Goal: Task Accomplishment & Management: Manage account settings

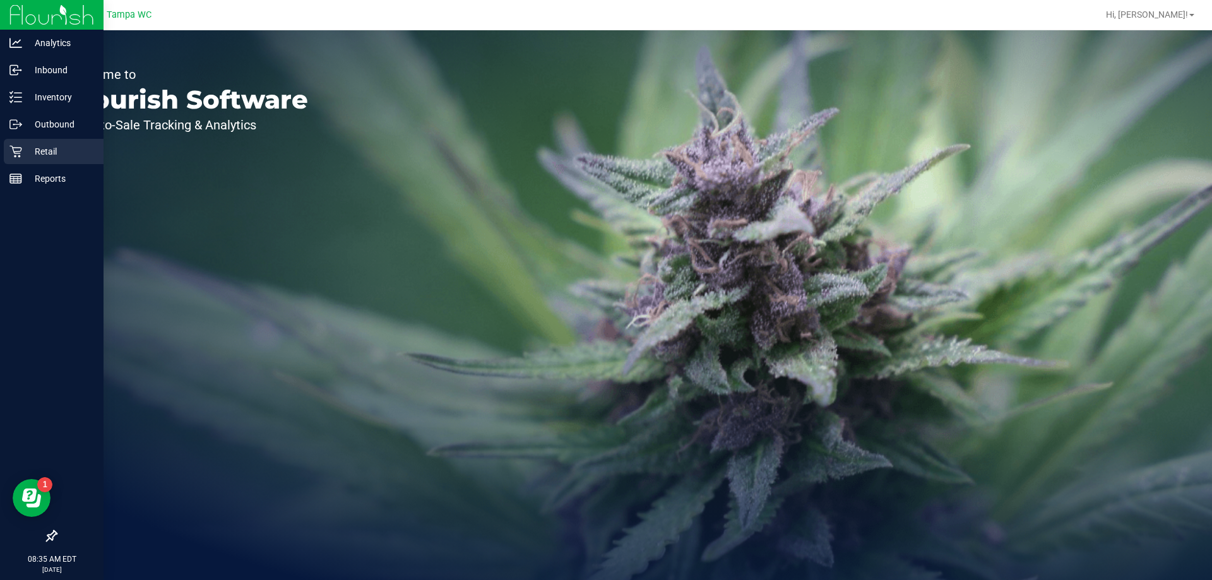
click at [5, 145] on div "Retail" at bounding box center [54, 151] width 100 height 25
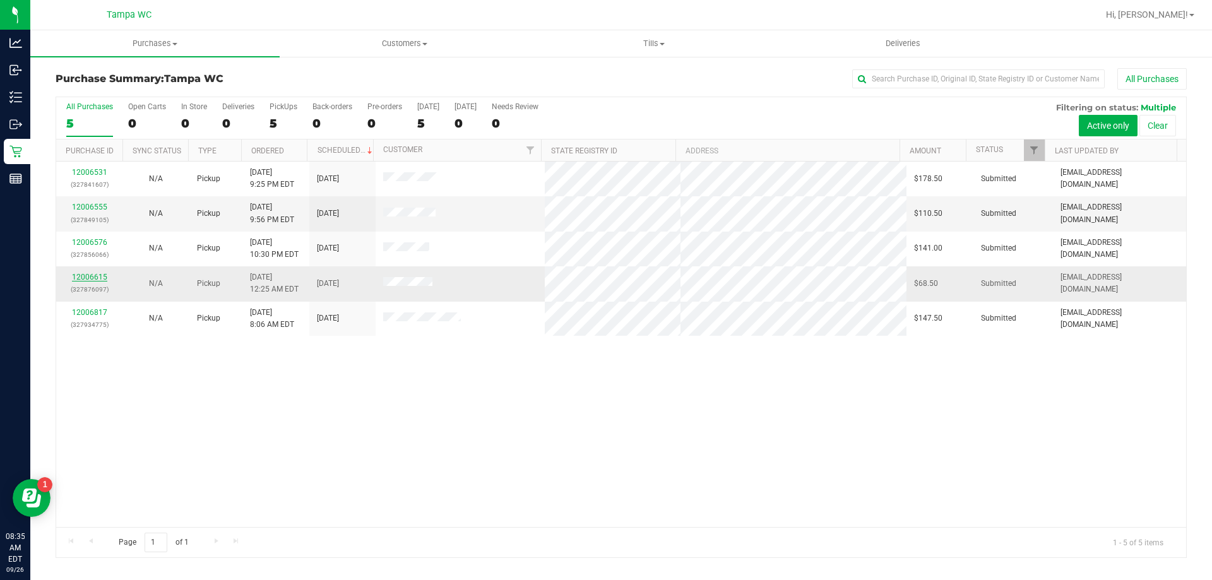
click at [93, 280] on link "12006615" at bounding box center [89, 277] width 35 height 9
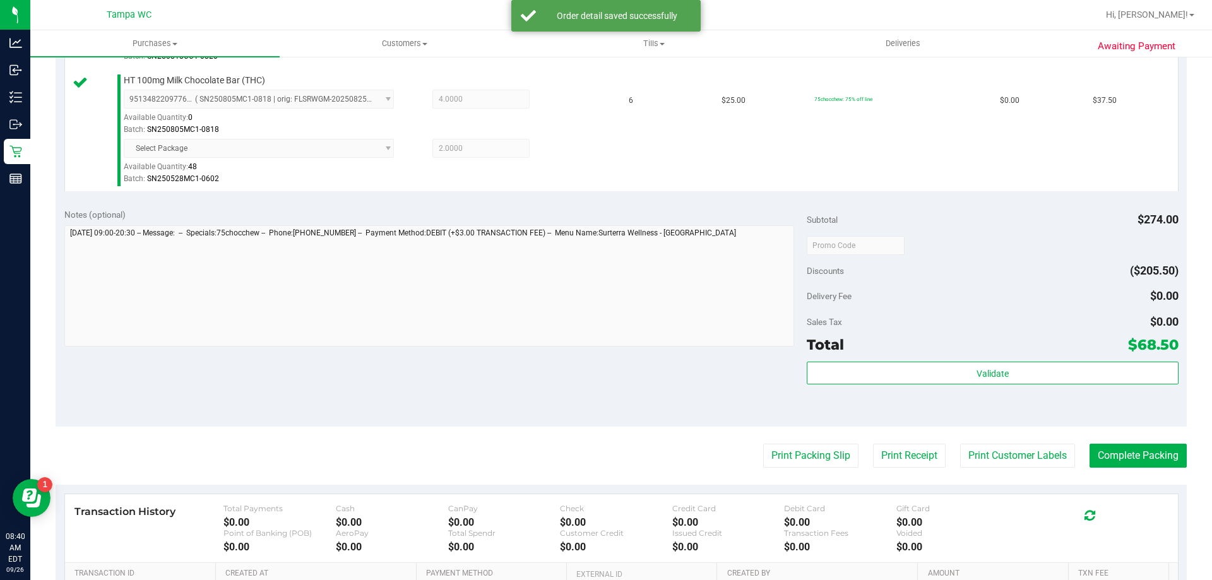
scroll to position [505, 0]
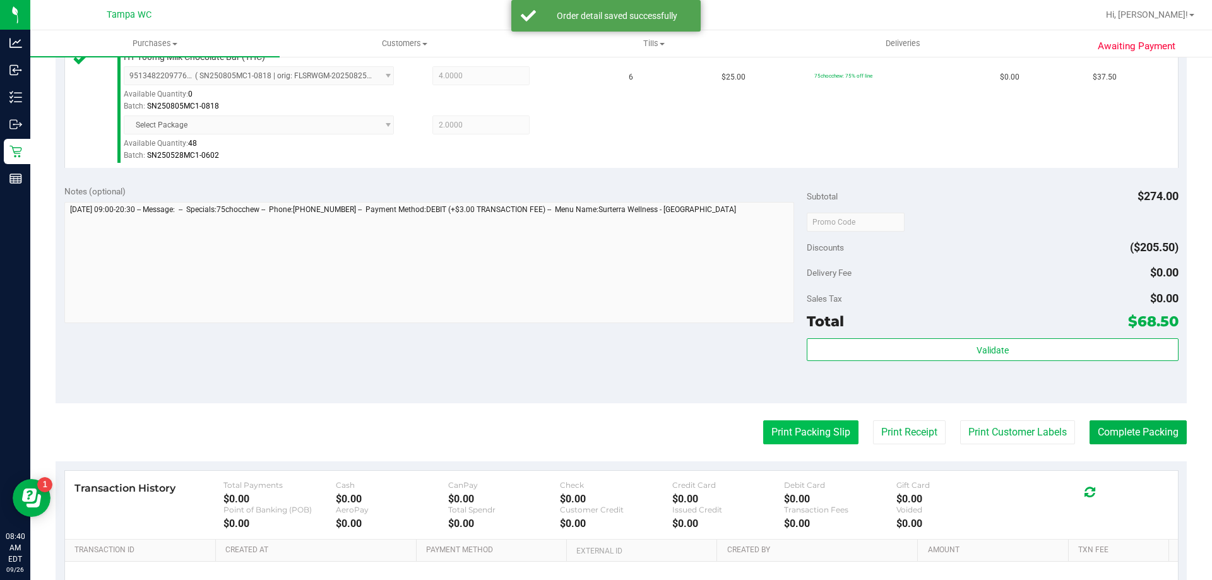
click at [842, 432] on button "Print Packing Slip" at bounding box center [810, 432] width 95 height 24
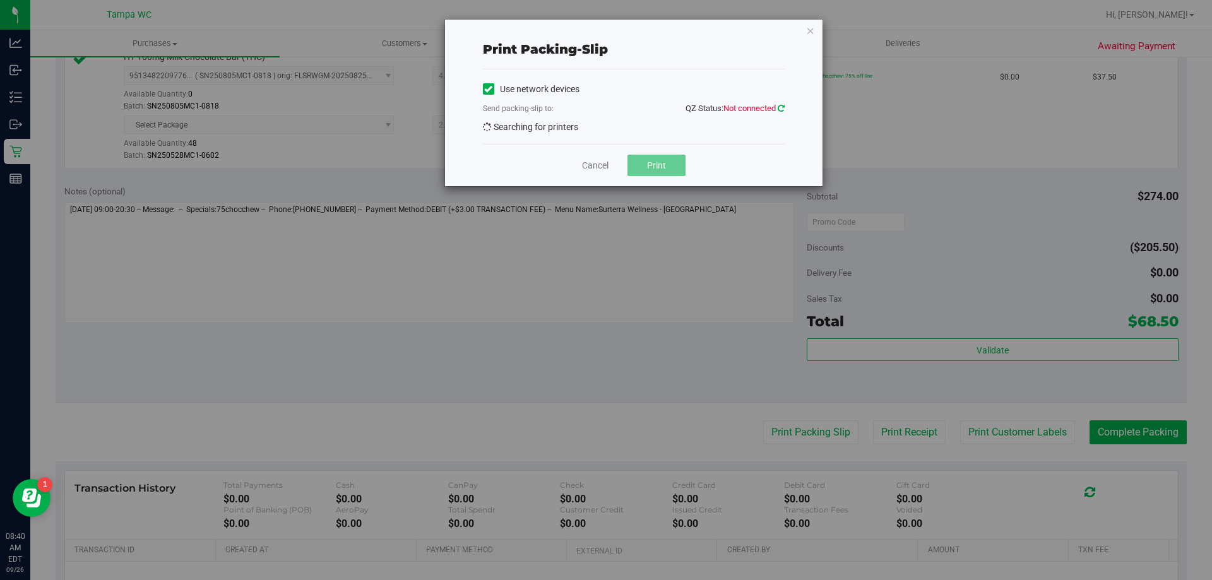
click at [783, 107] on icon at bounding box center [781, 108] width 7 height 8
click at [783, 107] on icon at bounding box center [781, 108] width 8 height 9
click at [783, 107] on icon at bounding box center [780, 109] width 9 height 10
click at [783, 107] on icon at bounding box center [780, 108] width 11 height 11
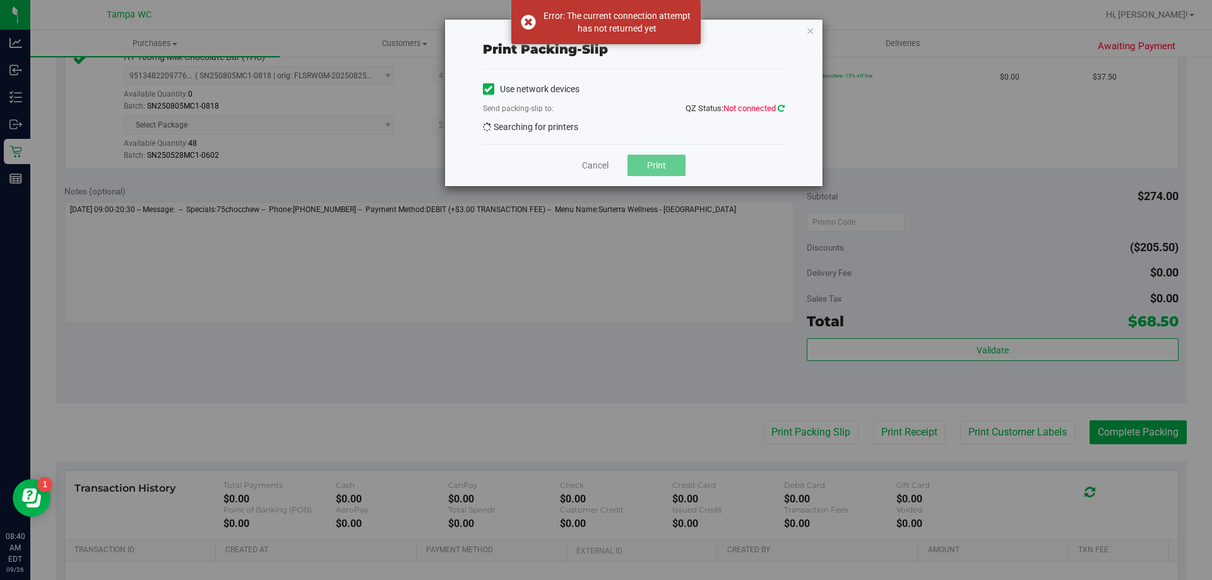
click at [783, 107] on icon at bounding box center [780, 108] width 11 height 11
click at [783, 107] on icon at bounding box center [780, 109] width 9 height 10
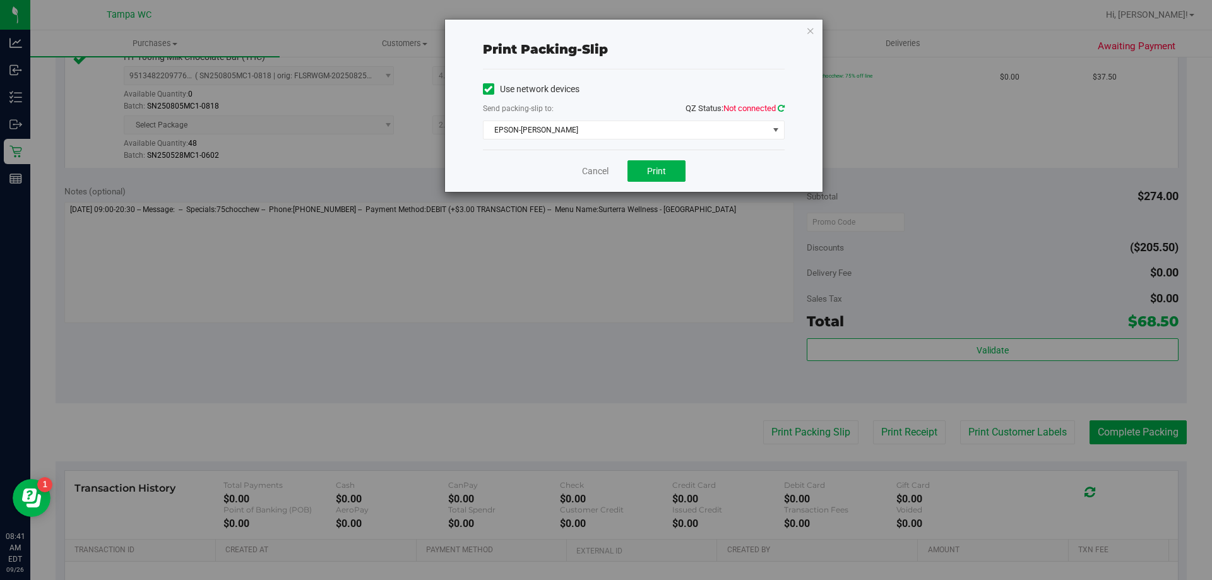
click at [784, 104] on link at bounding box center [781, 108] width 7 height 9
click at [658, 164] on button "Print" at bounding box center [656, 170] width 58 height 21
click at [594, 174] on link "Cancel" at bounding box center [595, 171] width 27 height 13
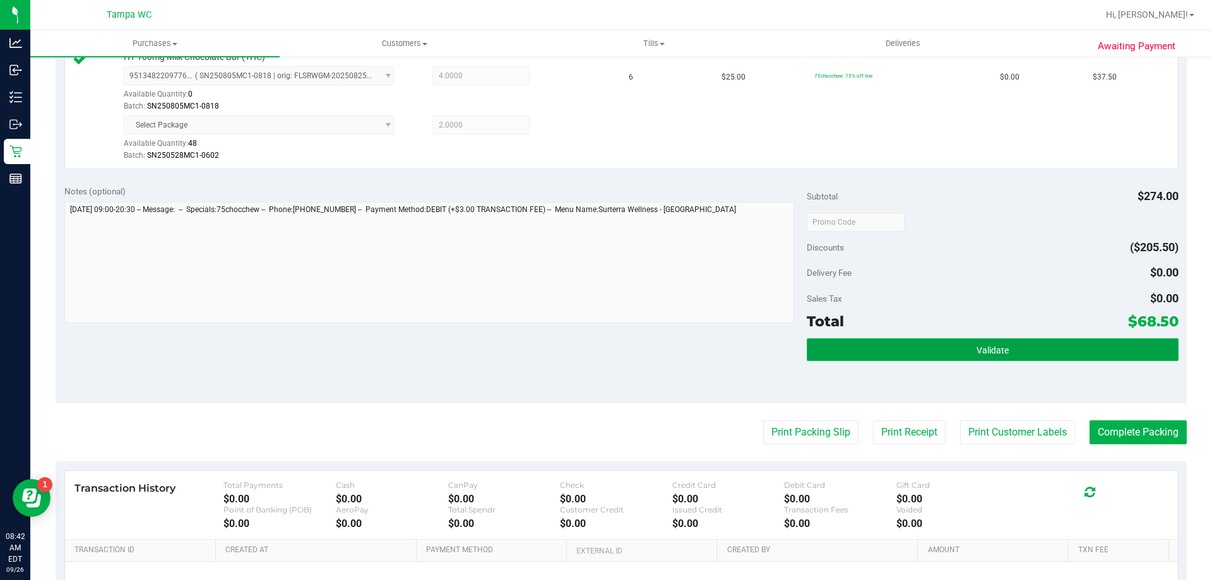
click at [1011, 355] on button "Validate" at bounding box center [992, 349] width 371 height 23
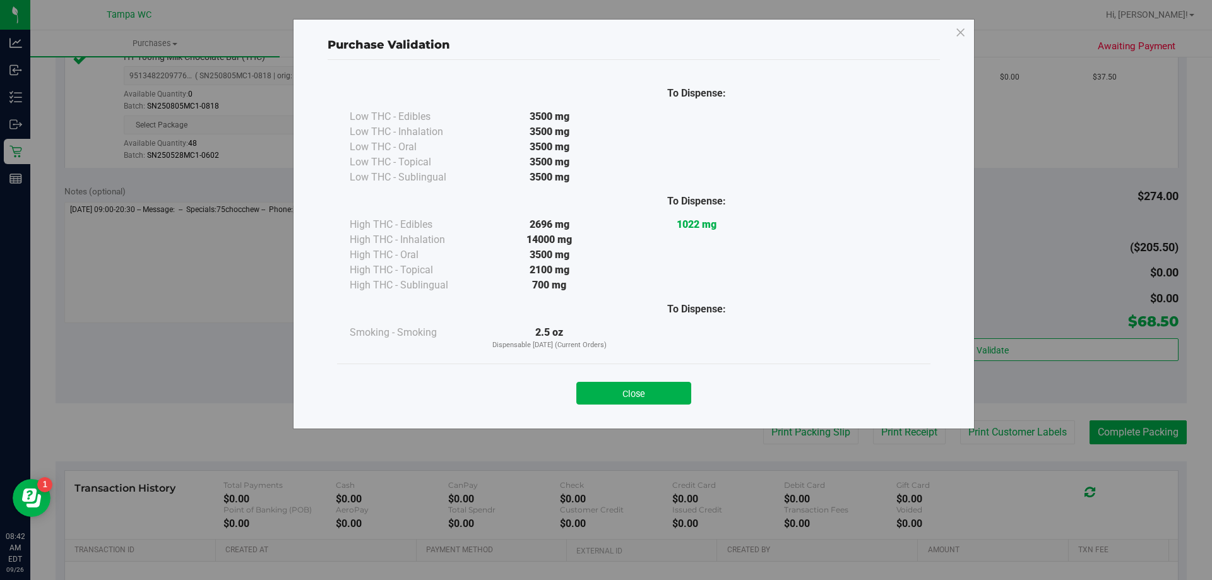
click at [676, 413] on div "Close" at bounding box center [633, 389] width 593 height 51
click at [638, 386] on button "Close" at bounding box center [633, 393] width 115 height 23
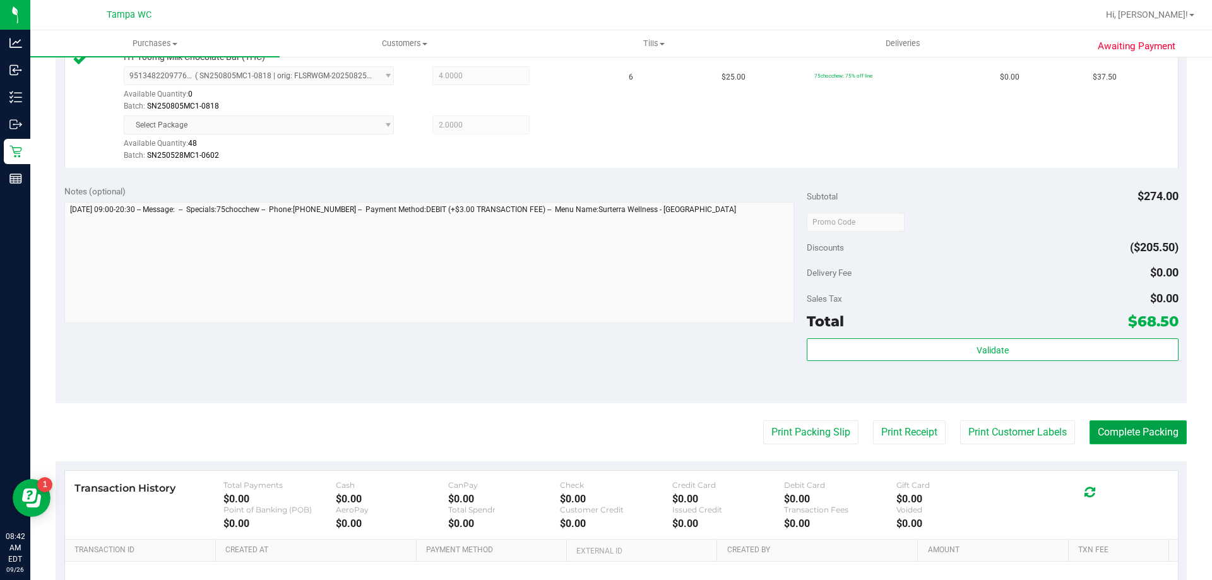
click at [1145, 431] on button "Complete Packing" at bounding box center [1138, 432] width 97 height 24
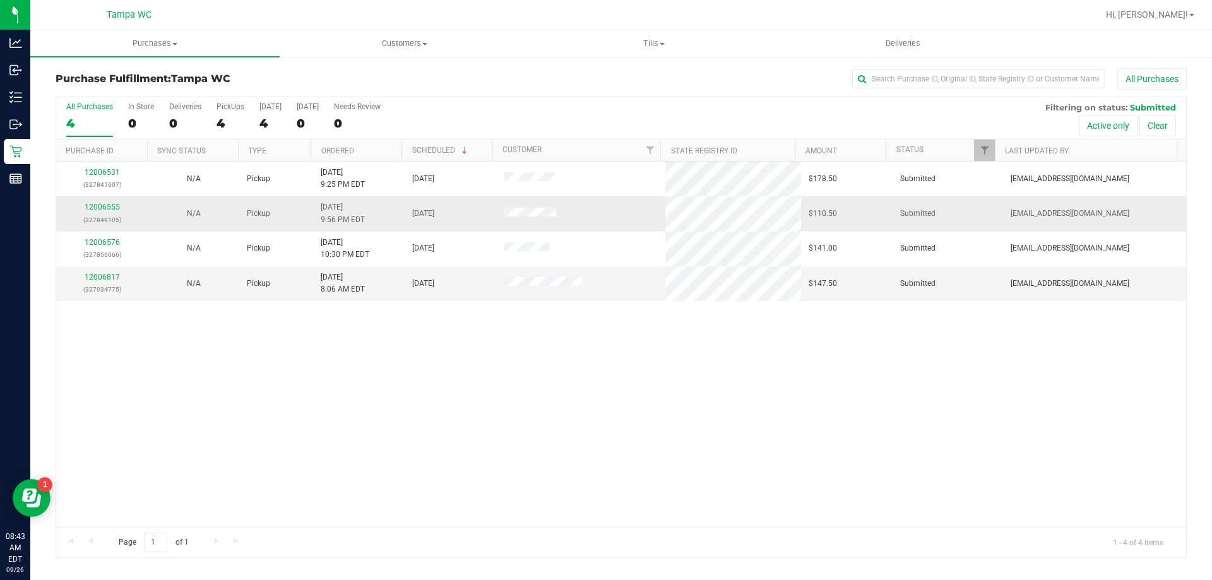
click at [113, 202] on div "12006555 (327849105)" at bounding box center [102, 213] width 76 height 24
click at [114, 205] on link "12006555" at bounding box center [102, 207] width 35 height 9
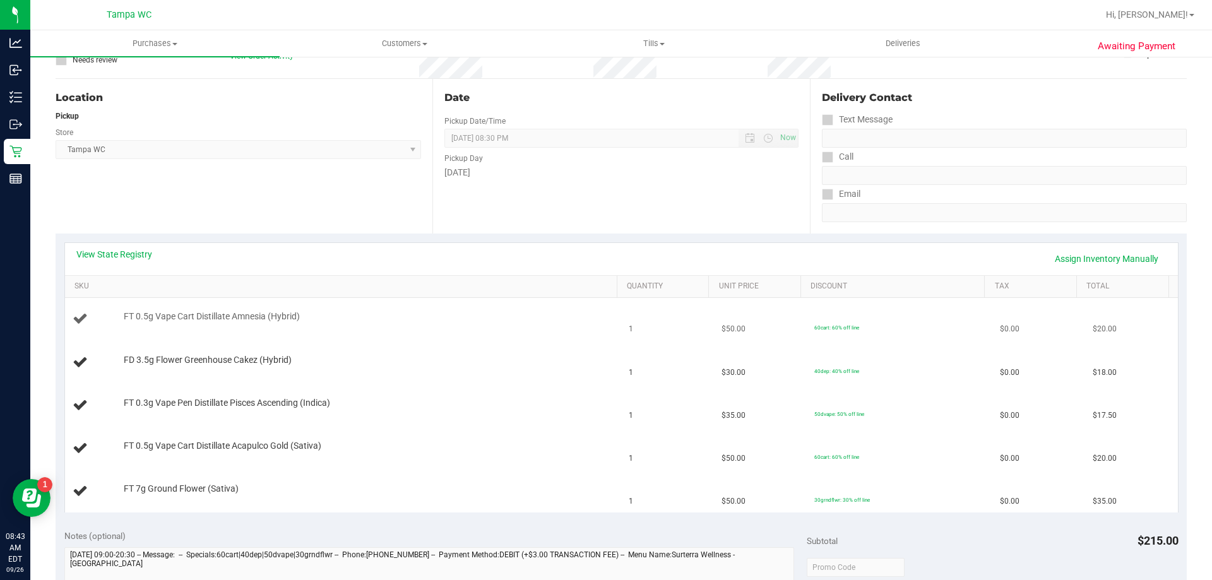
scroll to position [126, 0]
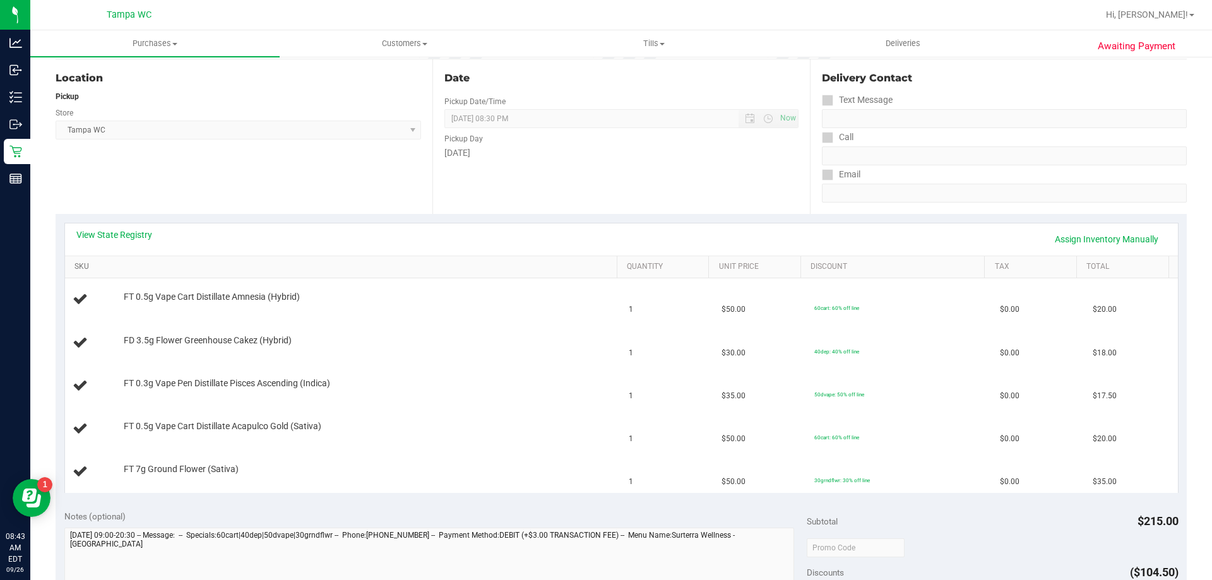
click at [199, 266] on link "SKU" at bounding box center [342, 267] width 537 height 10
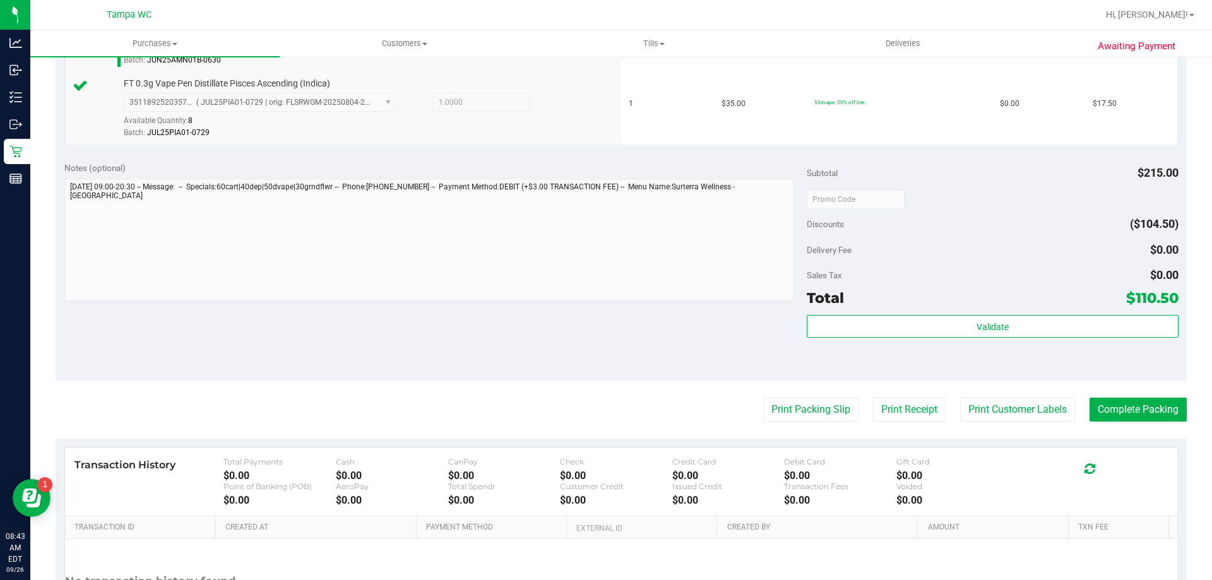
scroll to position [631, 0]
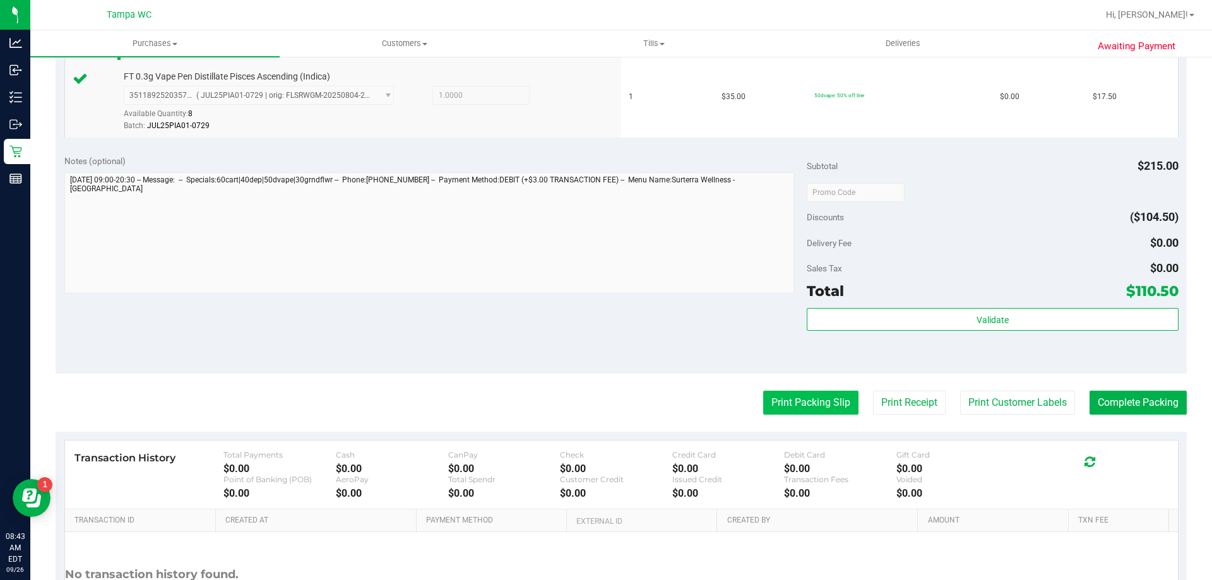
click at [794, 410] on button "Print Packing Slip" at bounding box center [810, 403] width 95 height 24
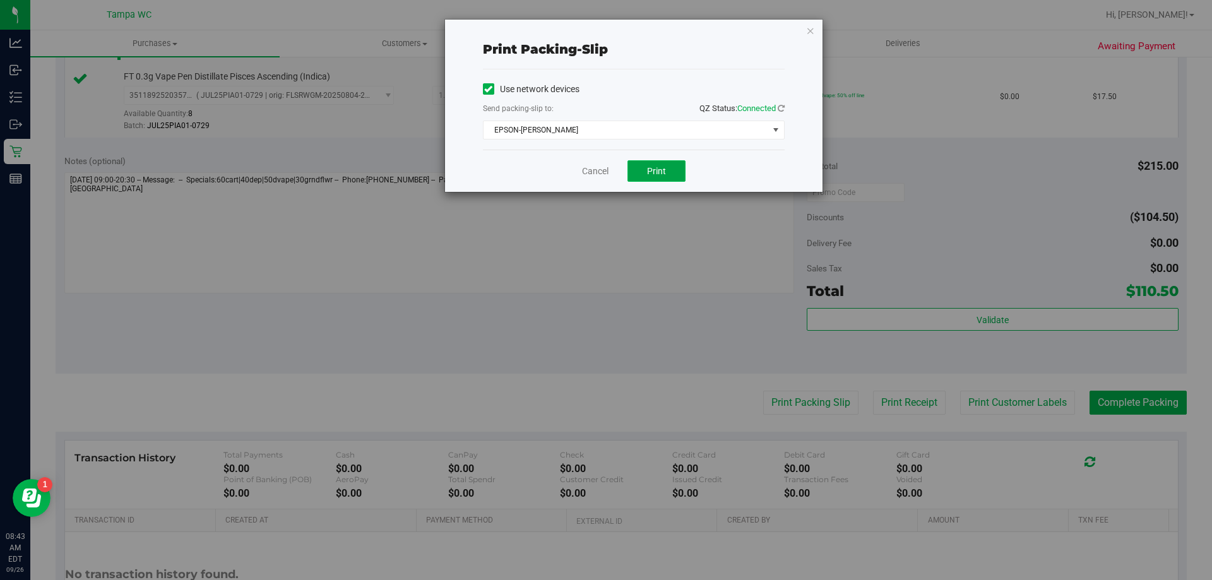
click at [672, 169] on button "Print" at bounding box center [656, 170] width 58 height 21
click at [585, 169] on link "Cancel" at bounding box center [595, 171] width 27 height 13
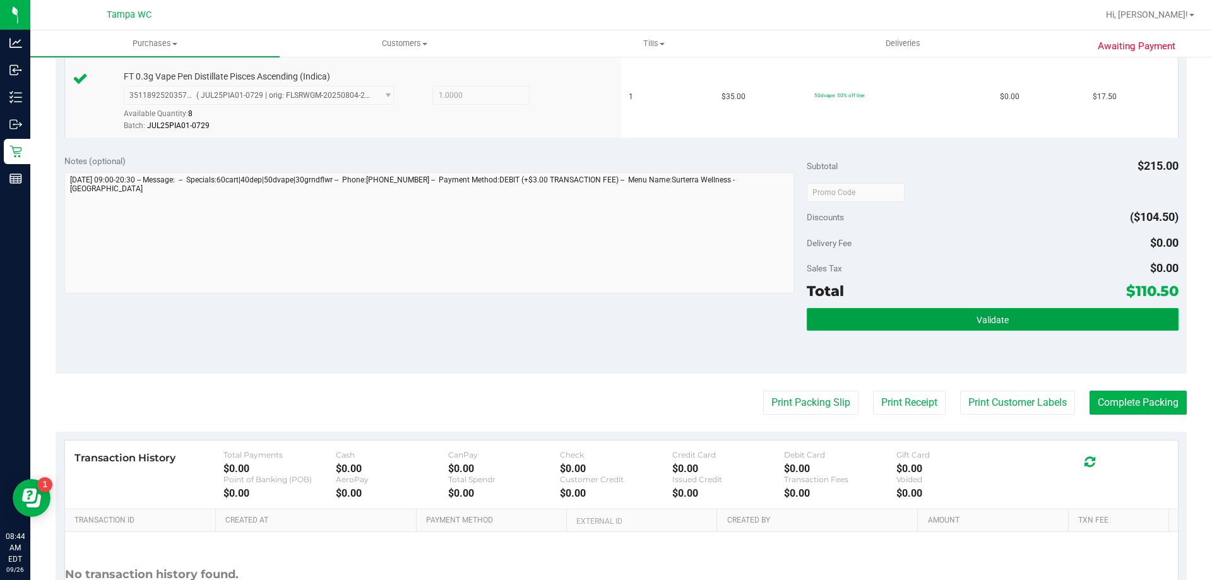
click at [983, 322] on span "Validate" at bounding box center [993, 320] width 32 height 10
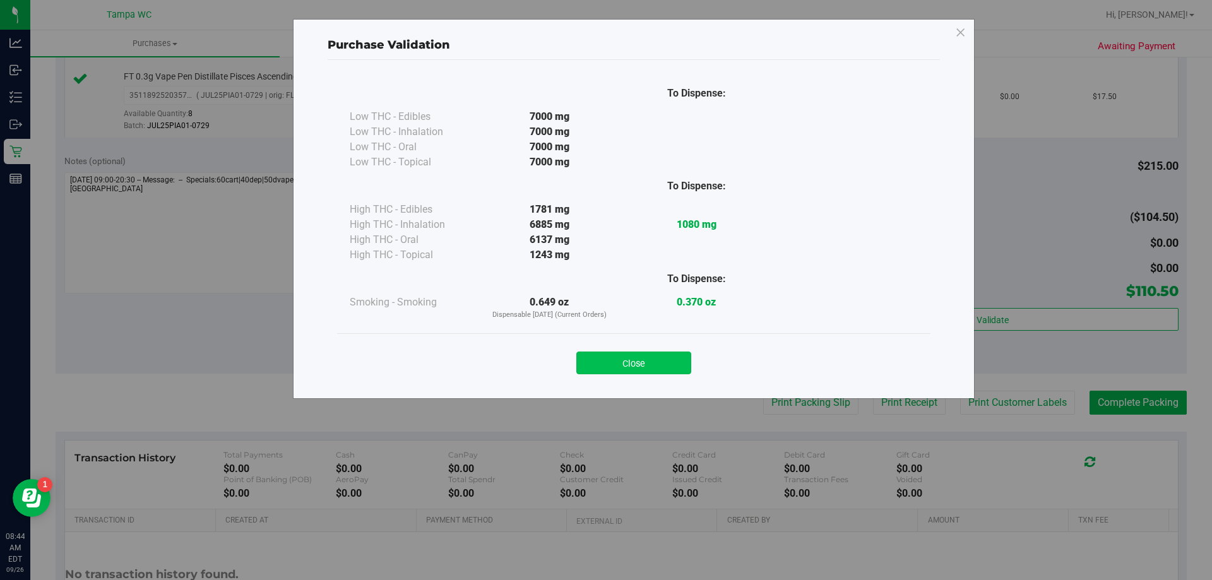
click at [657, 366] on button "Close" at bounding box center [633, 363] width 115 height 23
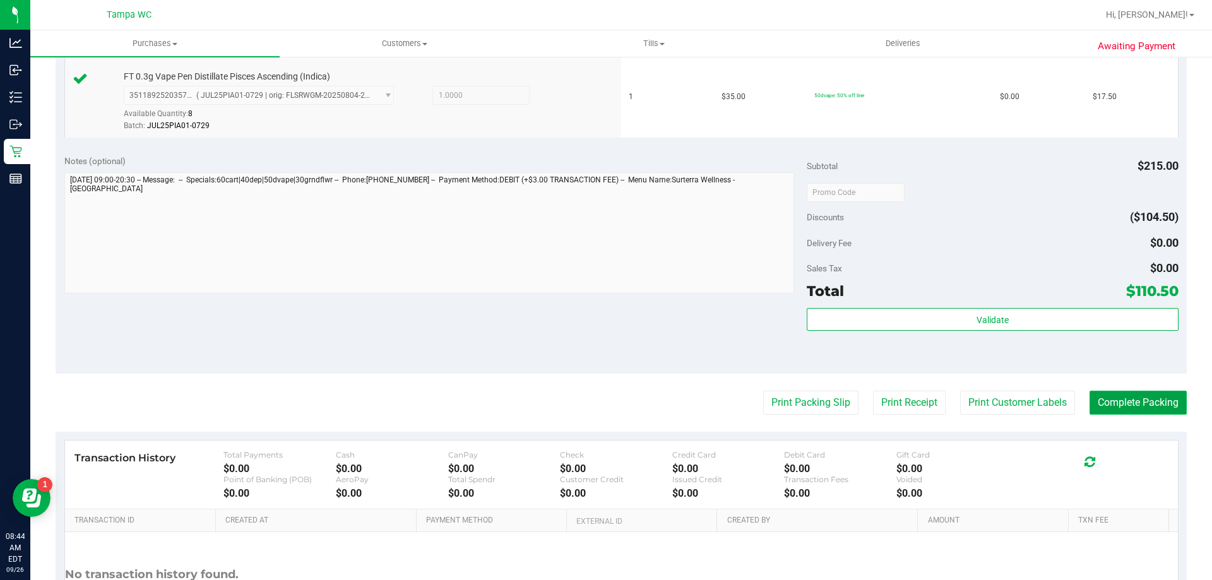
click at [1157, 398] on button "Complete Packing" at bounding box center [1138, 403] width 97 height 24
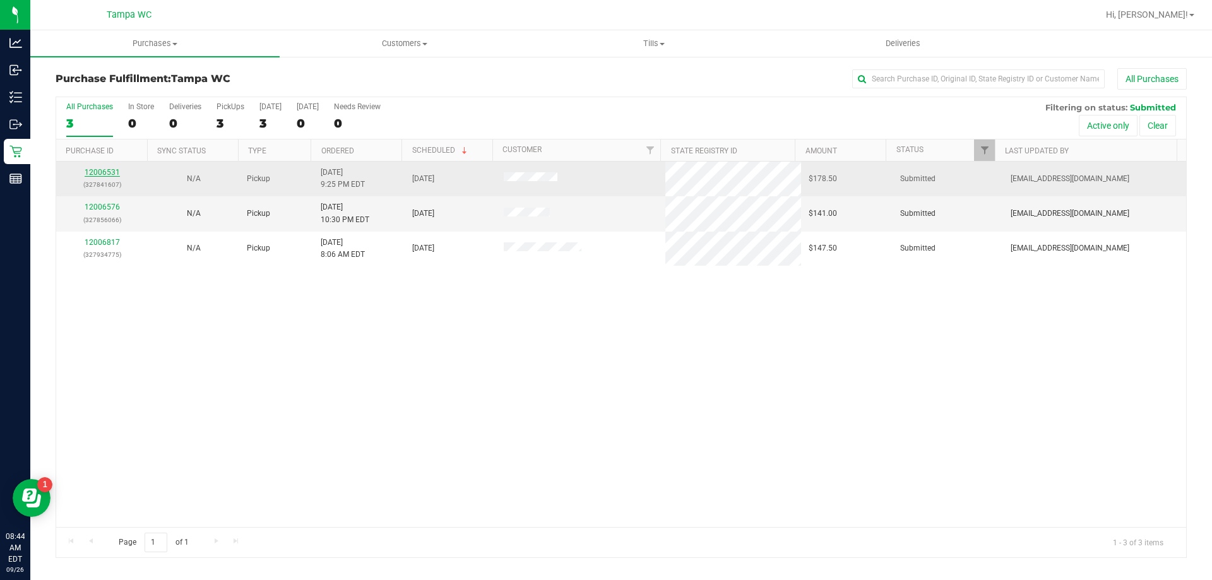
click at [113, 172] on link "12006531" at bounding box center [102, 172] width 35 height 9
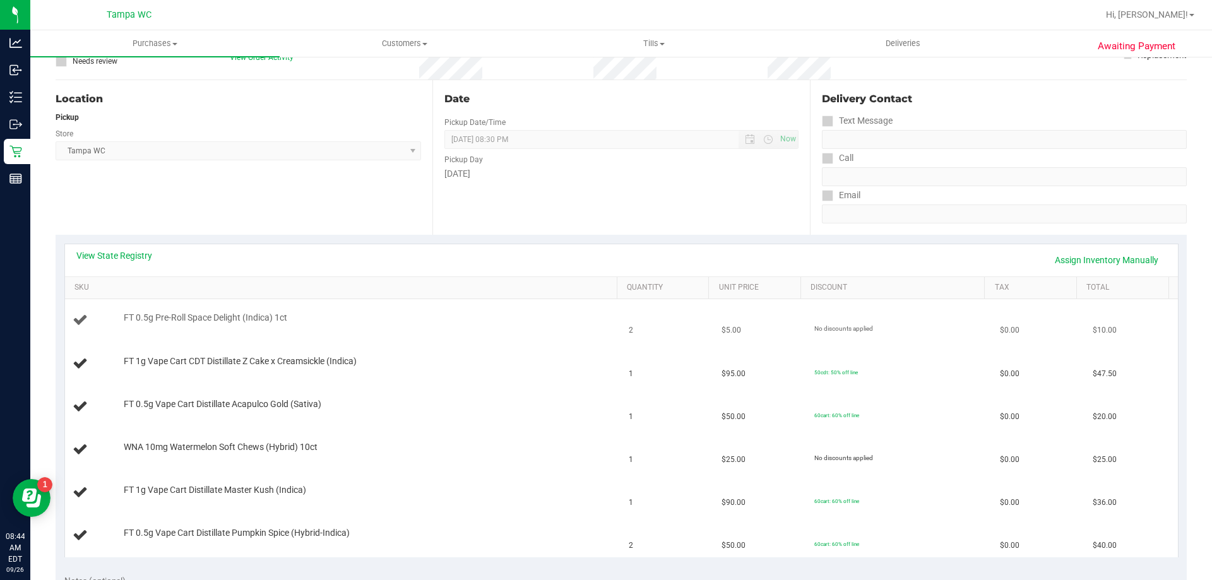
scroll to position [126, 0]
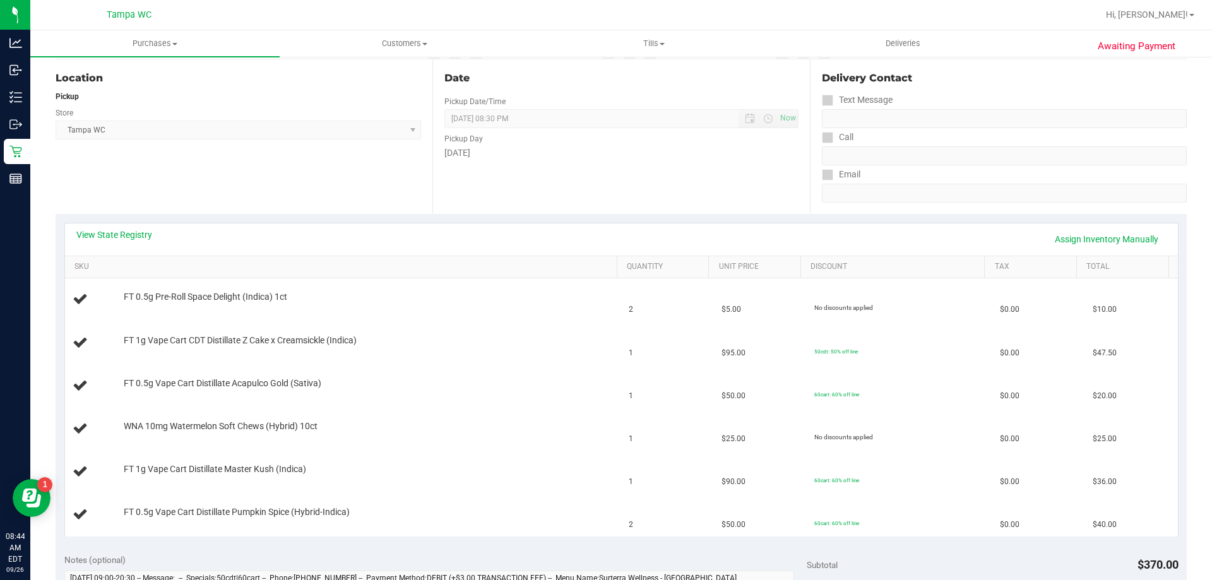
click at [170, 256] on th "SKU" at bounding box center [341, 267] width 552 height 23
click at [171, 263] on link "SKU" at bounding box center [342, 267] width 537 height 10
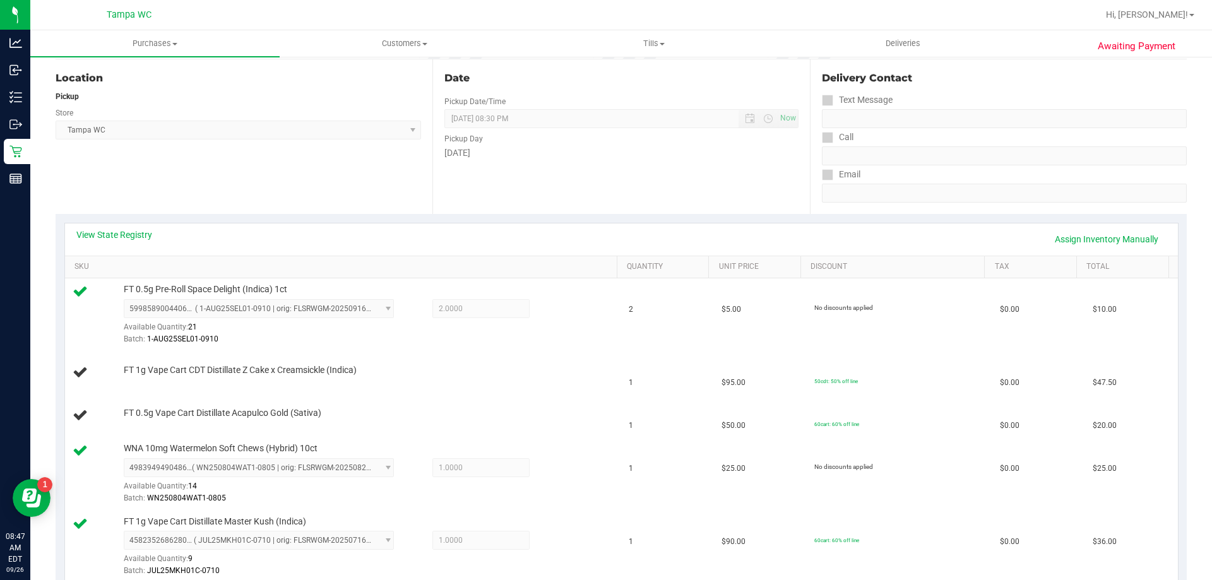
click at [468, 238] on div "View State Registry Assign Inventory Manually" at bounding box center [621, 239] width 1090 height 21
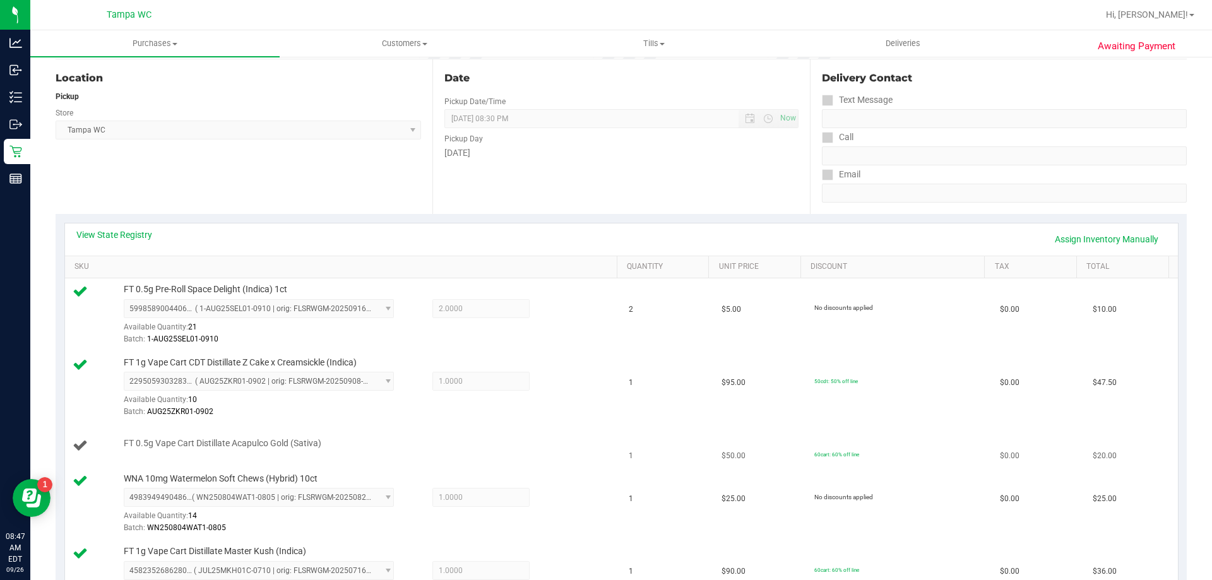
click at [486, 434] on td "FT 0.5g Vape Cart Distillate Acapulco Gold (Sativa)" at bounding box center [343, 446] width 557 height 43
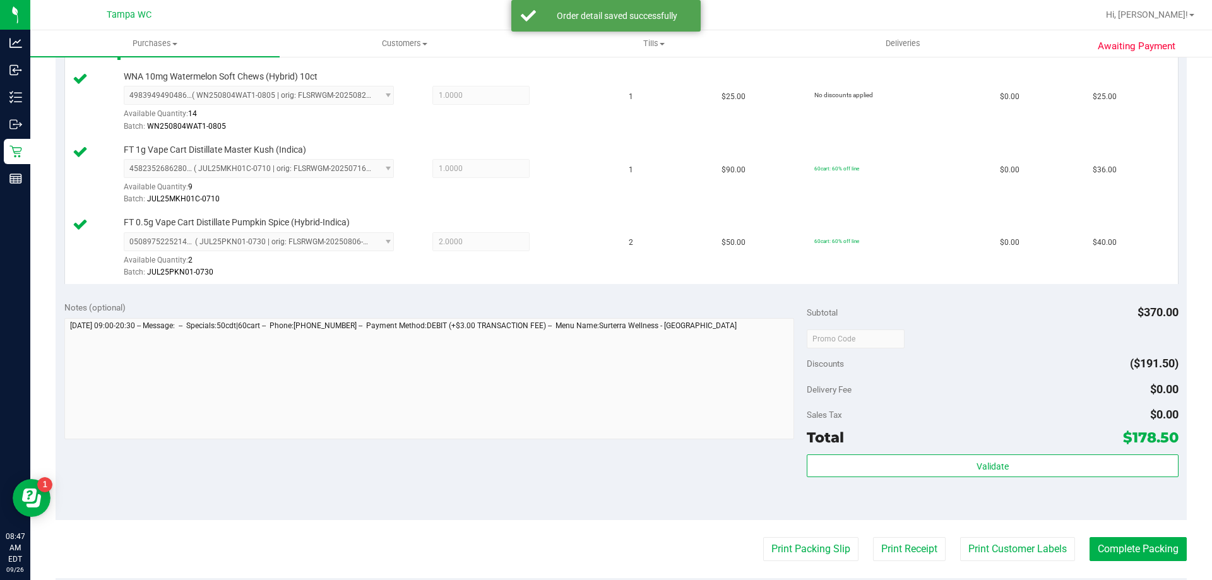
scroll to position [568, 0]
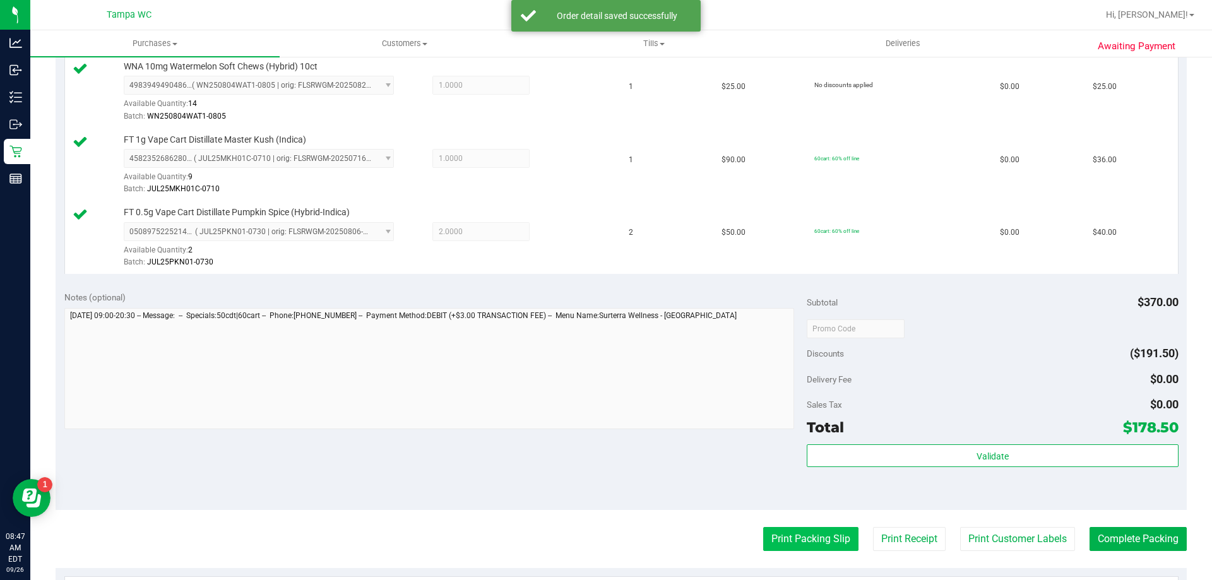
click at [821, 533] on button "Print Packing Slip" at bounding box center [810, 539] width 95 height 24
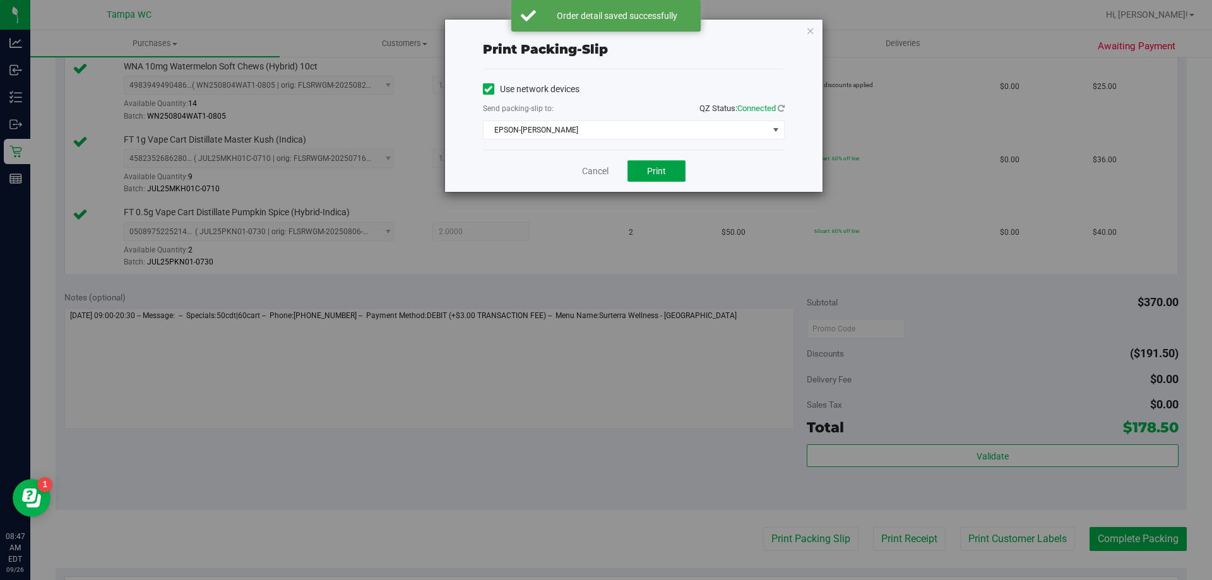
click at [672, 170] on button "Print" at bounding box center [656, 170] width 58 height 21
click at [603, 167] on link "Cancel" at bounding box center [595, 171] width 27 height 13
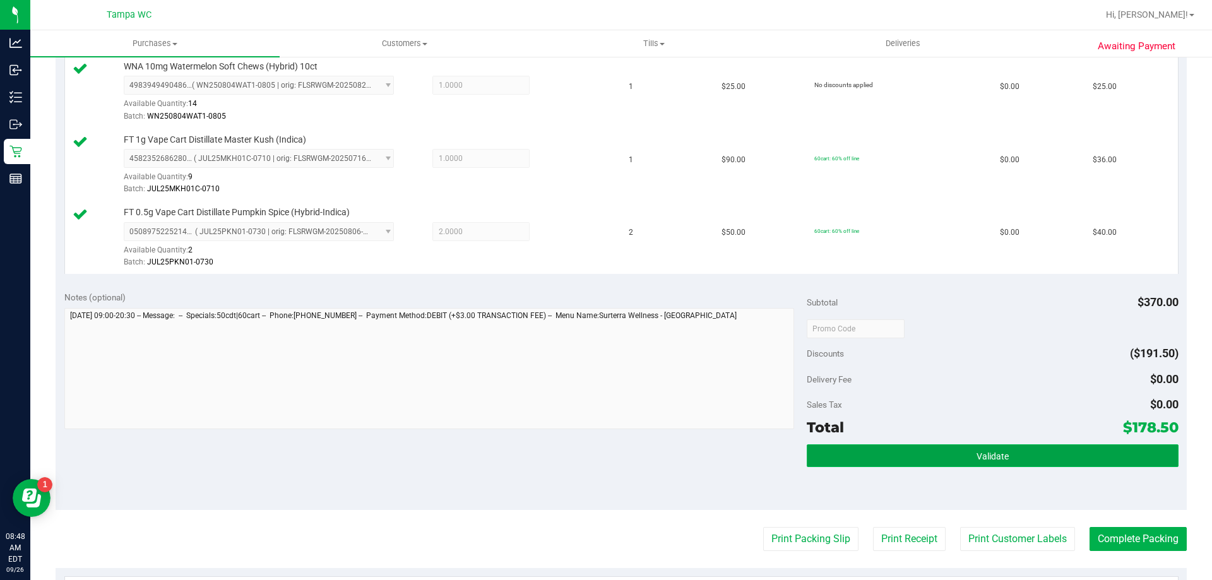
click at [934, 465] on button "Validate" at bounding box center [992, 455] width 371 height 23
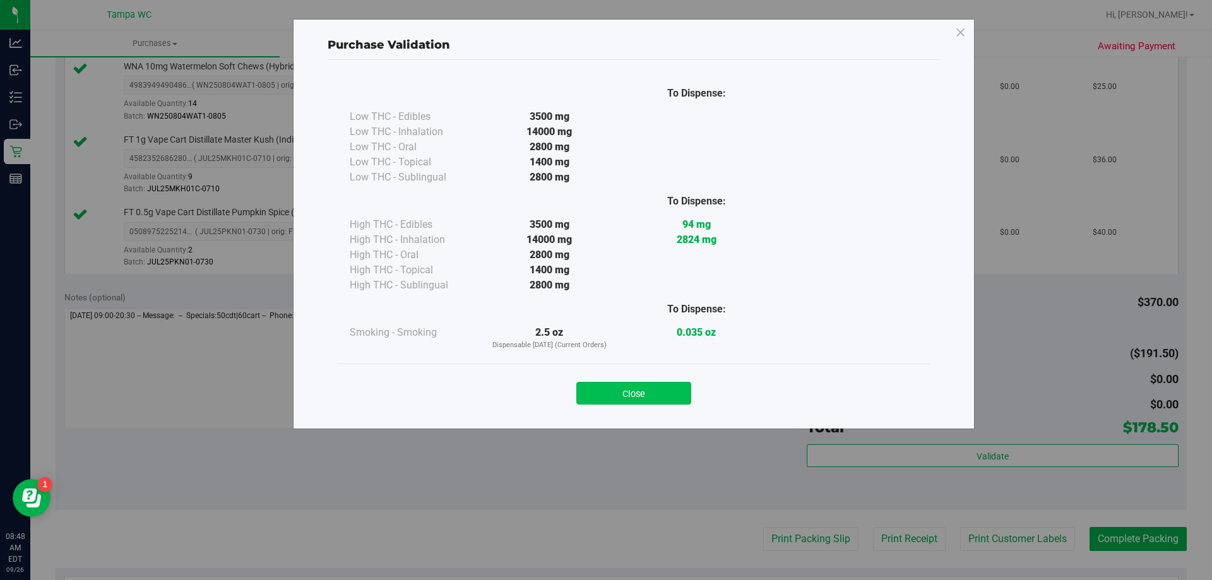
click at [618, 384] on button "Close" at bounding box center [633, 393] width 115 height 23
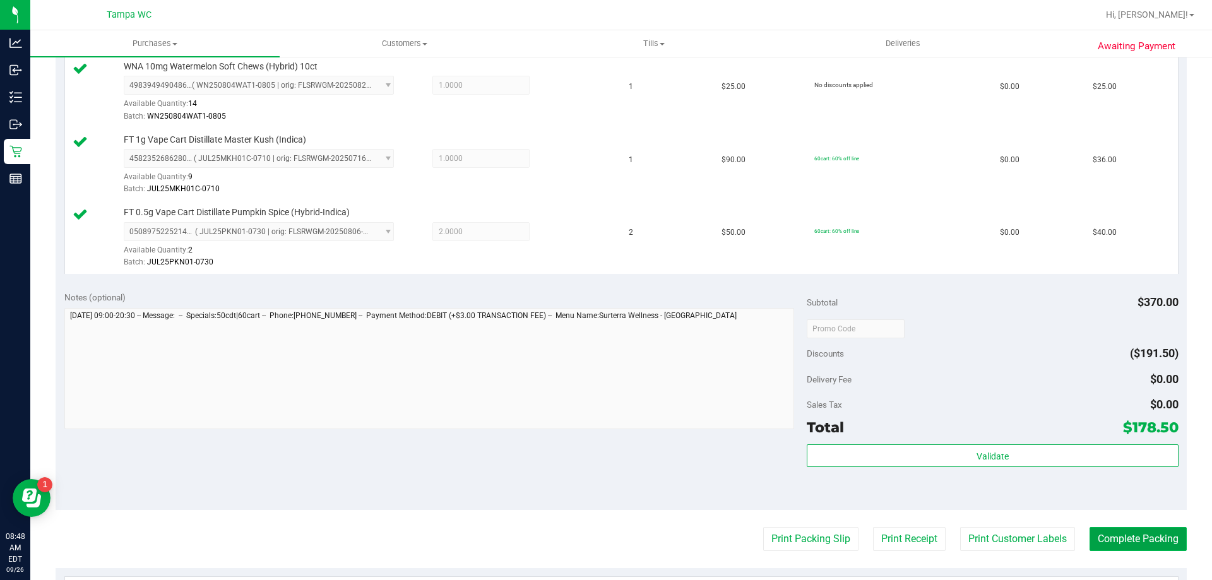
click at [1109, 547] on button "Complete Packing" at bounding box center [1138, 539] width 97 height 24
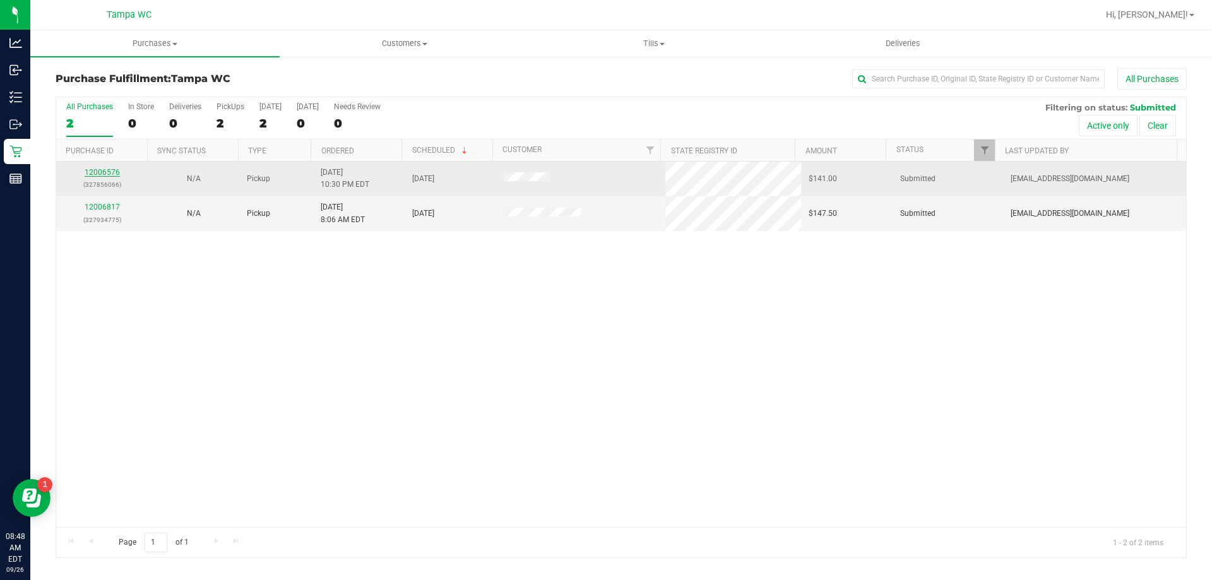
click at [109, 171] on link "12006576" at bounding box center [102, 172] width 35 height 9
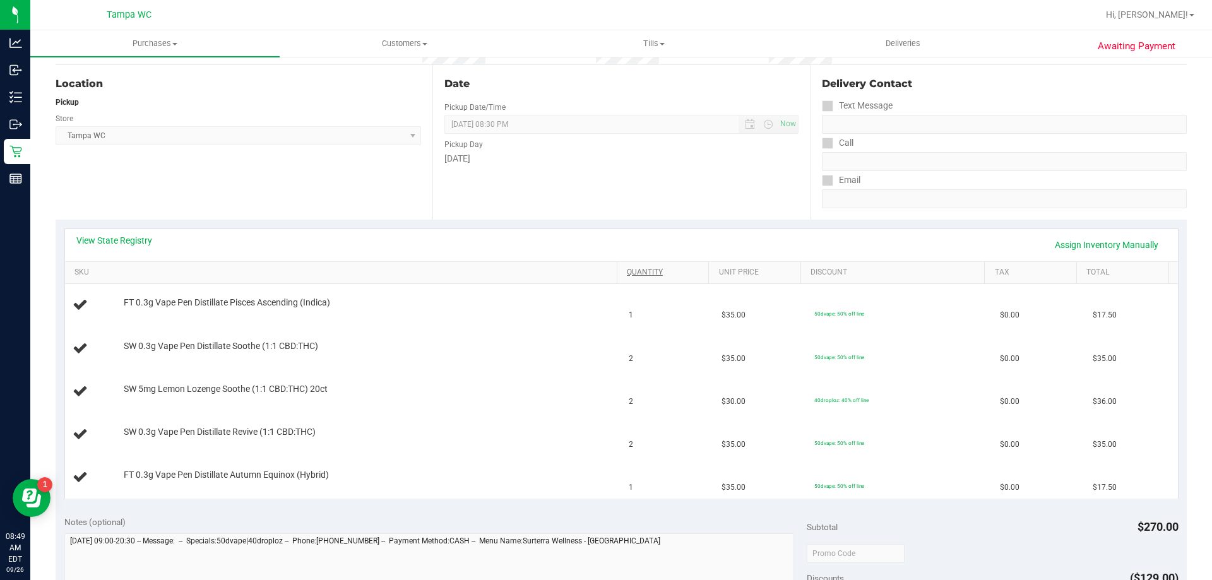
scroll to position [126, 0]
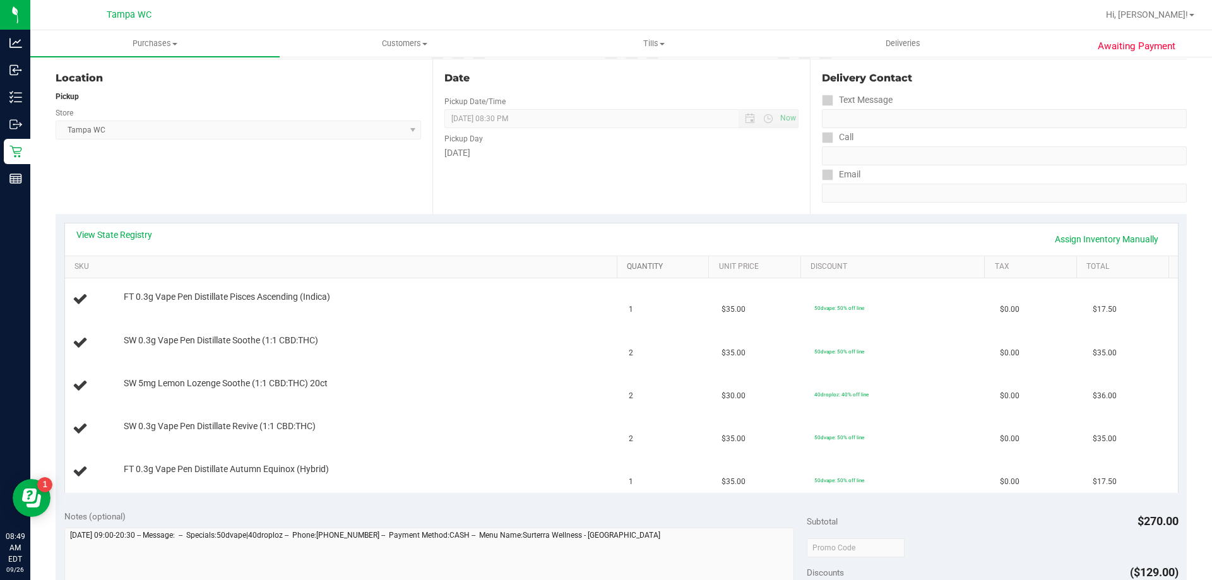
click at [648, 271] on link "Quantity" at bounding box center [665, 267] width 77 height 10
click at [417, 335] on div "FT 0.3g Vape Pen Distillate Autumn Equinox (Hybrid)" at bounding box center [364, 341] width 494 height 13
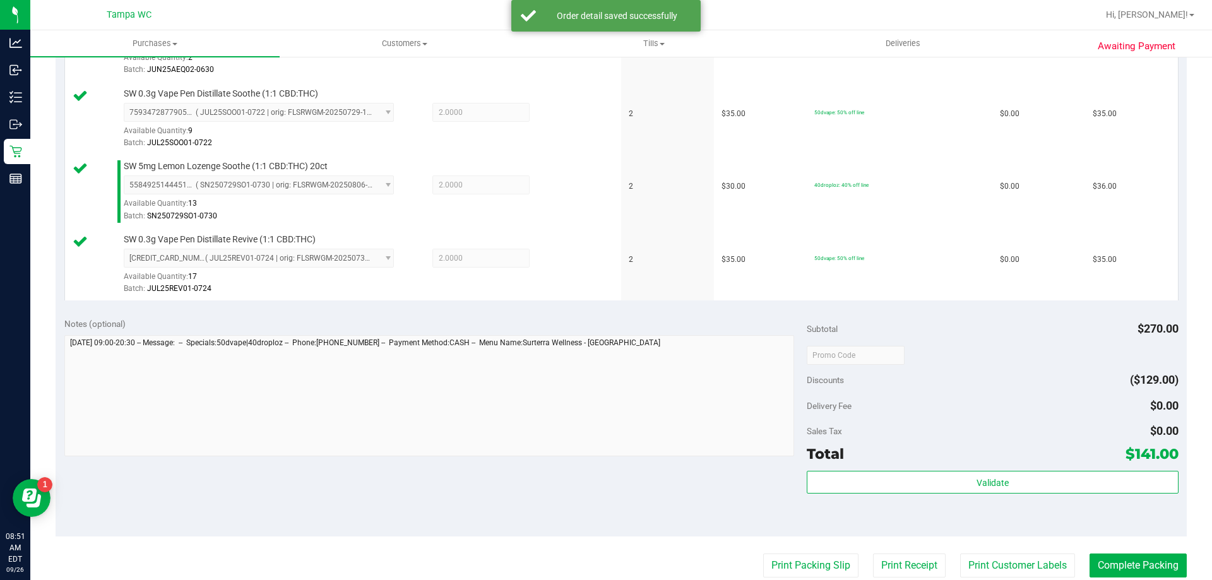
scroll to position [568, 0]
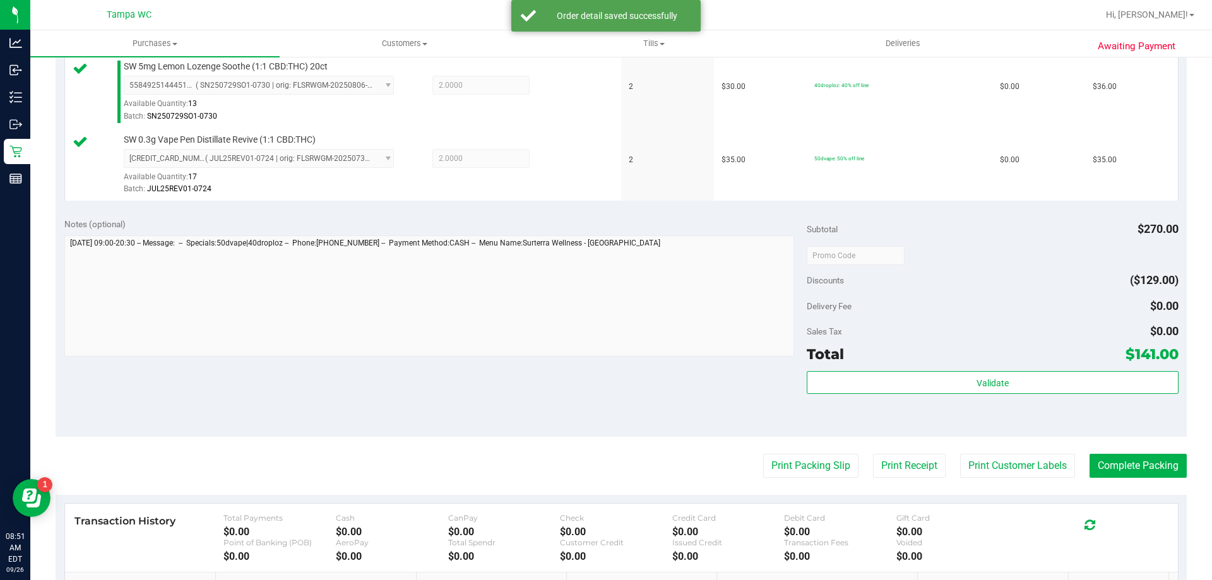
click at [925, 366] on div "Total $141.00" at bounding box center [992, 354] width 371 height 23
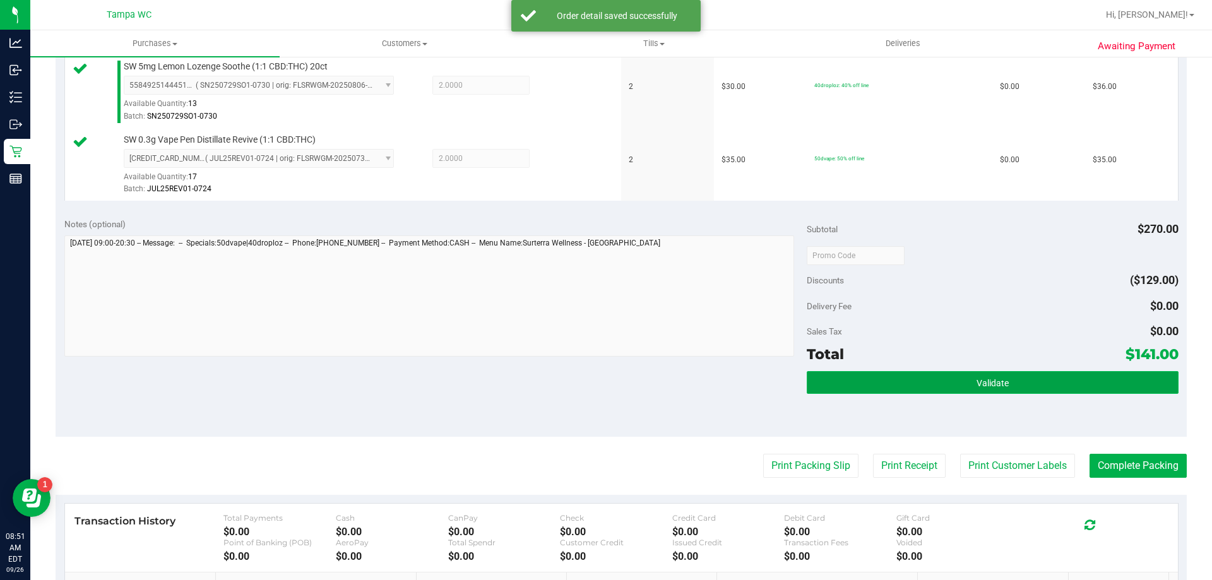
click at [924, 377] on button "Validate" at bounding box center [992, 382] width 371 height 23
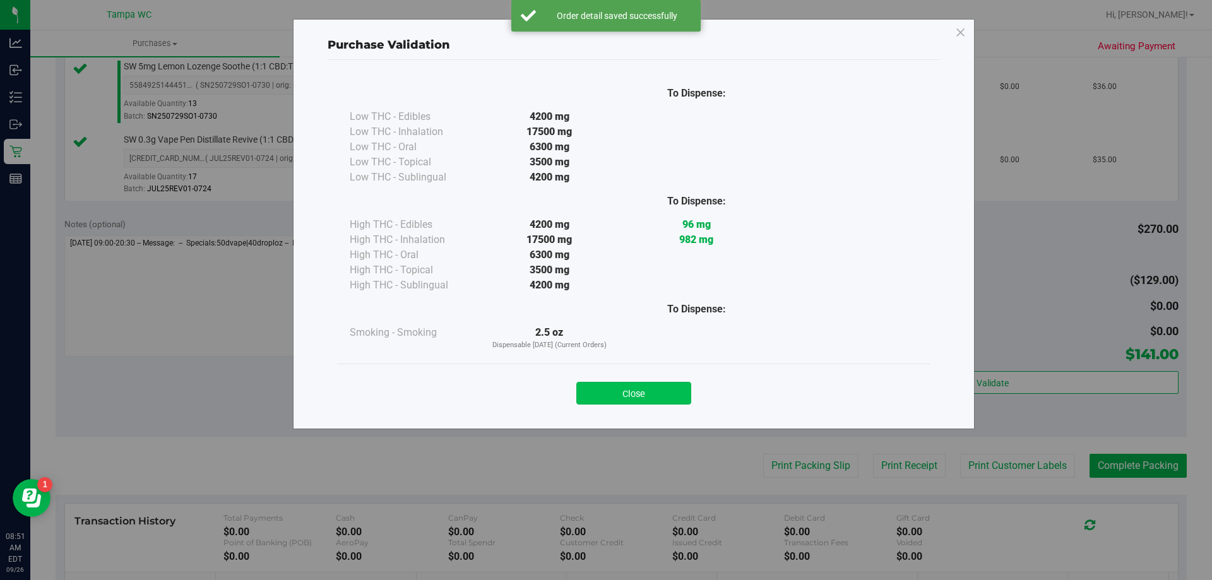
click at [601, 384] on button "Close" at bounding box center [633, 393] width 115 height 23
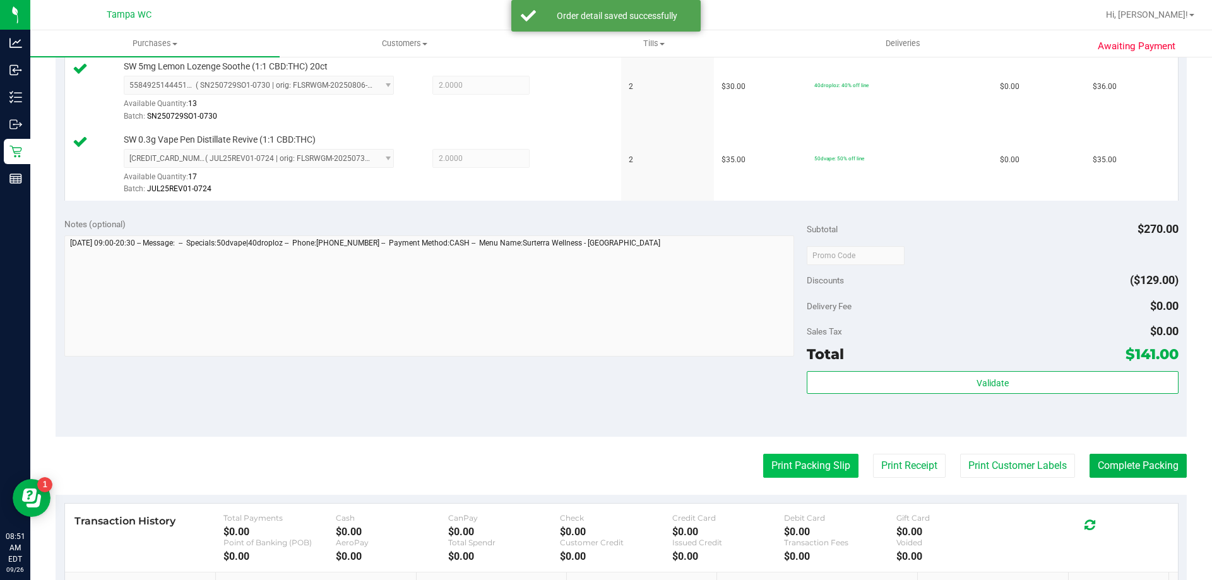
click at [800, 460] on button "Print Packing Slip" at bounding box center [810, 466] width 95 height 24
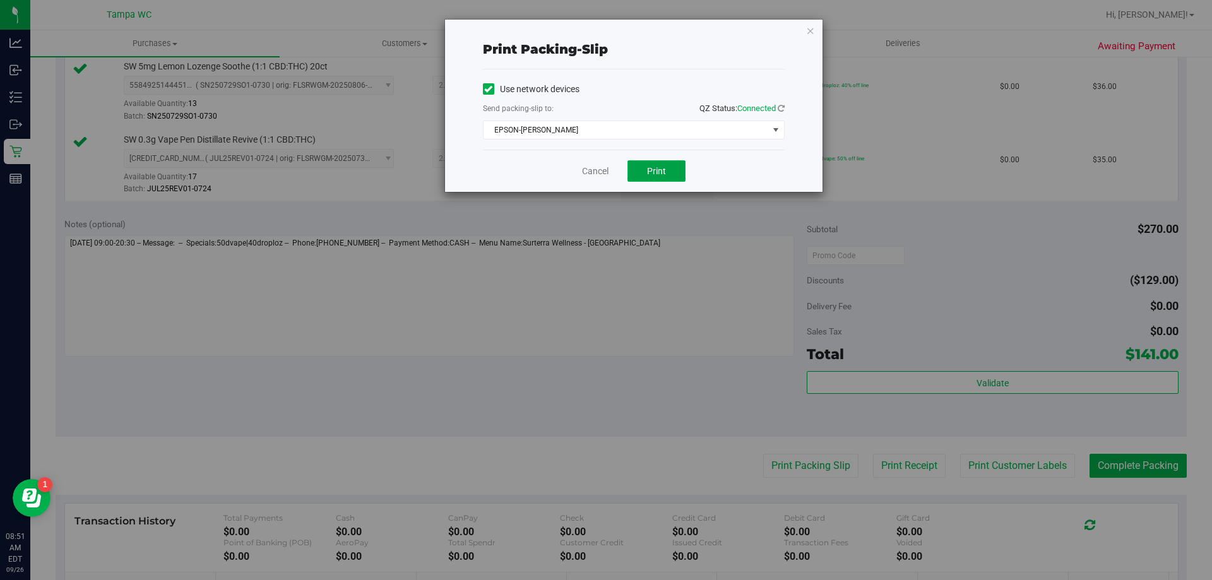
click at [658, 179] on button "Print" at bounding box center [656, 170] width 58 height 21
click at [598, 172] on link "Cancel" at bounding box center [595, 171] width 27 height 13
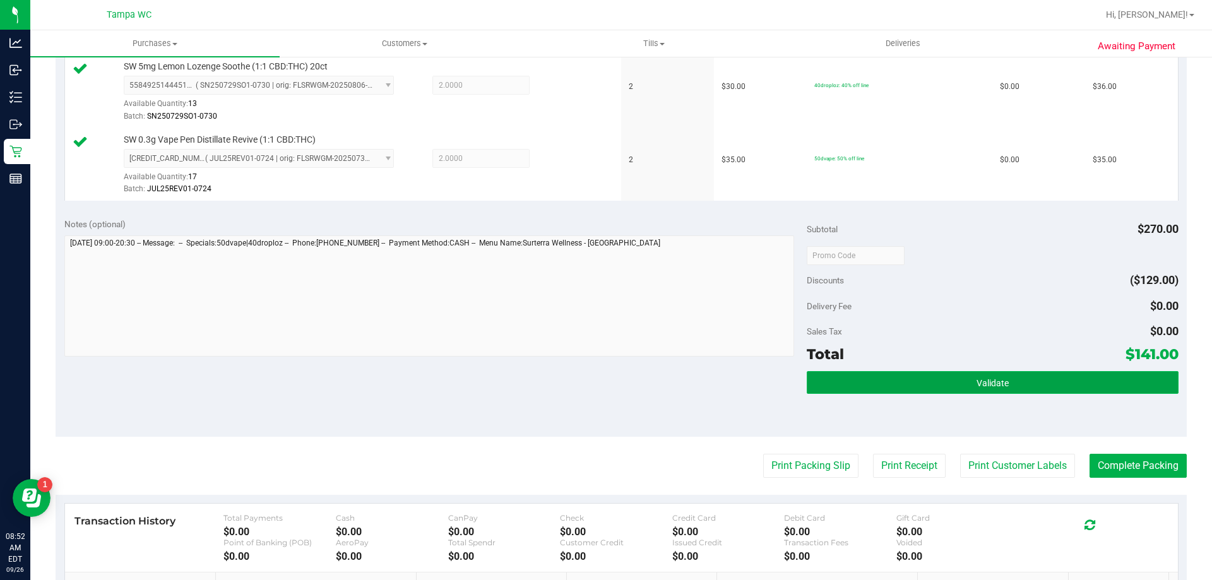
click at [1087, 386] on button "Validate" at bounding box center [992, 382] width 371 height 23
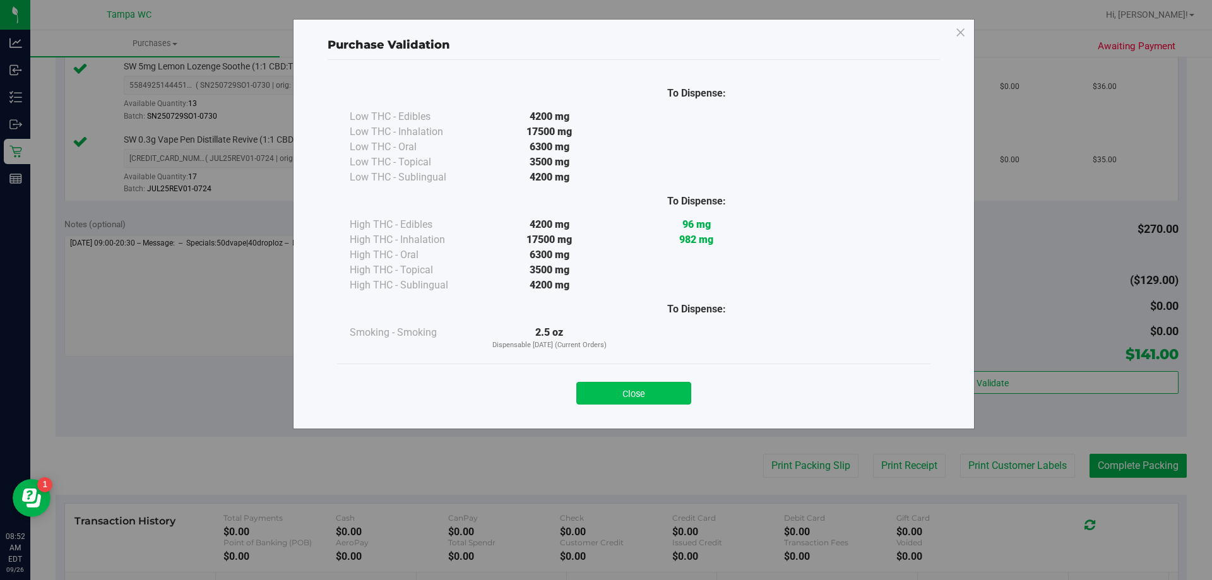
click at [621, 392] on button "Close" at bounding box center [633, 393] width 115 height 23
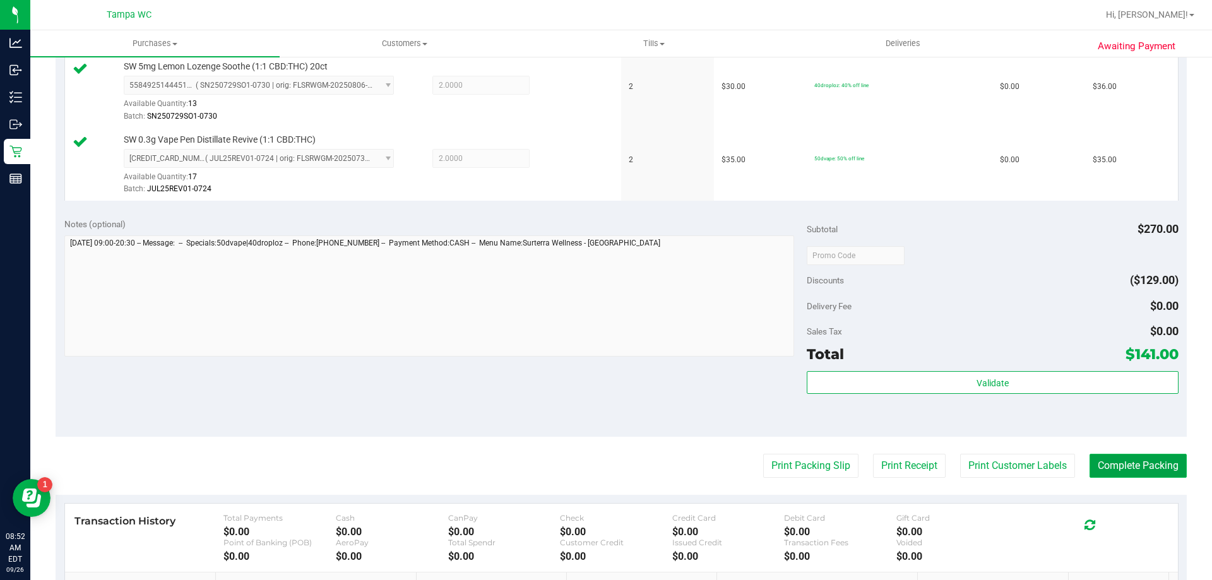
click at [1126, 459] on button "Complete Packing" at bounding box center [1138, 466] width 97 height 24
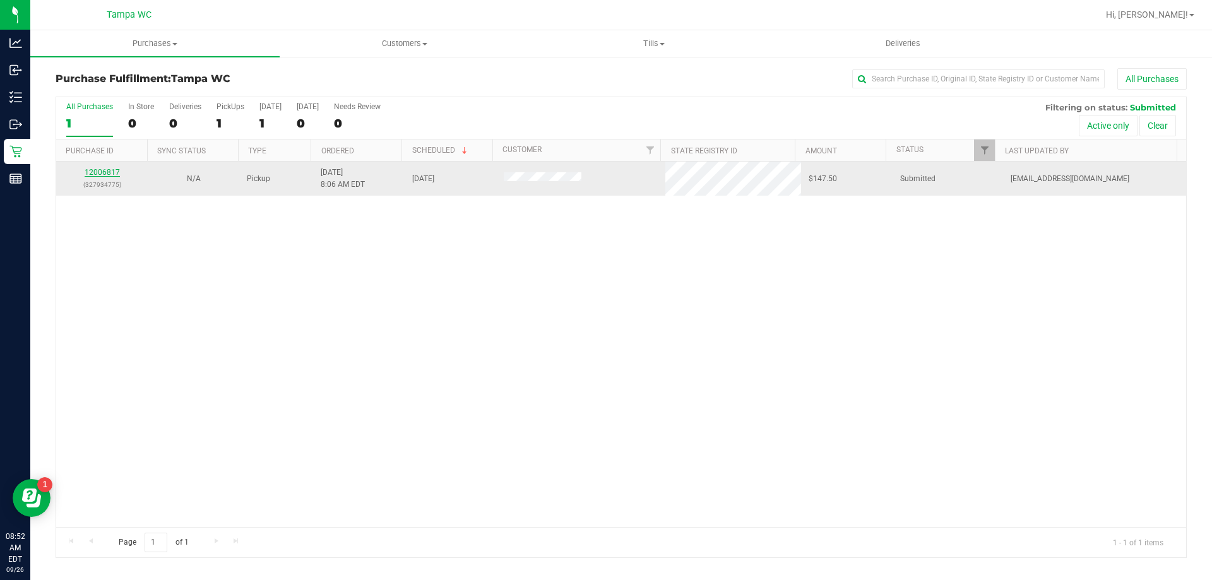
click at [97, 170] on link "12006817" at bounding box center [102, 172] width 35 height 9
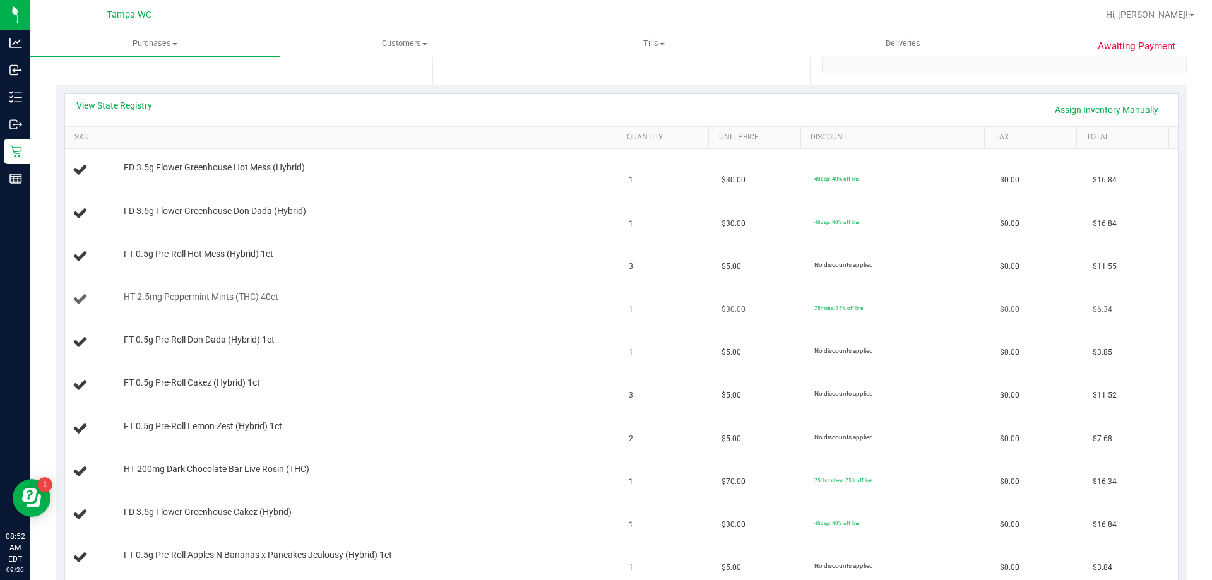
scroll to position [189, 0]
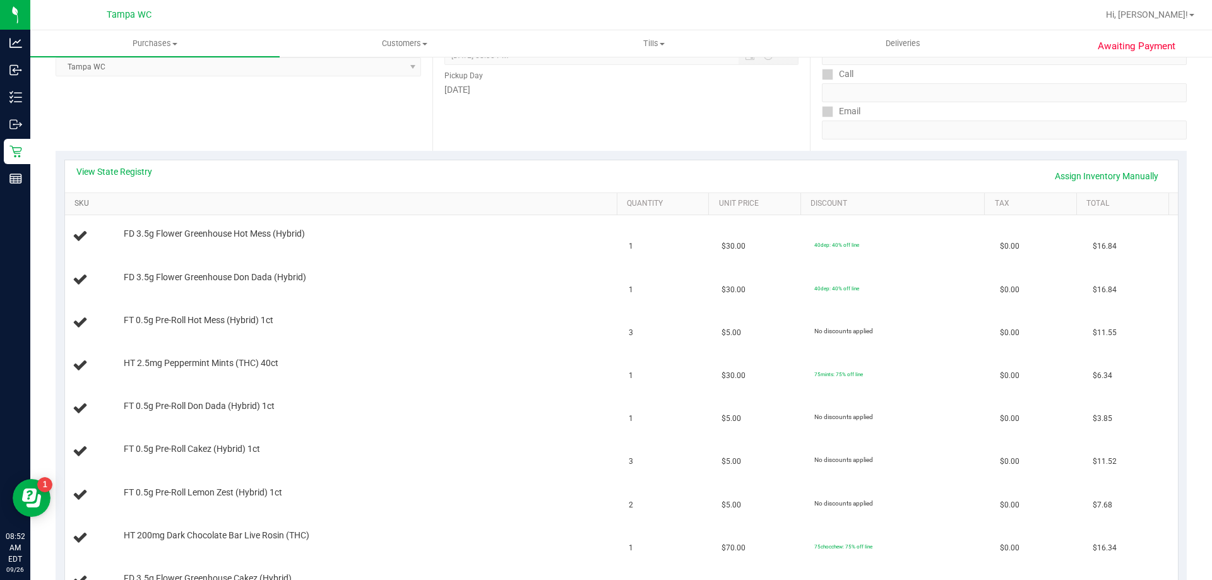
click at [256, 205] on link "SKU" at bounding box center [342, 204] width 537 height 10
click at [143, 175] on div "View State Registry Assign Inventory Manually" at bounding box center [621, 175] width 1090 height 21
click at [145, 173] on link "View State Registry" at bounding box center [114, 171] width 76 height 13
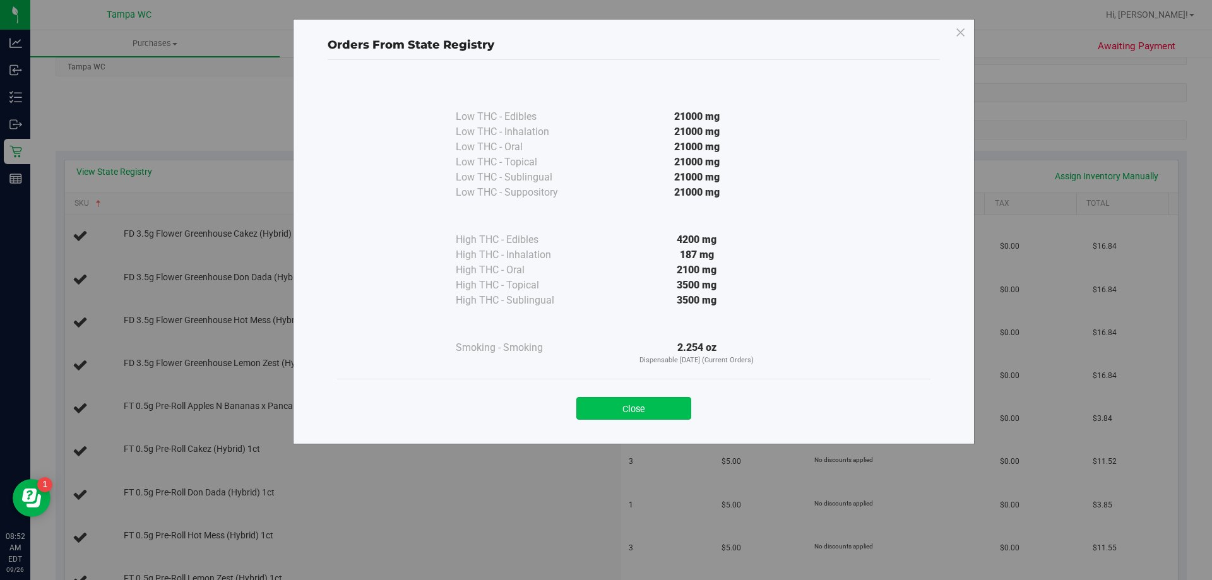
click at [645, 408] on button "Close" at bounding box center [633, 408] width 115 height 23
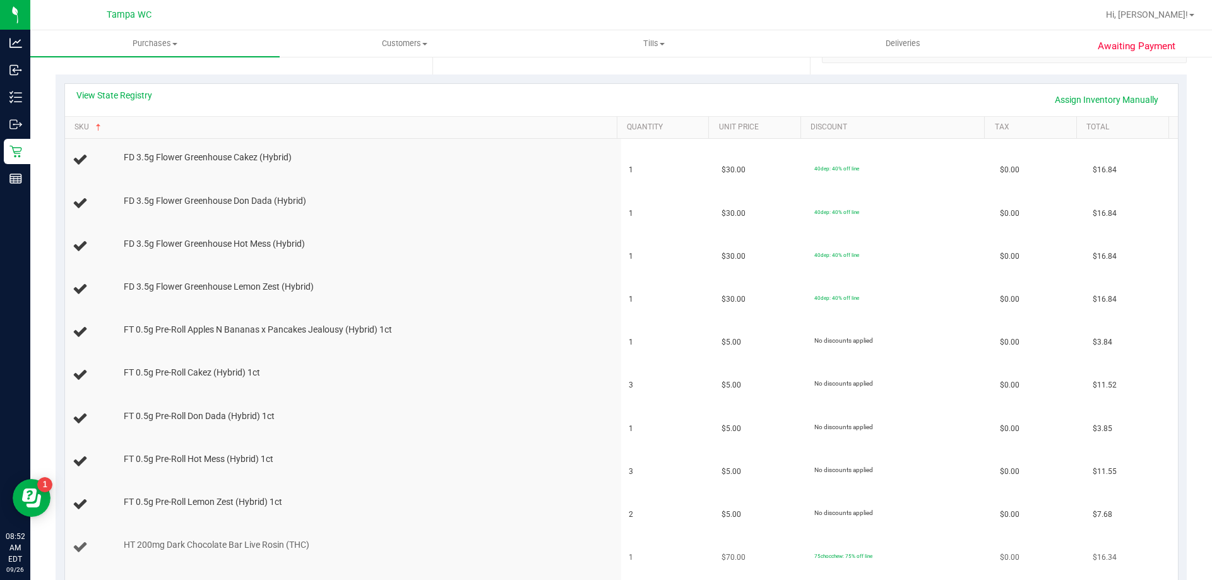
scroll to position [253, 0]
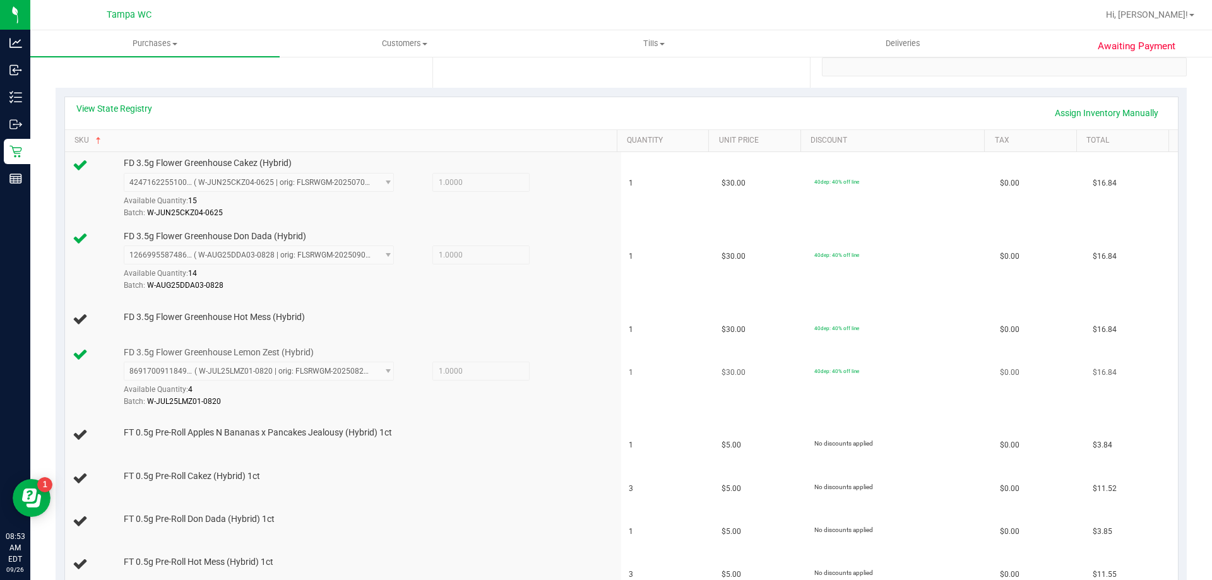
click at [585, 372] on div "8691700911849048 ( W-JUL25LMZ01-0820 | orig: FLSRWGM-20250827-397 ) 86917009118…" at bounding box center [367, 385] width 487 height 46
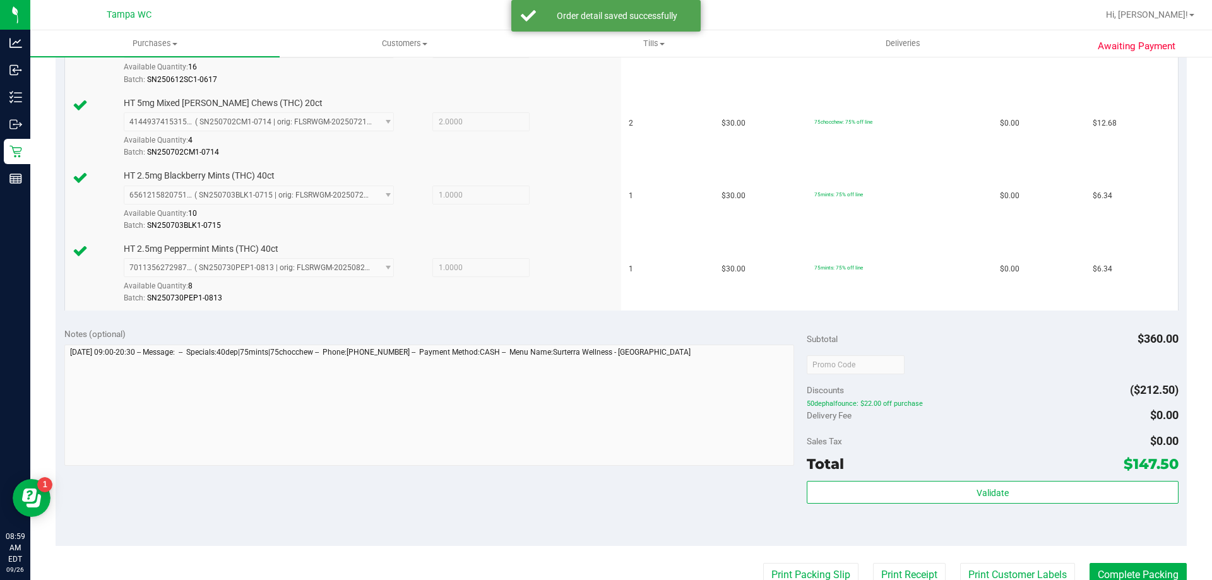
scroll to position [1136, 0]
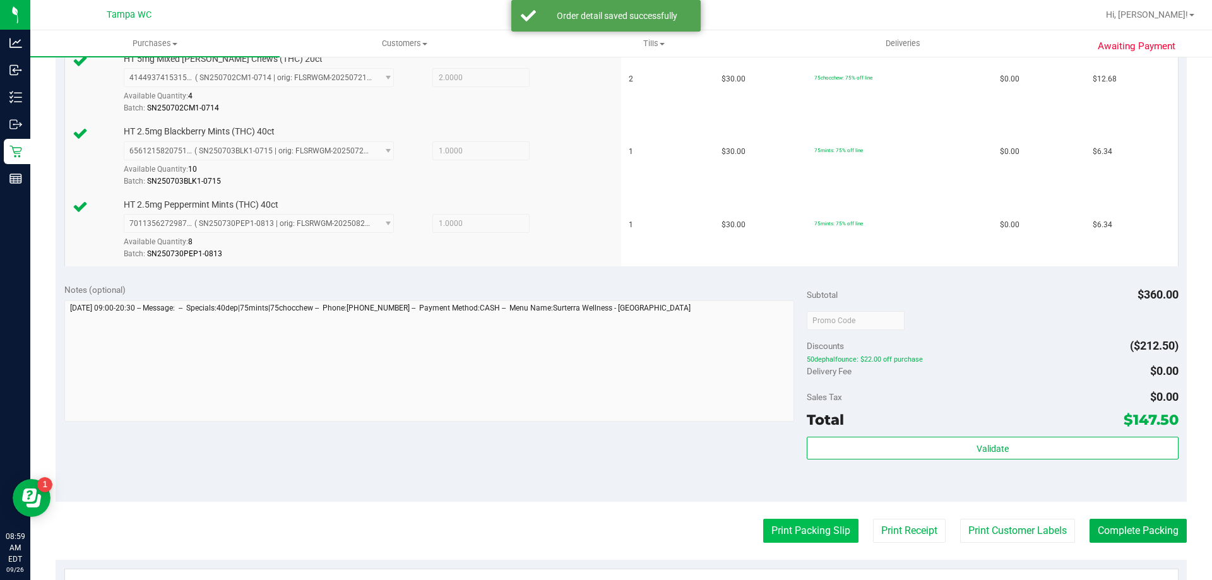
click at [783, 532] on button "Print Packing Slip" at bounding box center [810, 531] width 95 height 24
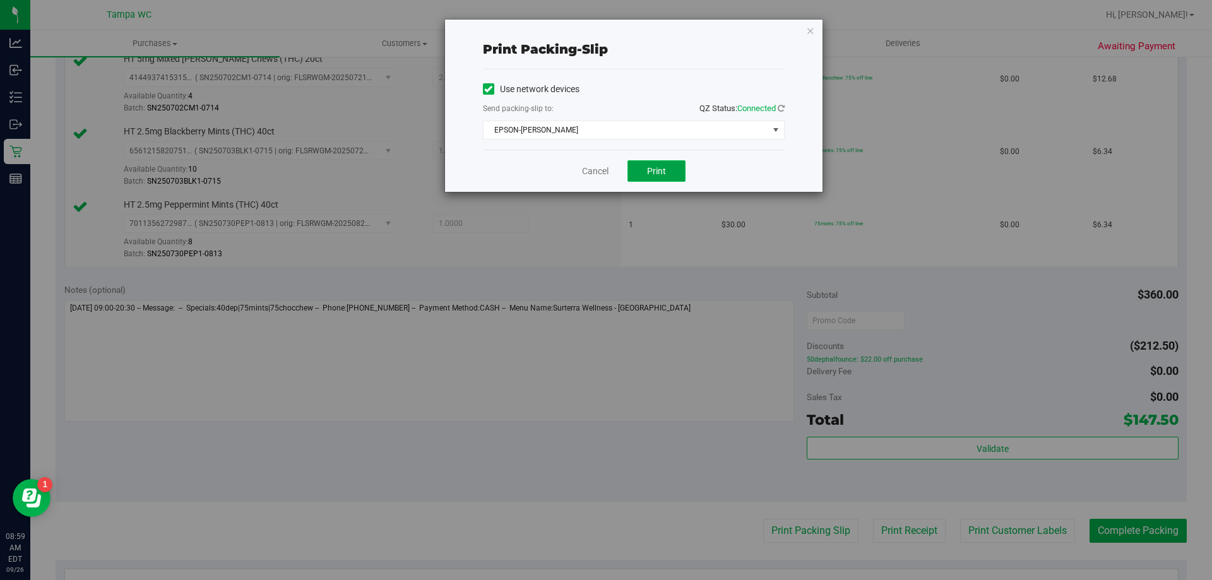
click at [643, 170] on button "Print" at bounding box center [656, 170] width 58 height 21
click at [595, 170] on link "Cancel" at bounding box center [595, 171] width 27 height 13
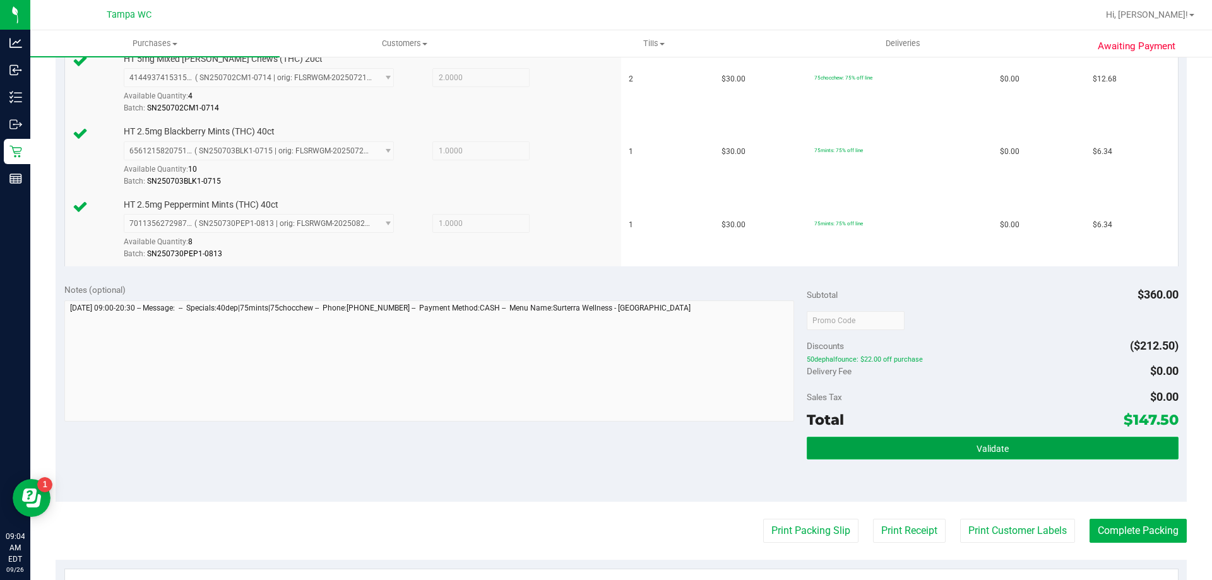
click at [1115, 444] on button "Validate" at bounding box center [992, 448] width 371 height 23
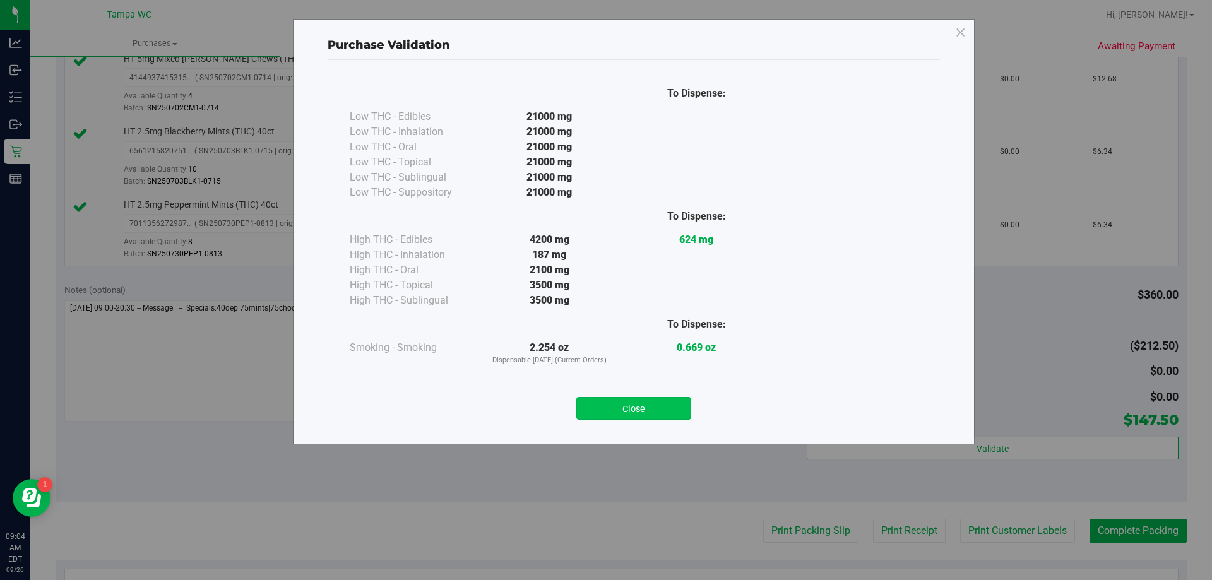
click at [657, 397] on button "Close" at bounding box center [633, 408] width 115 height 23
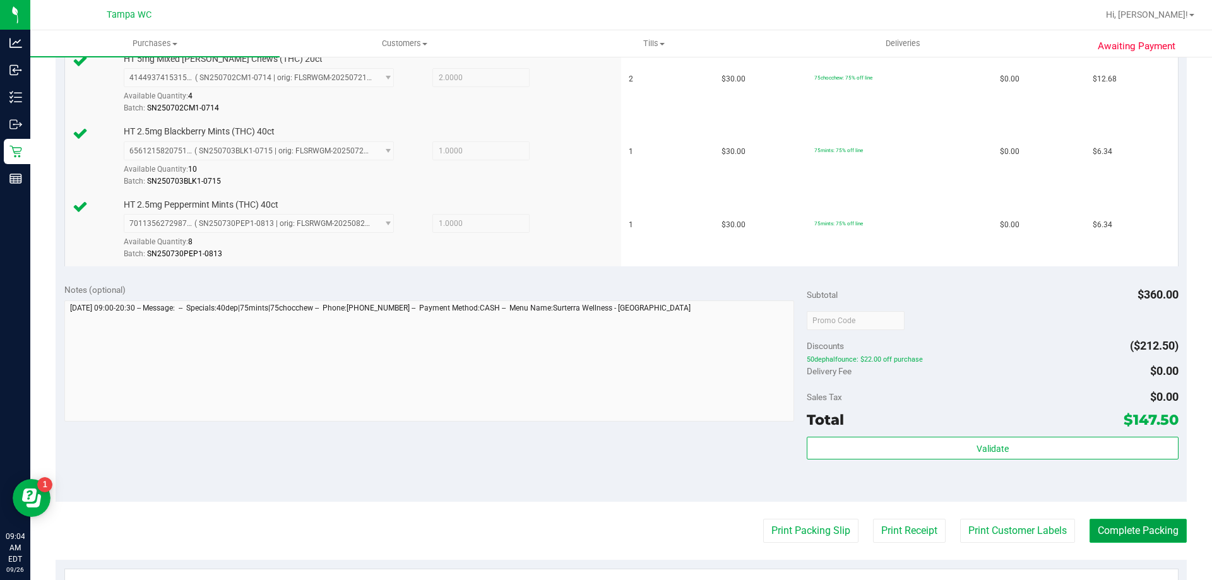
click at [1110, 521] on button "Complete Packing" at bounding box center [1138, 531] width 97 height 24
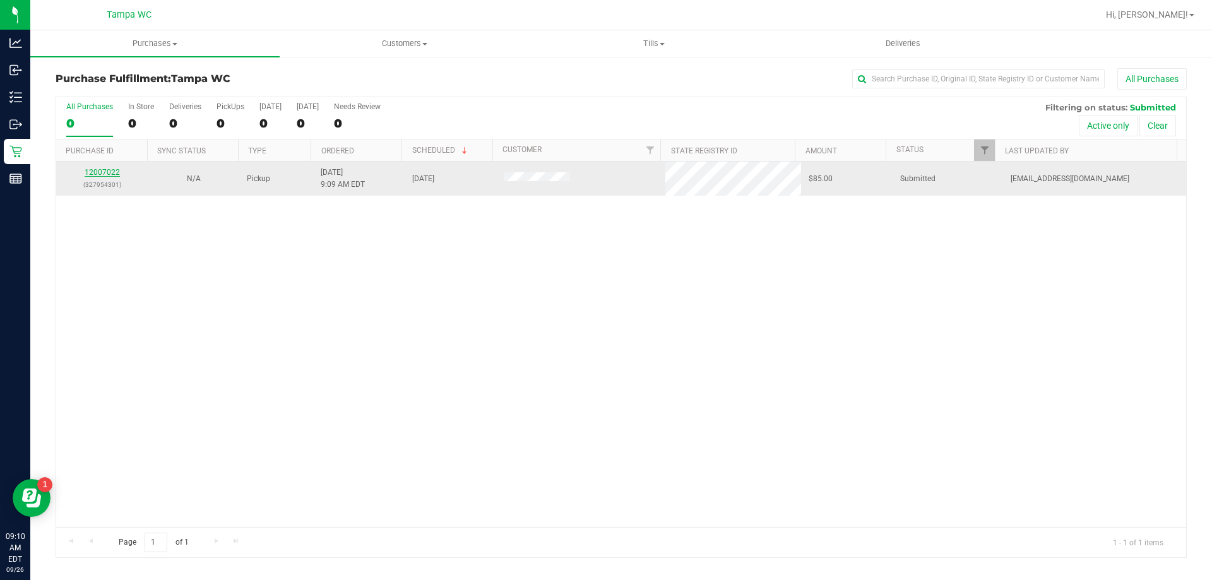
click at [104, 173] on link "12007022" at bounding box center [102, 172] width 35 height 9
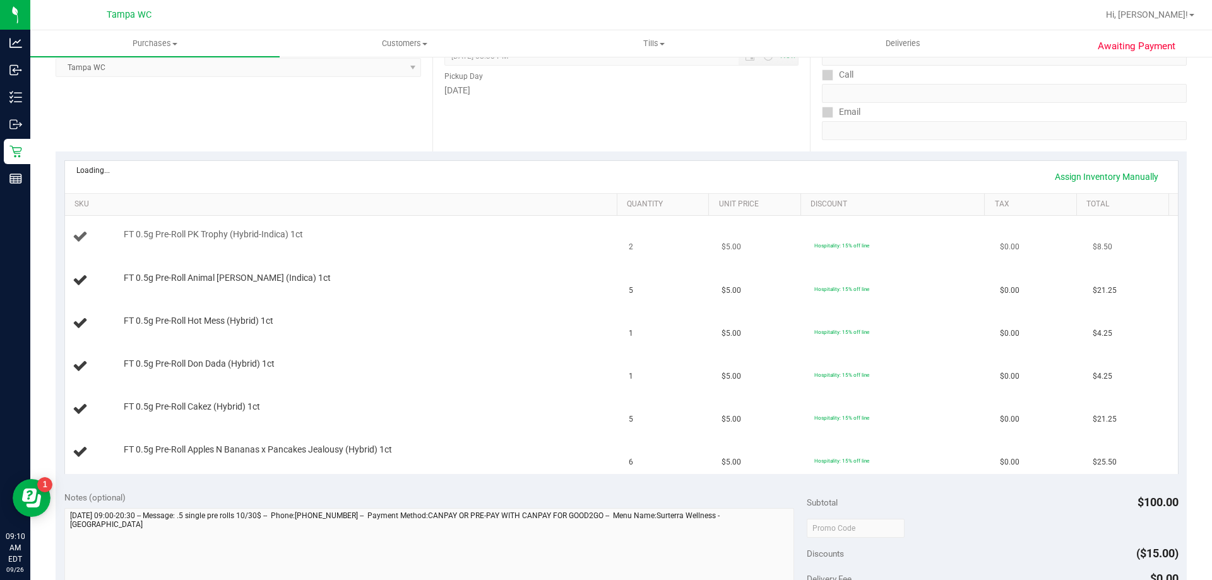
scroll to position [189, 0]
click at [198, 201] on link "SKU" at bounding box center [342, 204] width 537 height 10
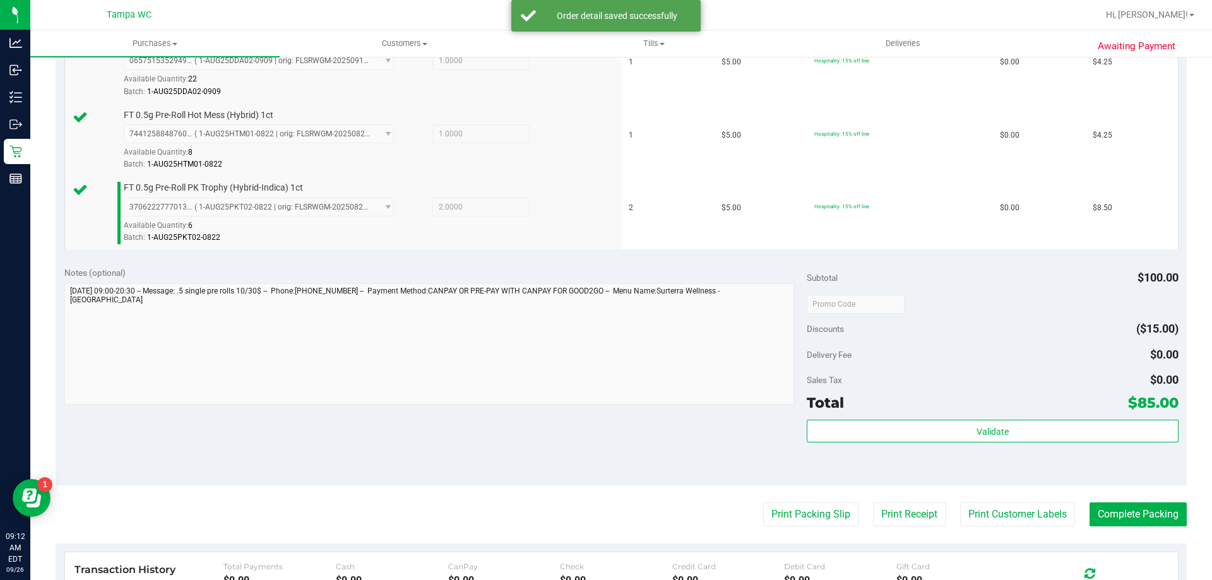
scroll to position [631, 0]
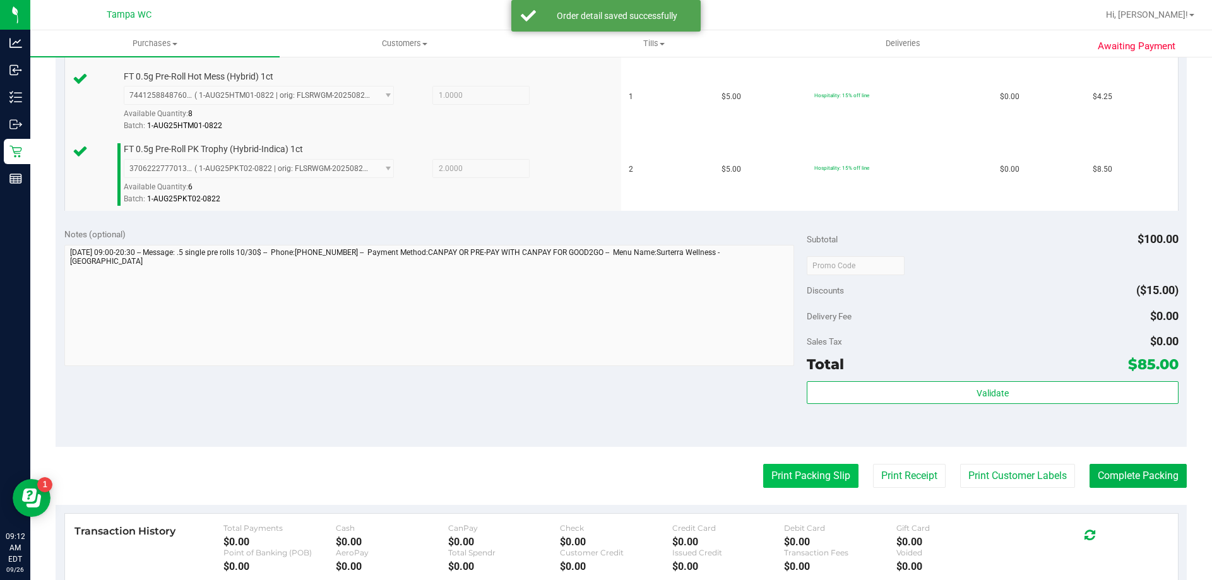
click at [832, 486] on button "Print Packing Slip" at bounding box center [810, 476] width 95 height 24
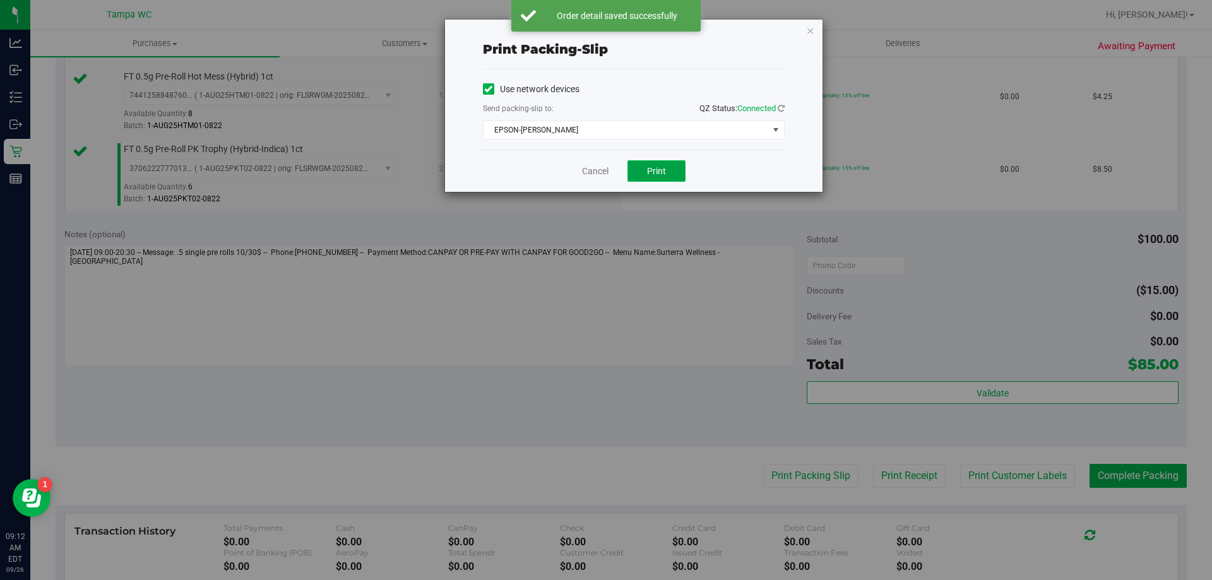
click at [658, 165] on button "Print" at bounding box center [656, 170] width 58 height 21
click at [592, 167] on link "Cancel" at bounding box center [595, 171] width 27 height 13
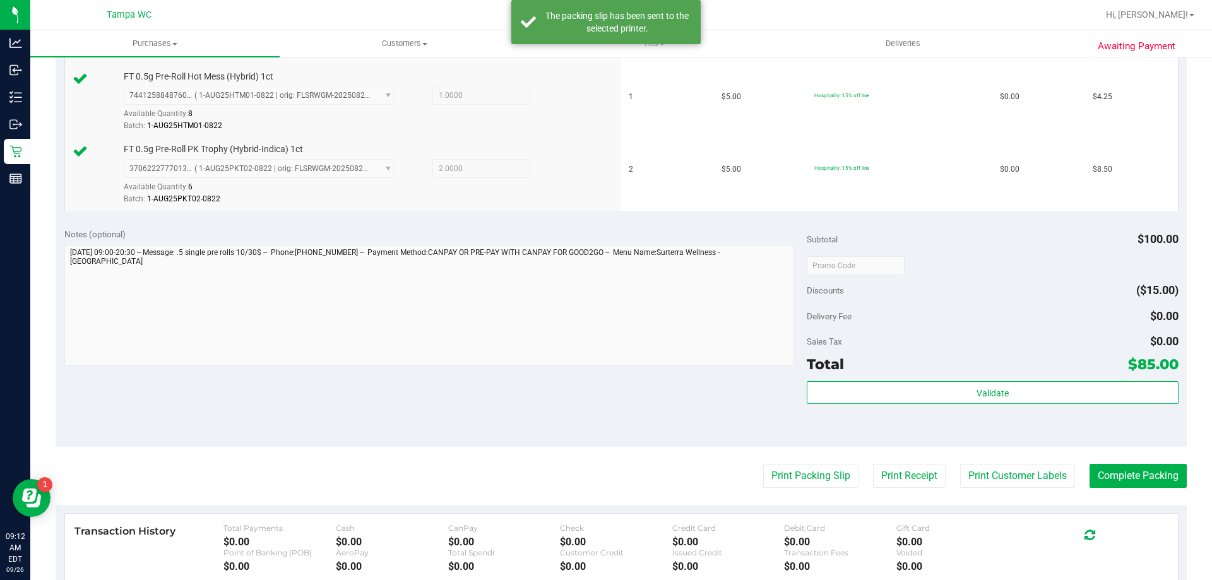
click at [864, 374] on div "Total $85.00" at bounding box center [992, 364] width 371 height 23
click at [862, 377] on div "Subtotal $100.00 Discounts ($15.00) Delivery Fee $0.00 Sales Tax $0.00 Total $8…" at bounding box center [992, 333] width 371 height 210
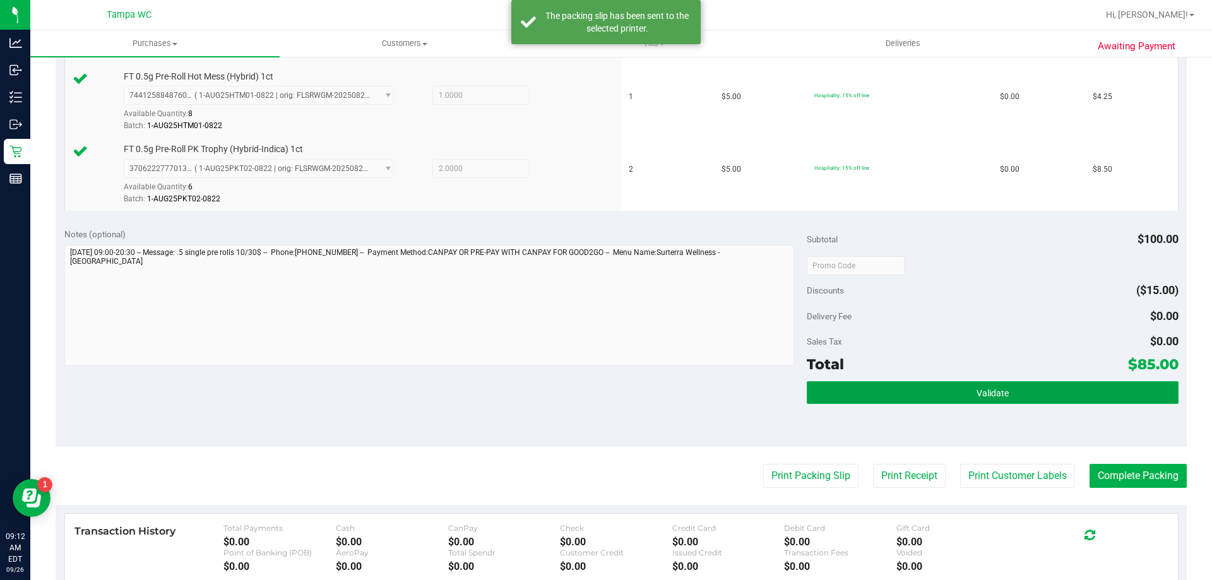
click at [860, 388] on button "Validate" at bounding box center [992, 392] width 371 height 23
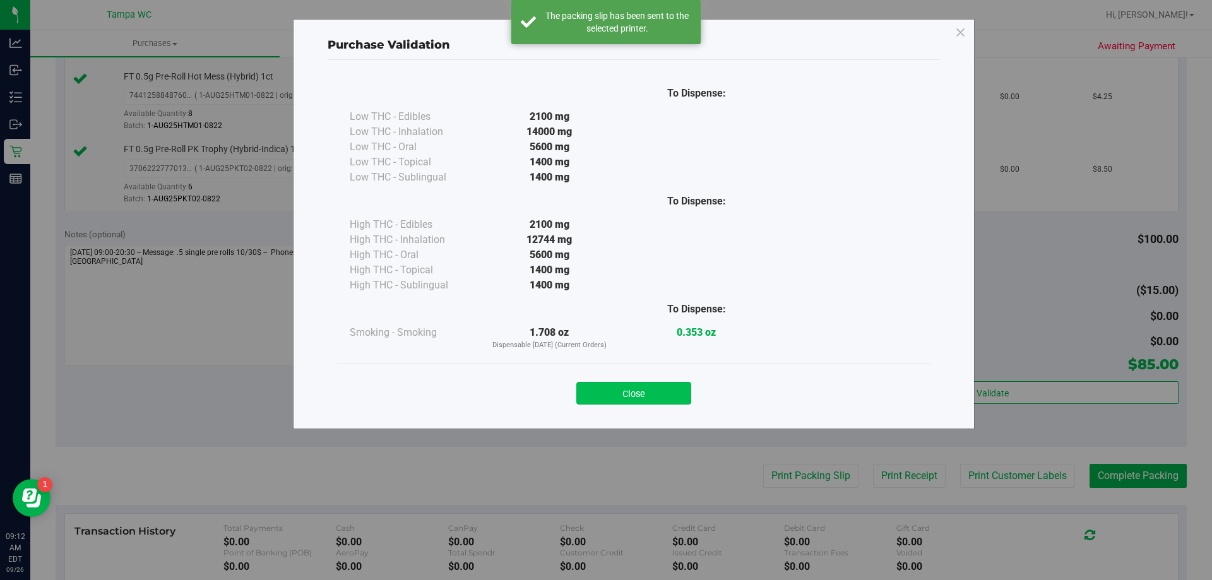
click at [627, 388] on button "Close" at bounding box center [633, 393] width 115 height 23
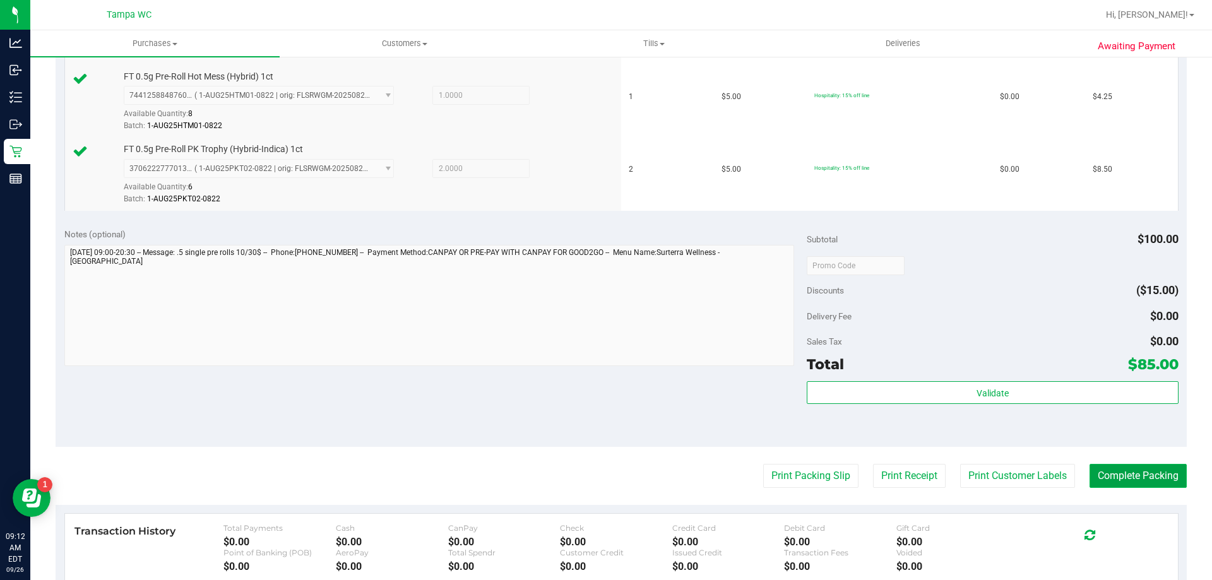
click at [1111, 476] on button "Complete Packing" at bounding box center [1138, 476] width 97 height 24
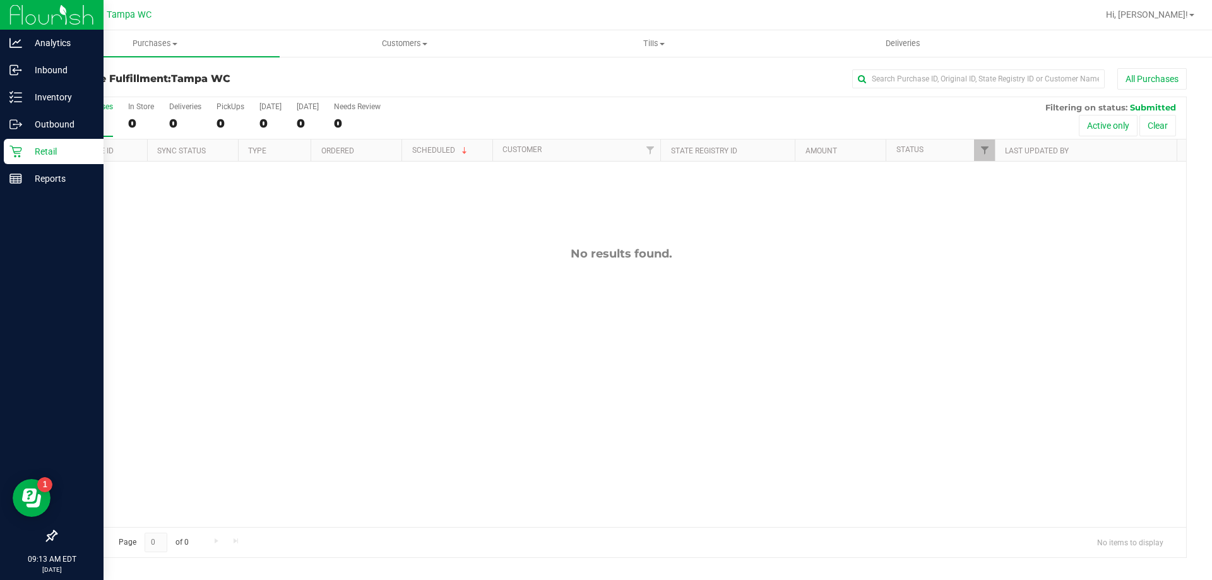
click at [61, 160] on div "Retail" at bounding box center [54, 151] width 100 height 25
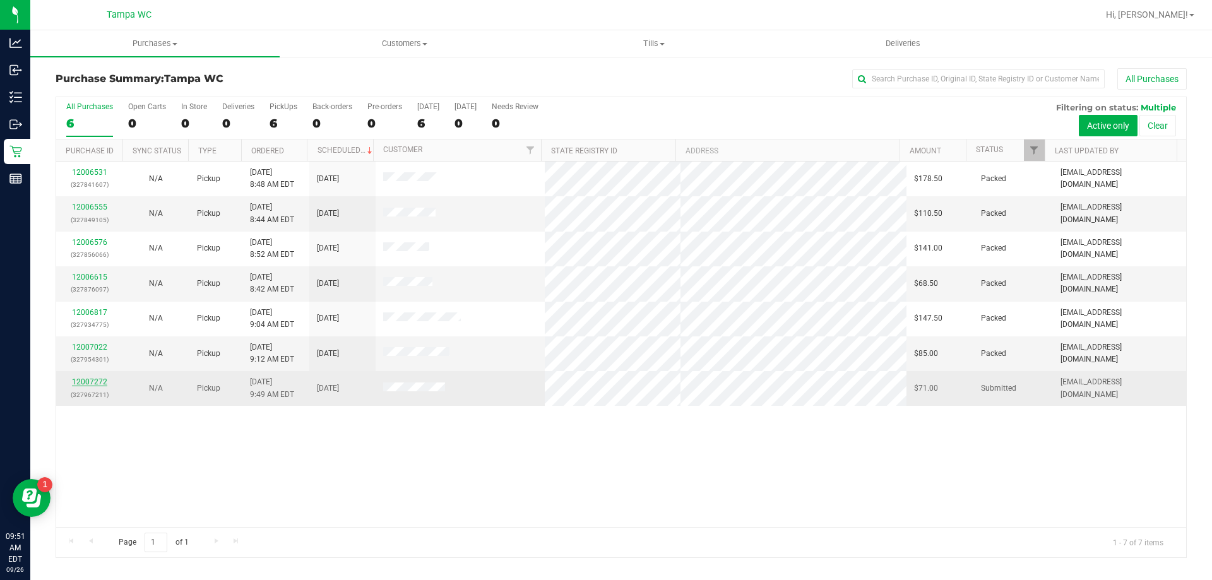
click at [98, 381] on link "12007272" at bounding box center [89, 382] width 35 height 9
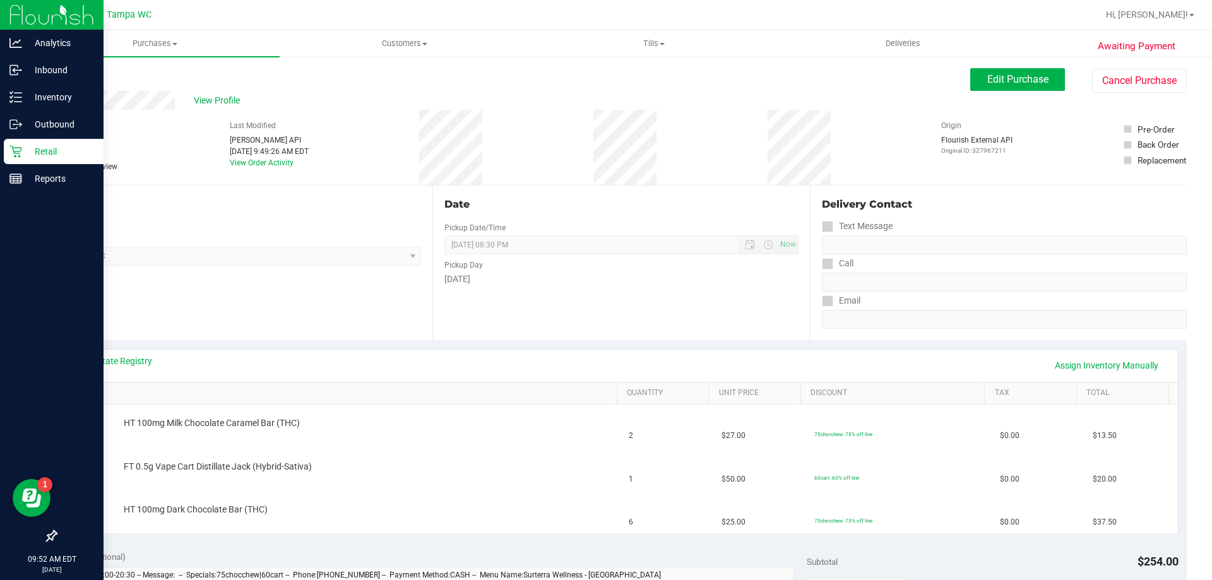
click at [42, 154] on p "Retail" at bounding box center [60, 151] width 76 height 15
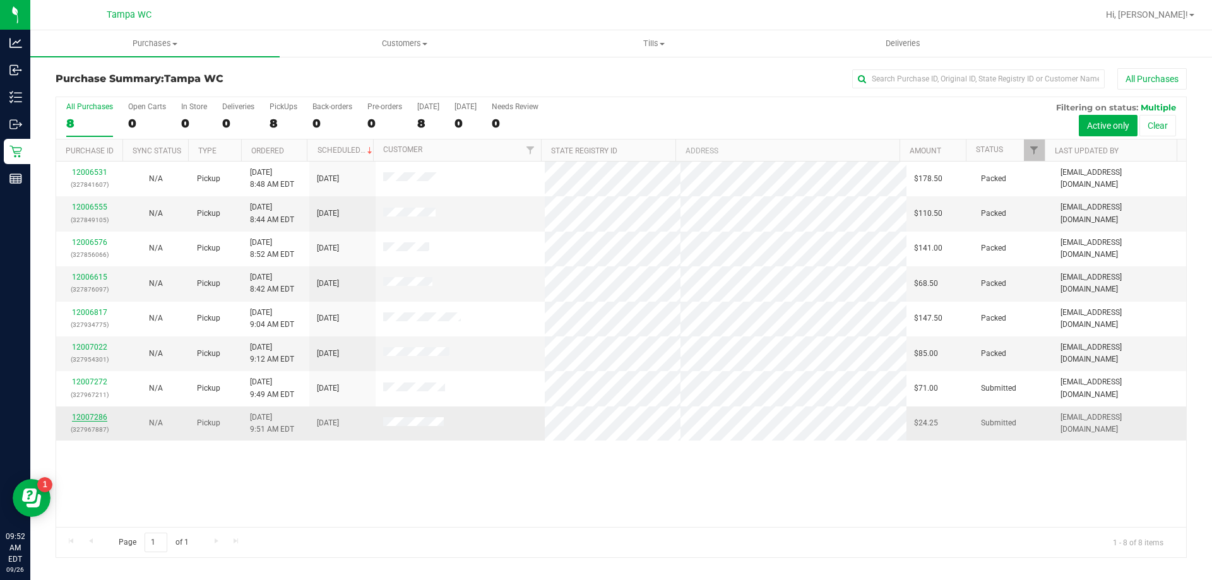
click at [93, 415] on link "12007286" at bounding box center [89, 417] width 35 height 9
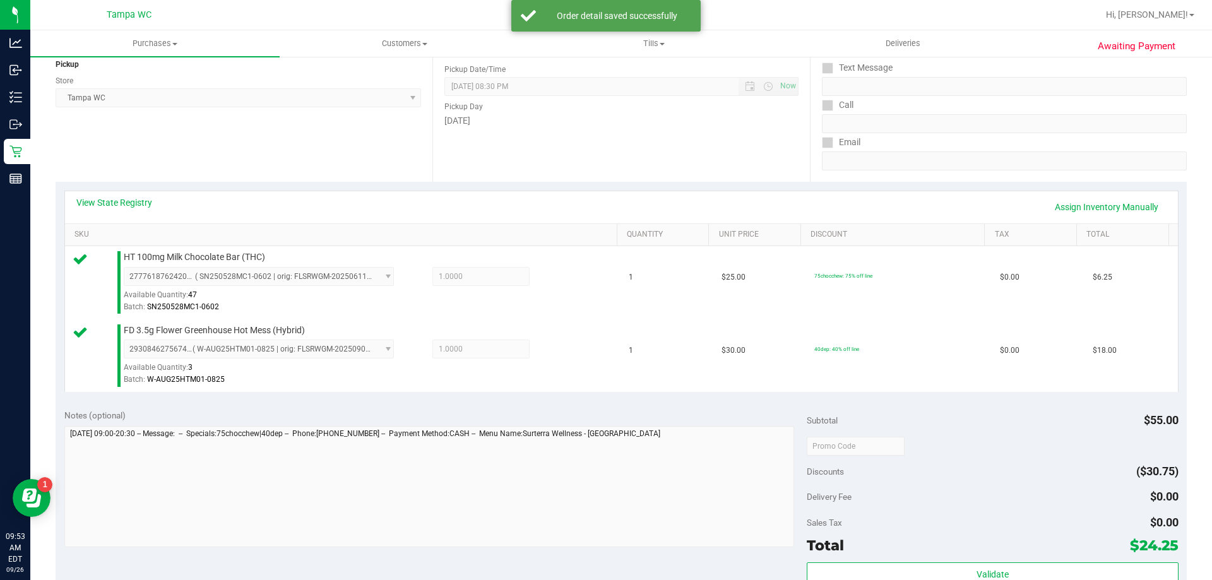
scroll to position [253, 0]
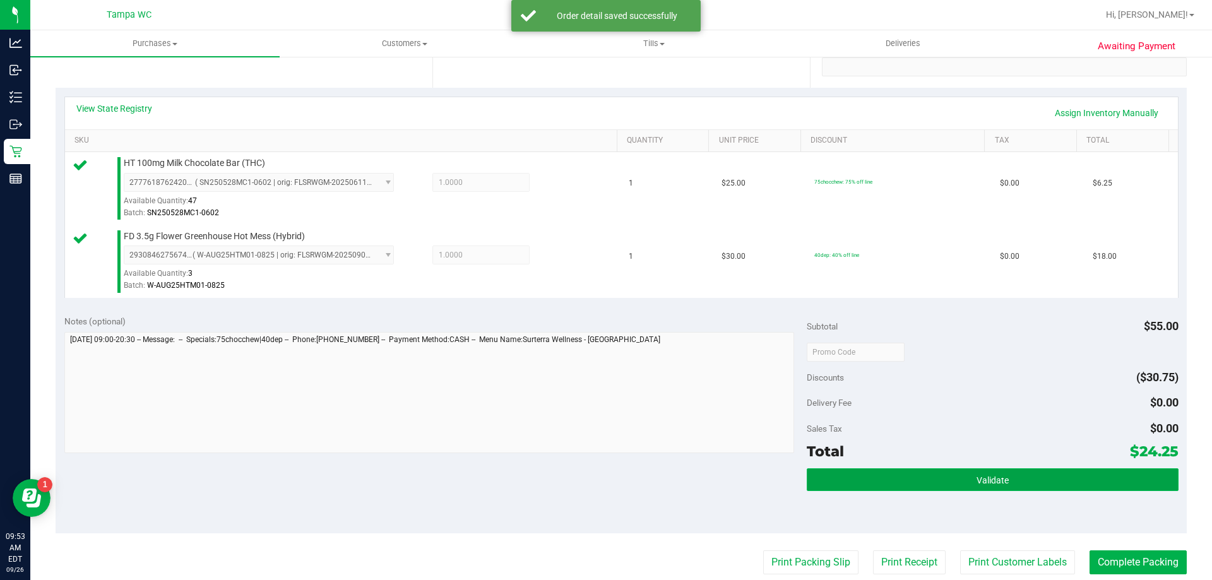
click at [882, 486] on button "Validate" at bounding box center [992, 479] width 371 height 23
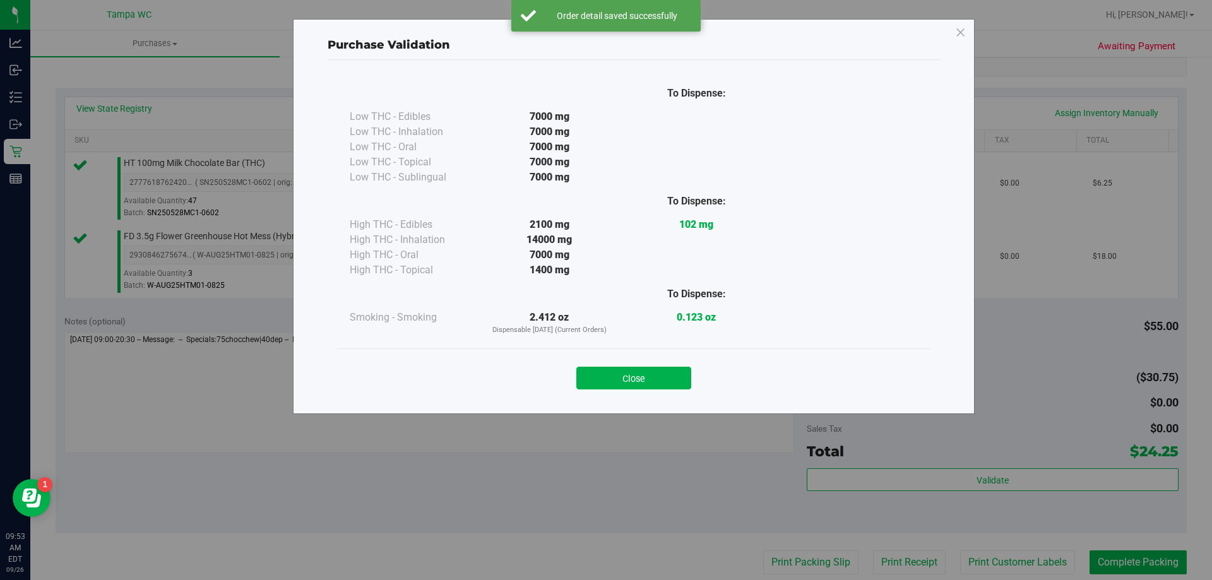
click at [648, 396] on div "Close" at bounding box center [633, 373] width 593 height 51
click at [651, 389] on div "Close" at bounding box center [633, 373] width 593 height 51
click at [675, 394] on div "Close" at bounding box center [633, 373] width 593 height 51
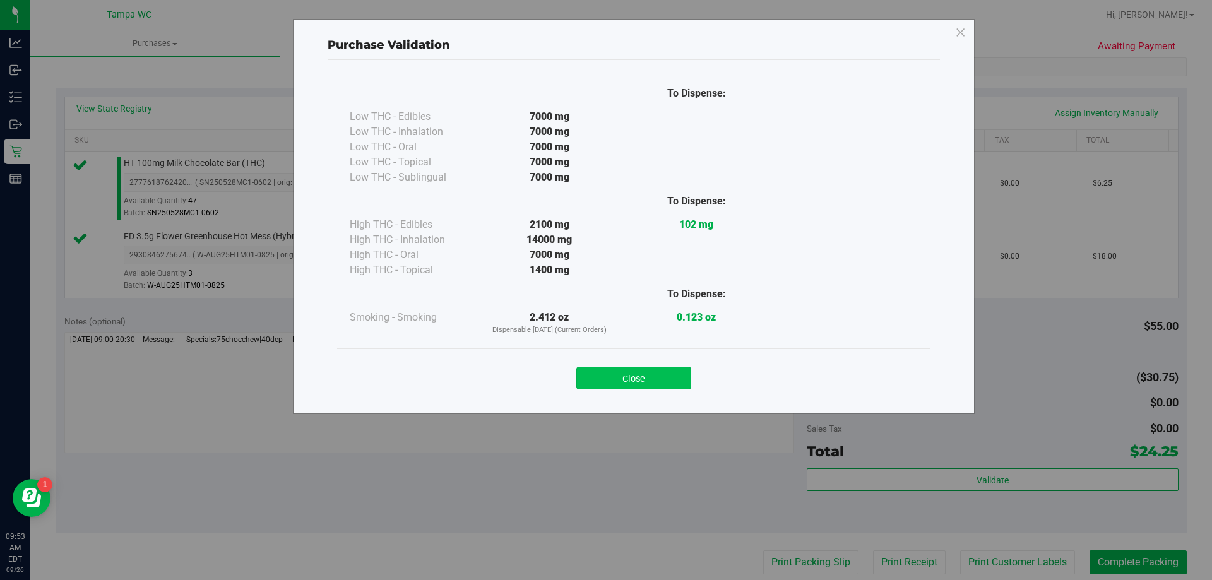
click at [676, 389] on button "Close" at bounding box center [633, 378] width 115 height 23
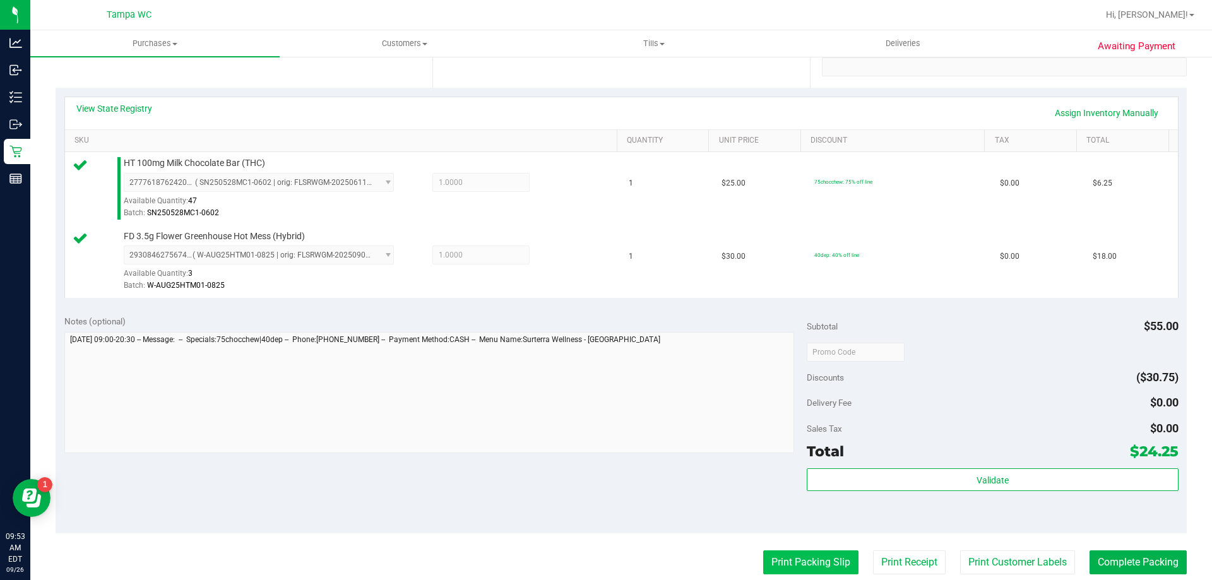
click at [799, 569] on button "Print Packing Slip" at bounding box center [810, 562] width 95 height 24
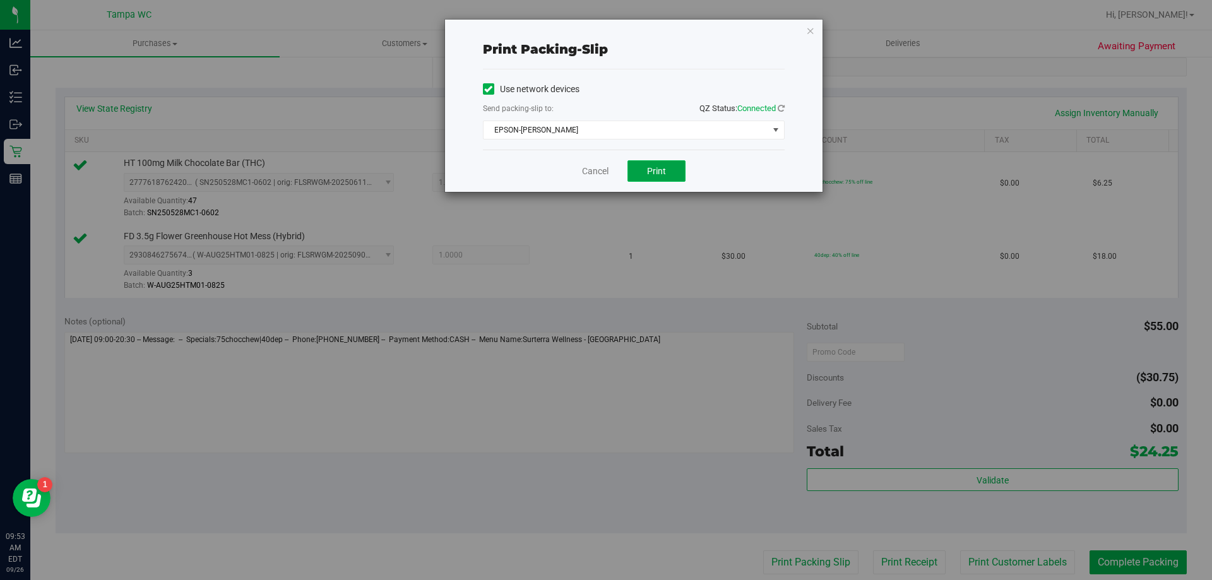
click at [641, 170] on button "Print" at bounding box center [656, 170] width 58 height 21
click at [598, 168] on link "Cancel" at bounding box center [595, 171] width 27 height 13
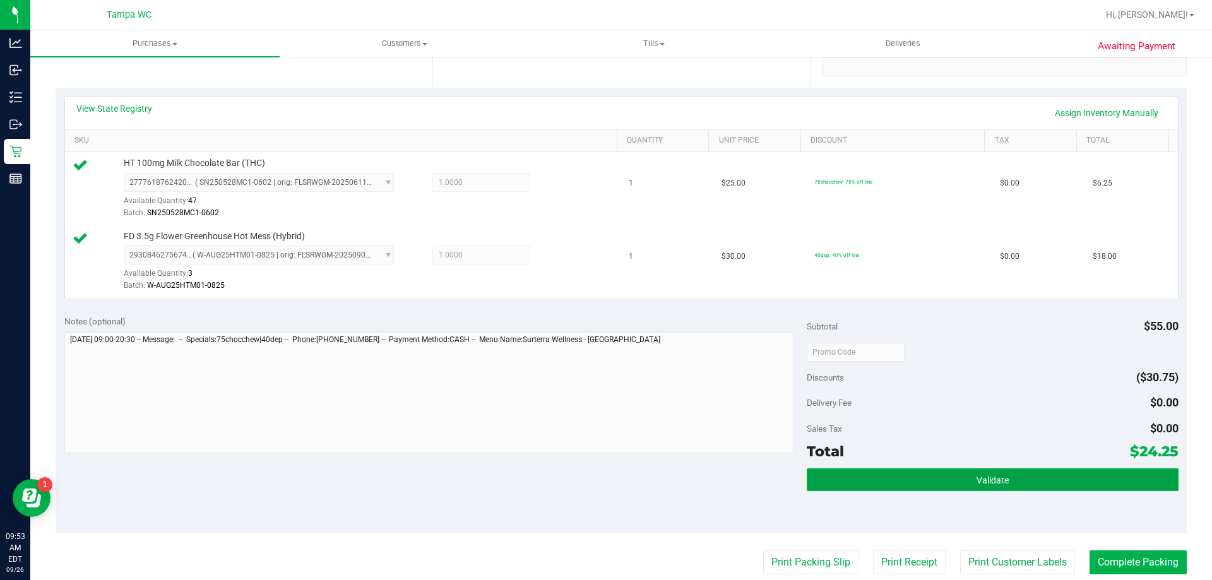
click at [1049, 483] on button "Validate" at bounding box center [992, 479] width 371 height 23
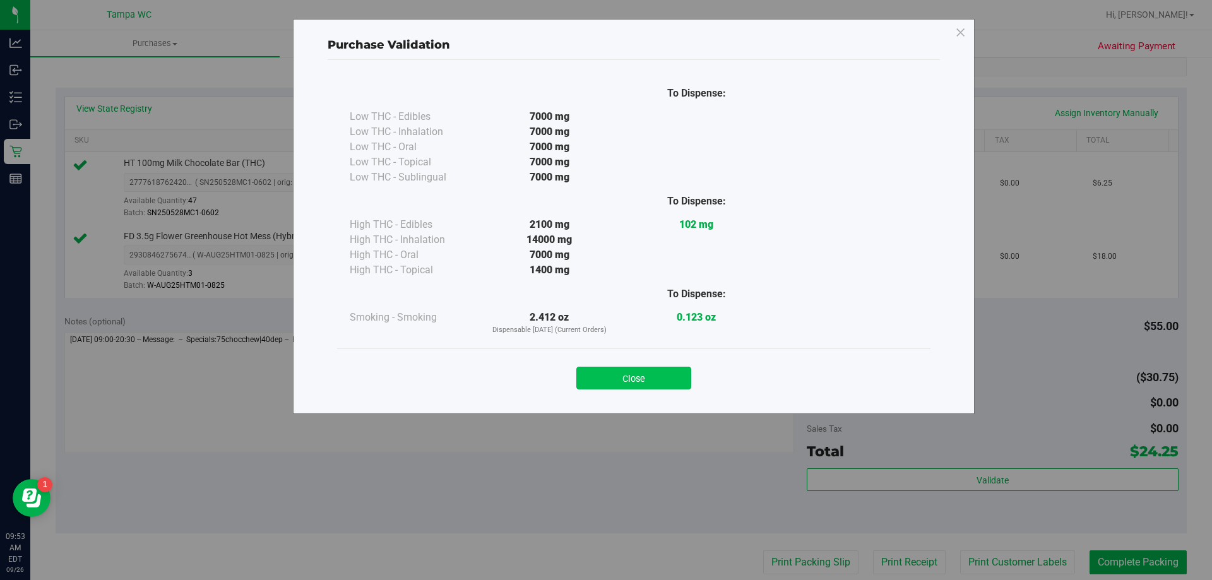
click at [649, 374] on button "Close" at bounding box center [633, 378] width 115 height 23
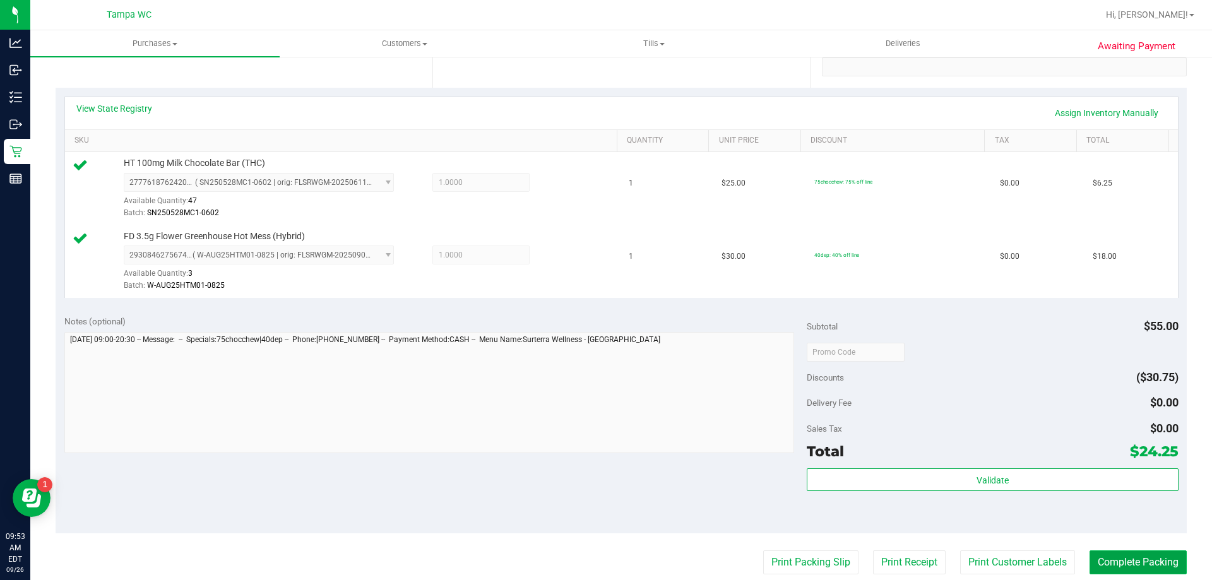
click at [1138, 561] on button "Complete Packing" at bounding box center [1138, 562] width 97 height 24
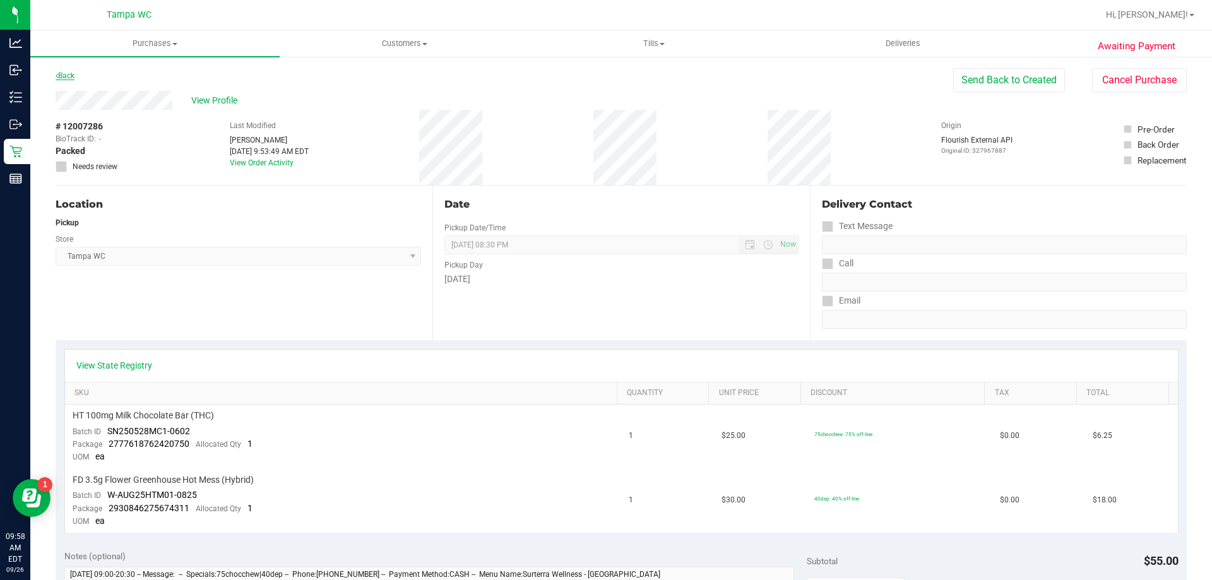
click at [73, 72] on link "Back" at bounding box center [65, 75] width 19 height 9
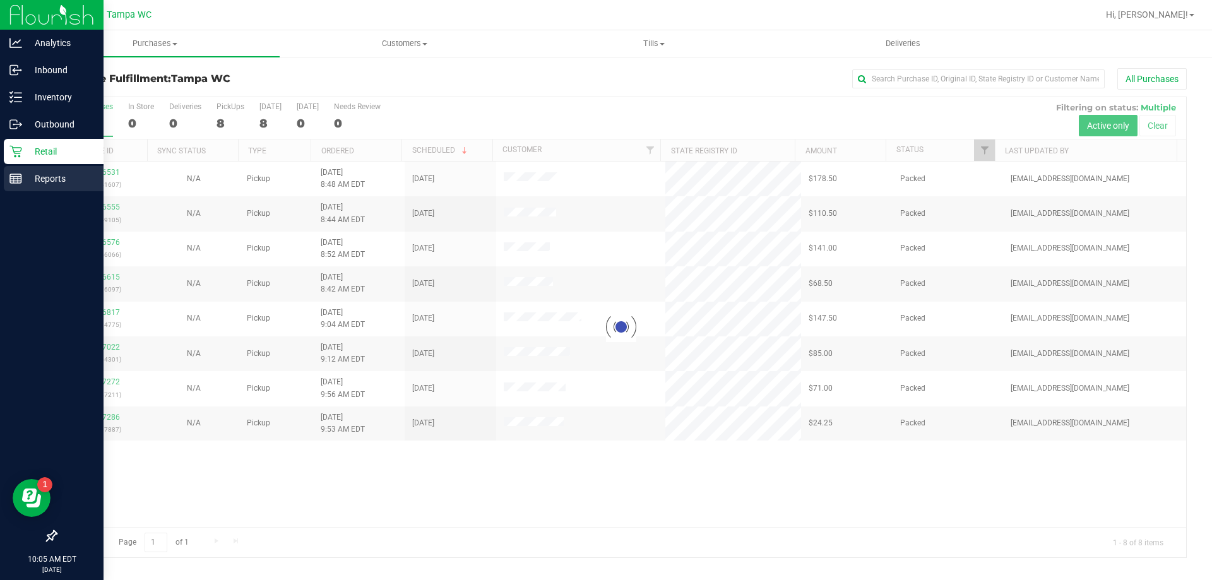
click at [23, 174] on p "Reports" at bounding box center [60, 178] width 76 height 15
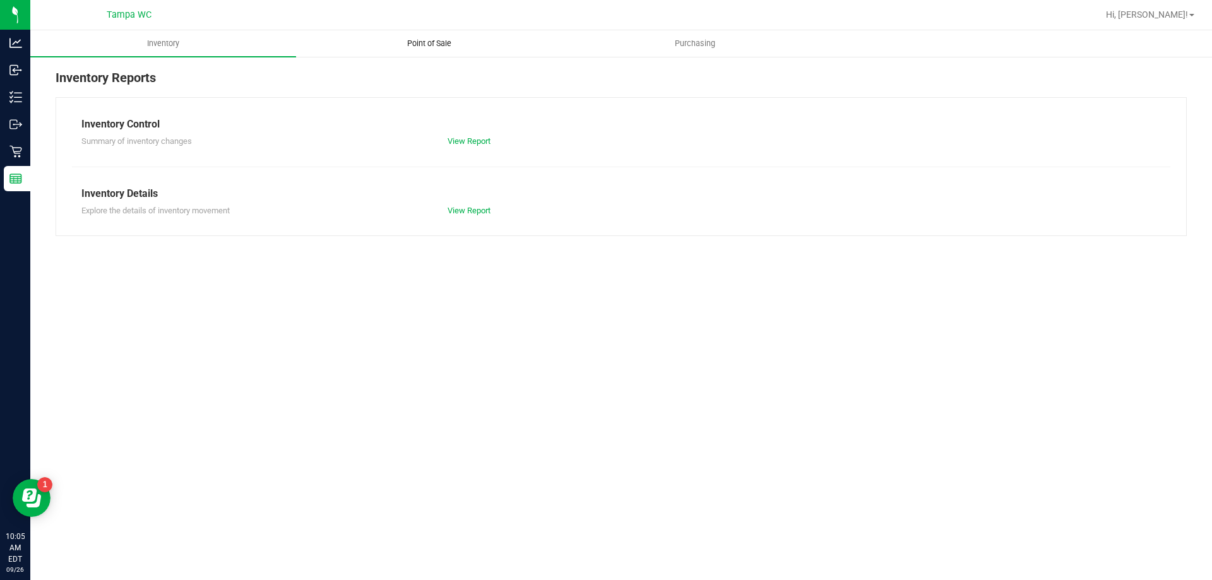
click at [446, 35] on uib-tab-heading "Point of Sale" at bounding box center [429, 43] width 265 height 25
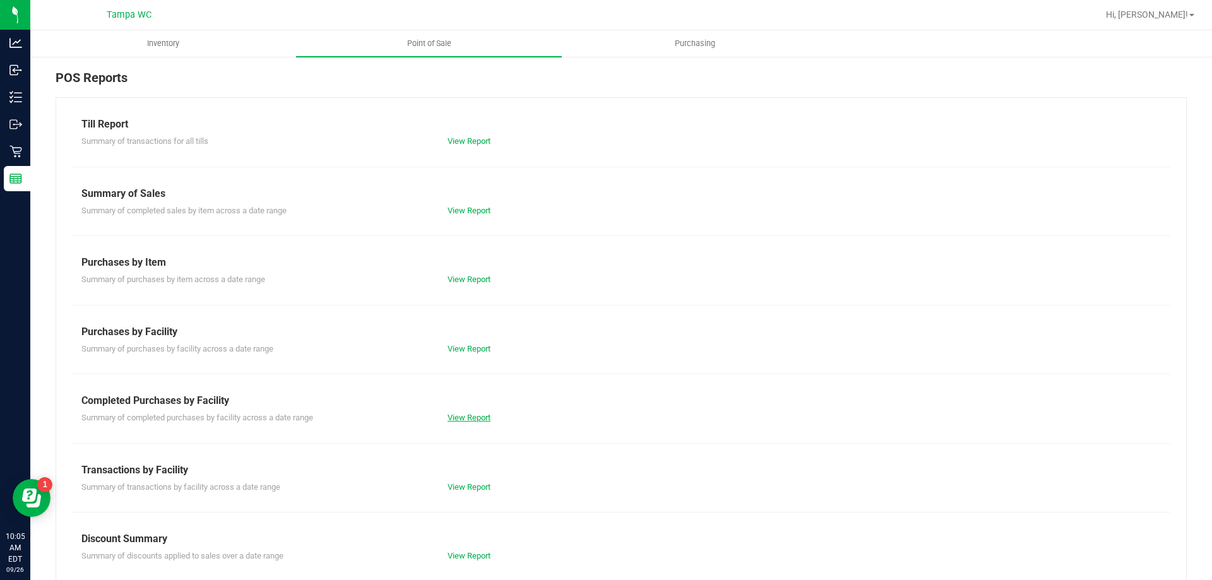
click at [480, 418] on link "View Report" at bounding box center [469, 417] width 43 height 9
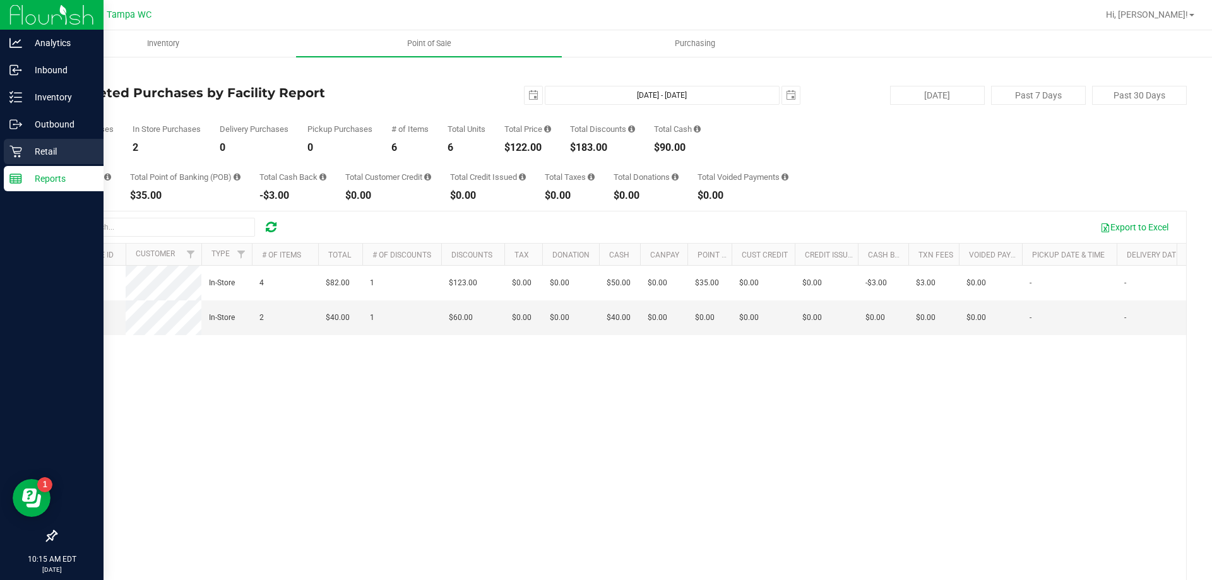
click at [43, 153] on p "Retail" at bounding box center [60, 151] width 76 height 15
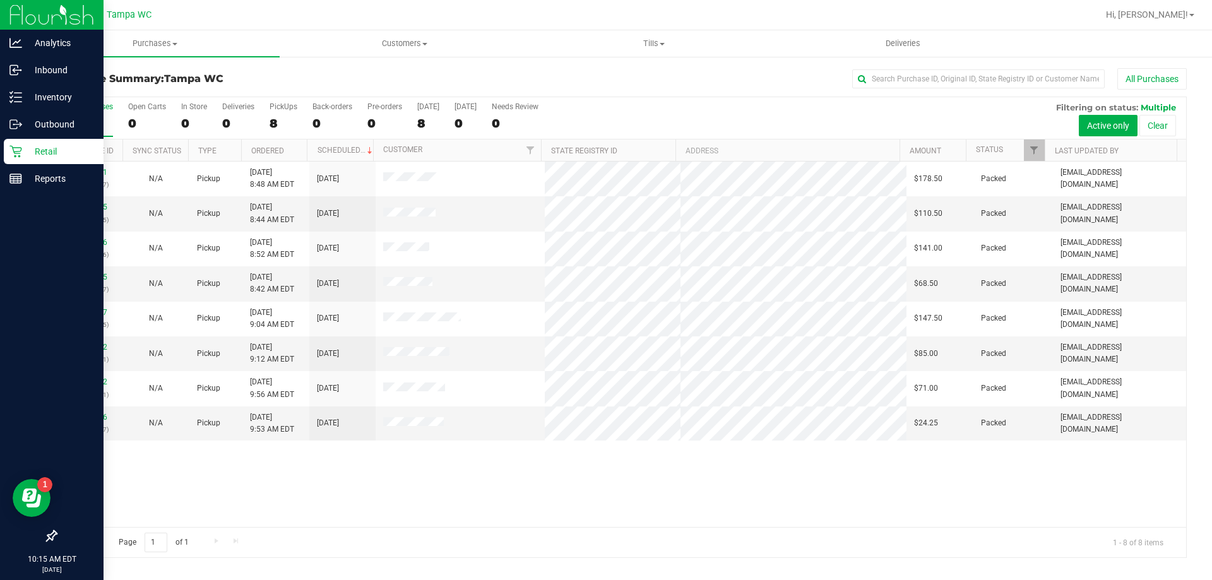
click at [361, 446] on div "12006531 (327841607) N/A Pickup 9/26/2025 8:48 AM EDT 9/26/2025 $178.50 Packed …" at bounding box center [621, 345] width 1130 height 366
click at [33, 169] on div "Purchase Summary: Tampa WC All Purchases All Purchases 8 Open Carts 0 In Store …" at bounding box center [621, 313] width 1182 height 515
click at [18, 178] on icon at bounding box center [15, 178] width 13 height 13
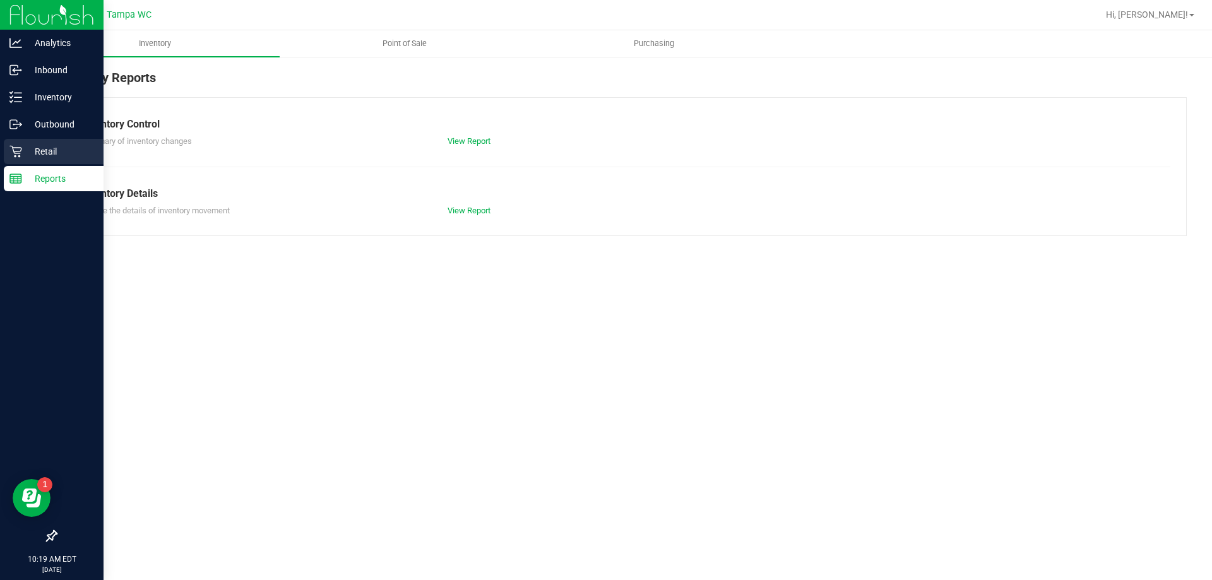
click at [13, 147] on icon at bounding box center [15, 151] width 13 height 13
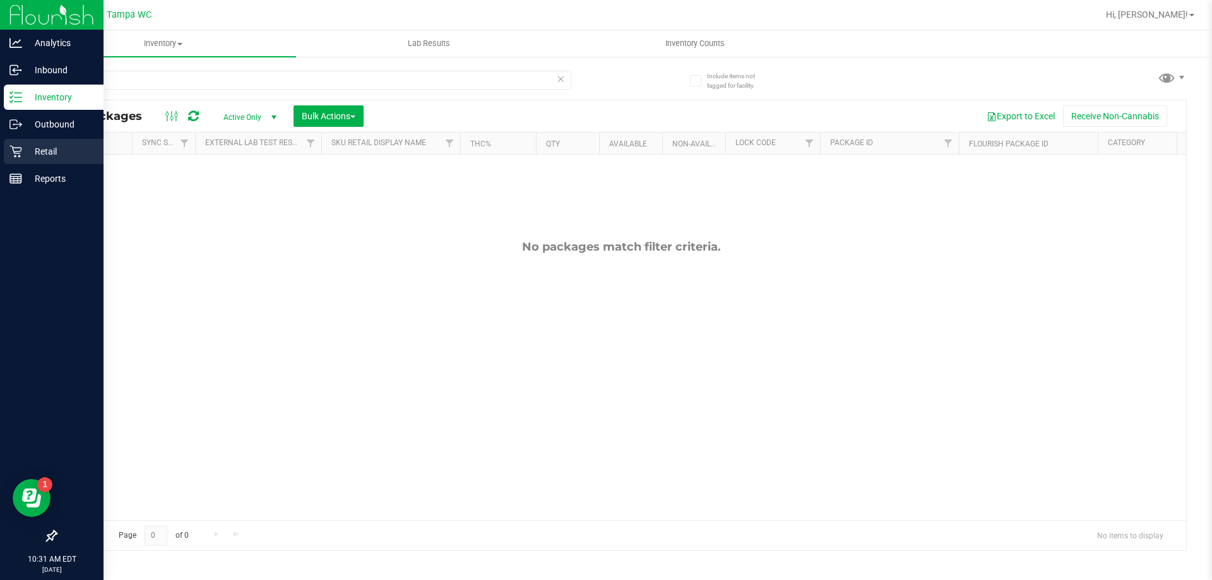
click at [14, 148] on icon at bounding box center [15, 151] width 13 height 13
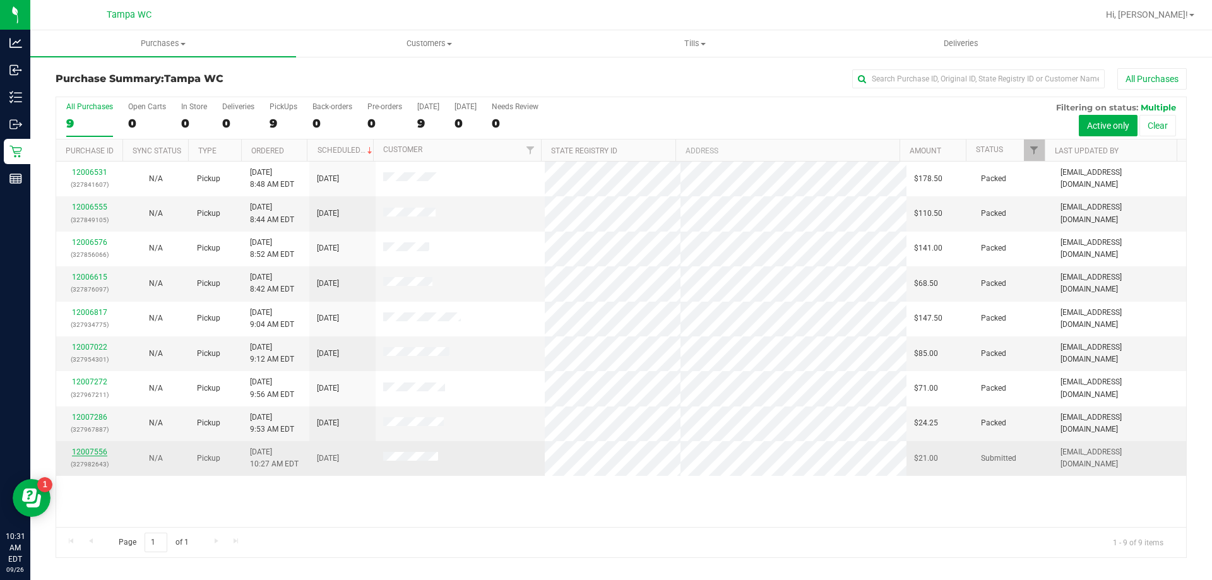
click at [102, 449] on link "12007556" at bounding box center [89, 452] width 35 height 9
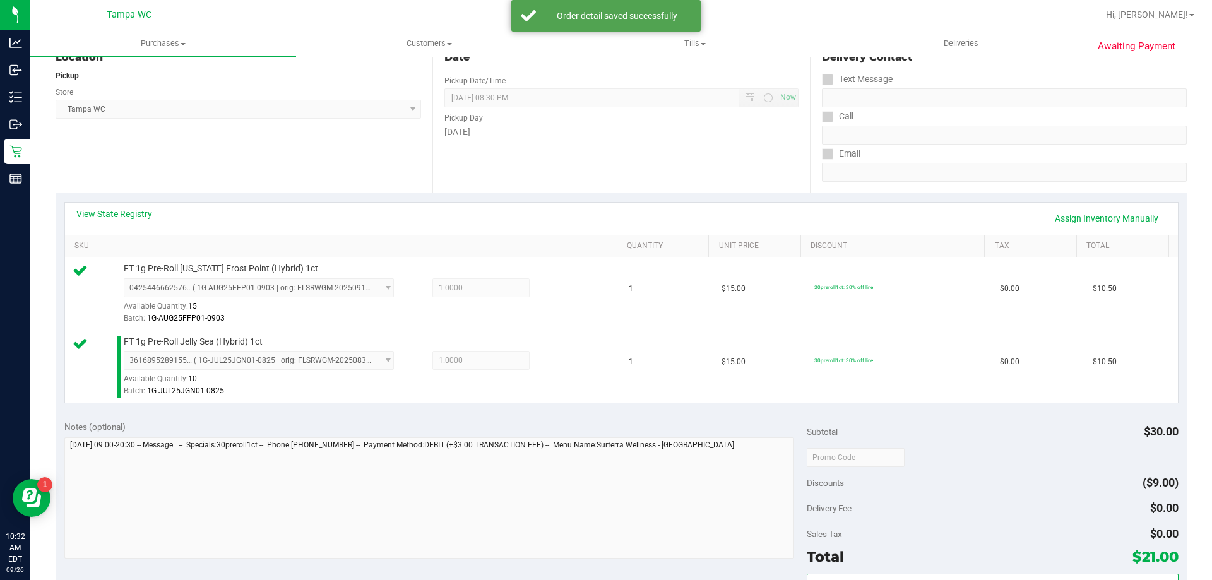
scroll to position [316, 0]
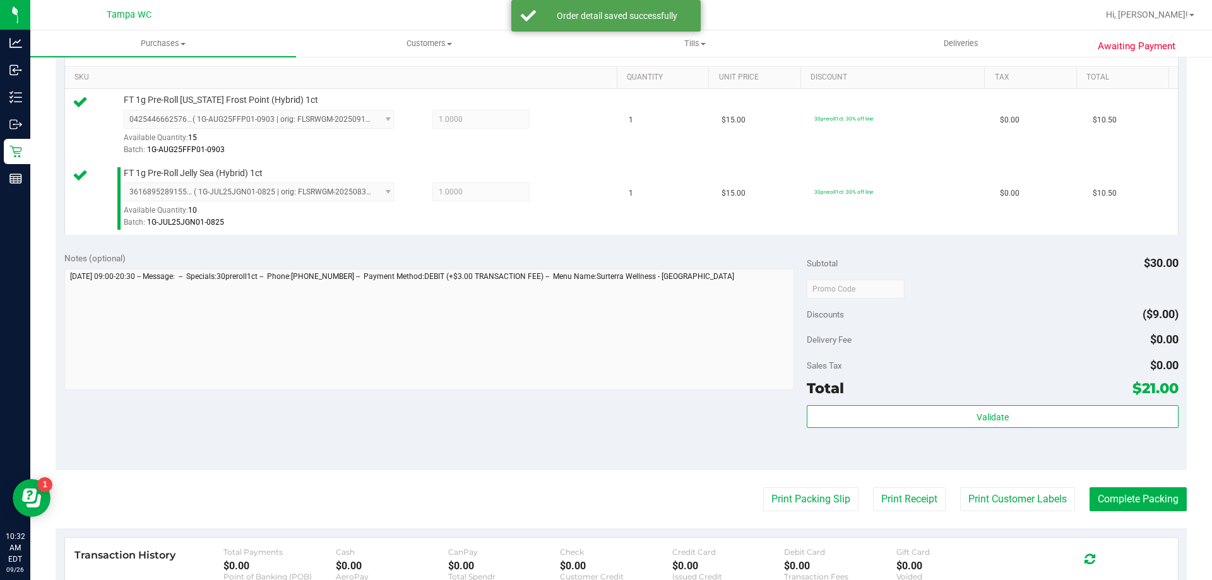
click at [845, 402] on div "Subtotal $30.00 Discounts ($9.00) Delivery Fee $0.00 Sales Tax $0.00 Total $21.…" at bounding box center [992, 357] width 371 height 210
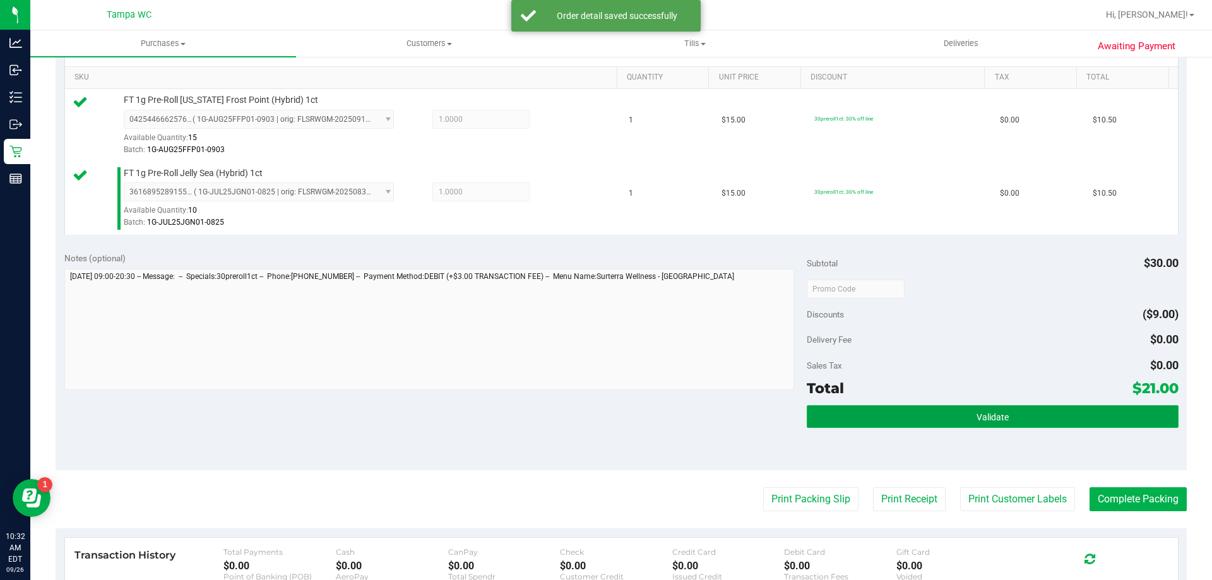
click at [845, 415] on button "Validate" at bounding box center [992, 416] width 371 height 23
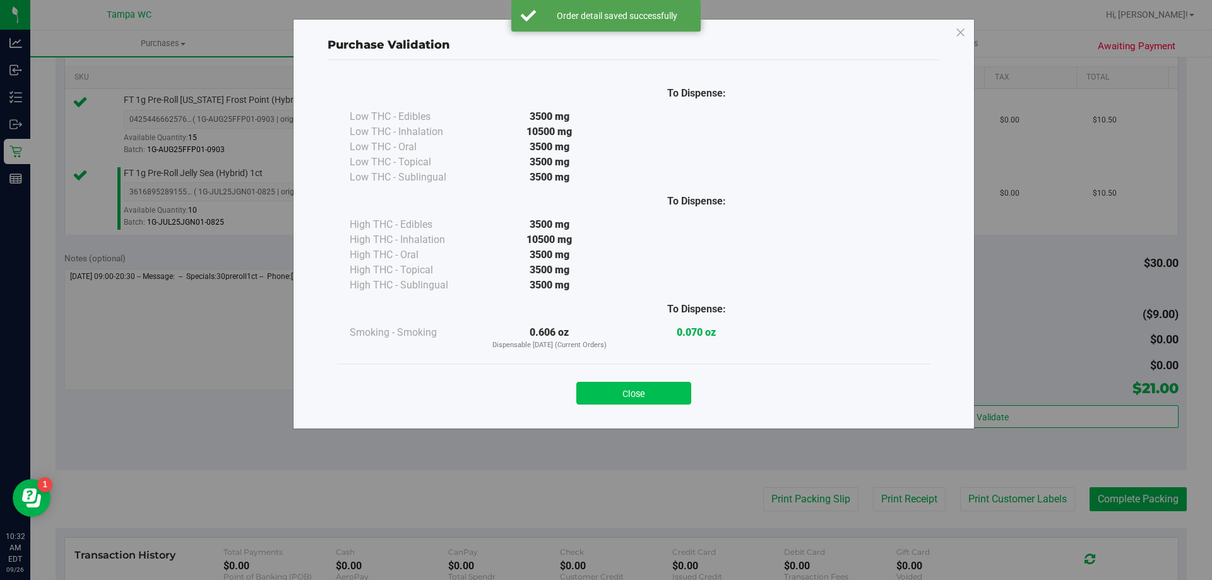
click at [657, 395] on button "Close" at bounding box center [633, 393] width 115 height 23
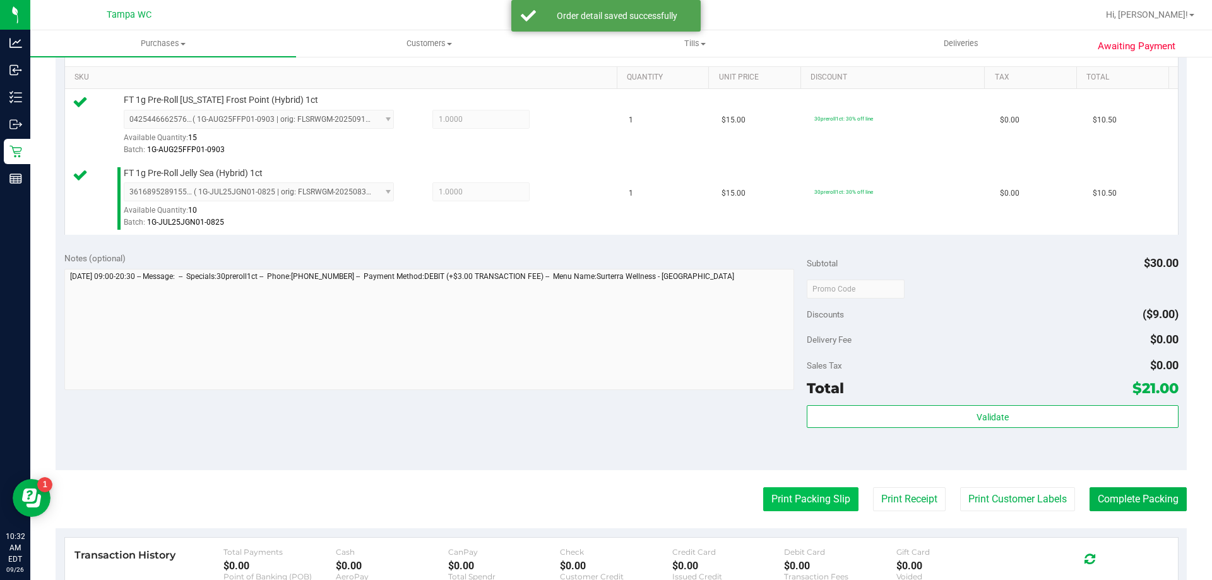
click at [787, 506] on button "Print Packing Slip" at bounding box center [810, 499] width 95 height 24
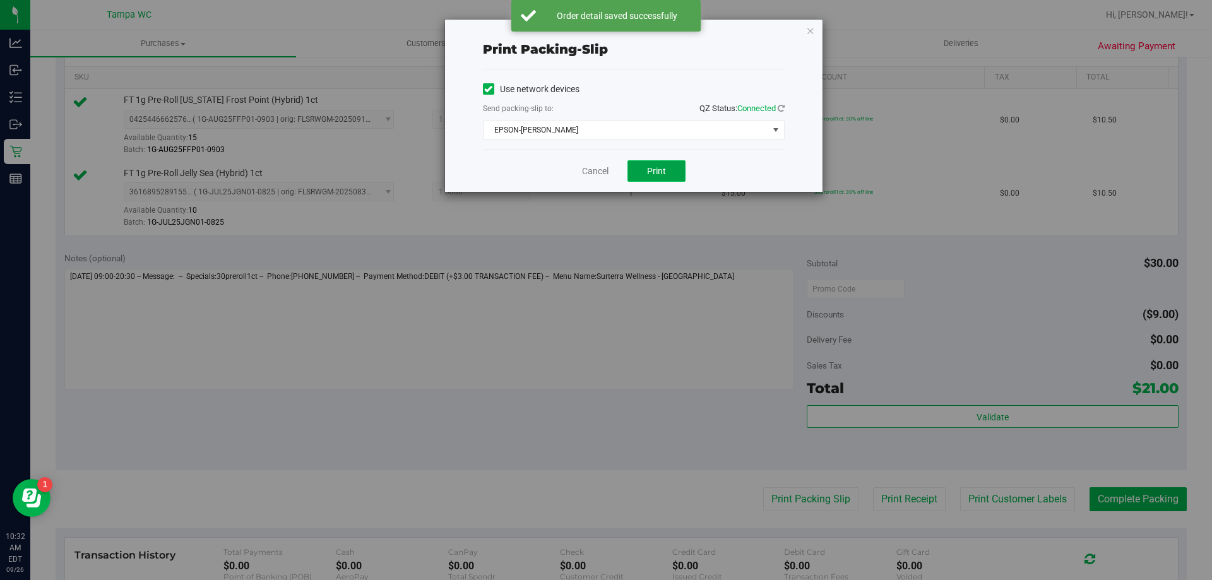
click at [663, 172] on span "Print" at bounding box center [656, 171] width 19 height 10
click at [605, 173] on link "Cancel" at bounding box center [595, 171] width 27 height 13
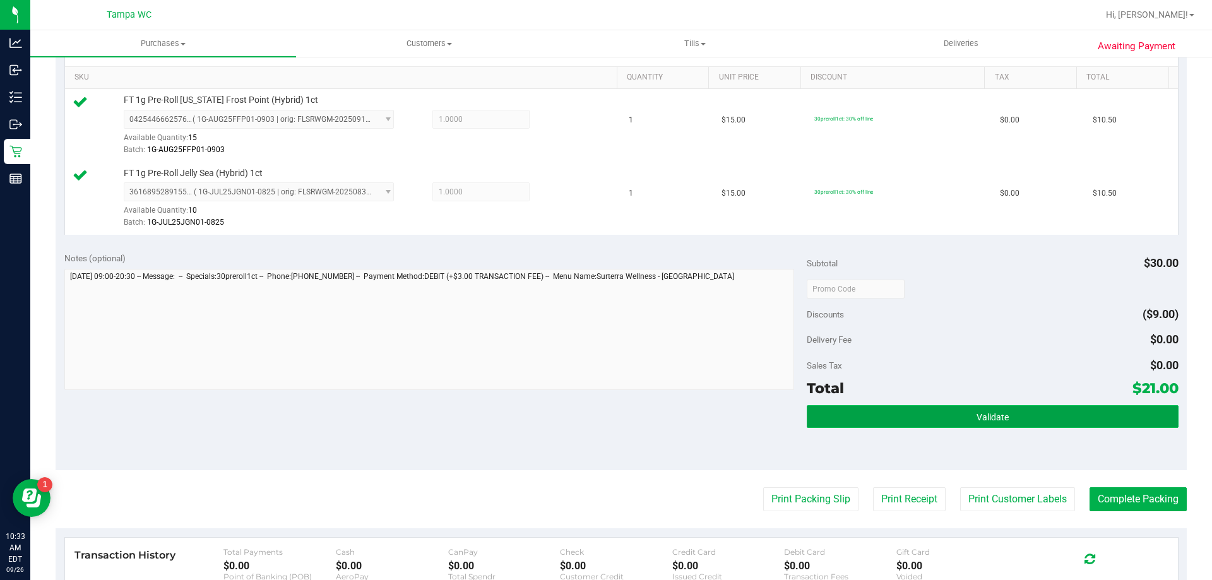
click at [1093, 417] on button "Validate" at bounding box center [992, 416] width 371 height 23
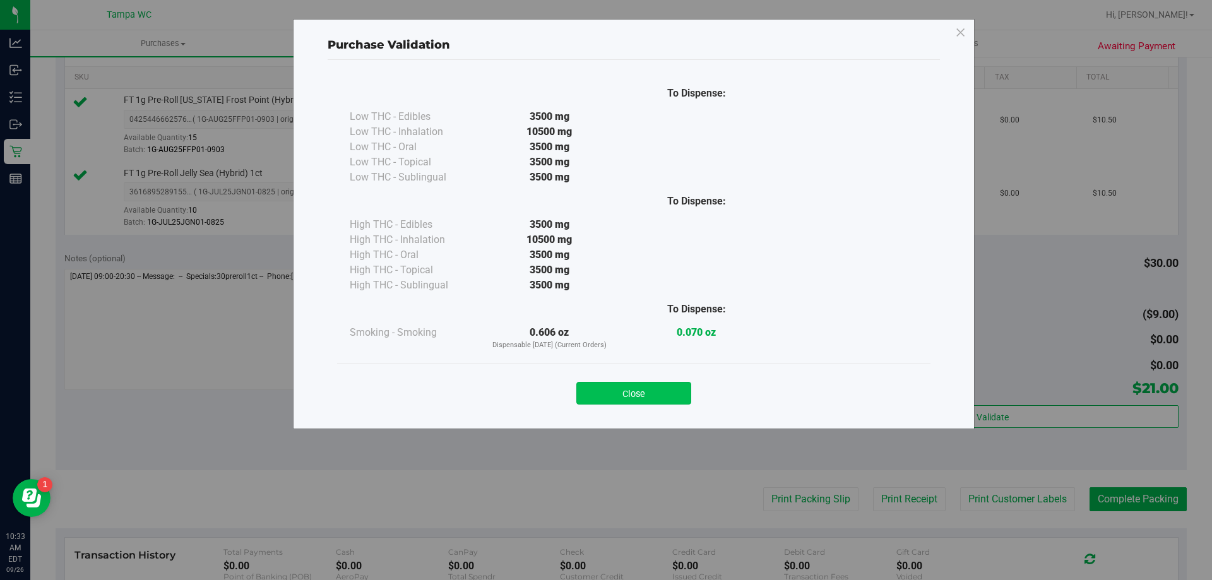
click at [667, 387] on button "Close" at bounding box center [633, 393] width 115 height 23
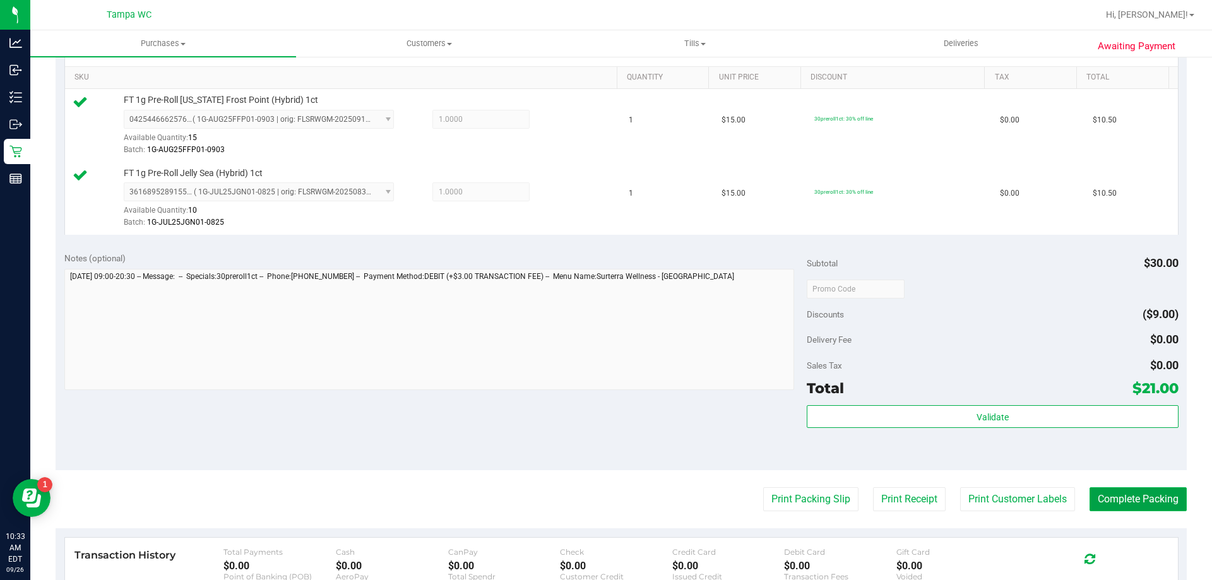
click at [1141, 496] on button "Complete Packing" at bounding box center [1138, 499] width 97 height 24
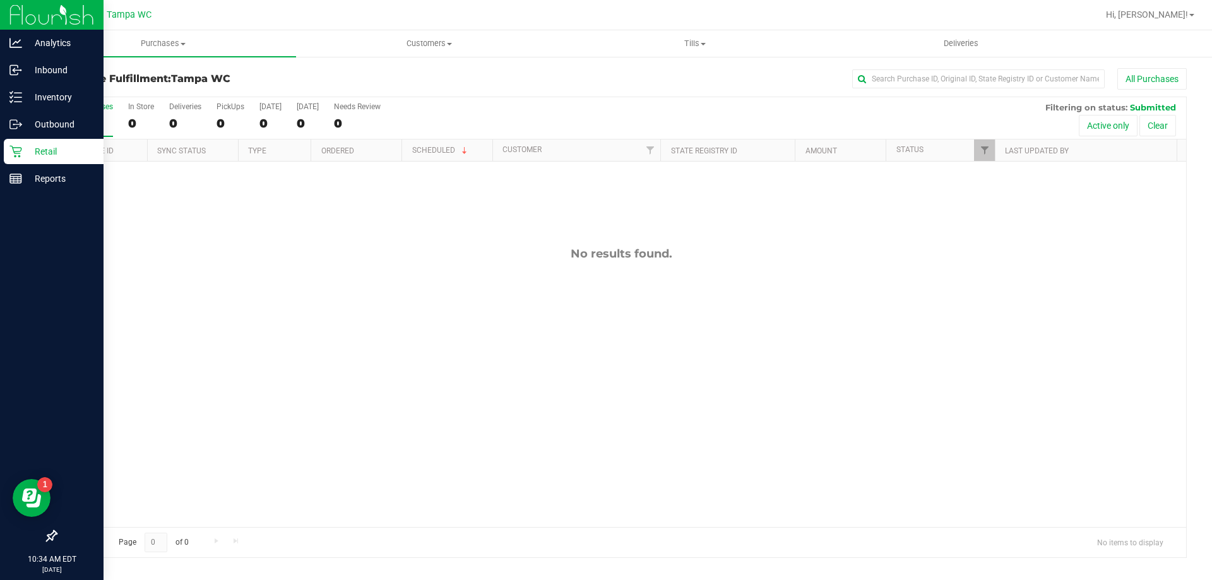
click at [22, 147] on p "Retail" at bounding box center [60, 151] width 76 height 15
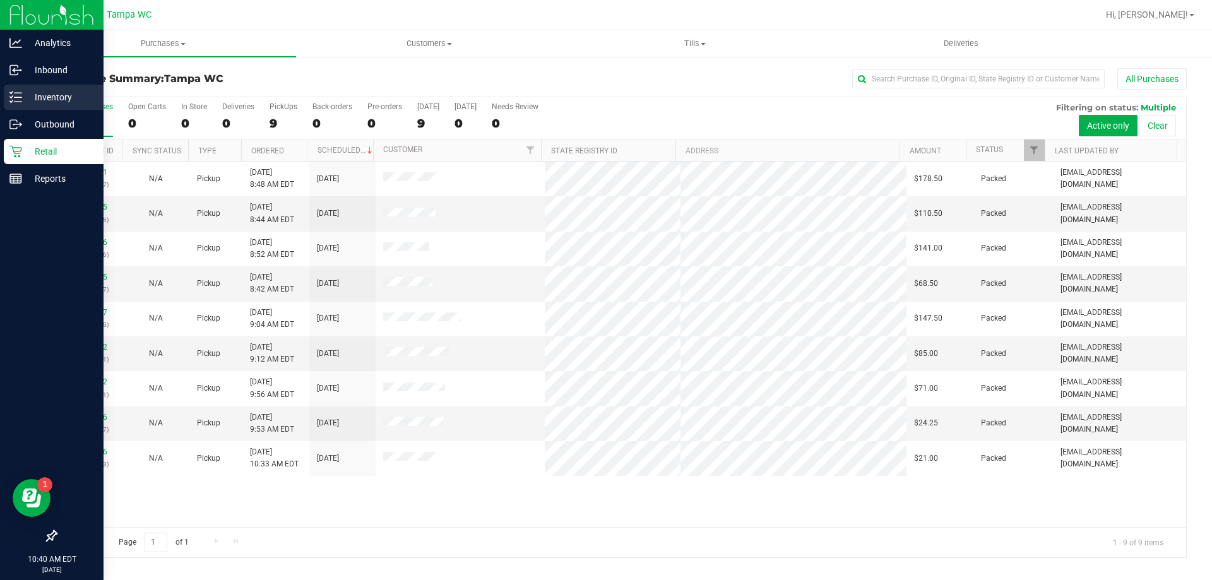
click at [23, 100] on p "Inventory" at bounding box center [60, 97] width 76 height 15
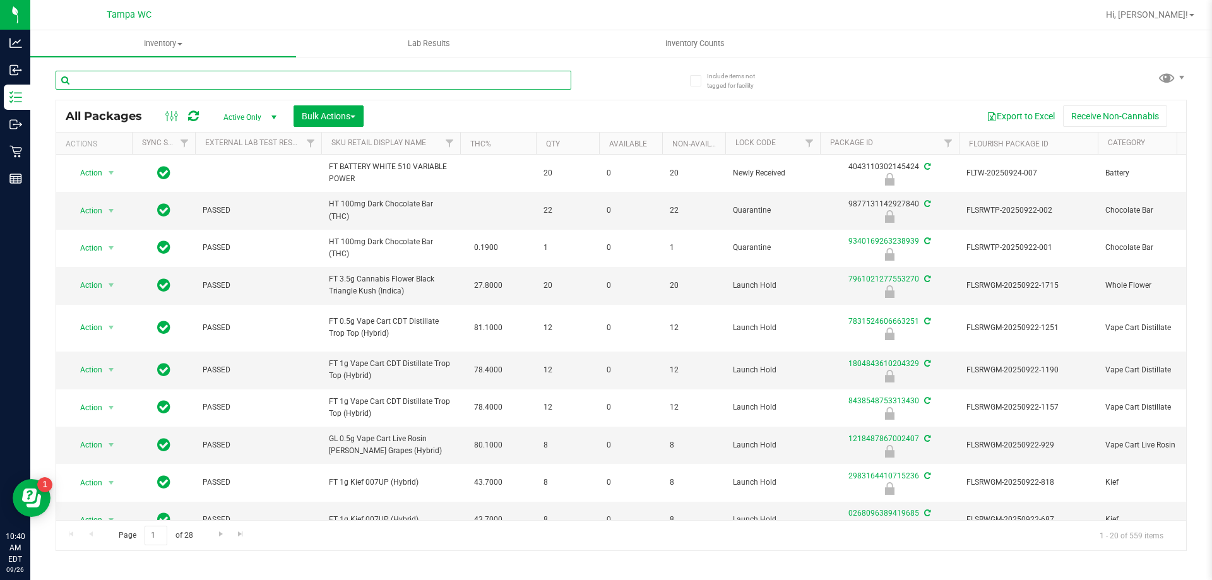
click at [220, 83] on input "text" at bounding box center [314, 80] width 516 height 19
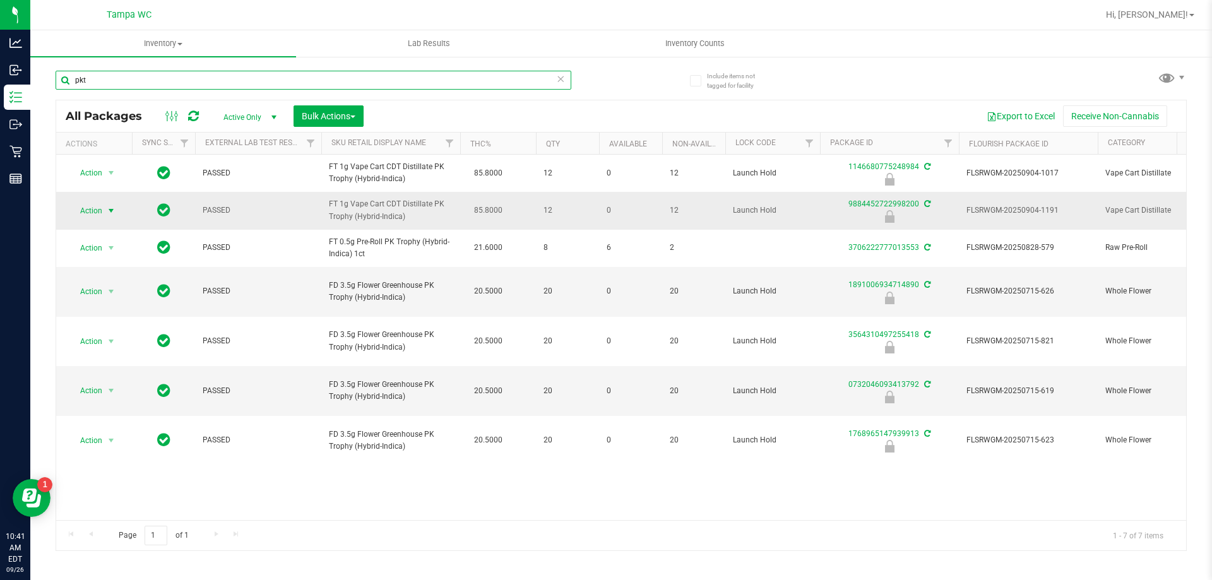
type input "pkt"
click at [110, 213] on span "select" at bounding box center [111, 211] width 10 height 10
click at [118, 351] on li "Unlock package" at bounding box center [109, 360] width 81 height 19
click at [104, 214] on span "select" at bounding box center [112, 211] width 16 height 18
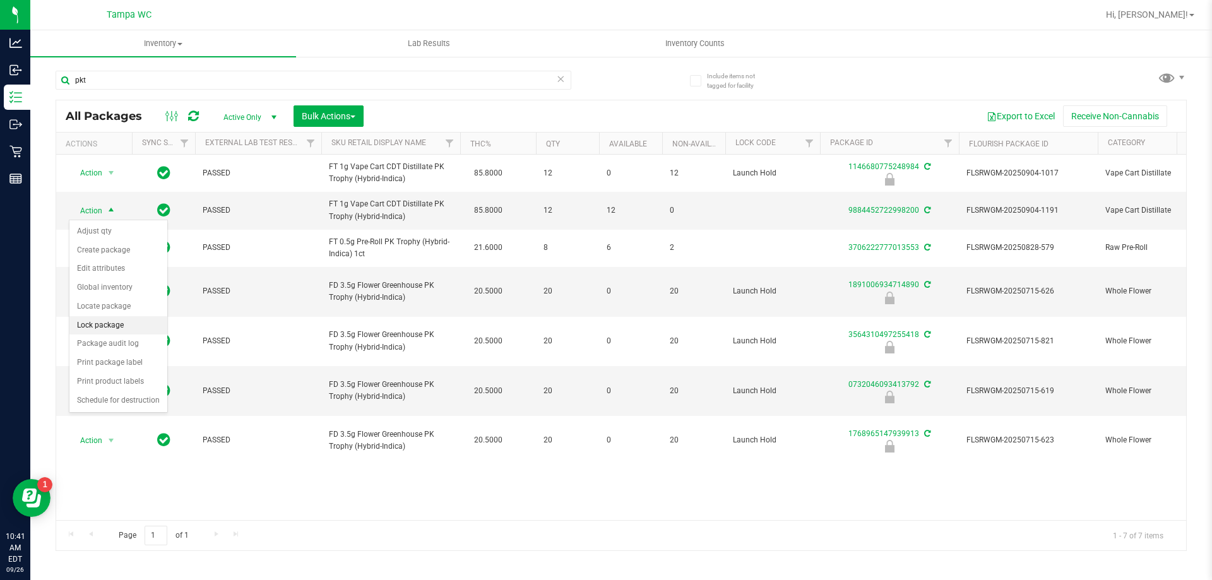
click at [116, 319] on li "Lock package" at bounding box center [118, 325] width 98 height 19
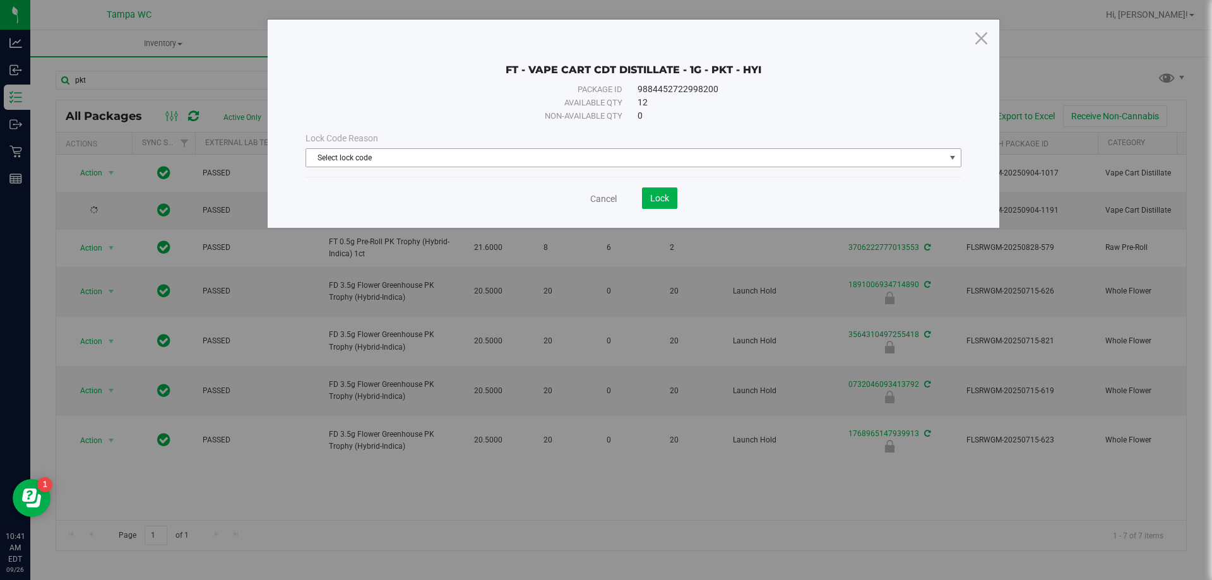
click at [451, 157] on span "Select lock code" at bounding box center [625, 158] width 639 height 18
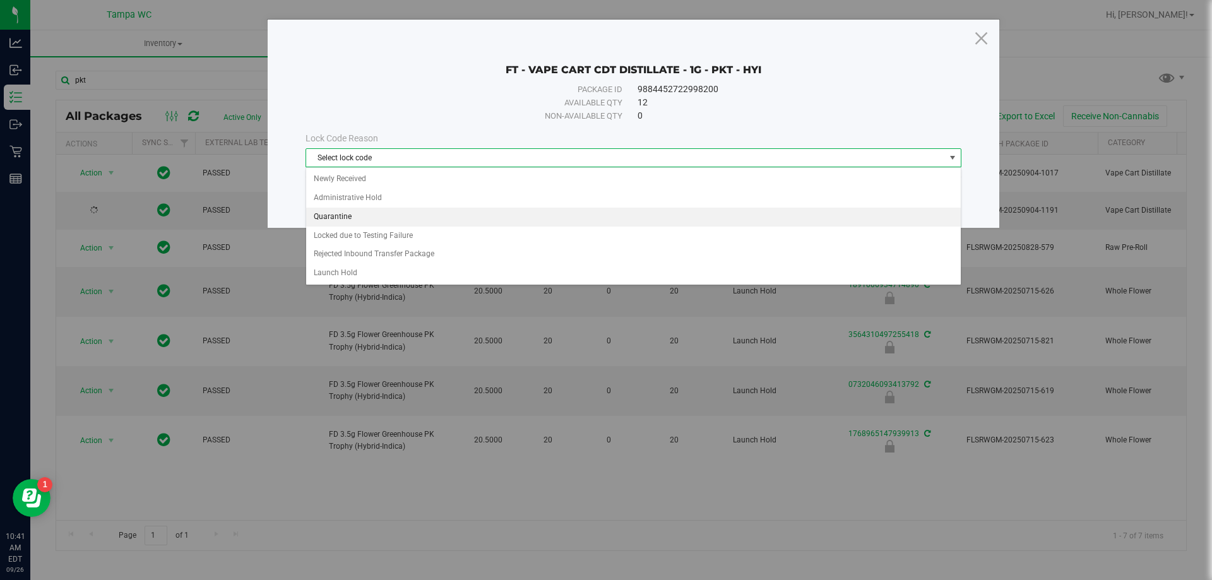
click at [417, 220] on li "Quarantine" at bounding box center [633, 217] width 655 height 19
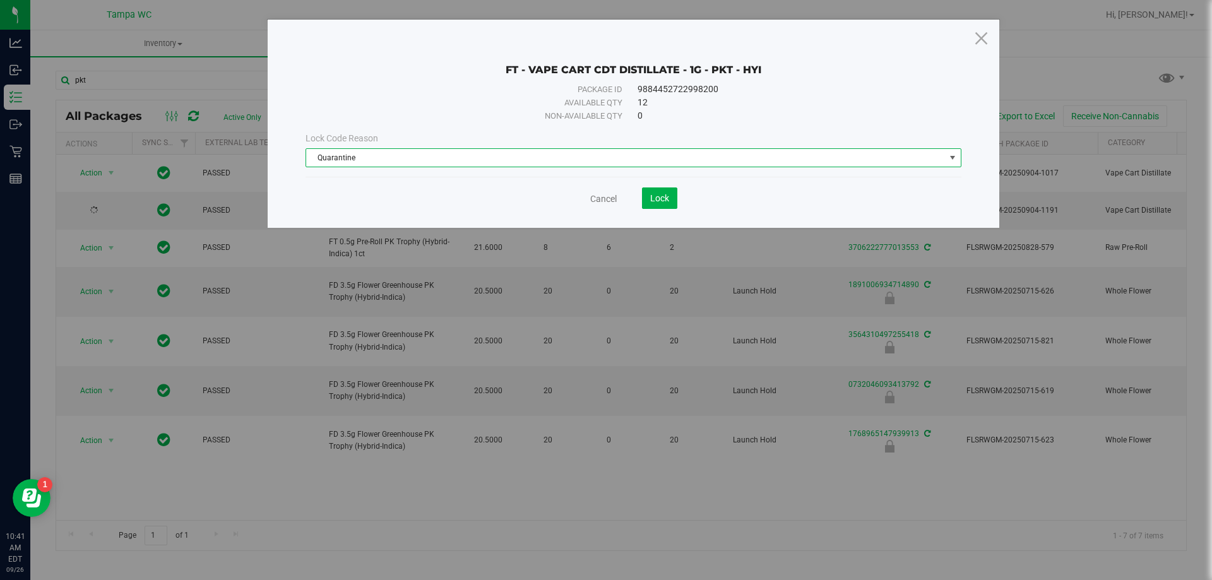
click at [579, 158] on span "Quarantine" at bounding box center [625, 158] width 639 height 18
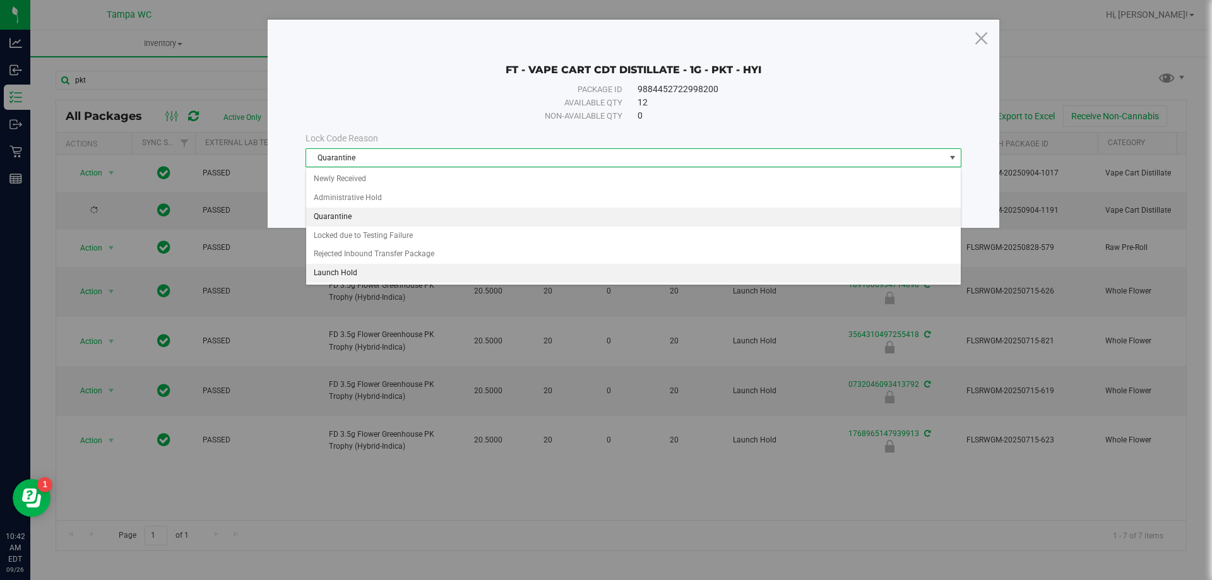
click at [347, 273] on li "Launch Hold" at bounding box center [633, 273] width 655 height 19
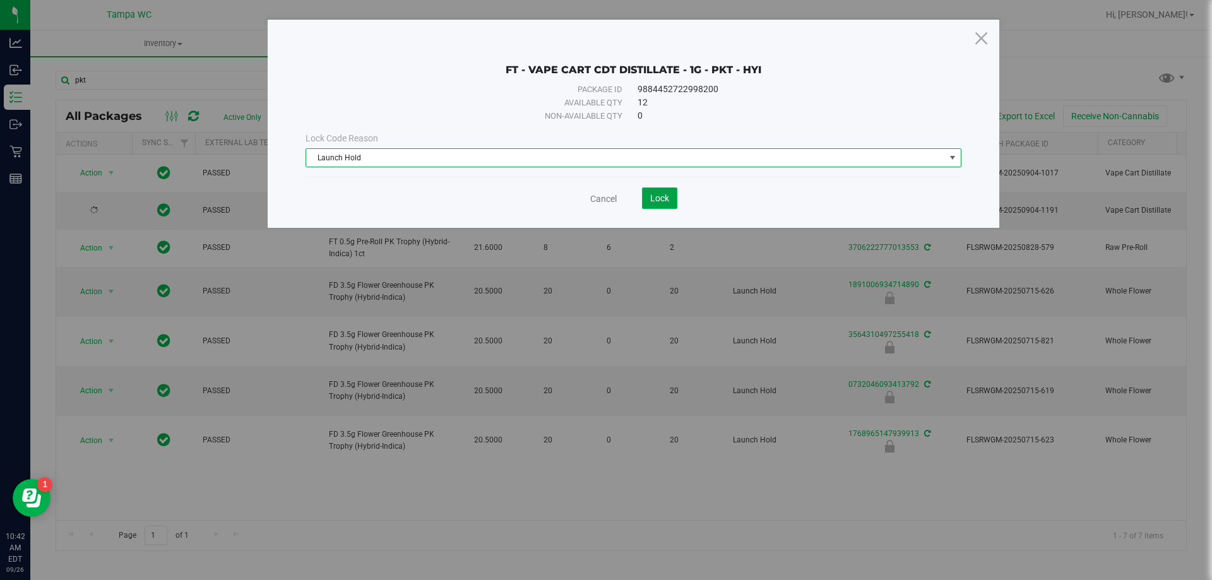
click at [669, 201] on button "Lock" at bounding box center [659, 197] width 35 height 21
click at [647, 197] on button "Lock" at bounding box center [659, 197] width 35 height 21
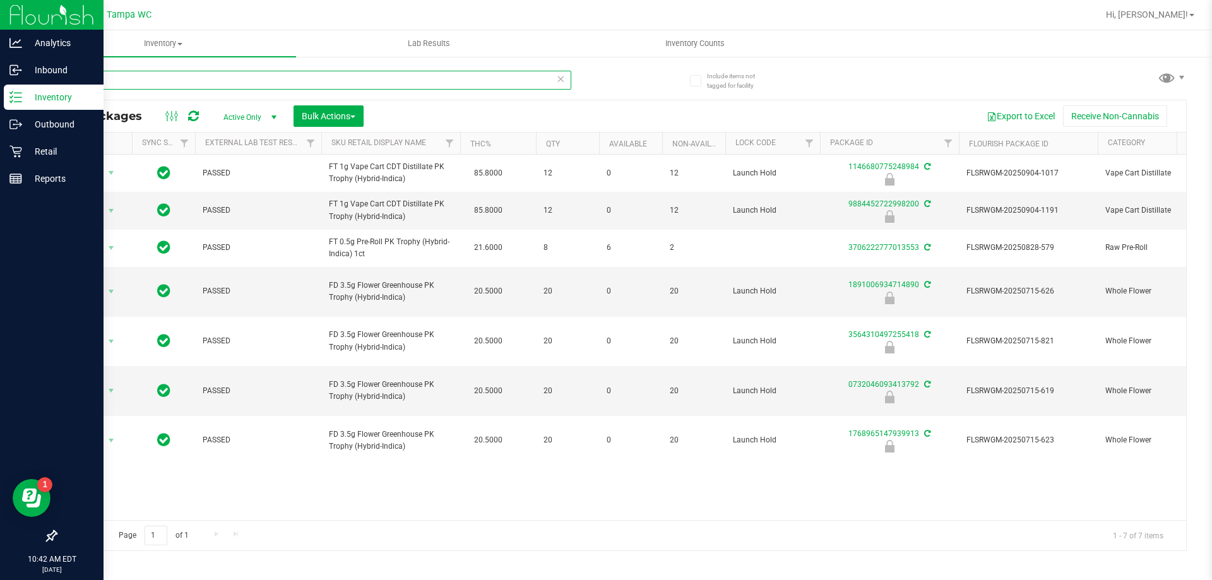
drag, startPoint x: 40, startPoint y: 94, endPoint x: 0, endPoint y: 97, distance: 39.9
click at [0, 96] on div "Analytics Inbound Inventory Outbound Retail Reports 10:42 AM EDT 09/26/2025 09/…" at bounding box center [606, 290] width 1212 height 580
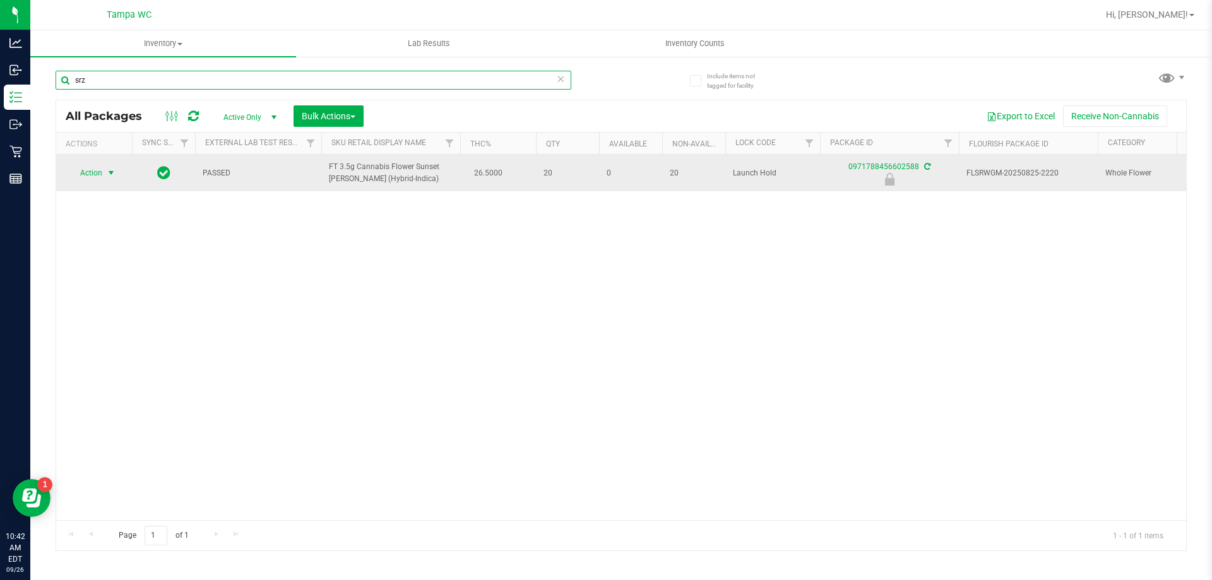
type input "srz"
click at [95, 178] on span "Action" at bounding box center [86, 173] width 34 height 18
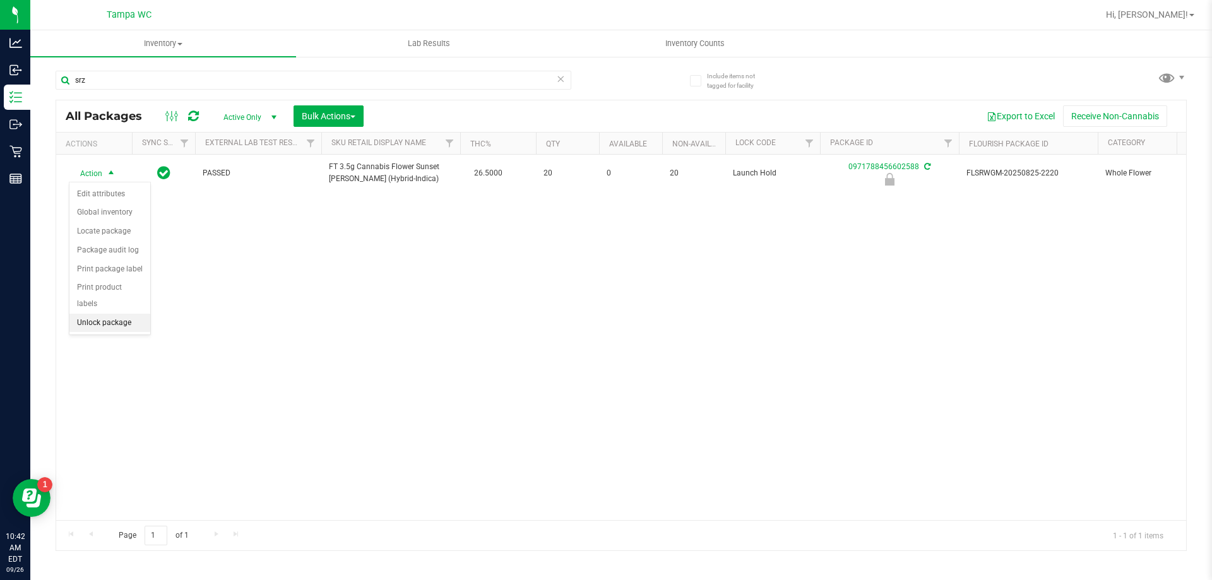
click at [117, 314] on li "Unlock package" at bounding box center [109, 323] width 81 height 19
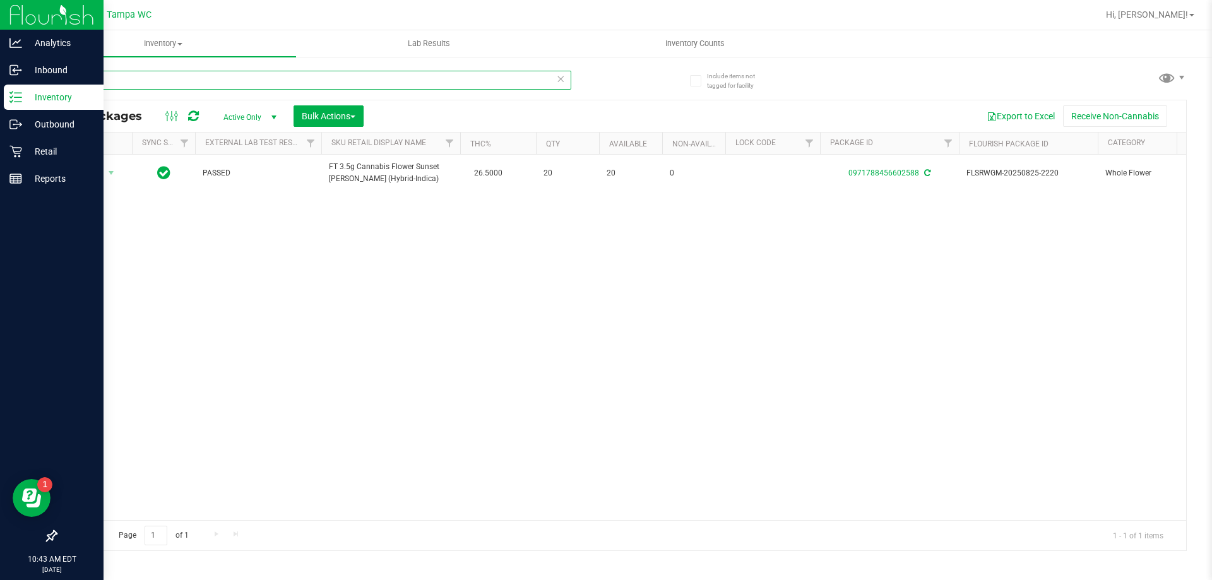
click at [0, 104] on div "Analytics Inbound Inventory Outbound Retail Reports 10:43 AM EDT 09/26/2025 09/…" at bounding box center [606, 290] width 1212 height 580
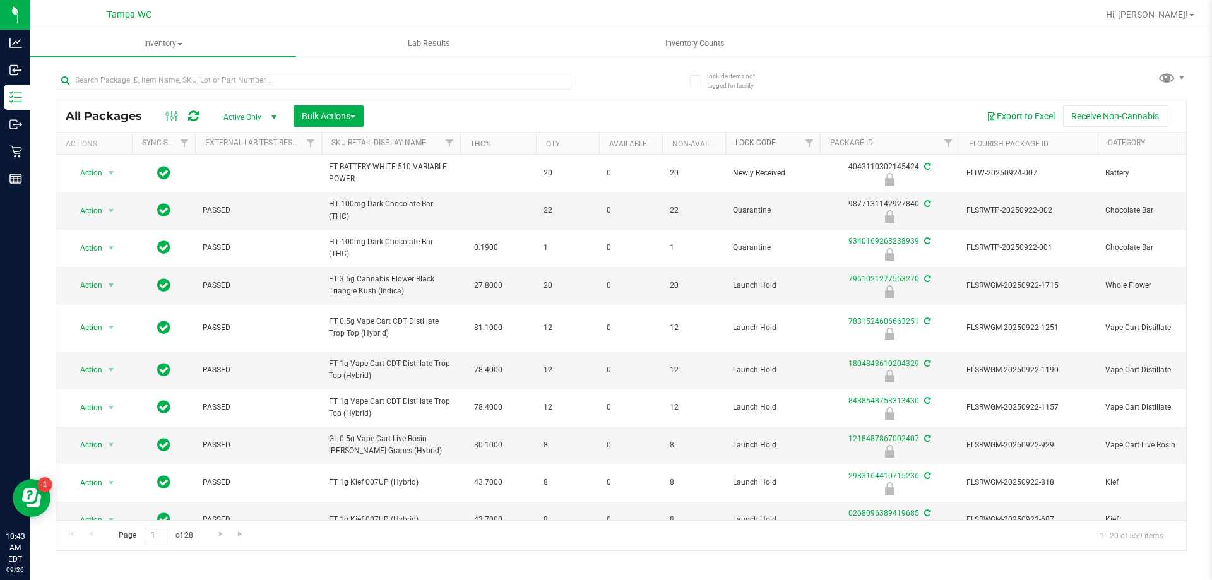
click at [754, 143] on link "Lock Code" at bounding box center [755, 142] width 40 height 9
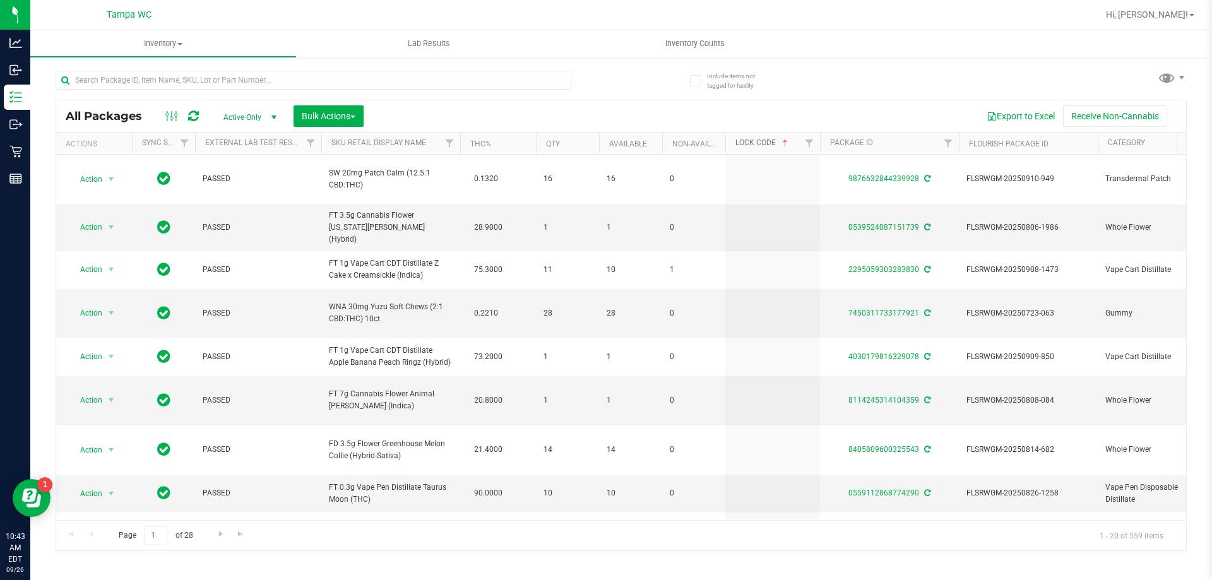
click at [754, 143] on link "Lock Code" at bounding box center [762, 142] width 55 height 9
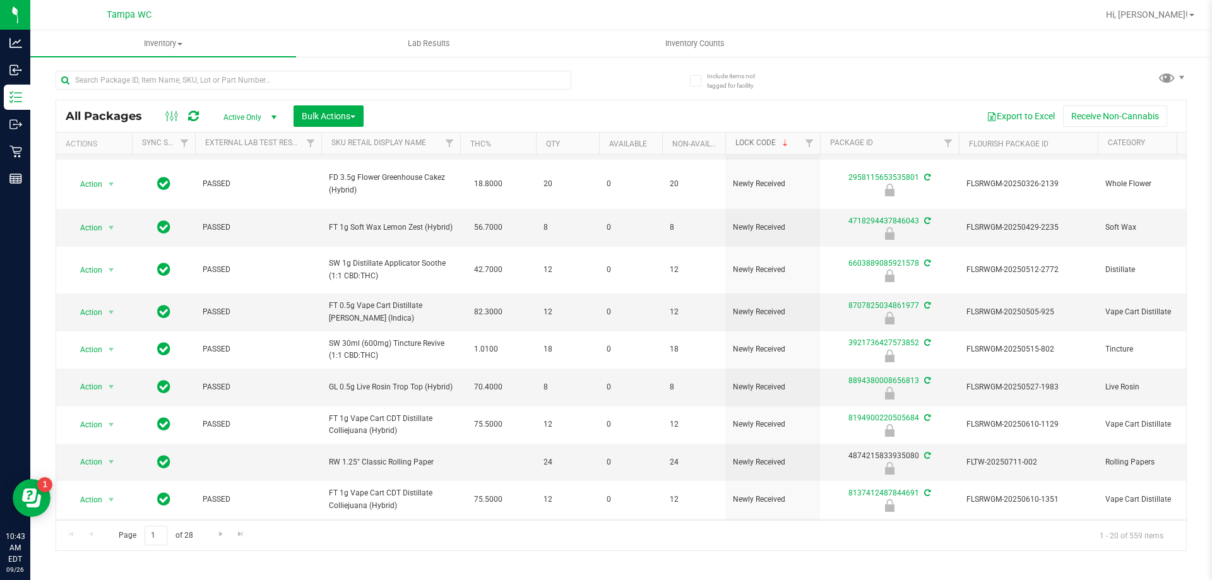
scroll to position [429, 0]
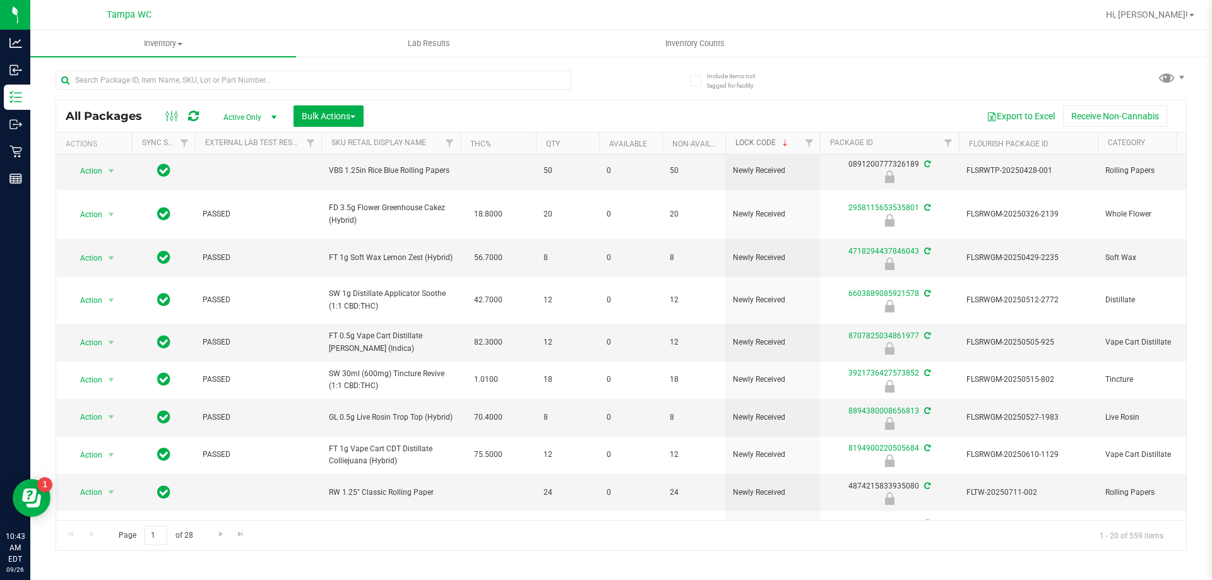
click at [766, 139] on link "Lock Code" at bounding box center [762, 142] width 55 height 9
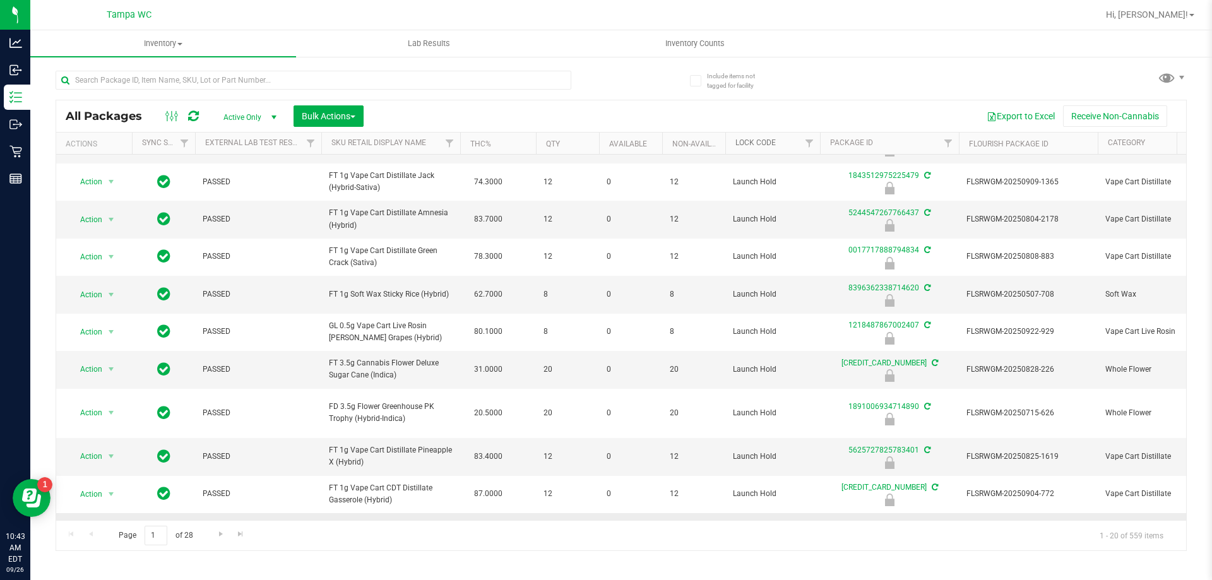
scroll to position [393, 0]
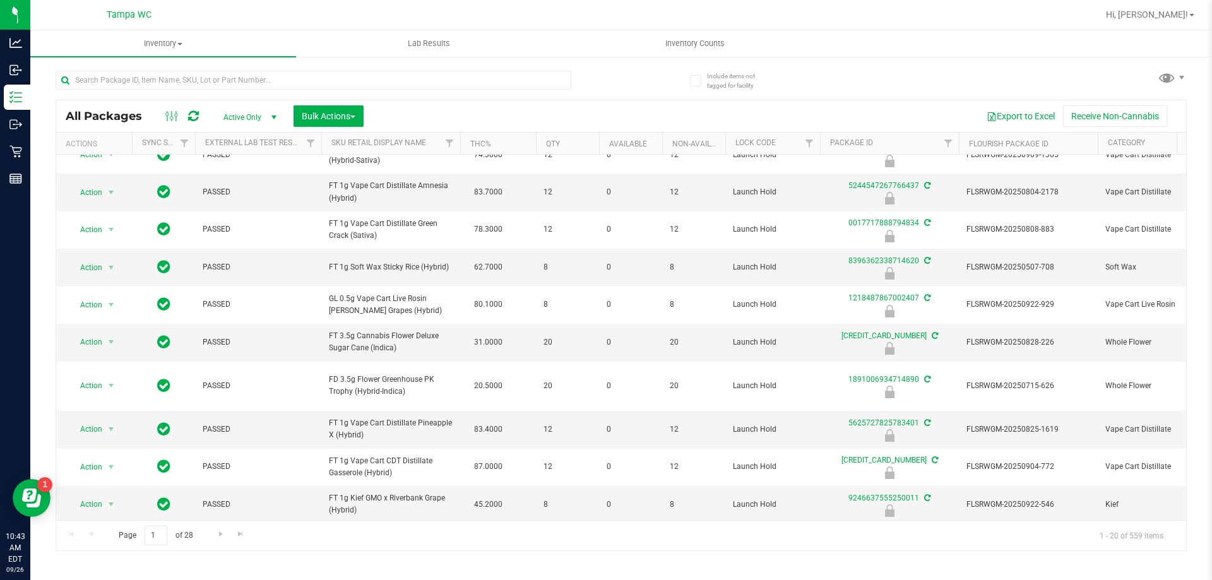
click at [210, 537] on div "Page 1 of 28 1 - 20 of 559 items" at bounding box center [621, 535] width 1130 height 30
click at [216, 537] on span "Go to the next page" at bounding box center [221, 534] width 10 height 10
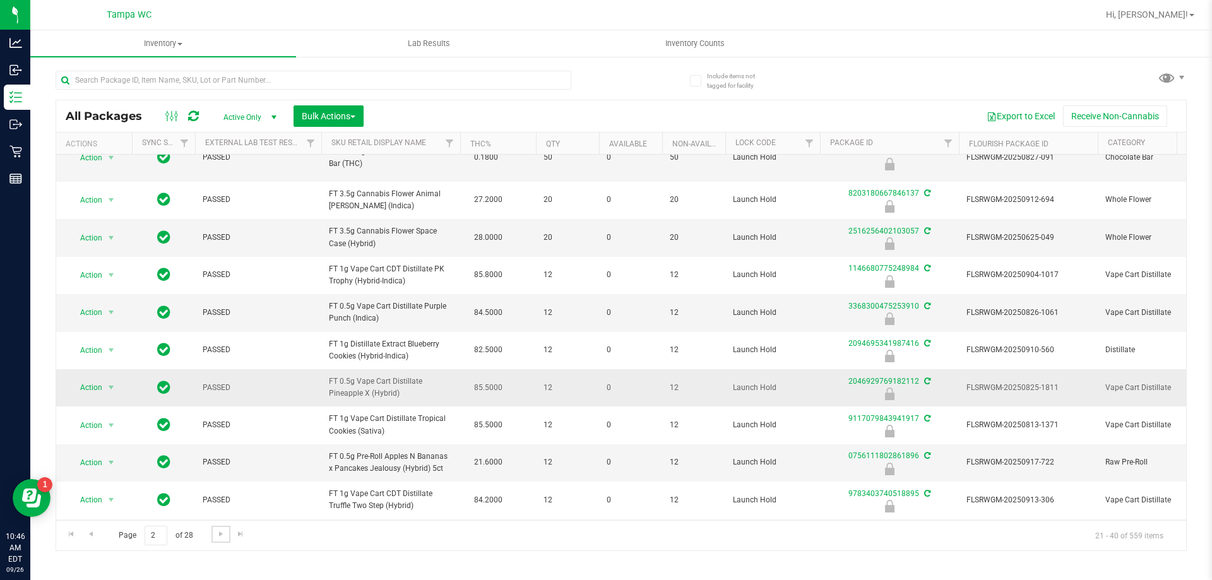
scroll to position [403, 0]
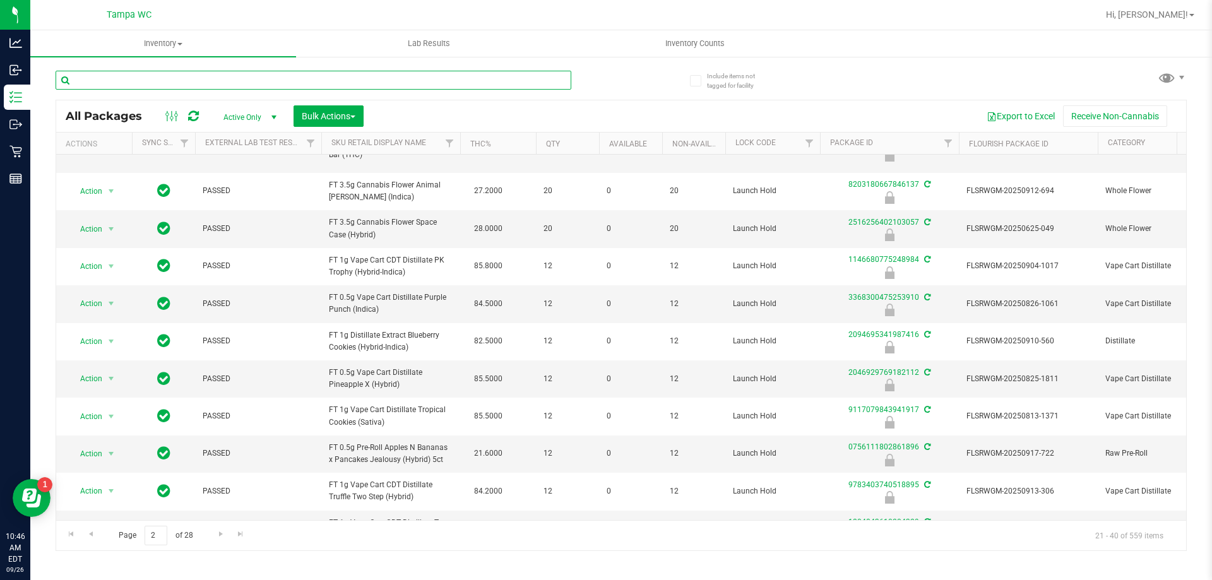
click at [158, 74] on input "text" at bounding box center [314, 80] width 516 height 19
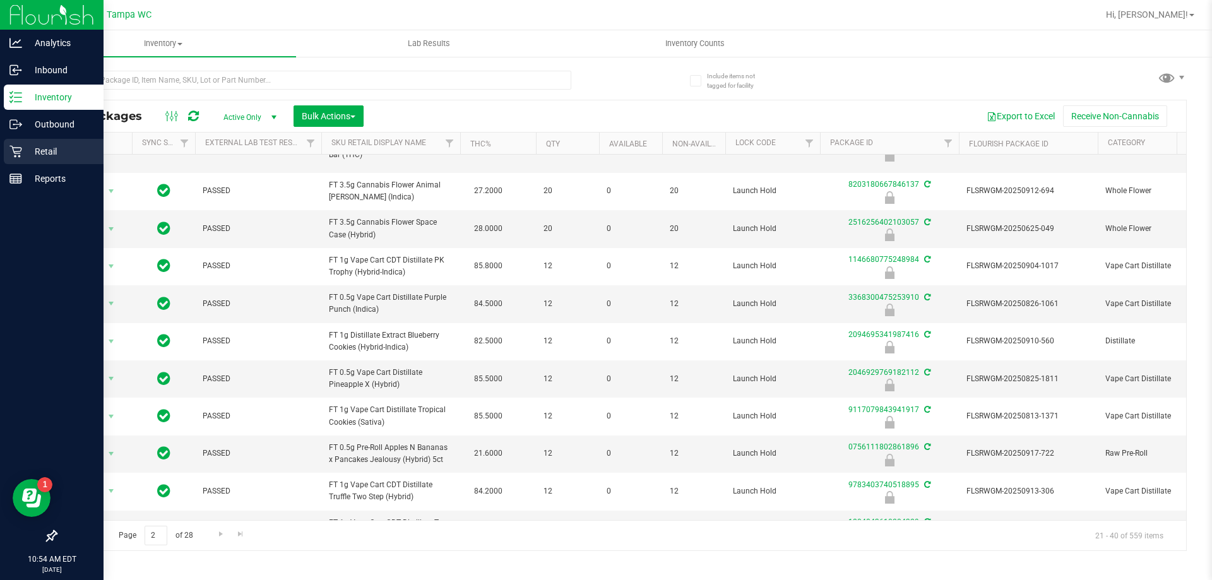
click at [49, 141] on div "Retail" at bounding box center [54, 151] width 100 height 25
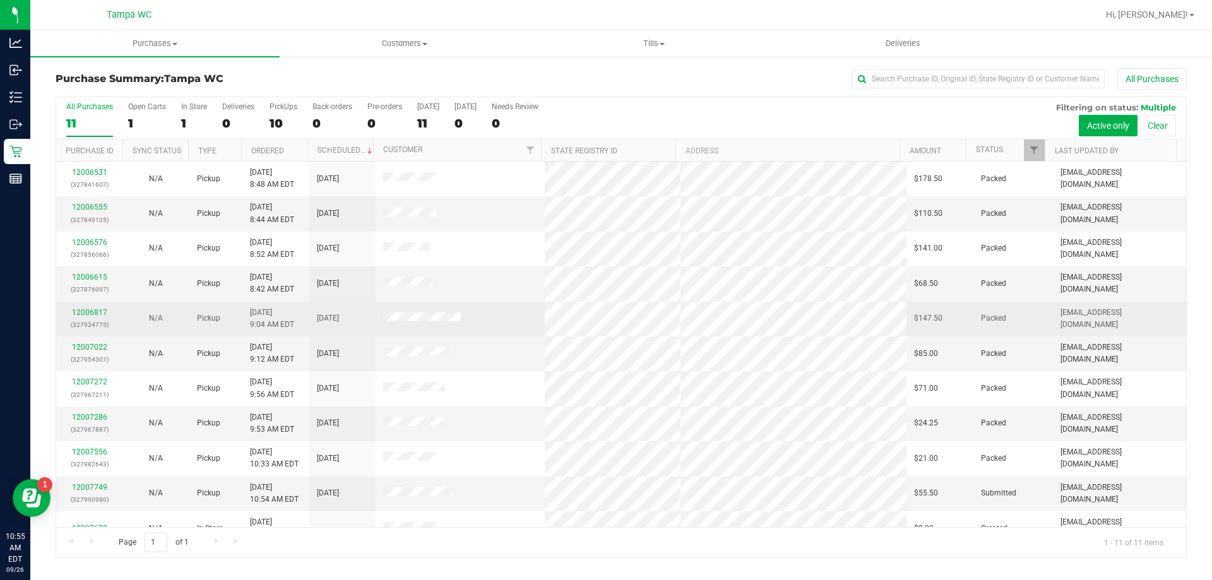
scroll to position [18, 0]
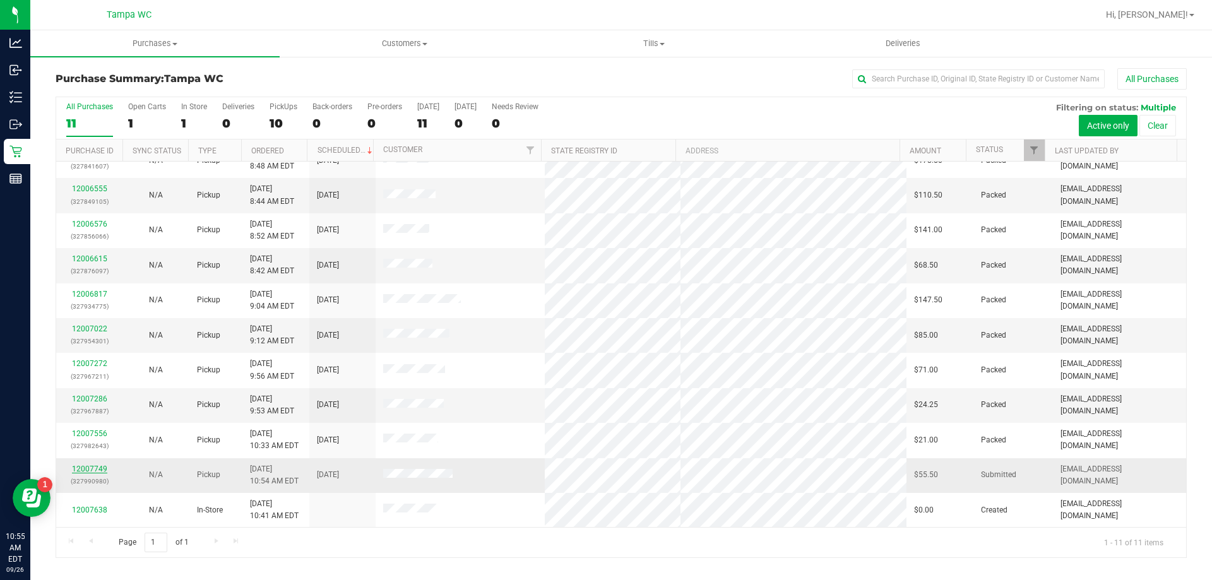
click at [93, 472] on link "12007749" at bounding box center [89, 469] width 35 height 9
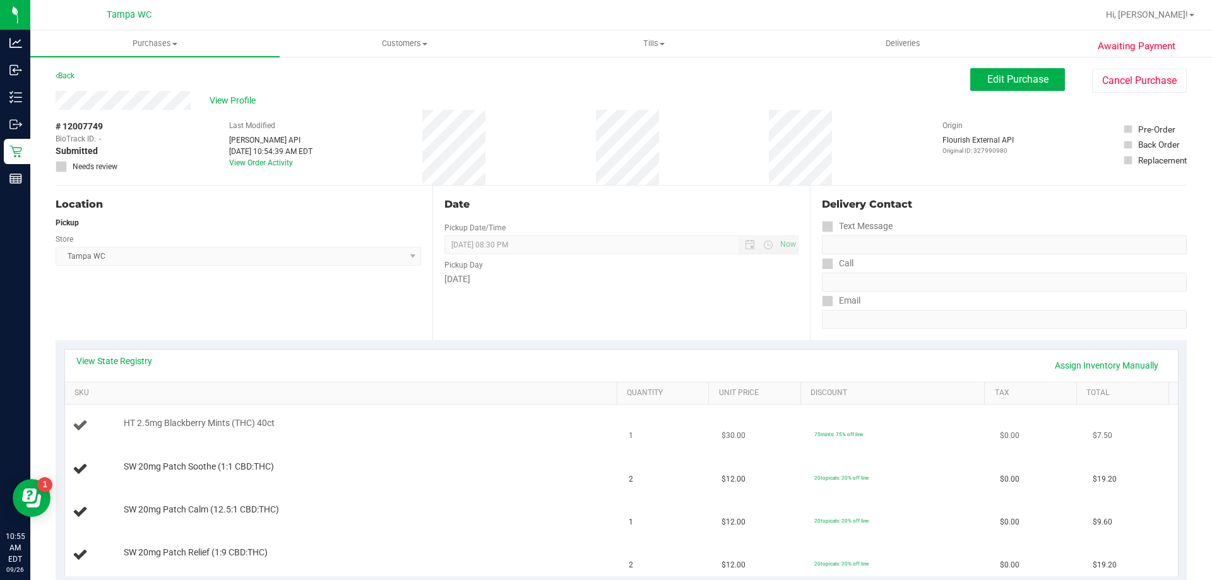
scroll to position [126, 0]
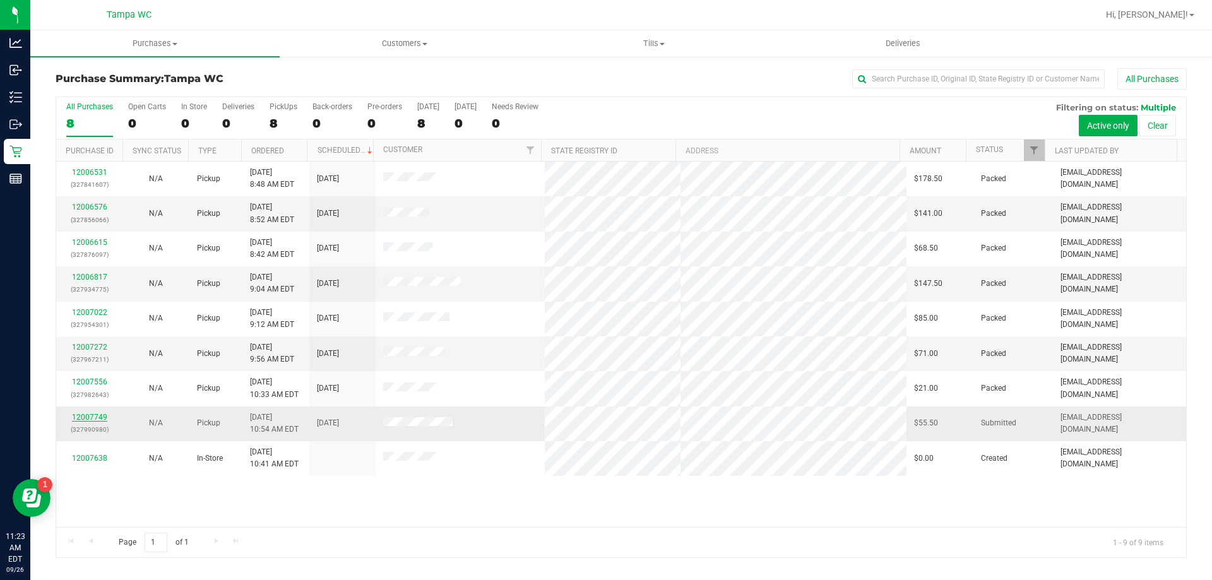
click at [87, 419] on link "12007749" at bounding box center [89, 417] width 35 height 9
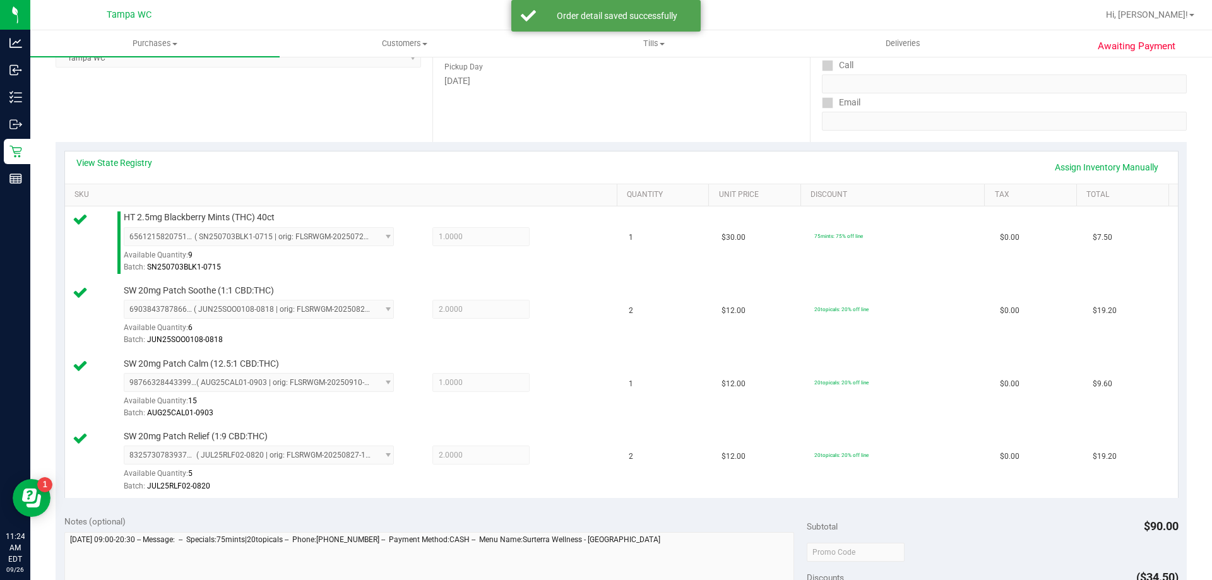
scroll to position [379, 0]
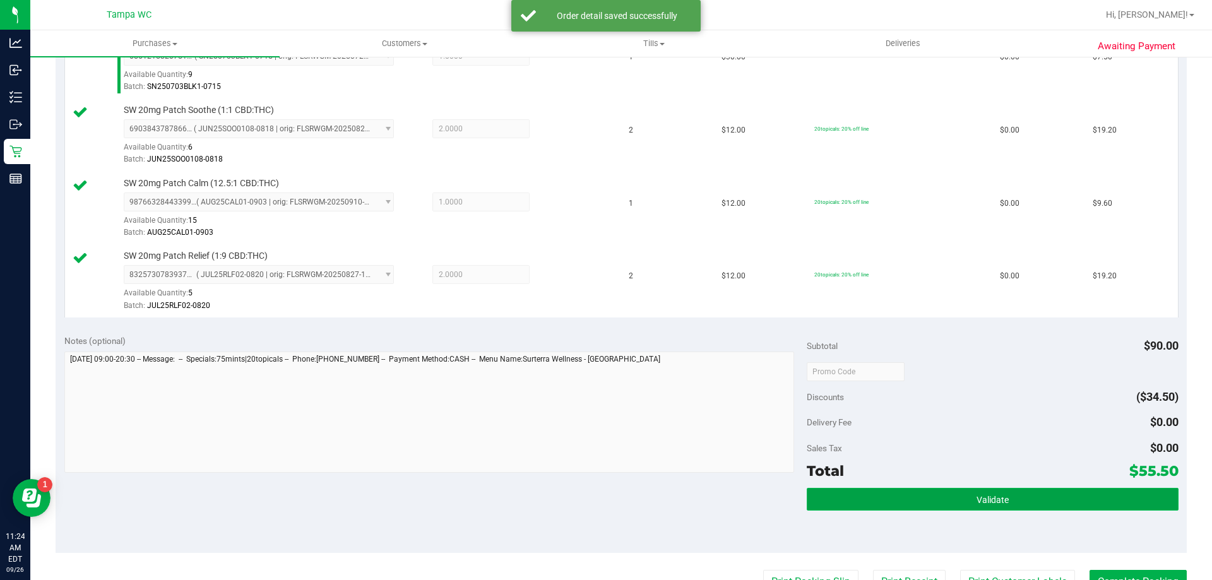
click at [605, 493] on button "Validate" at bounding box center [992, 499] width 371 height 23
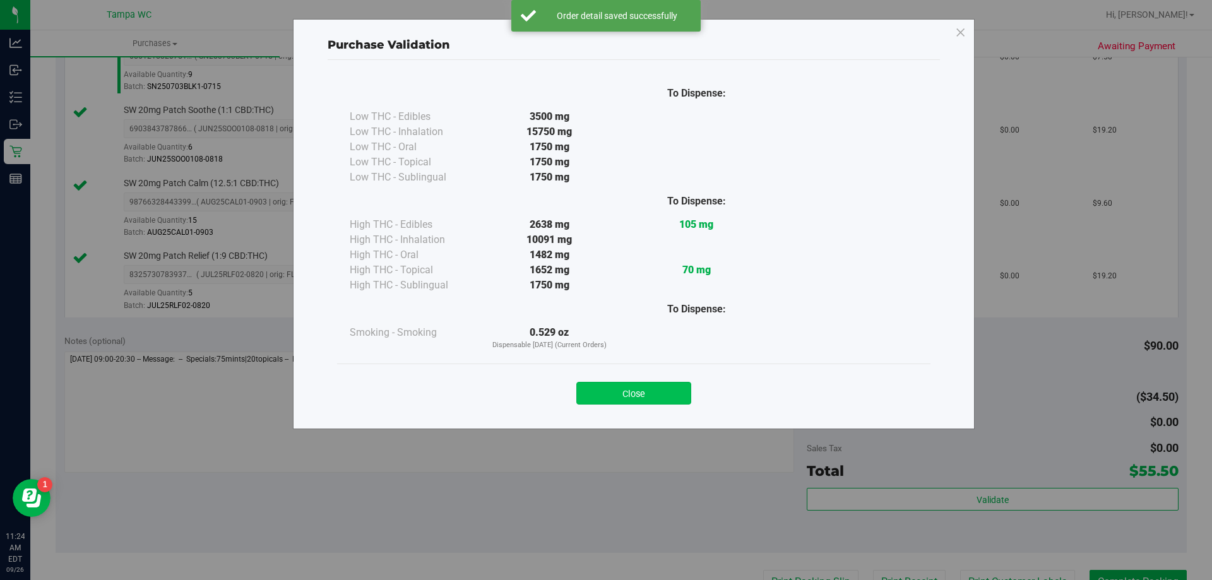
click at [605, 393] on button "Close" at bounding box center [633, 393] width 115 height 23
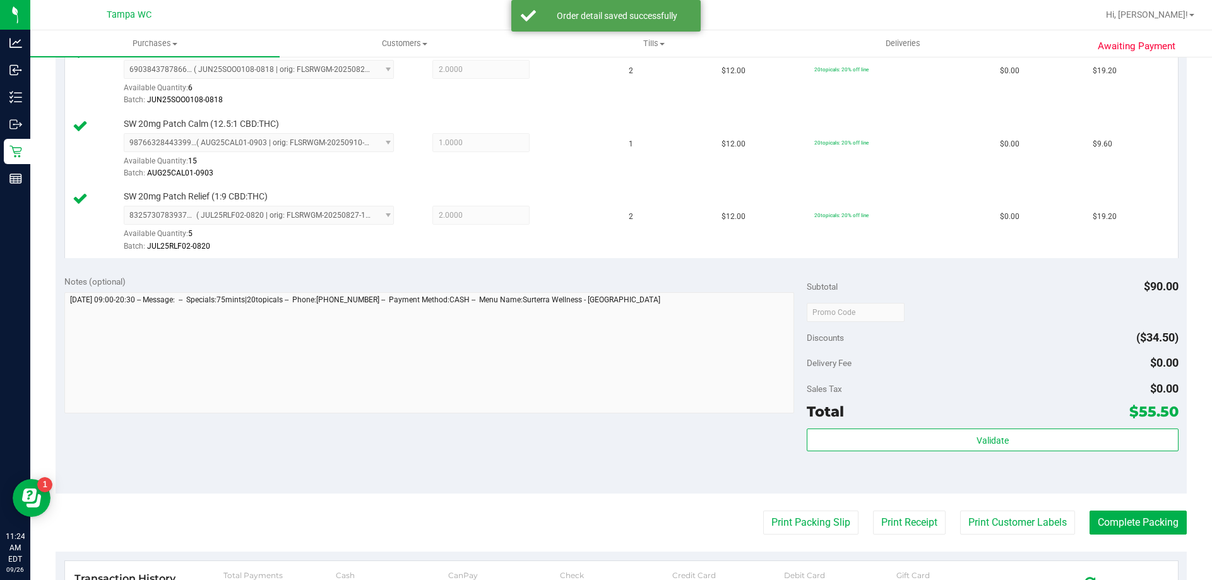
scroll to position [505, 0]
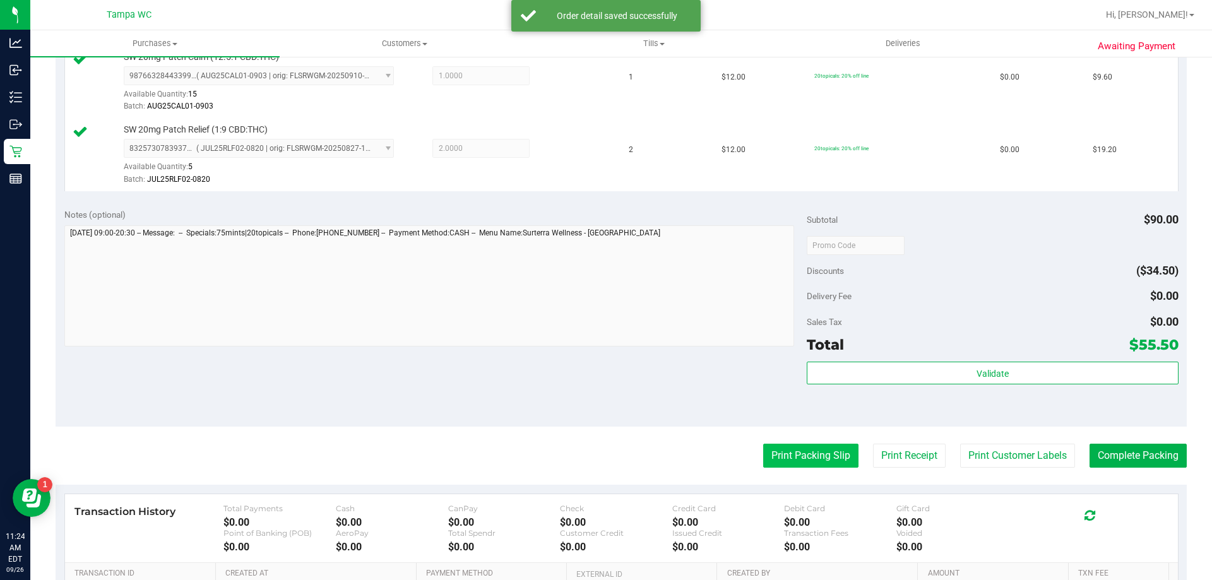
click at [605, 456] on button "Print Packing Slip" at bounding box center [810, 456] width 95 height 24
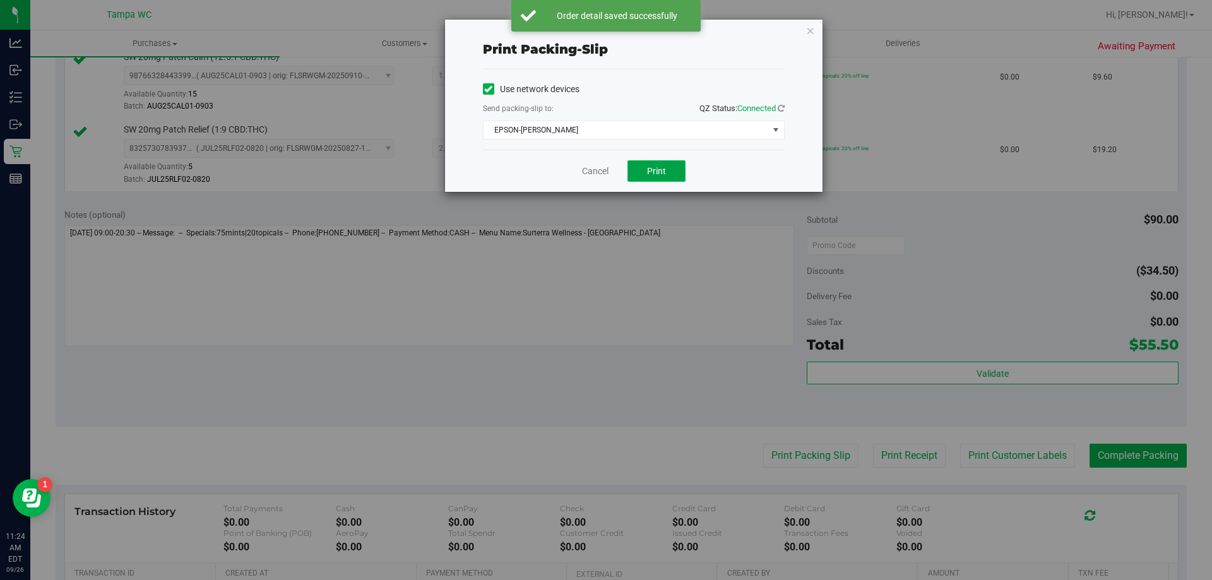
click at [605, 172] on button "Print" at bounding box center [656, 170] width 58 height 21
click at [574, 168] on div "Cancel Print" at bounding box center [634, 171] width 302 height 42
click at [583, 170] on link "Cancel" at bounding box center [595, 171] width 27 height 13
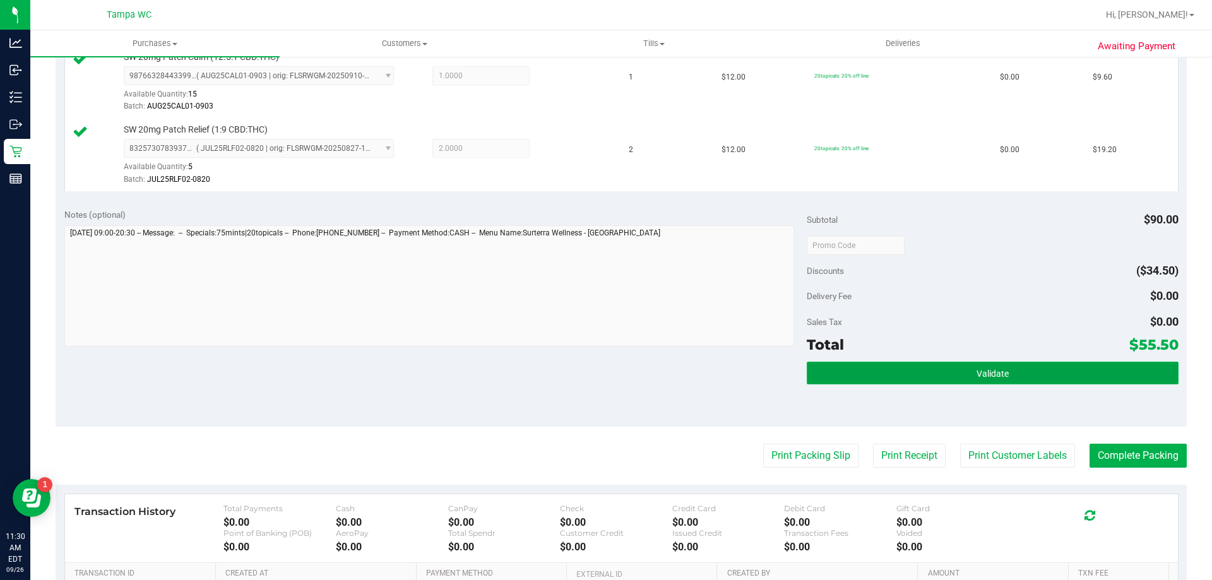
click at [605, 369] on button "Validate" at bounding box center [992, 373] width 371 height 23
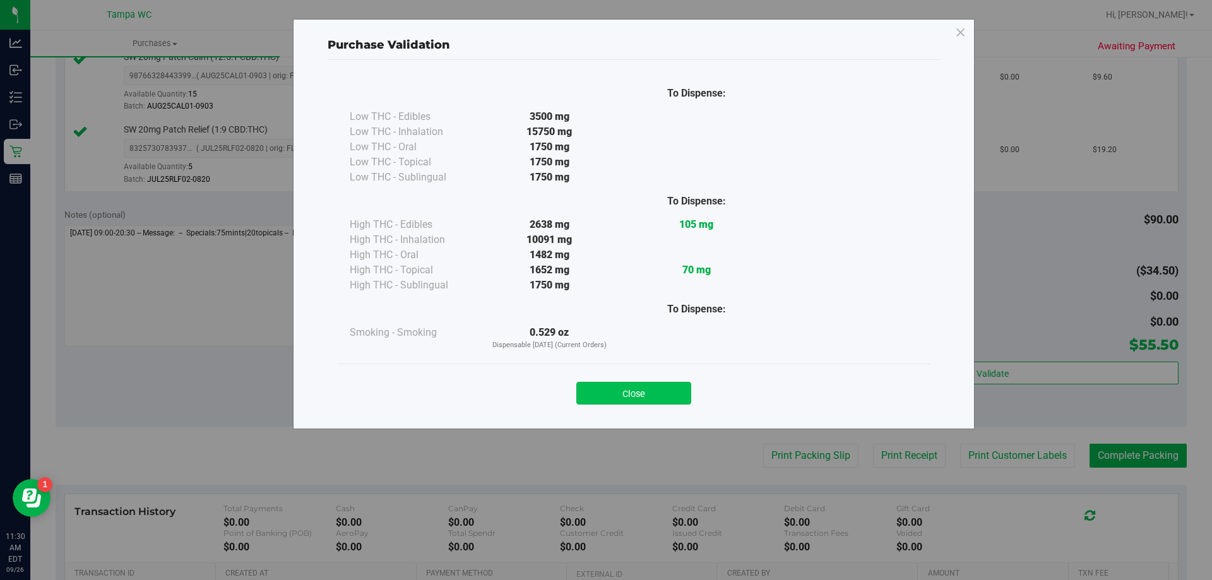
click at [605, 386] on button "Close" at bounding box center [633, 393] width 115 height 23
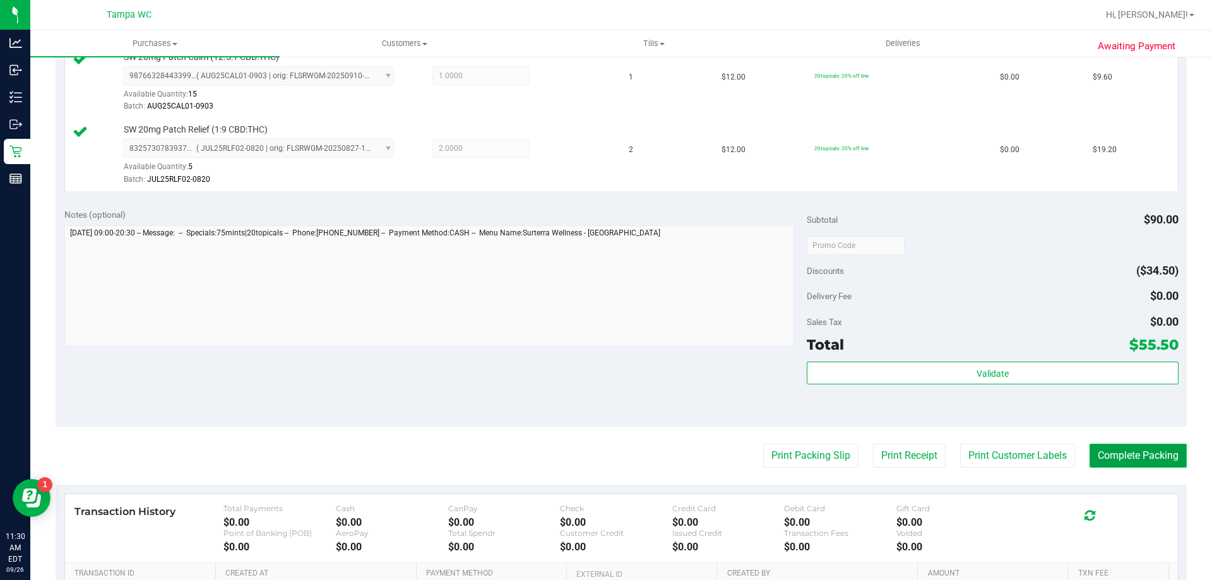
click at [605, 461] on button "Complete Packing" at bounding box center [1138, 456] width 97 height 24
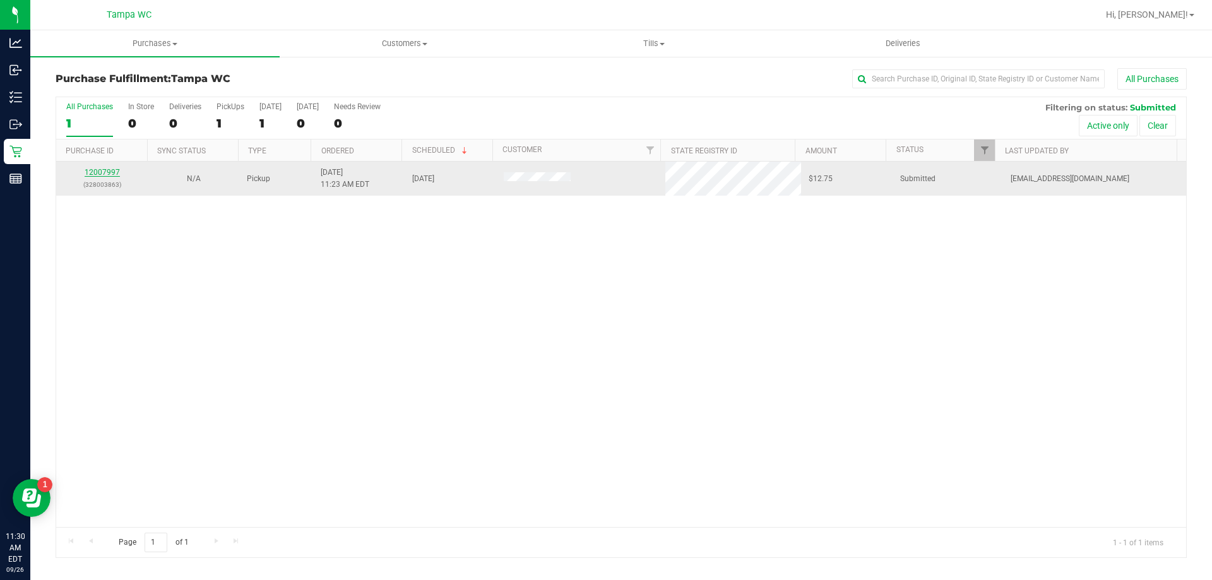
click at [93, 175] on link "12007997" at bounding box center [102, 172] width 35 height 9
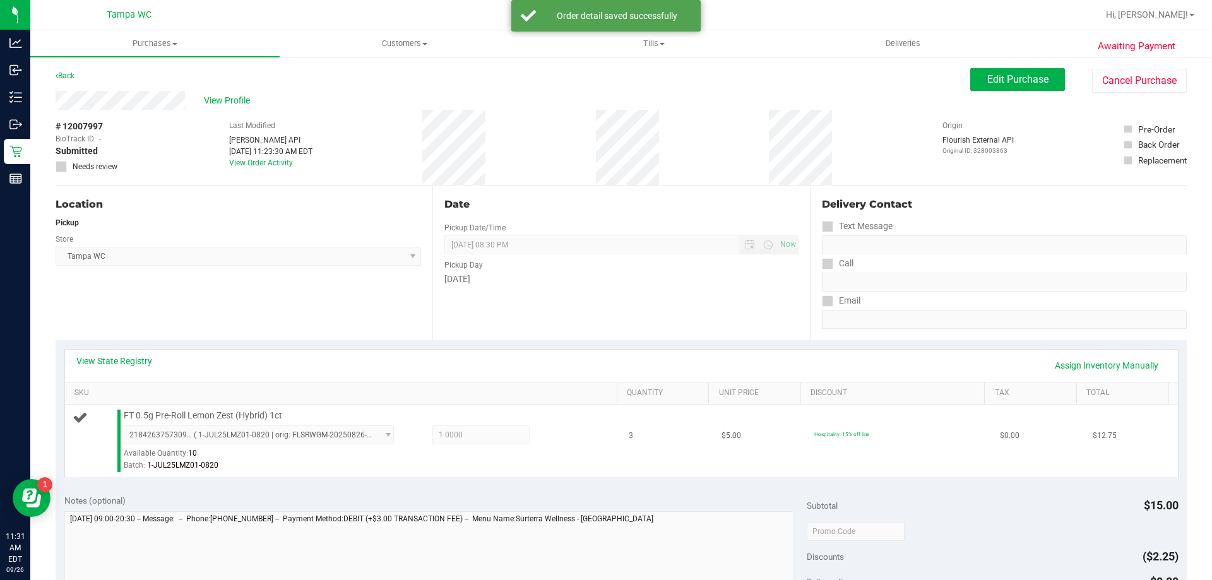
click at [389, 465] on div "Batch: 1-JUL25LMZ01-0820" at bounding box center [367, 466] width 487 height 12
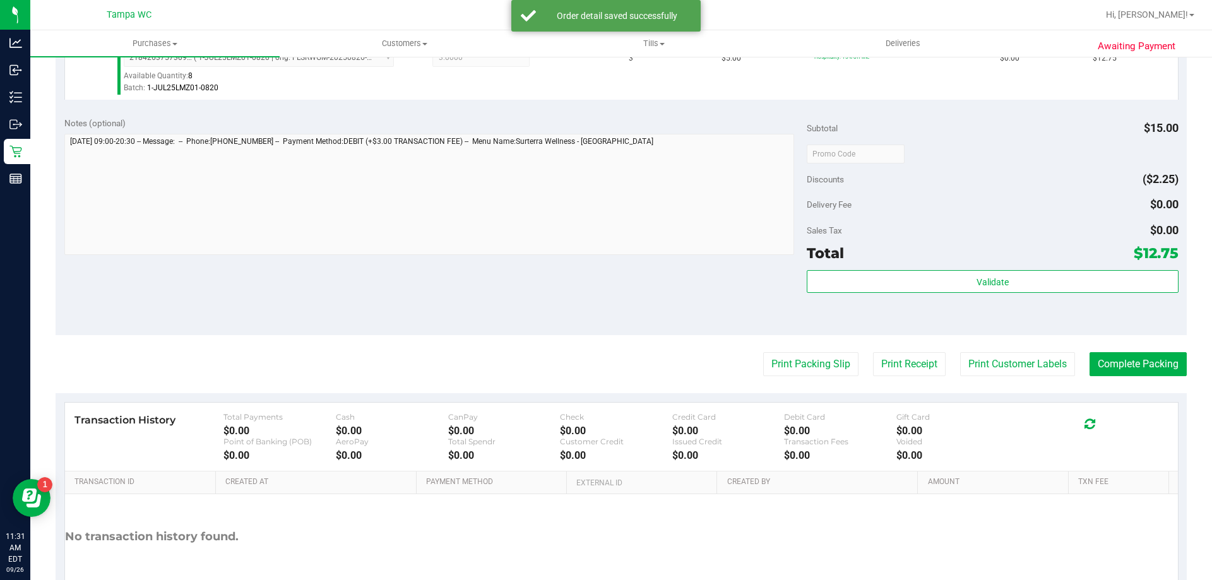
scroll to position [379, 0]
click at [605, 381] on purchase-details "Back Edit Purchase Cancel Purchase View Profile # 12007997 BioTrack ID: - Submi…" at bounding box center [621, 158] width 1131 height 939
click at [605, 378] on purchase-details "Back Edit Purchase Cancel Purchase View Profile # 12007997 BioTrack ID: - Submi…" at bounding box center [621, 158] width 1131 height 939
click at [605, 364] on button "Print Packing Slip" at bounding box center [810, 363] width 95 height 24
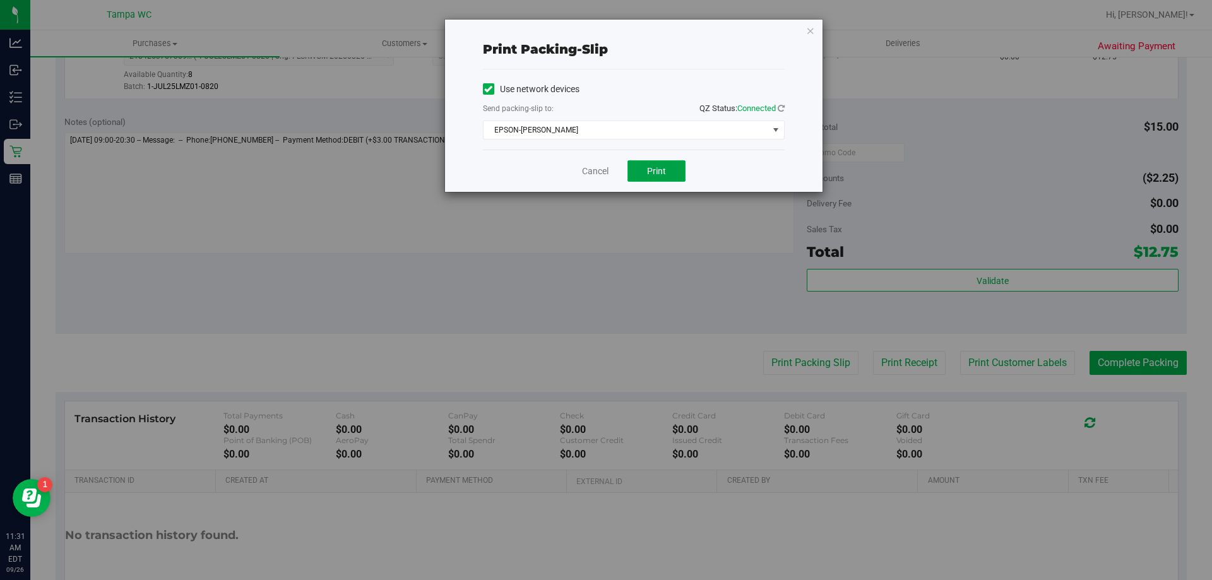
click at [605, 167] on span "Print" at bounding box center [656, 171] width 19 height 10
drag, startPoint x: 655, startPoint y: 167, endPoint x: 593, endPoint y: 166, distance: 62.5
click at [593, 166] on link "Cancel" at bounding box center [595, 171] width 27 height 13
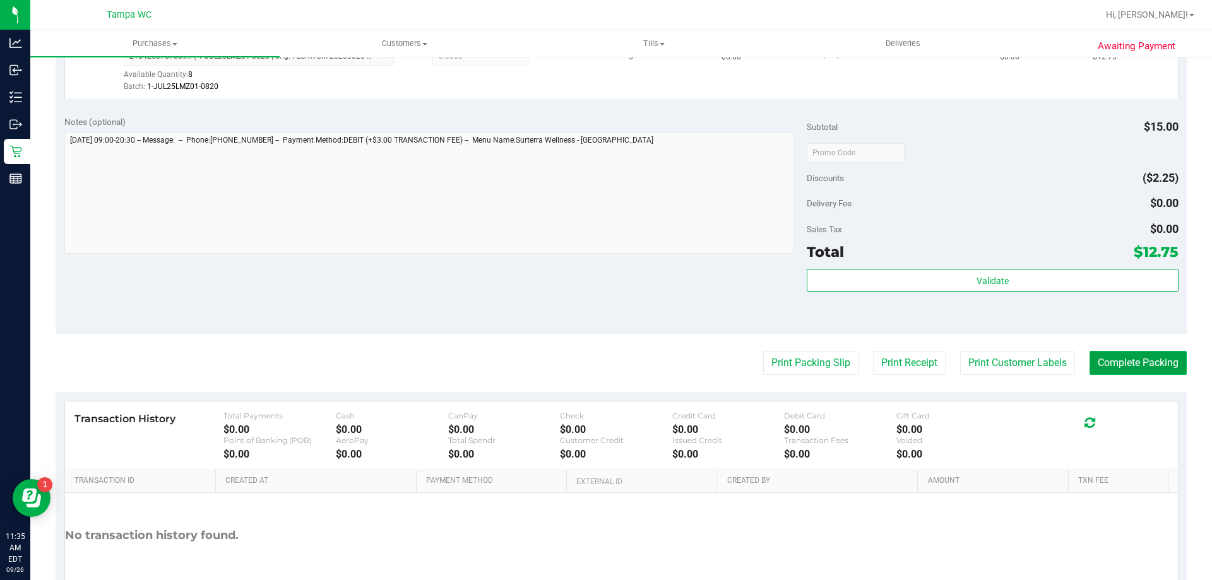
click at [605, 364] on button "Complete Packing" at bounding box center [1138, 363] width 97 height 24
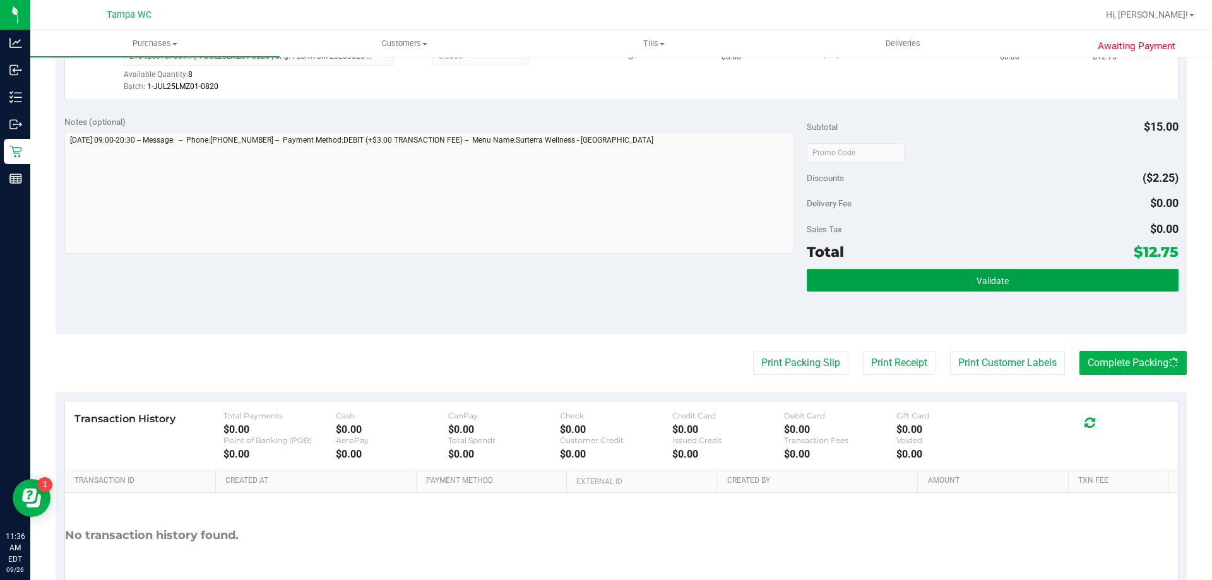
click at [605, 278] on button "Validate" at bounding box center [992, 280] width 371 height 23
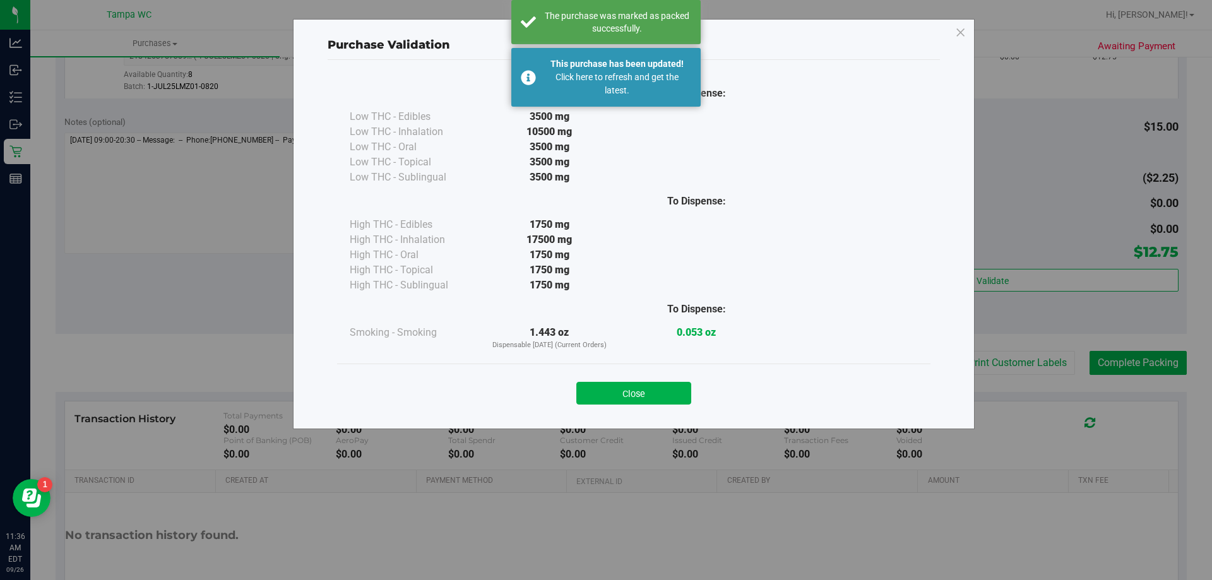
click at [600, 390] on button "Close" at bounding box center [633, 393] width 115 height 23
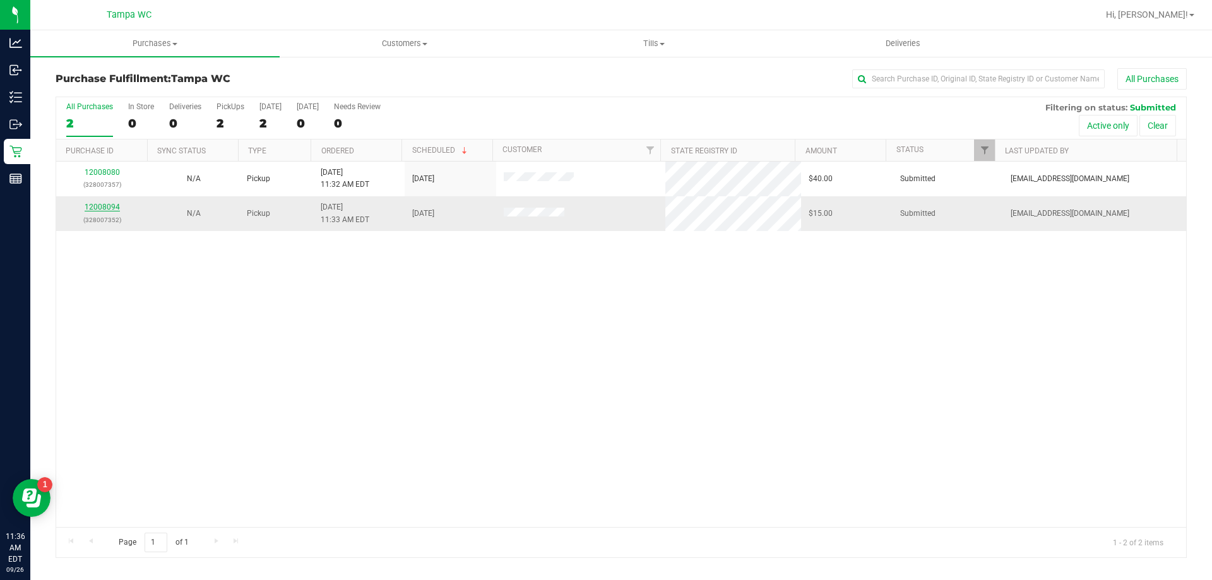
click at [108, 208] on link "12008094" at bounding box center [102, 207] width 35 height 9
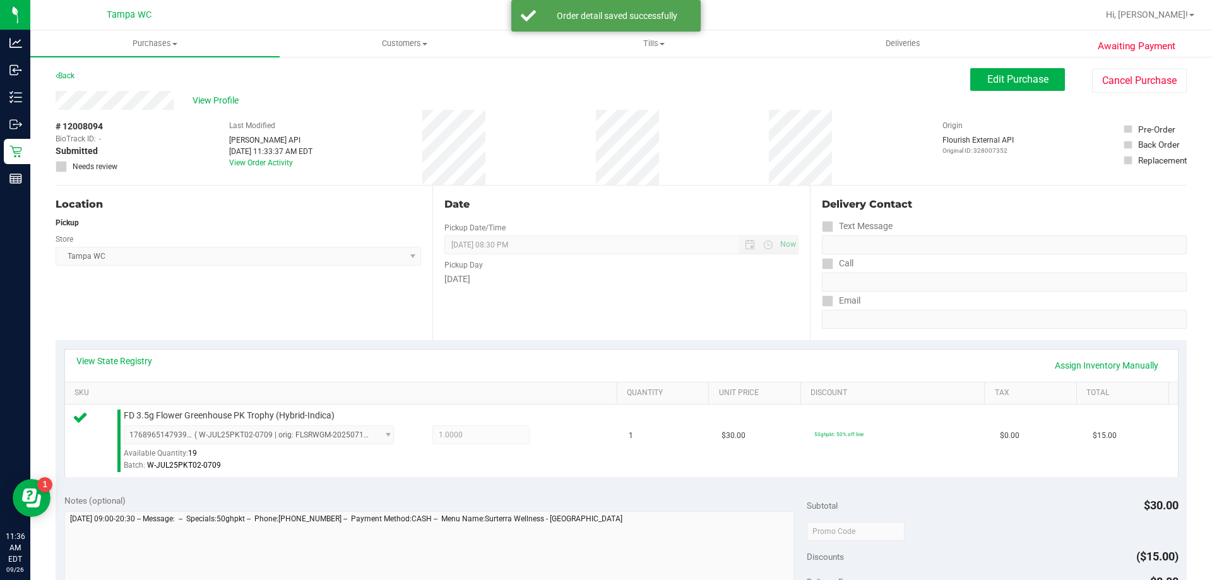
scroll to position [253, 0]
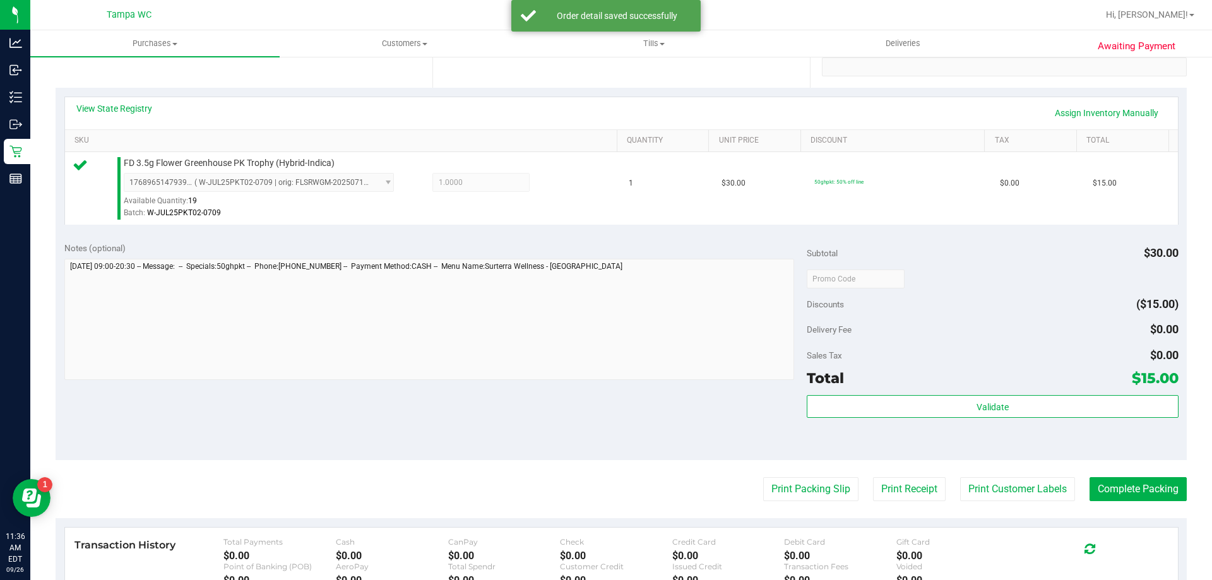
click at [605, 378] on div "Total $15.00" at bounding box center [992, 378] width 371 height 23
click at [605, 427] on div "Validate" at bounding box center [992, 423] width 371 height 57
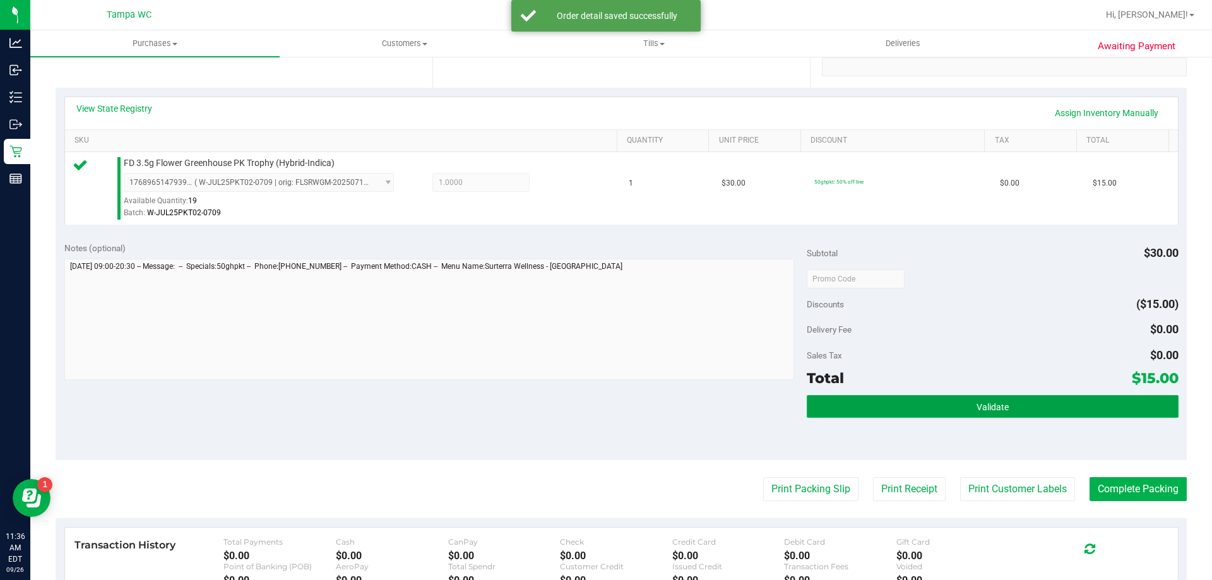
click at [605, 404] on button "Validate" at bounding box center [992, 406] width 371 height 23
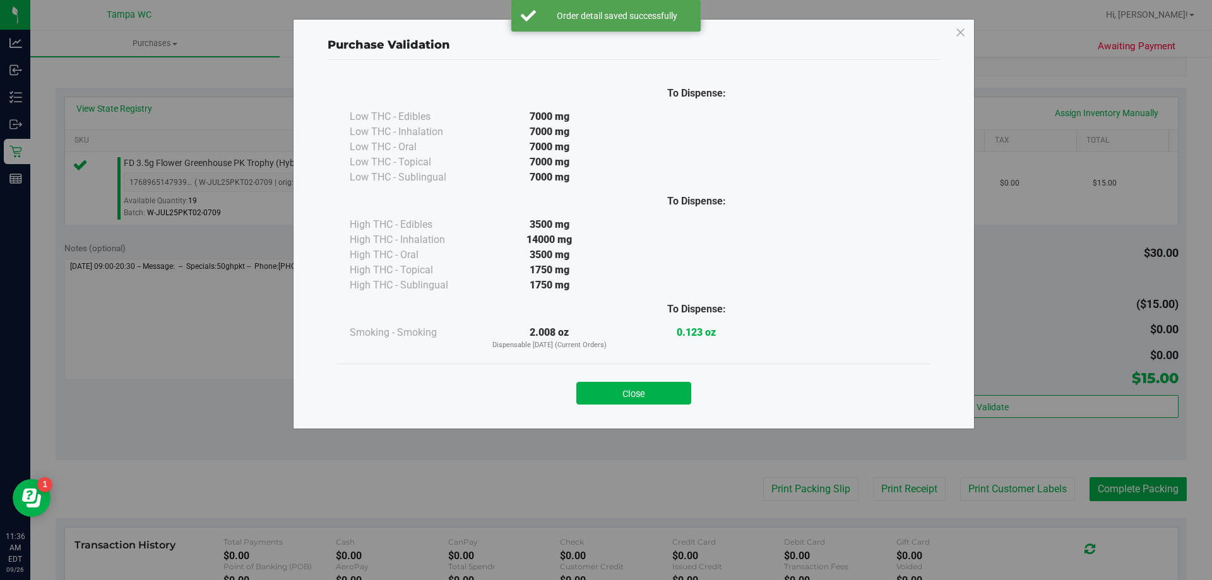
click at [605, 381] on div "Close" at bounding box center [634, 390] width 574 height 32
click at [605, 388] on button "Close" at bounding box center [633, 393] width 115 height 23
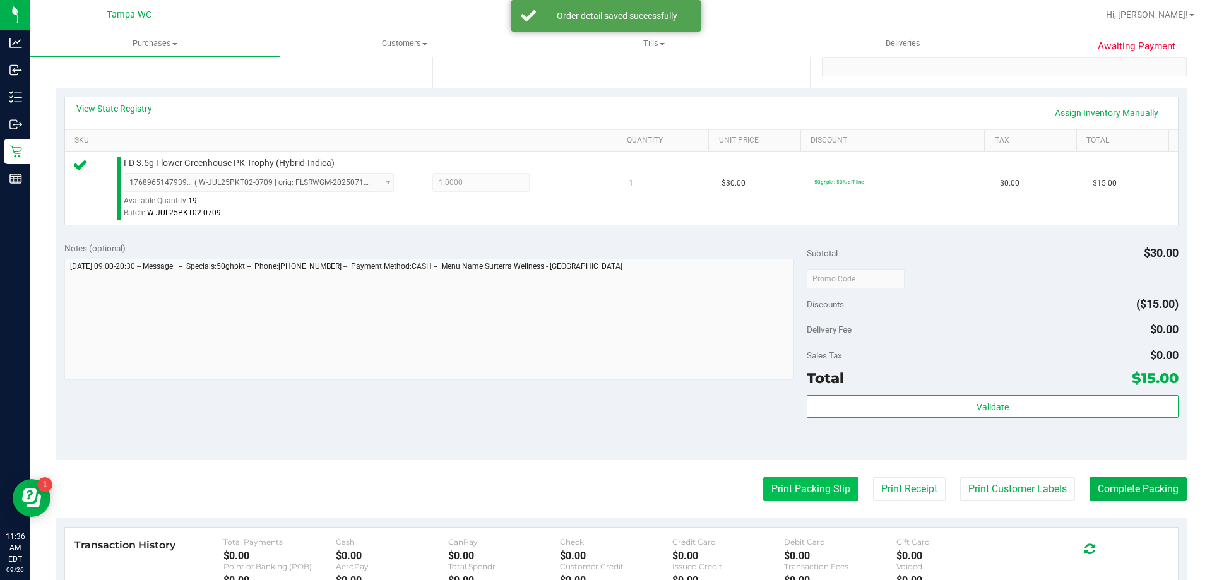
drag, startPoint x: 775, startPoint y: 477, endPoint x: 778, endPoint y: 491, distance: 14.7
click at [605, 477] on purchase-details "Back Edit Purchase Cancel Purchase View Profile # 12008094 BioTrack ID: - Submi…" at bounding box center [621, 285] width 1131 height 939
click at [605, 491] on button "Print Packing Slip" at bounding box center [810, 489] width 95 height 24
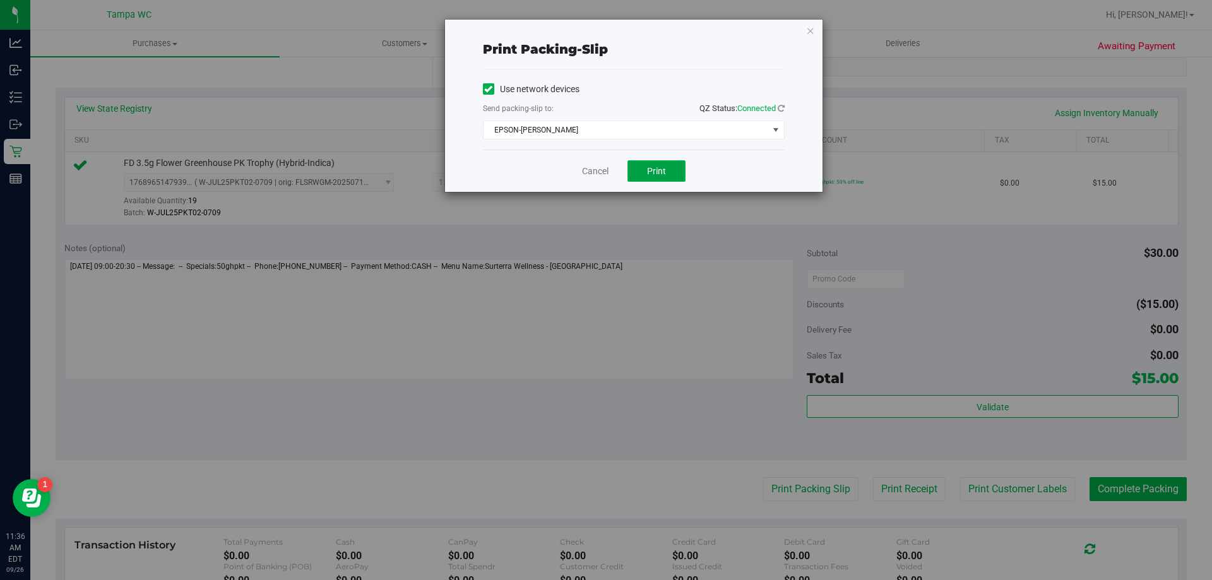
click at [605, 165] on button "Print" at bounding box center [656, 170] width 58 height 21
click at [603, 167] on link "Cancel" at bounding box center [595, 171] width 27 height 13
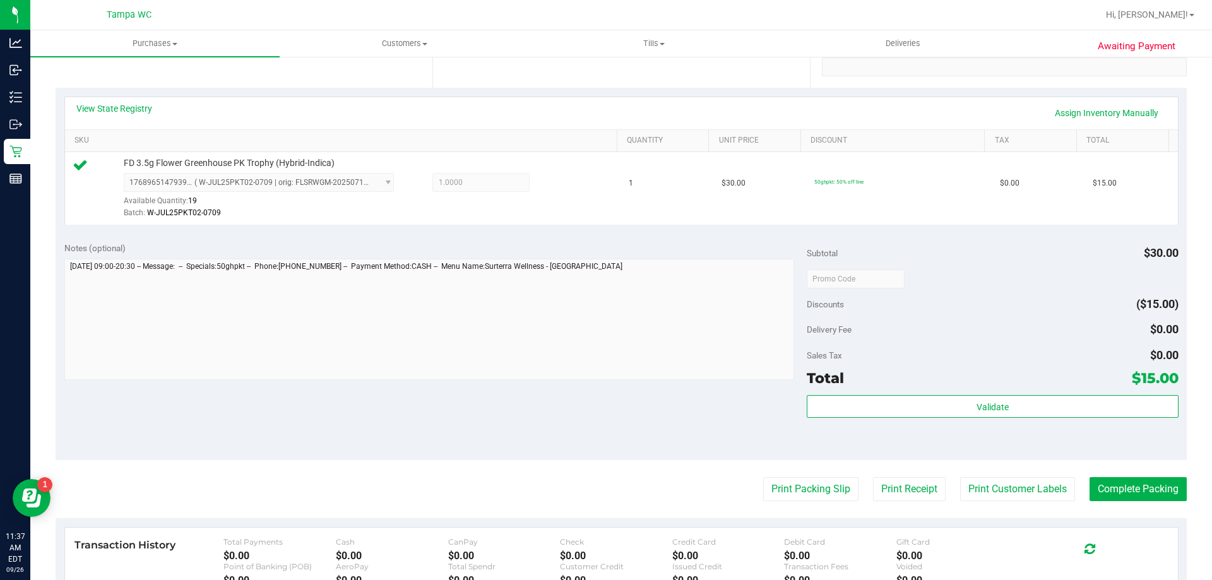
click at [605, 393] on div "Subtotal $30.00 Discounts ($15.00) Delivery Fee $0.00 Sales Tax $0.00 Total $15…" at bounding box center [992, 347] width 371 height 210
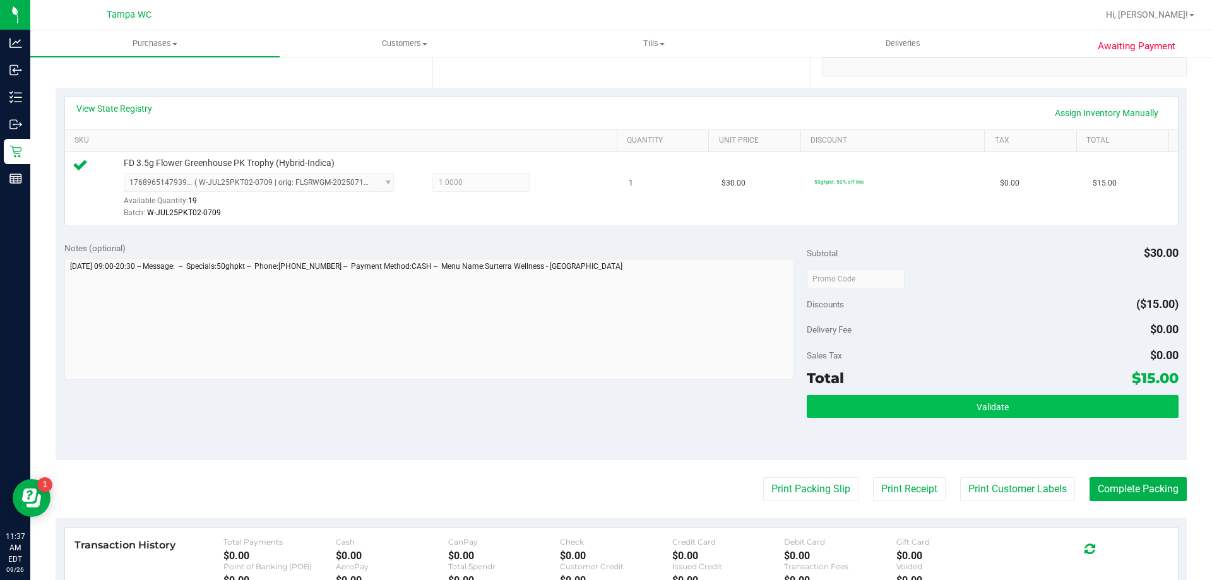
click at [605, 393] on div "Subtotal $30.00 Discounts ($15.00) Delivery Fee $0.00 Sales Tax $0.00 Total $15…" at bounding box center [992, 347] width 371 height 210
click at [605, 401] on button "Validate" at bounding box center [992, 406] width 371 height 23
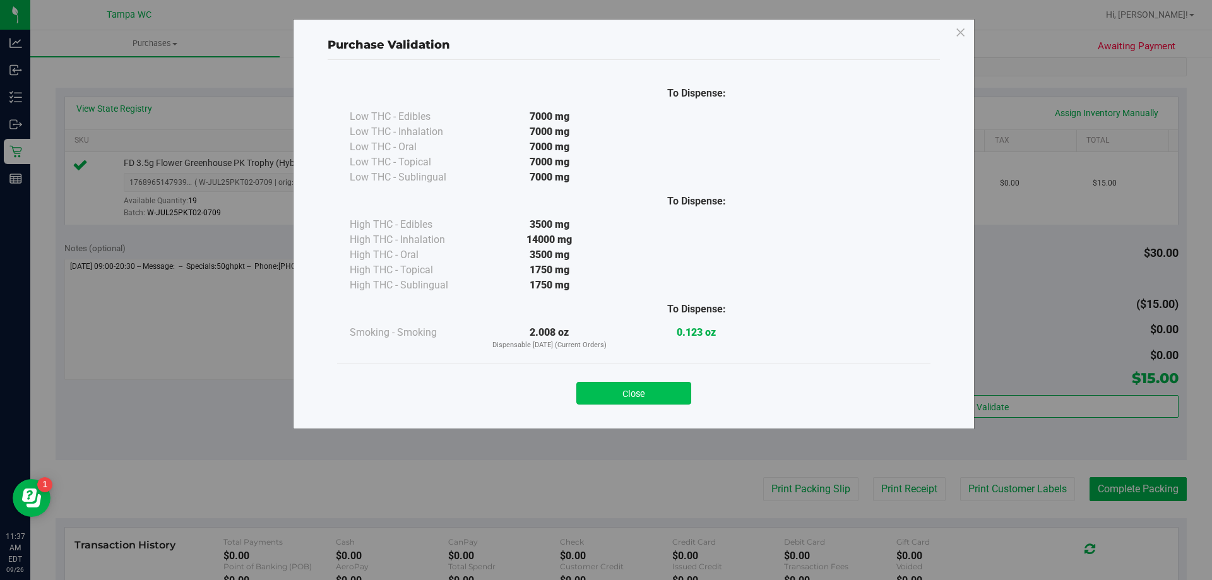
click at [605, 384] on button "Close" at bounding box center [633, 393] width 115 height 23
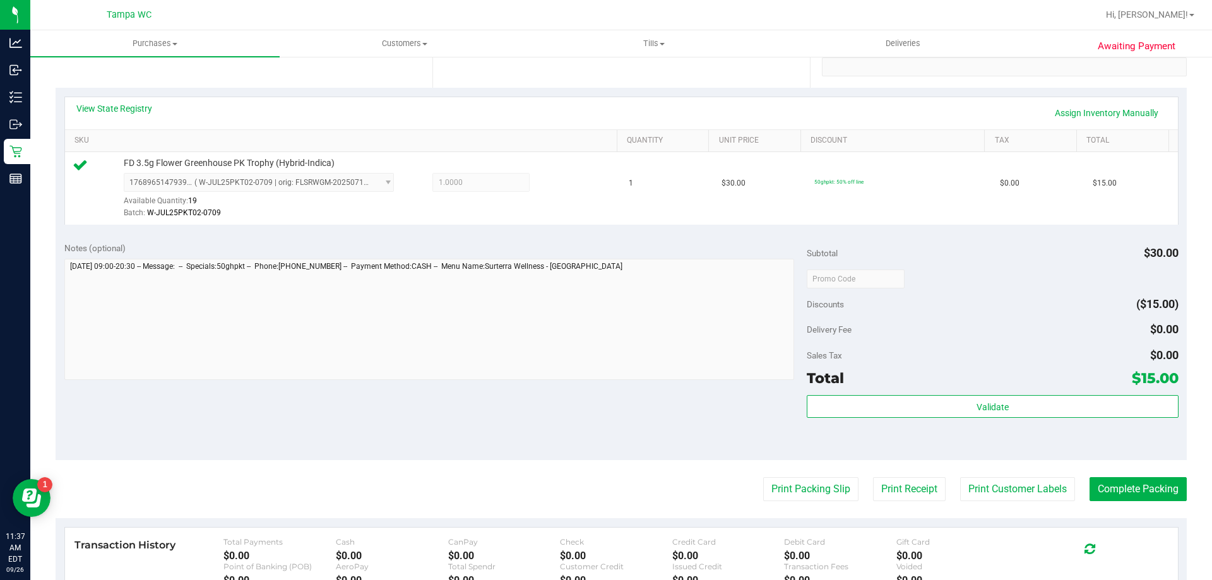
click at [605, 474] on purchase-details "Back Edit Purchase Cancel Purchase View Profile # 12008094 BioTrack ID: - Submi…" at bounding box center [621, 285] width 1131 height 939
click at [605, 489] on button "Complete Packing" at bounding box center [1138, 489] width 97 height 24
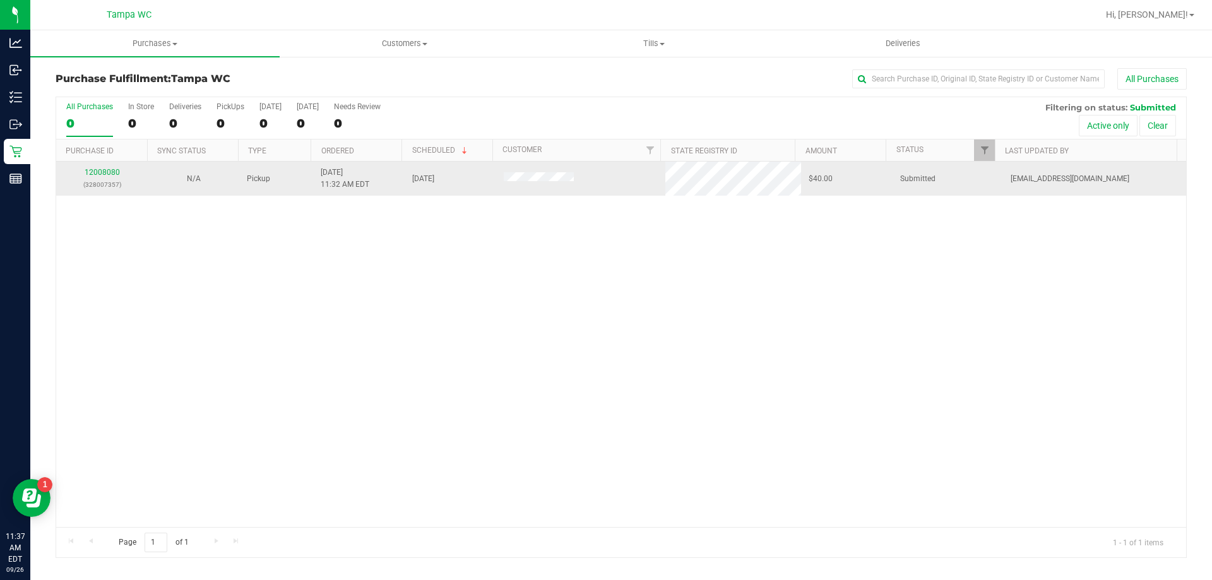
click at [107, 180] on p "(328007357)" at bounding box center [102, 185] width 76 height 12
click at [107, 177] on div "12008080 (328007357)" at bounding box center [102, 179] width 76 height 24
click at [107, 172] on link "12008080" at bounding box center [102, 172] width 35 height 9
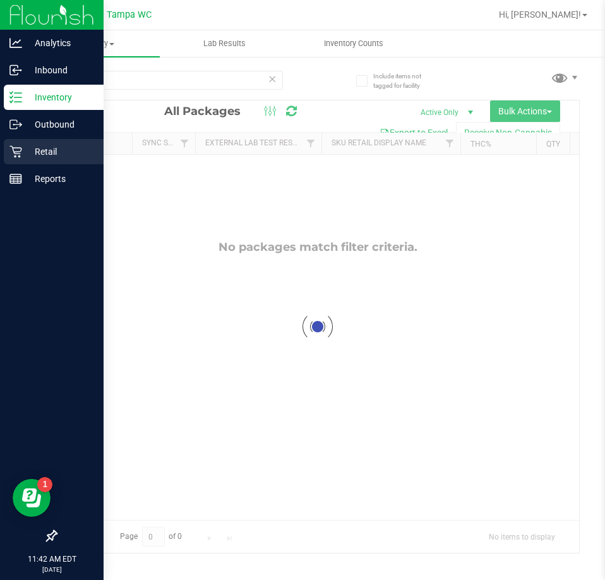
click at [20, 154] on icon at bounding box center [15, 151] width 13 height 13
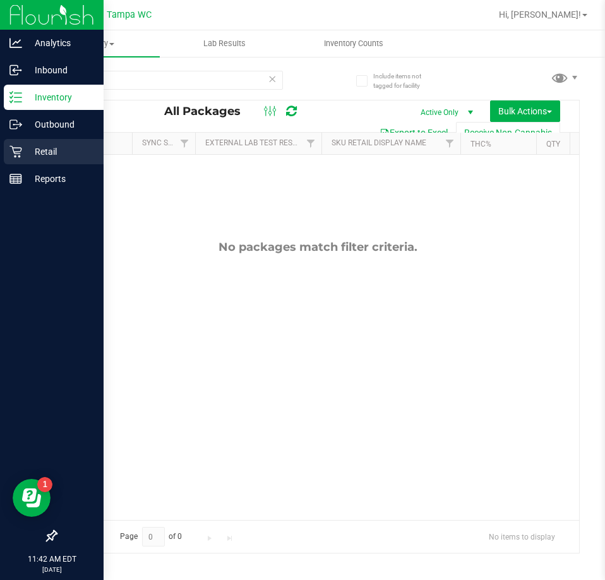
click at [20, 154] on icon at bounding box center [15, 151] width 13 height 13
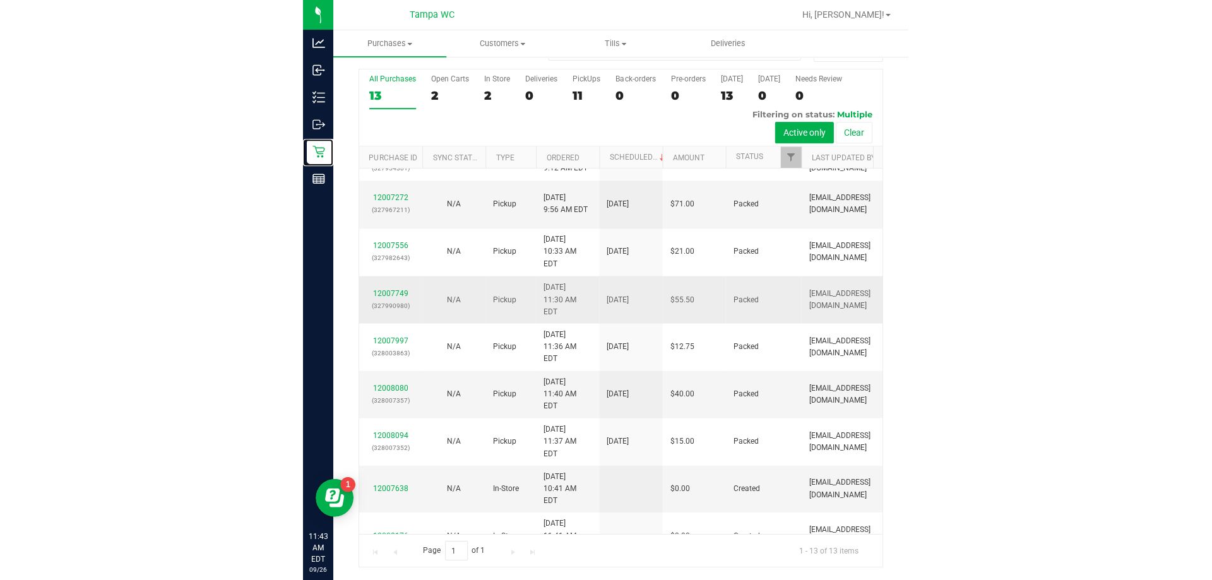
scroll to position [208, 0]
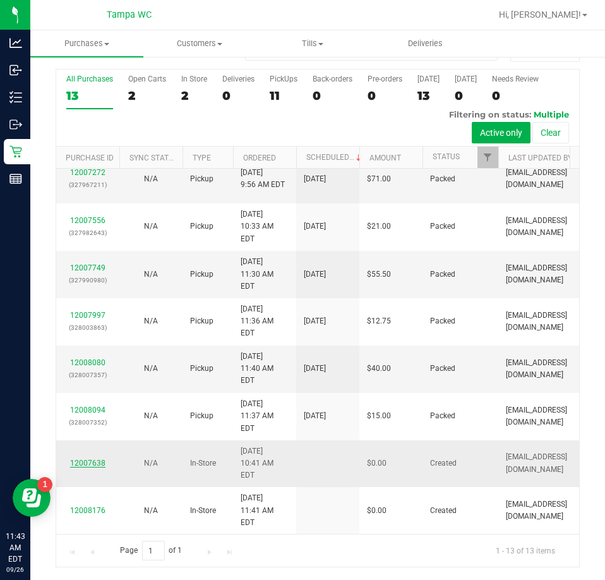
click at [86, 467] on link "12007638" at bounding box center [87, 462] width 35 height 9
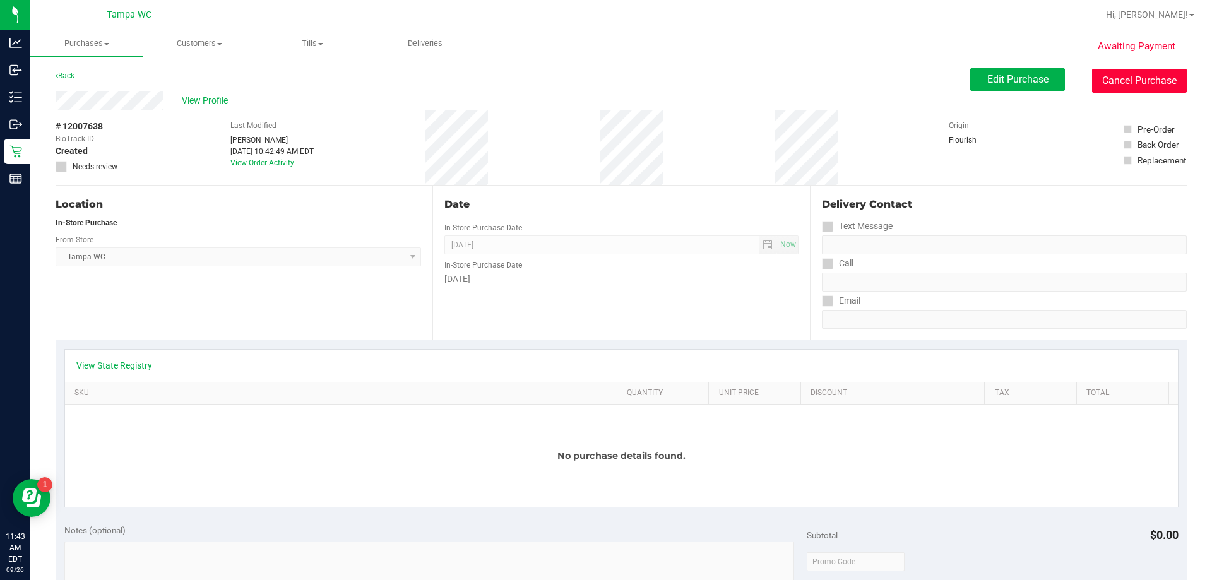
click at [604, 86] on button "Cancel Purchase" at bounding box center [1139, 81] width 95 height 24
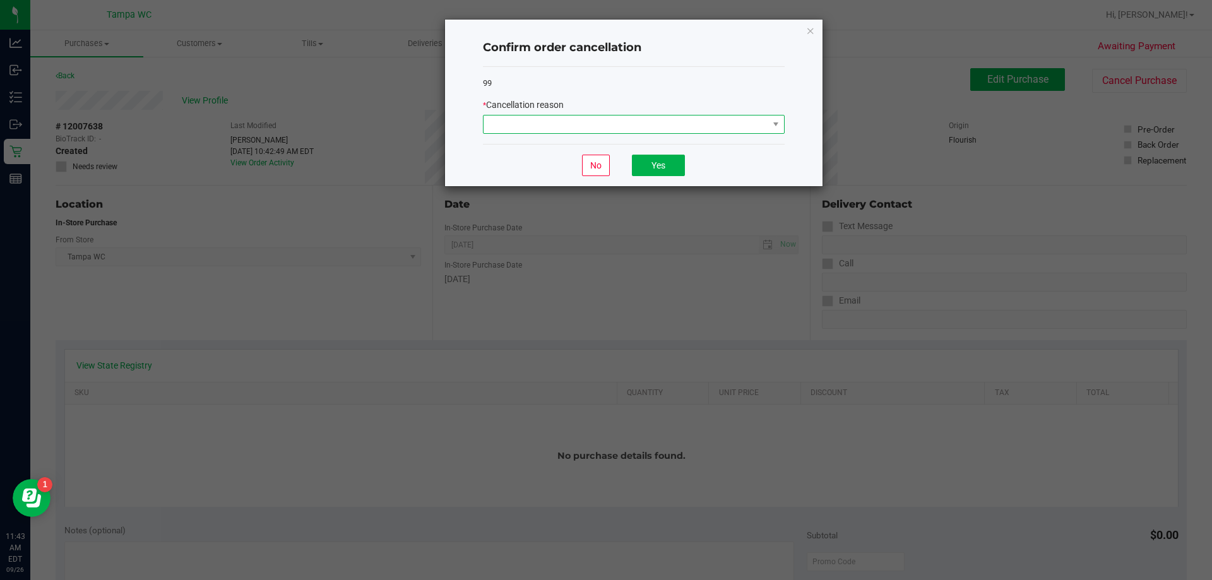
click at [531, 121] on span at bounding box center [626, 125] width 285 height 18
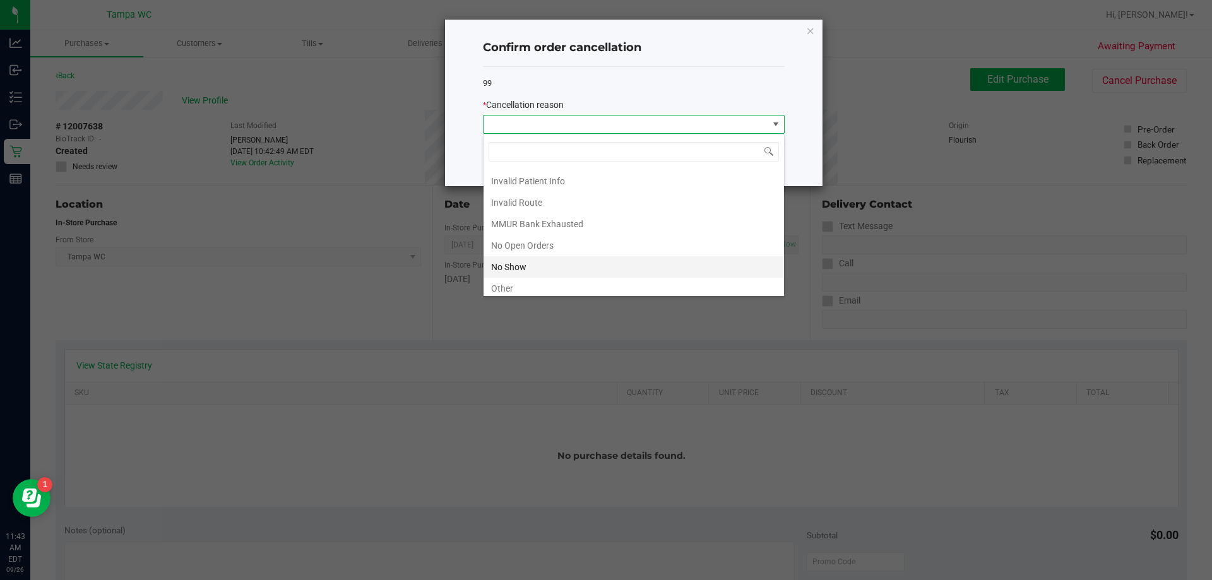
scroll to position [88, 0]
click at [535, 212] on li "No Show" at bounding box center [634, 218] width 300 height 21
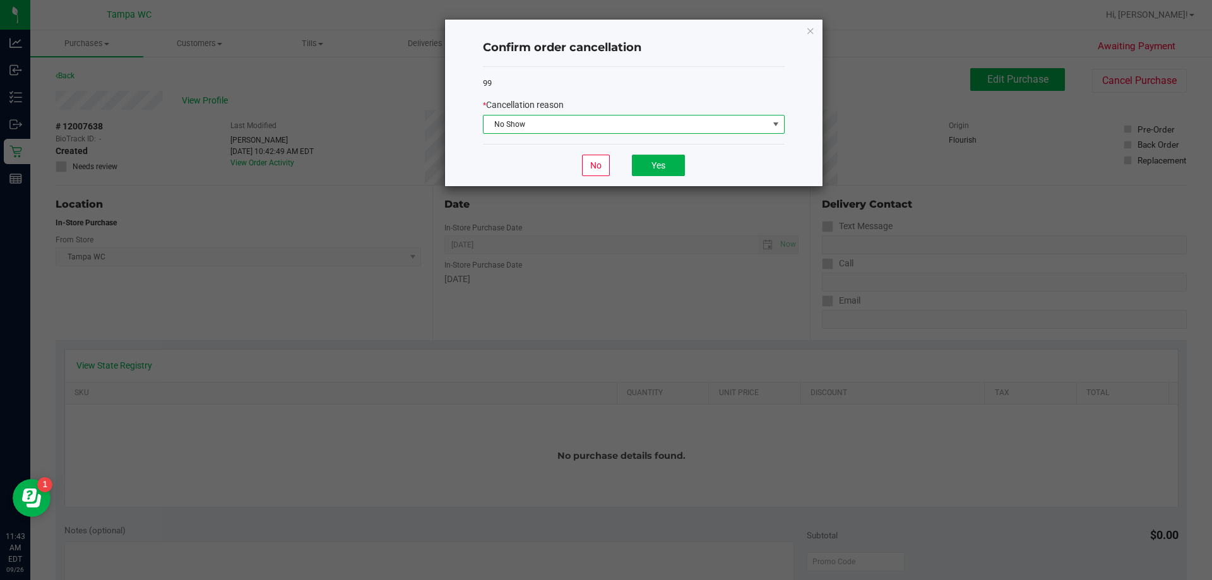
click at [604, 151] on div "No Yes" at bounding box center [634, 165] width 302 height 42
click at [604, 161] on button "Yes" at bounding box center [658, 165] width 53 height 21
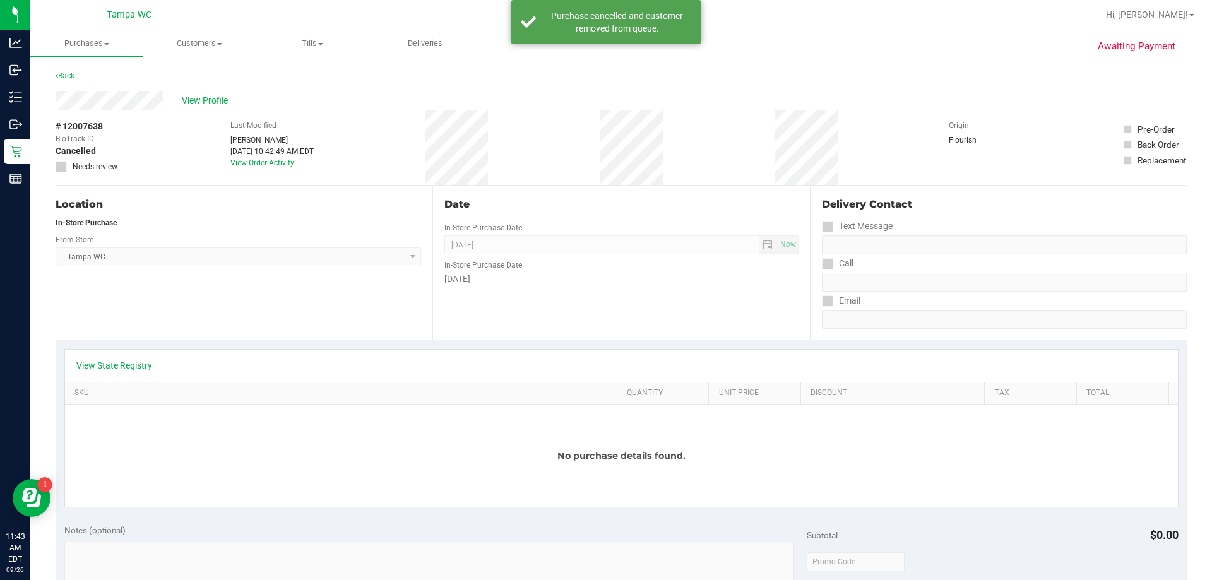
click at [63, 74] on link "Back" at bounding box center [65, 75] width 19 height 9
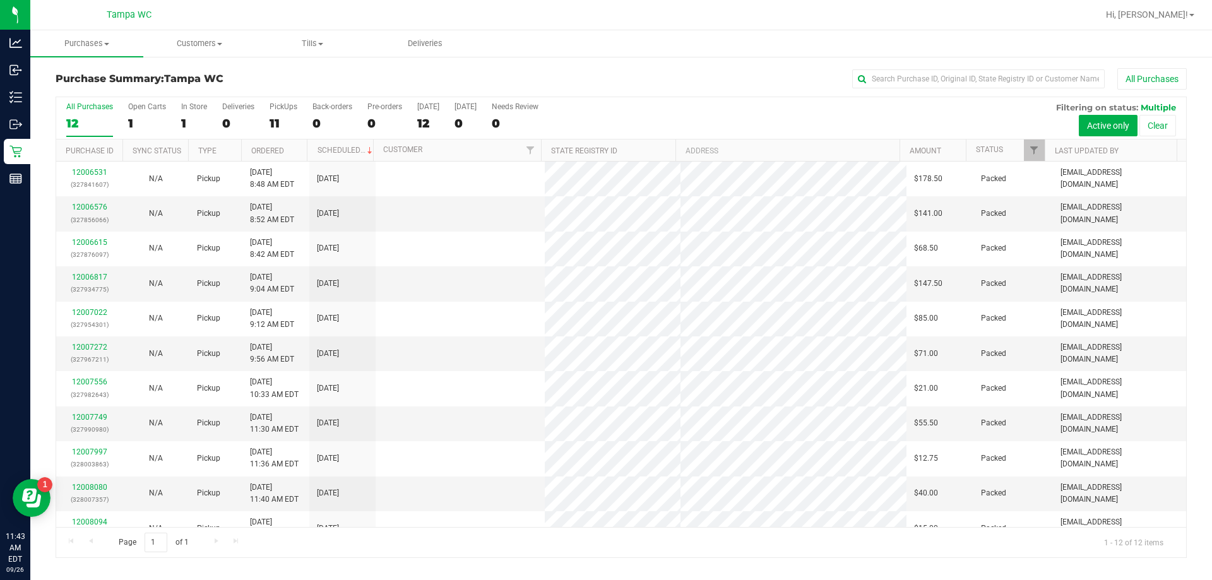
scroll to position [54, 0]
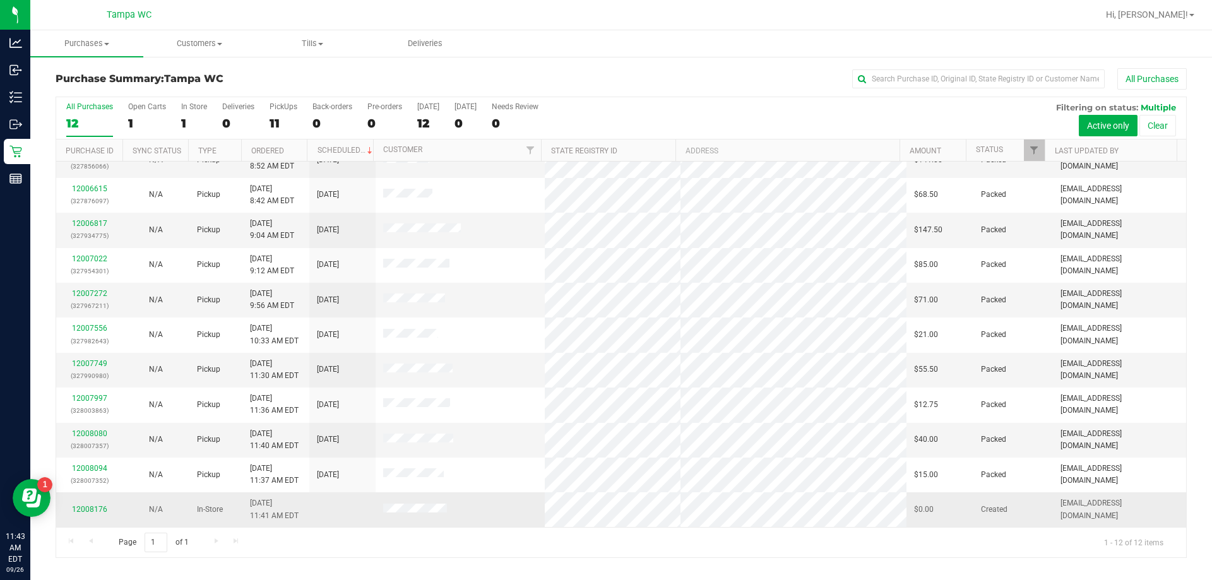
click at [80, 504] on div "12008176" at bounding box center [89, 510] width 51 height 12
click at [82, 506] on link "12008176" at bounding box center [89, 509] width 35 height 9
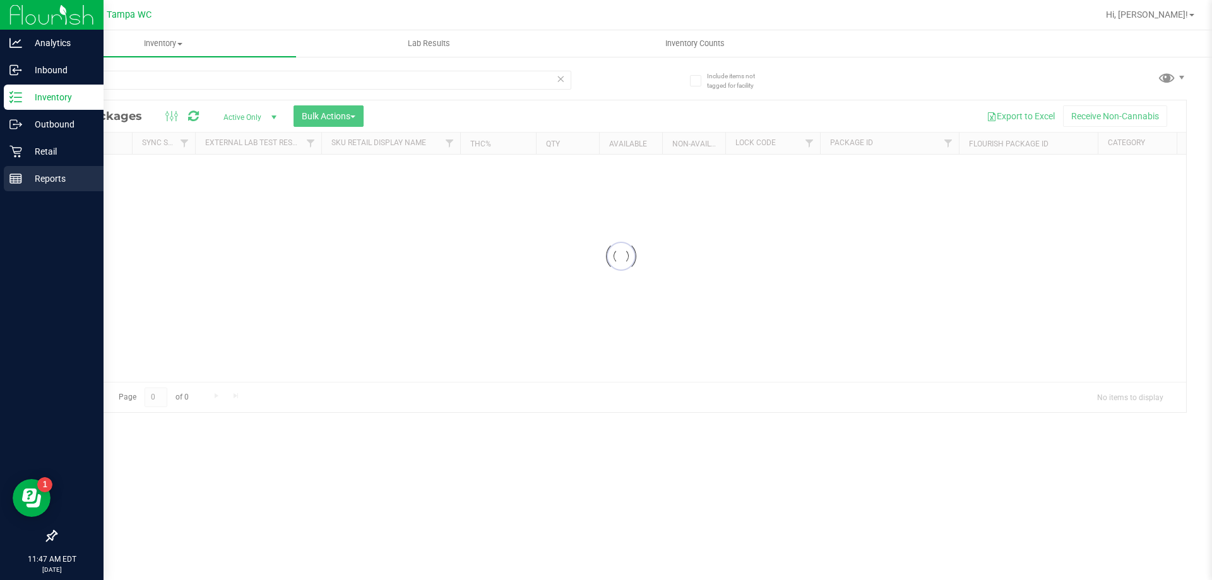
click at [29, 187] on div "Reports" at bounding box center [54, 178] width 100 height 25
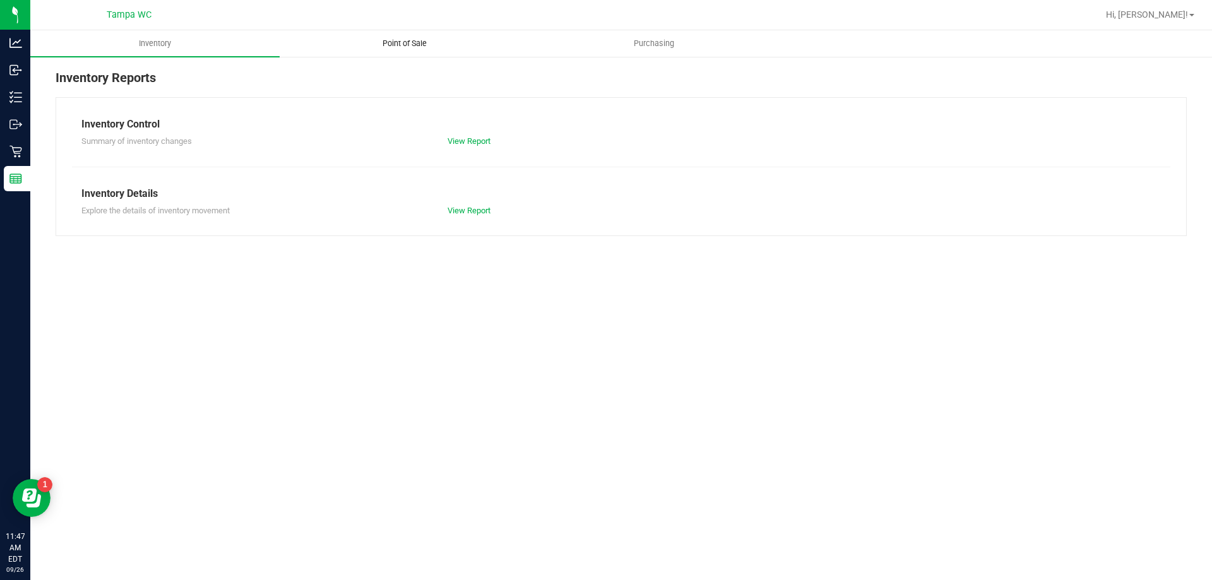
click at [392, 54] on uib-tab-heading "Point of Sale" at bounding box center [404, 43] width 248 height 25
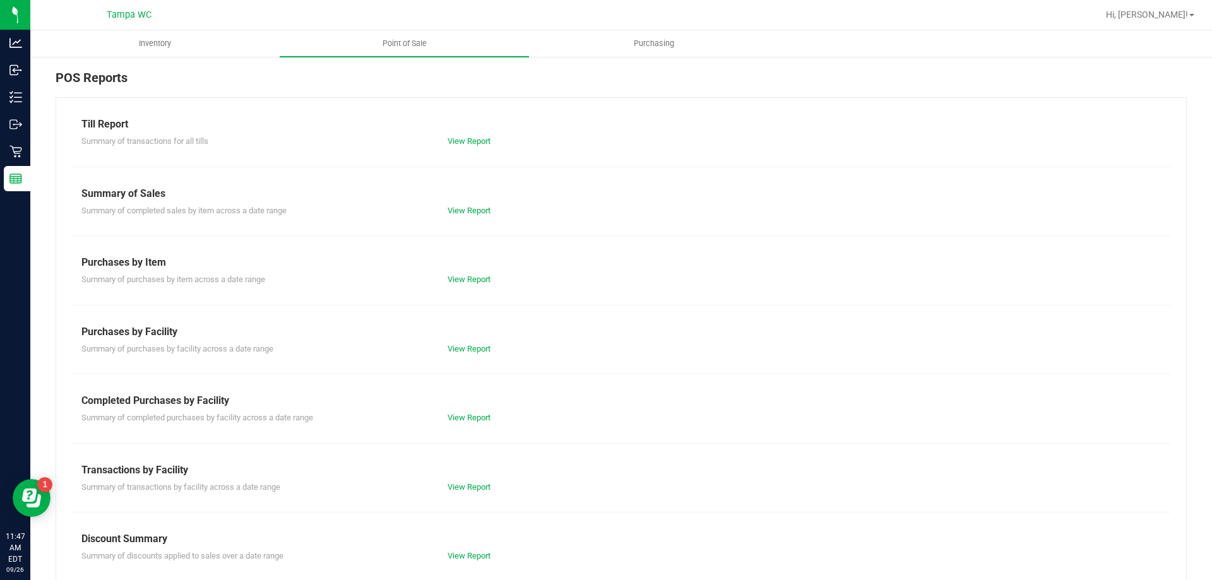
click at [461, 410] on div "Summary of completed purchases by facility across a date range View Report" at bounding box center [621, 416] width 1098 height 16
click at [461, 413] on link "View Report" at bounding box center [469, 417] width 43 height 9
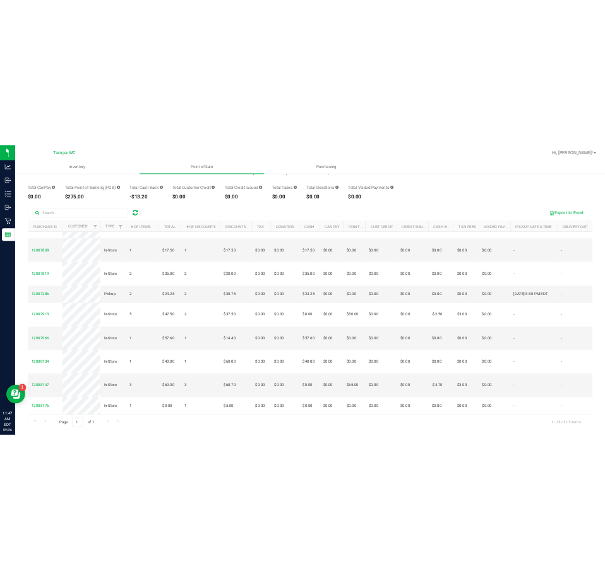
scroll to position [95, 0]
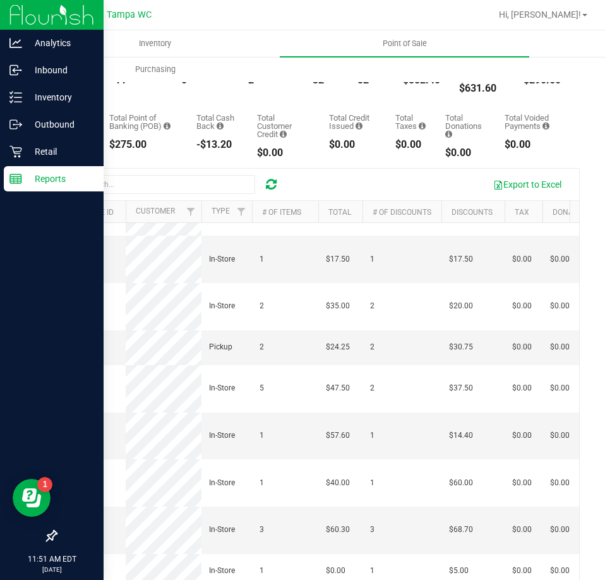
click at [13, 167] on div "Reports" at bounding box center [54, 178] width 100 height 25
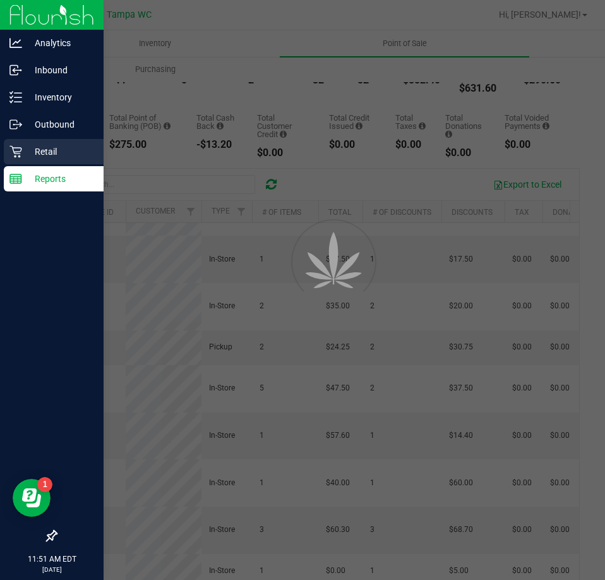
click at [23, 145] on p "Retail" at bounding box center [60, 151] width 76 height 15
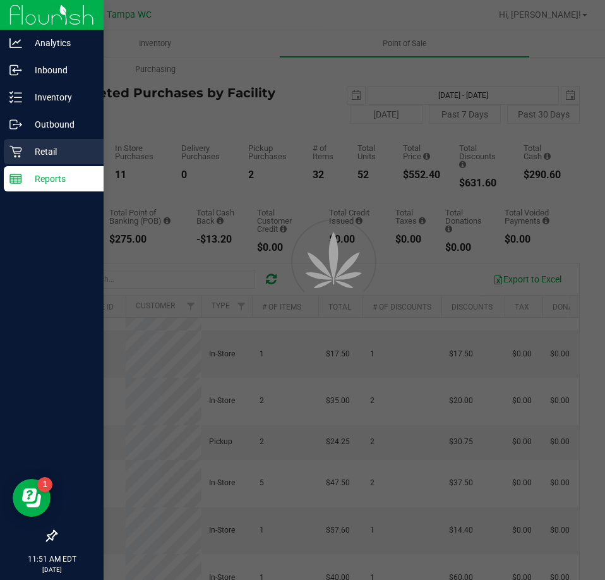
click at [23, 145] on p "Retail" at bounding box center [60, 151] width 76 height 15
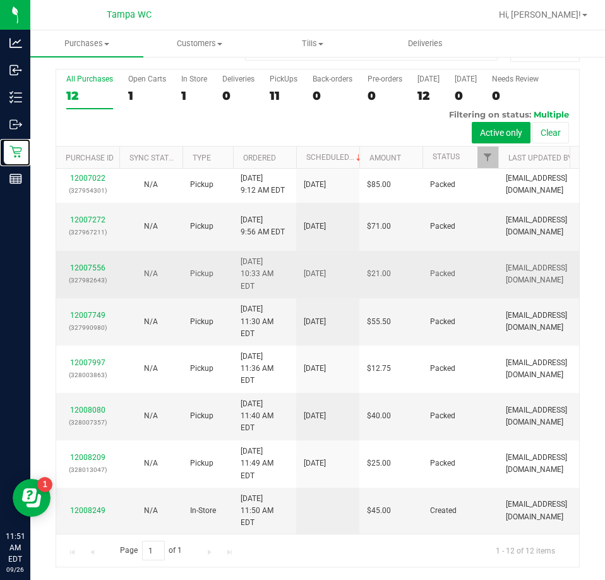
scroll to position [173, 0]
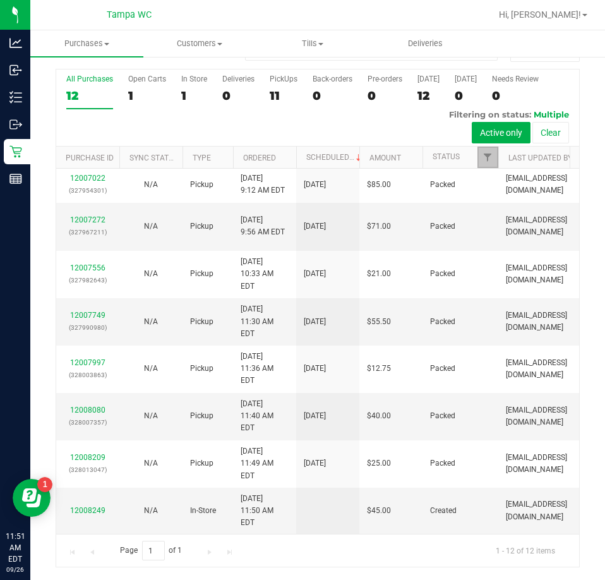
click at [490, 149] on link "Filter" at bounding box center [487, 156] width 21 height 21
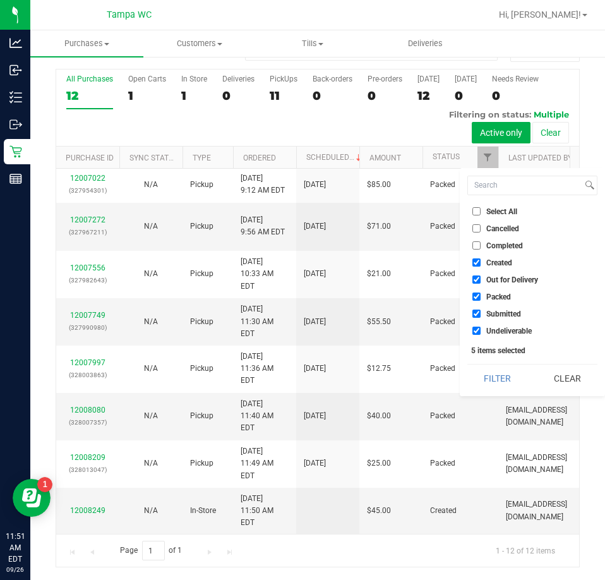
click at [493, 334] on span "Undeliverable" at bounding box center [508, 331] width 45 height 8
click at [480, 334] on input "Undeliverable" at bounding box center [476, 330] width 8 height 8
checkbox input "false"
click at [490, 300] on span "Packed" at bounding box center [498, 297] width 25 height 8
click at [480, 300] on input "Packed" at bounding box center [476, 296] width 8 height 8
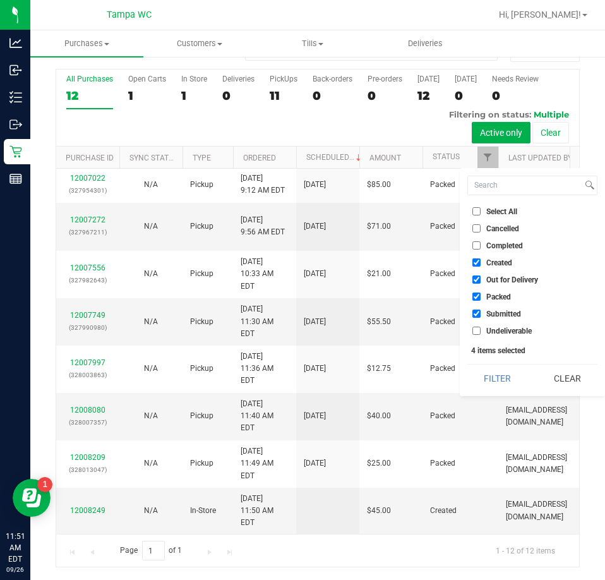
checkbox input "false"
click at [490, 280] on span "Out for Delivery" at bounding box center [512, 280] width 52 height 8
click at [480, 280] on input "Out for Delivery" at bounding box center [476, 279] width 8 height 8
checkbox input "false"
click at [490, 259] on span "Created" at bounding box center [499, 263] width 26 height 8
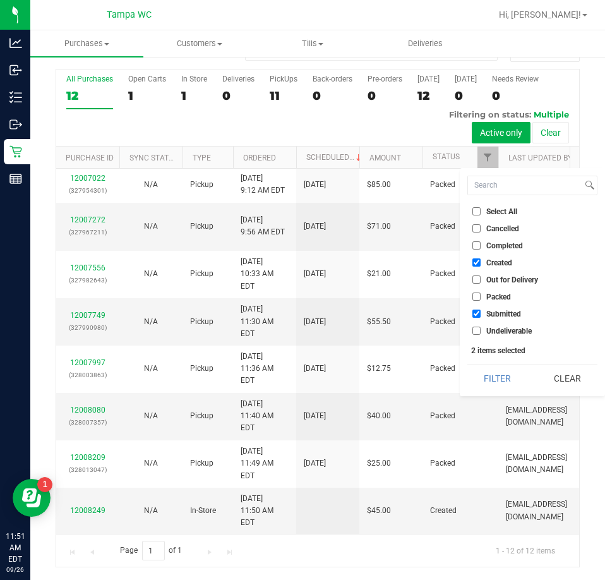
click at [480, 258] on input "Created" at bounding box center [476, 262] width 8 height 8
checkbox input "false"
click at [488, 374] on button "Filter" at bounding box center [497, 378] width 61 height 28
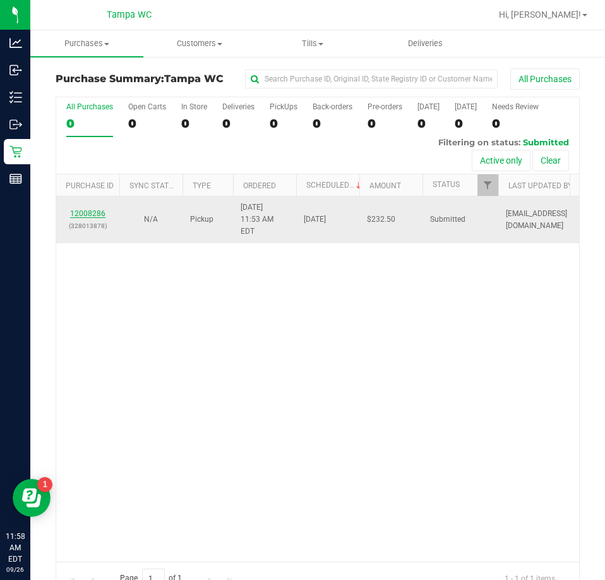
click at [96, 210] on link "12008286" at bounding box center [87, 213] width 35 height 9
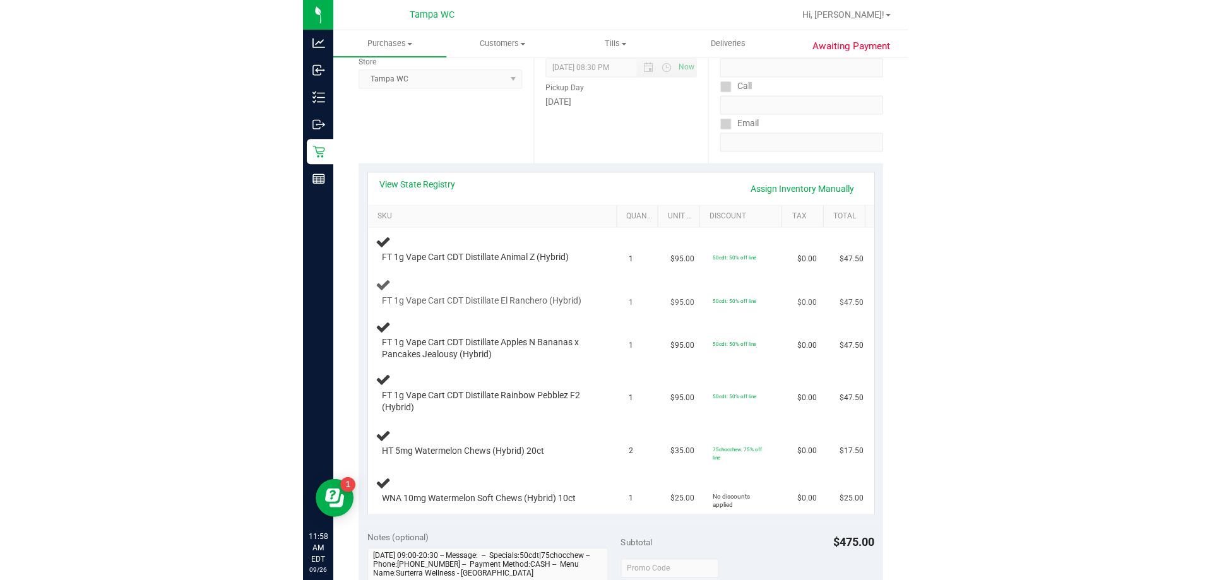
scroll to position [189, 0]
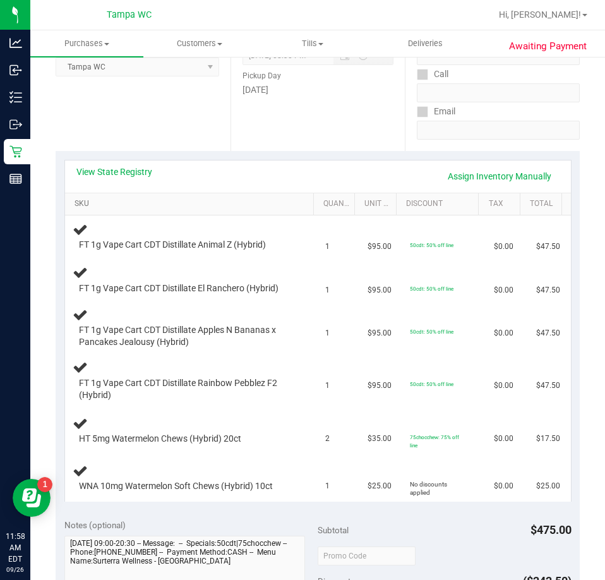
click at [164, 200] on link "SKU" at bounding box center [191, 204] width 234 height 10
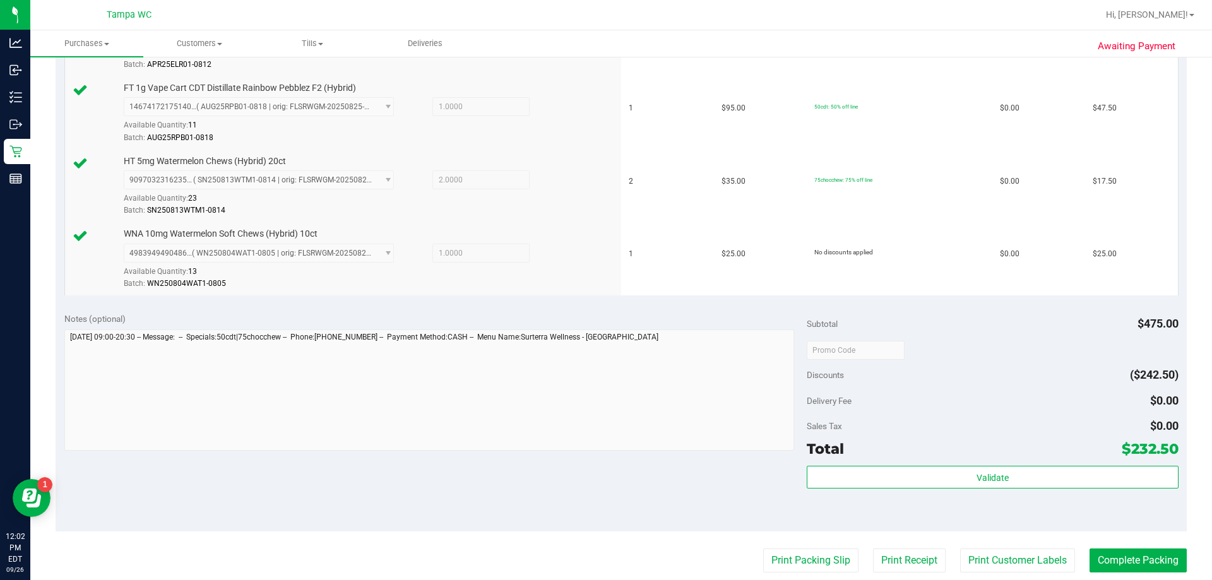
scroll to position [631, 0]
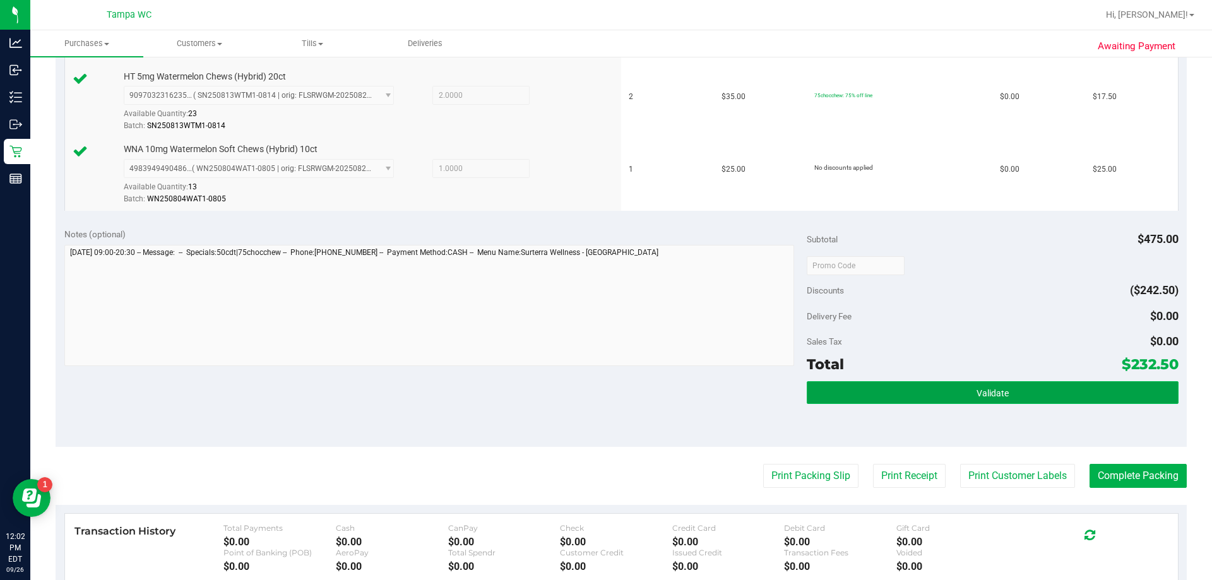
click at [970, 383] on button "Validate" at bounding box center [992, 392] width 371 height 23
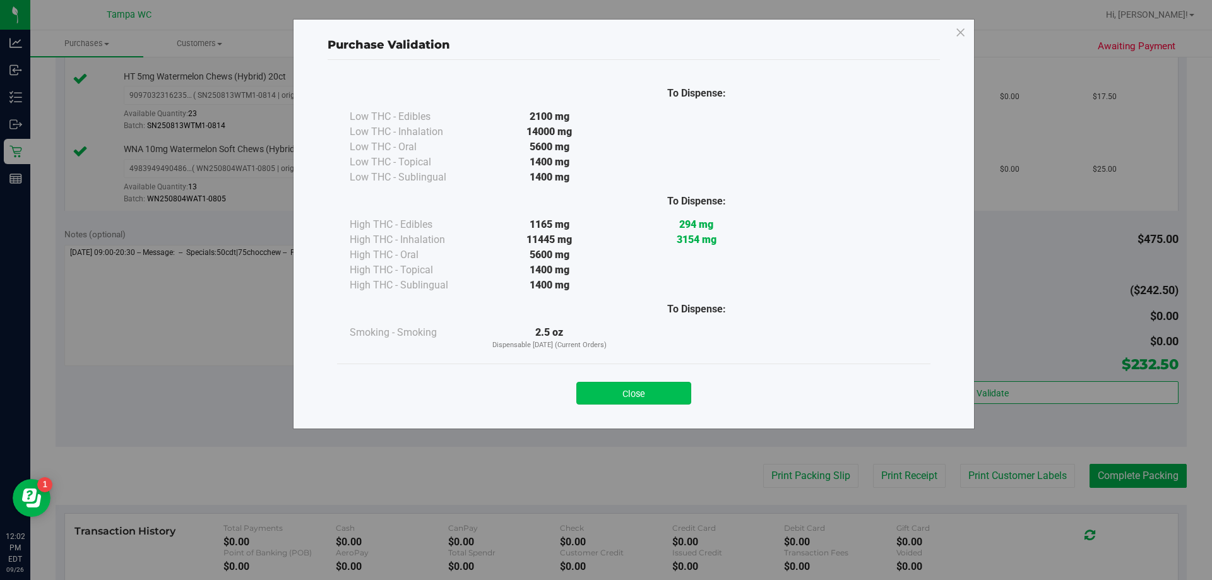
click at [623, 391] on button "Close" at bounding box center [633, 393] width 115 height 23
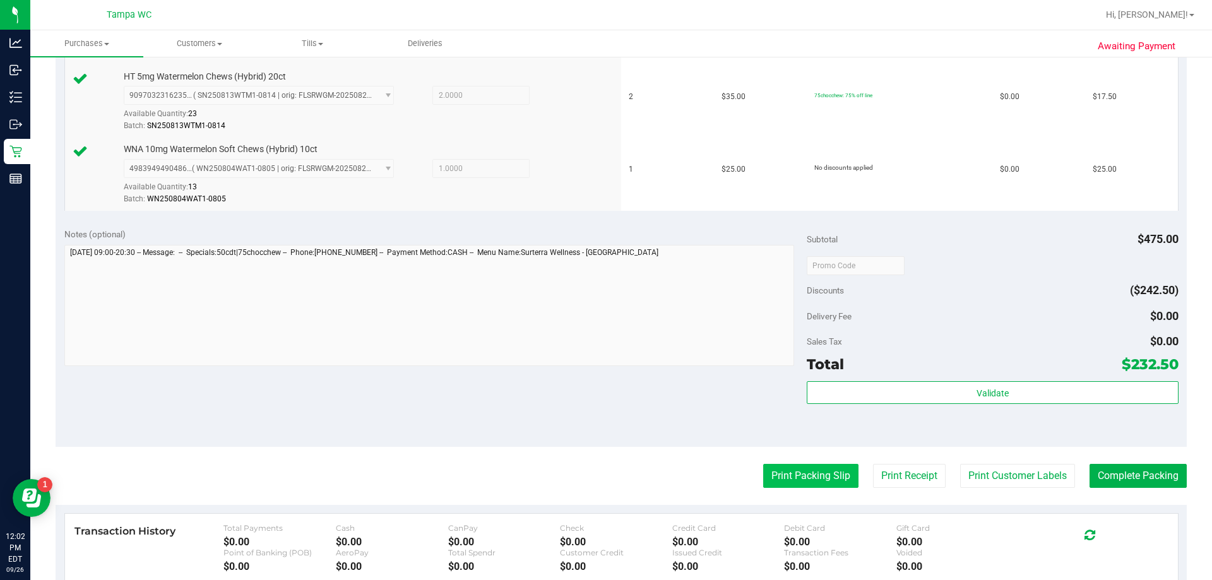
click at [821, 480] on button "Print Packing Slip" at bounding box center [810, 476] width 95 height 24
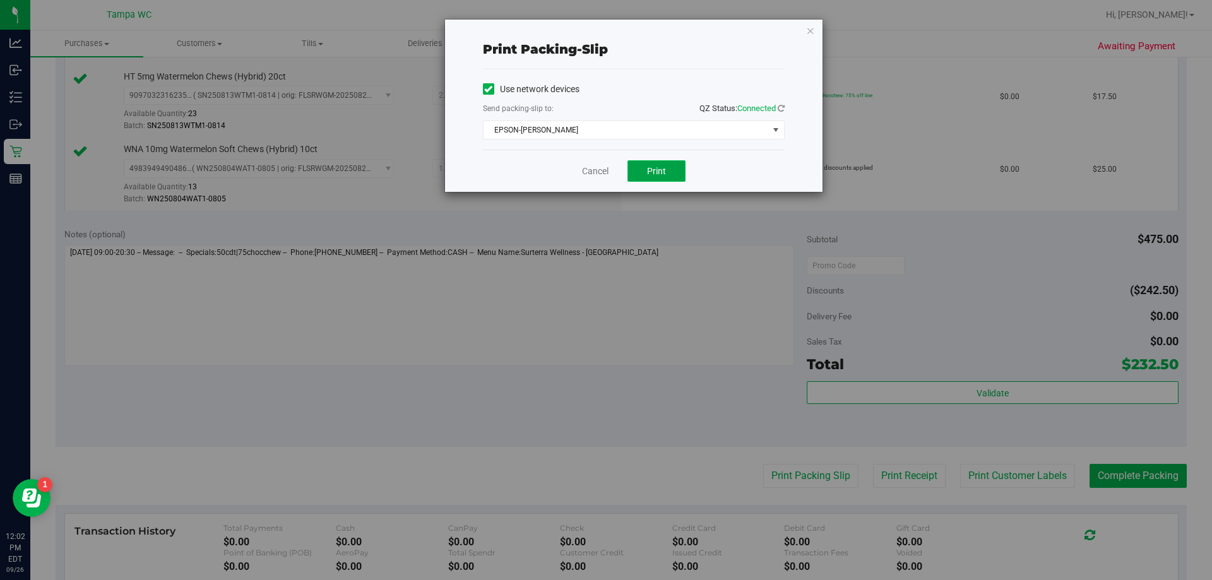
click at [648, 174] on span "Print" at bounding box center [656, 171] width 19 height 10
click at [606, 166] on link "Cancel" at bounding box center [595, 171] width 27 height 13
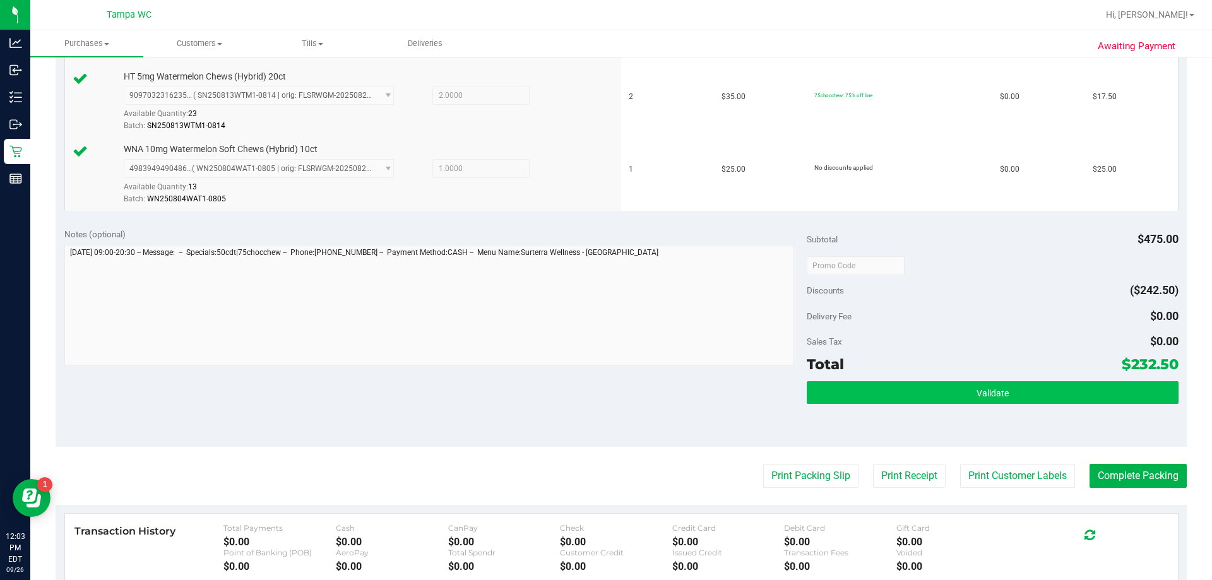
click at [950, 405] on div "Validate" at bounding box center [992, 409] width 371 height 57
click at [950, 401] on button "Validate" at bounding box center [992, 392] width 371 height 23
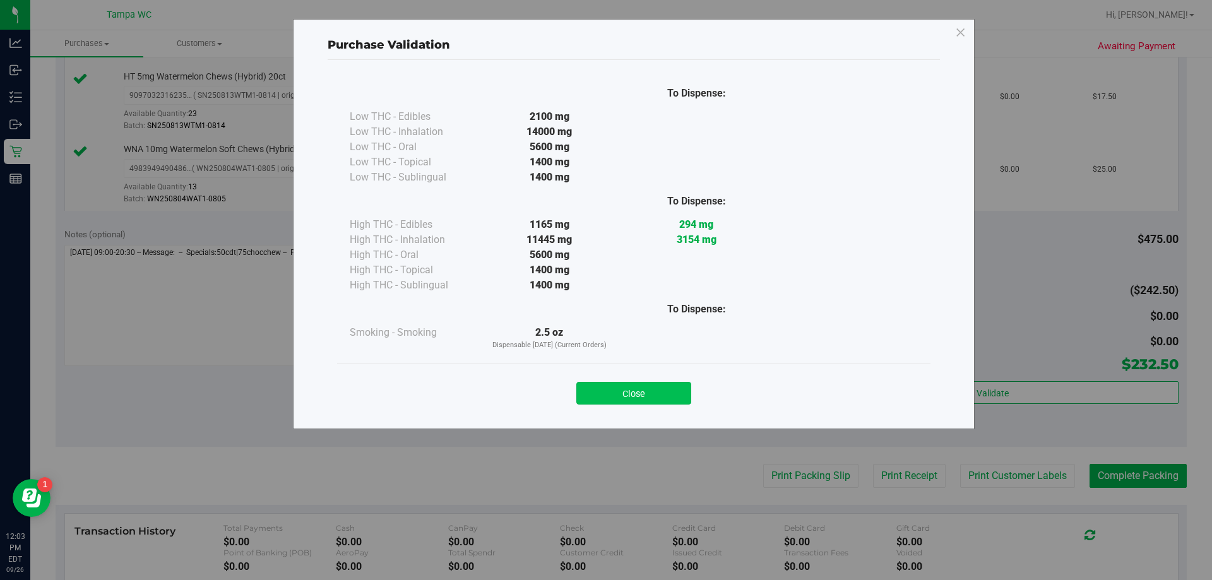
click at [643, 395] on button "Close" at bounding box center [633, 393] width 115 height 23
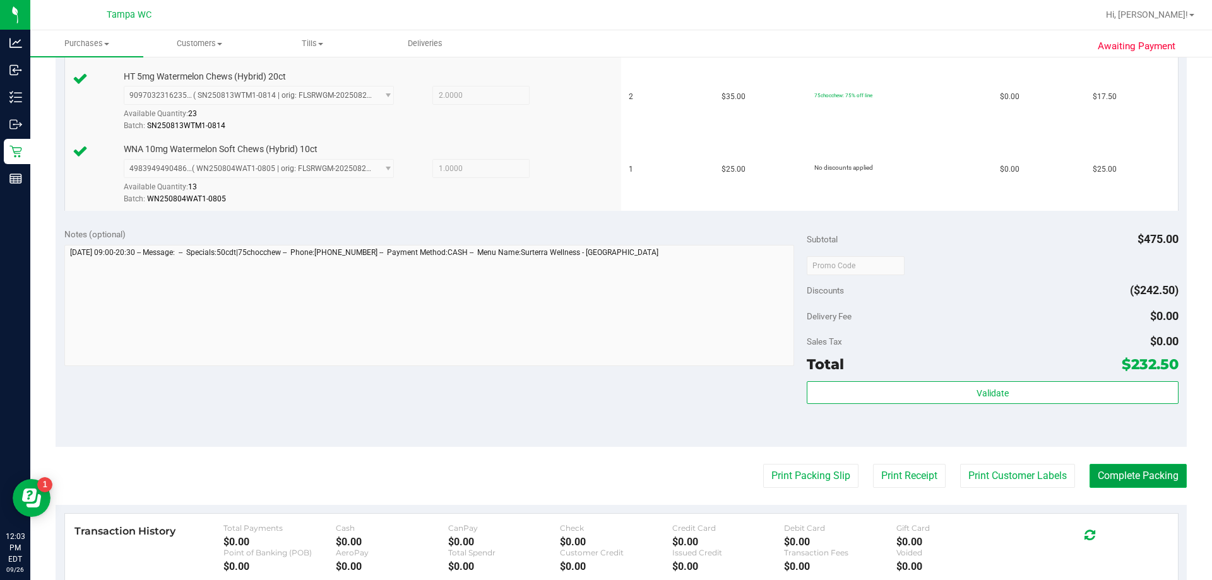
click at [1130, 468] on button "Complete Packing" at bounding box center [1138, 476] width 97 height 24
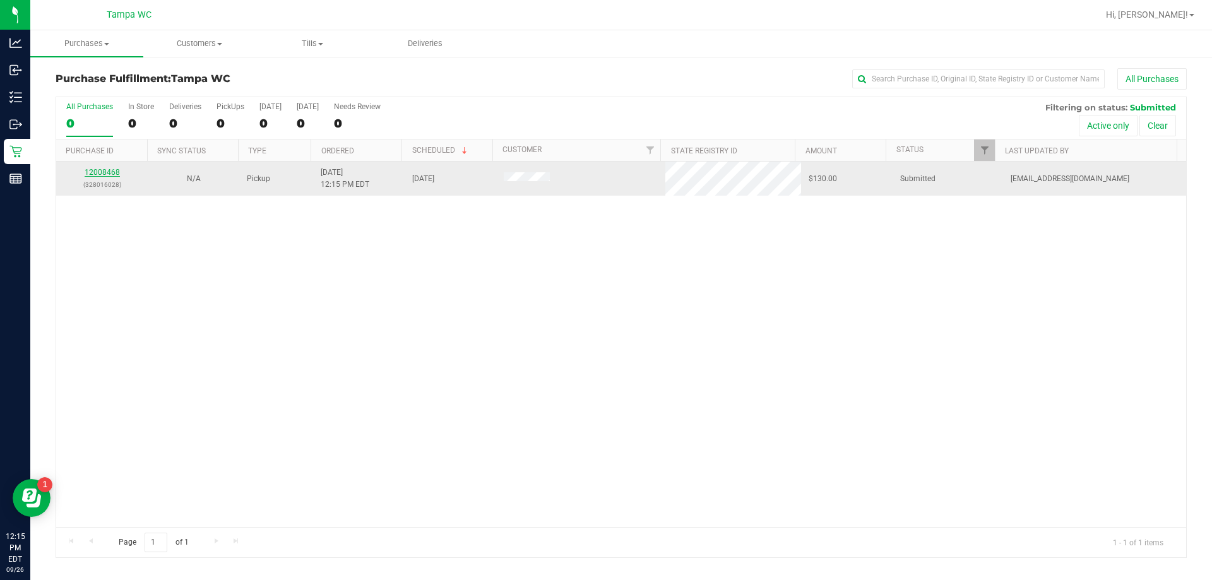
click at [110, 172] on link "12008468" at bounding box center [102, 172] width 35 height 9
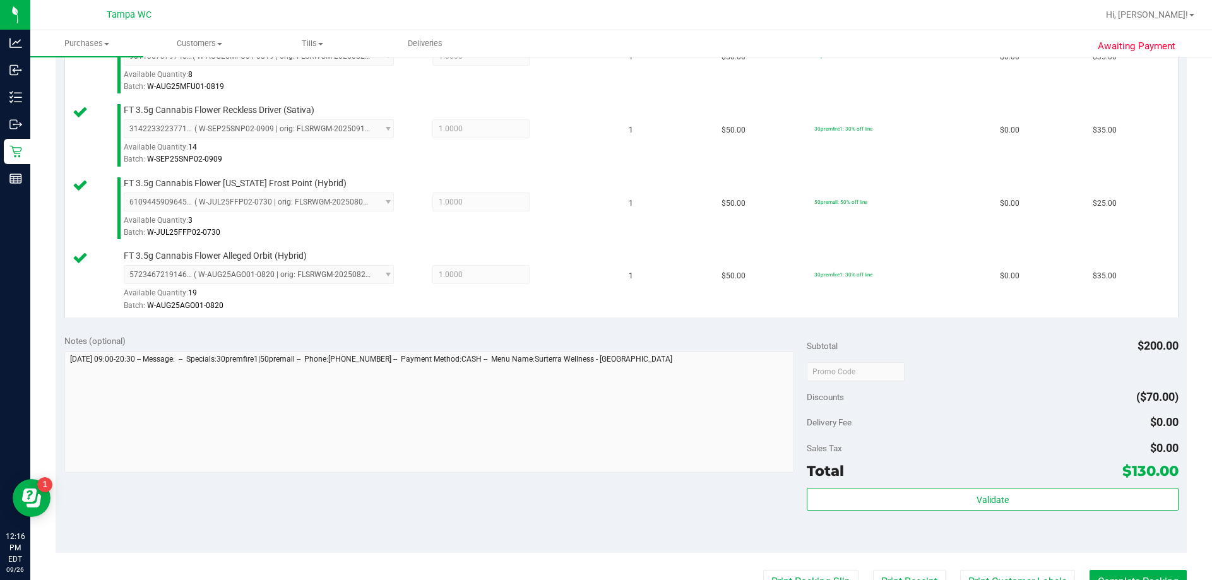
scroll to position [442, 0]
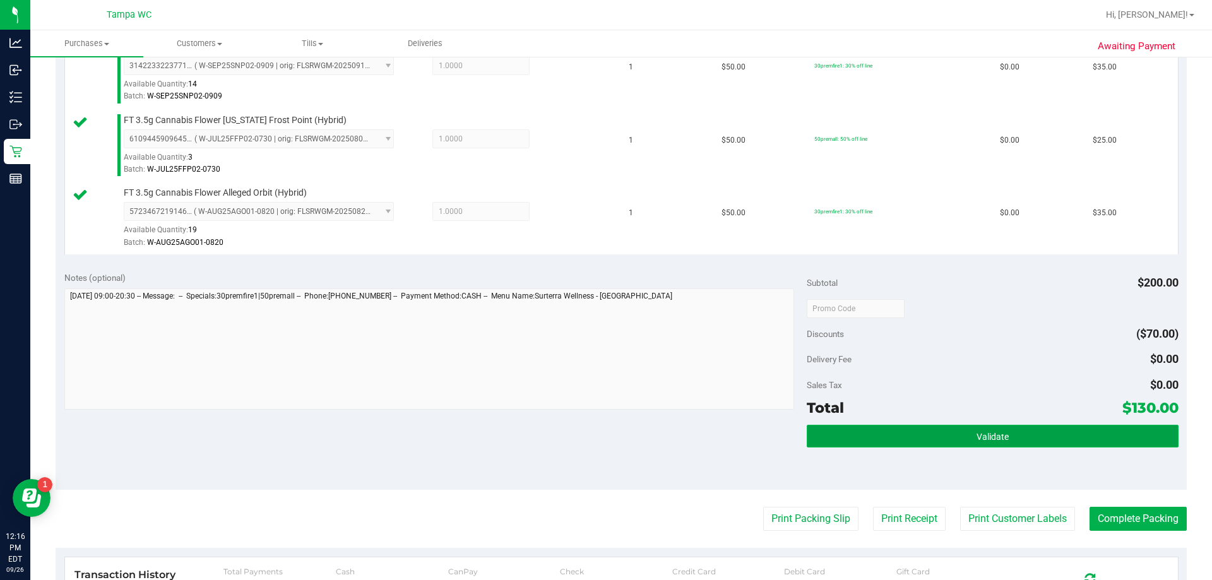
click at [999, 432] on span "Validate" at bounding box center [993, 437] width 32 height 10
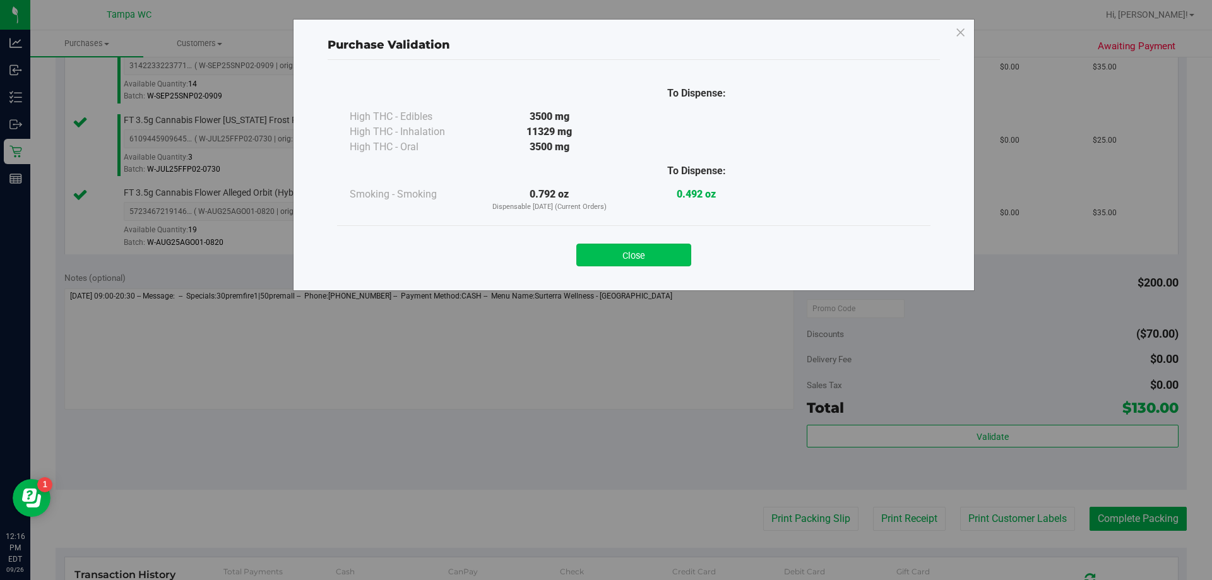
click at [654, 253] on button "Close" at bounding box center [633, 255] width 115 height 23
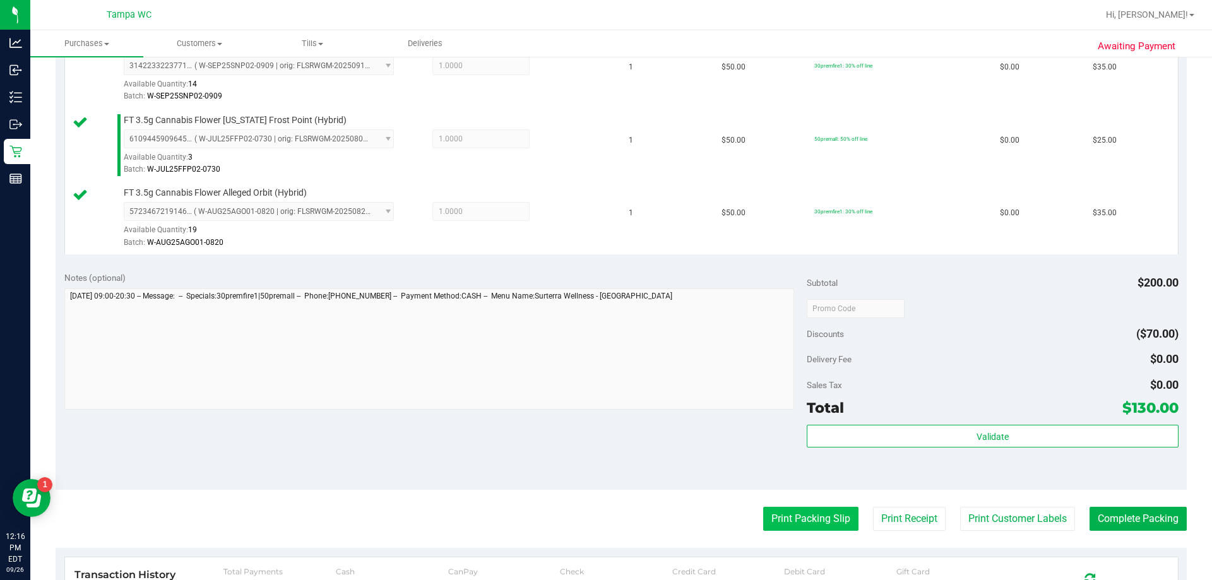
click at [814, 511] on button "Print Packing Slip" at bounding box center [810, 519] width 95 height 24
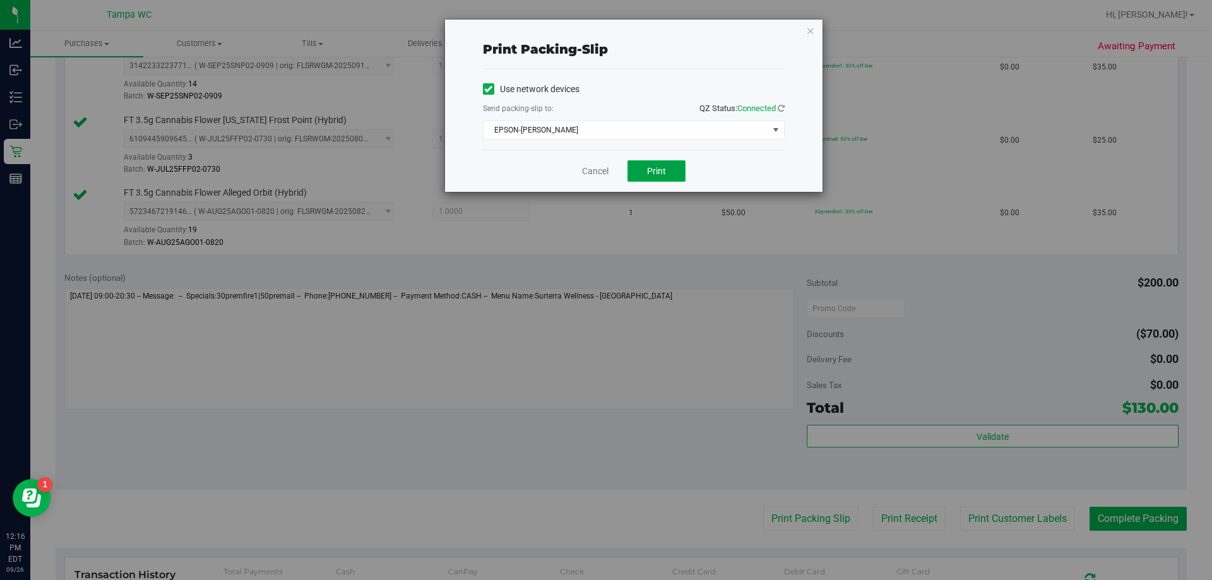
click at [640, 175] on button "Print" at bounding box center [656, 170] width 58 height 21
click at [598, 158] on div "Cancel Print" at bounding box center [634, 171] width 302 height 42
click at [597, 160] on div "Cancel Print" at bounding box center [634, 171] width 302 height 42
click at [597, 167] on link "Cancel" at bounding box center [595, 171] width 27 height 13
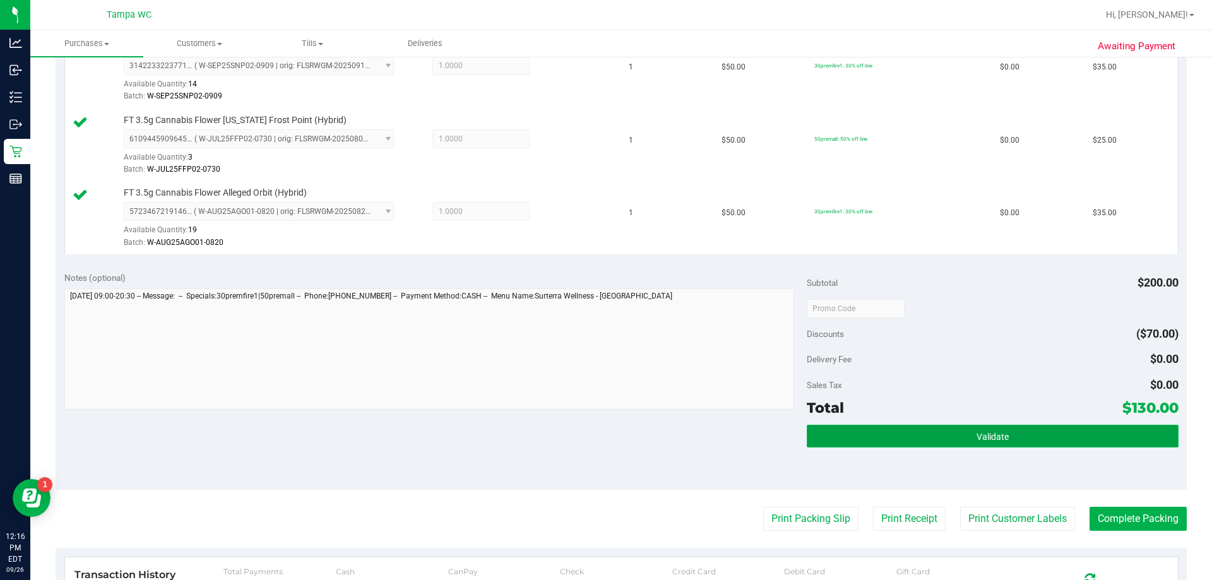
click at [950, 446] on button "Validate" at bounding box center [992, 436] width 371 height 23
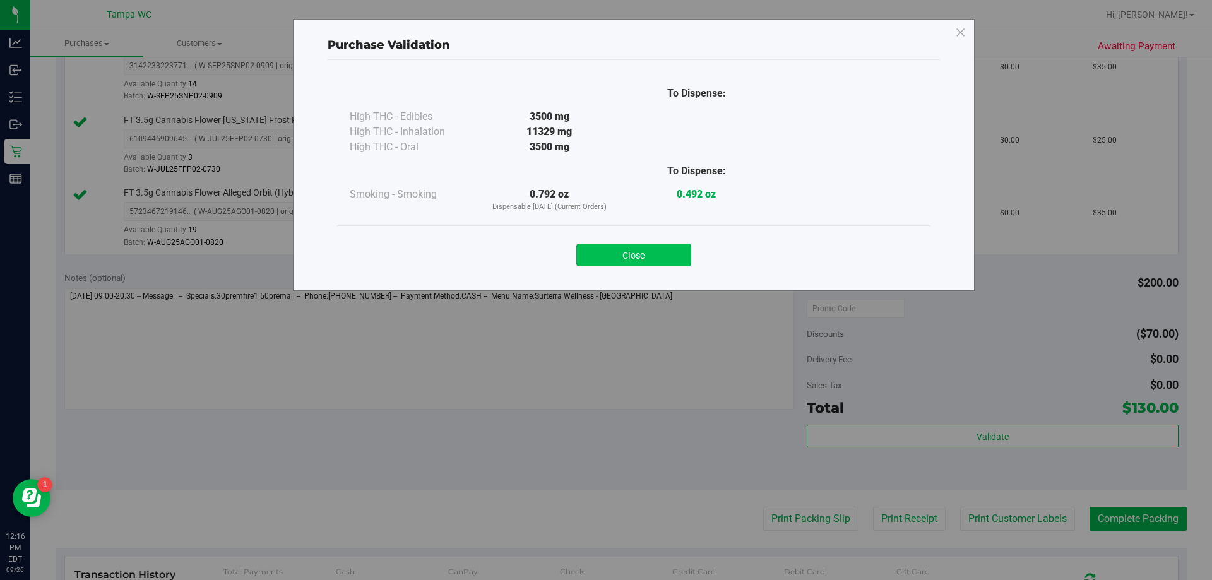
click at [646, 261] on button "Close" at bounding box center [633, 255] width 115 height 23
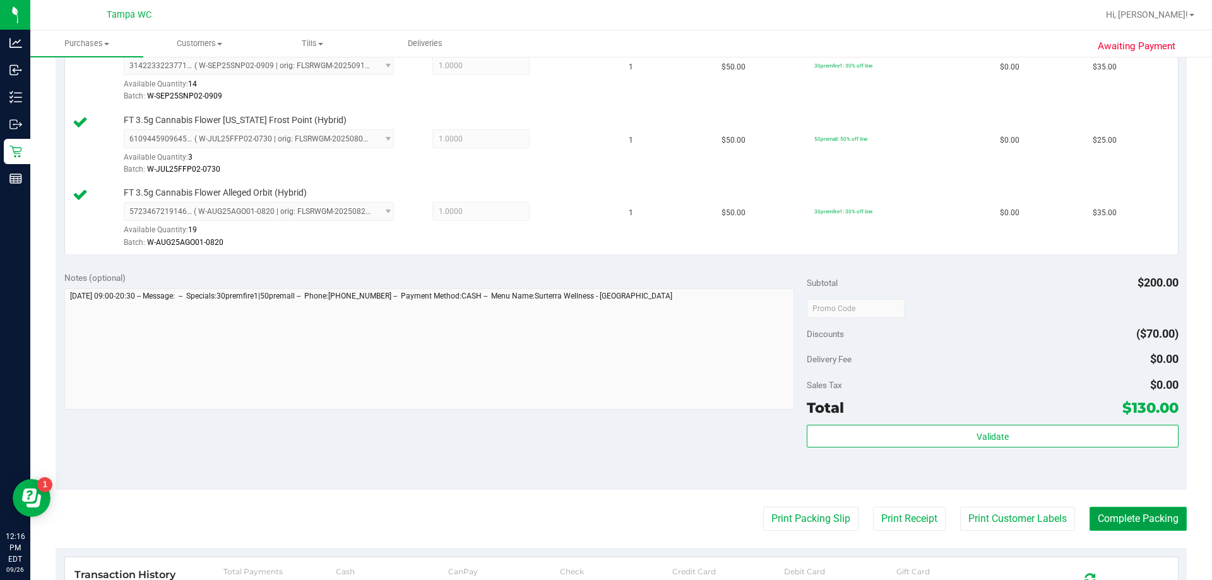
click at [1160, 524] on button "Complete Packing" at bounding box center [1138, 519] width 97 height 24
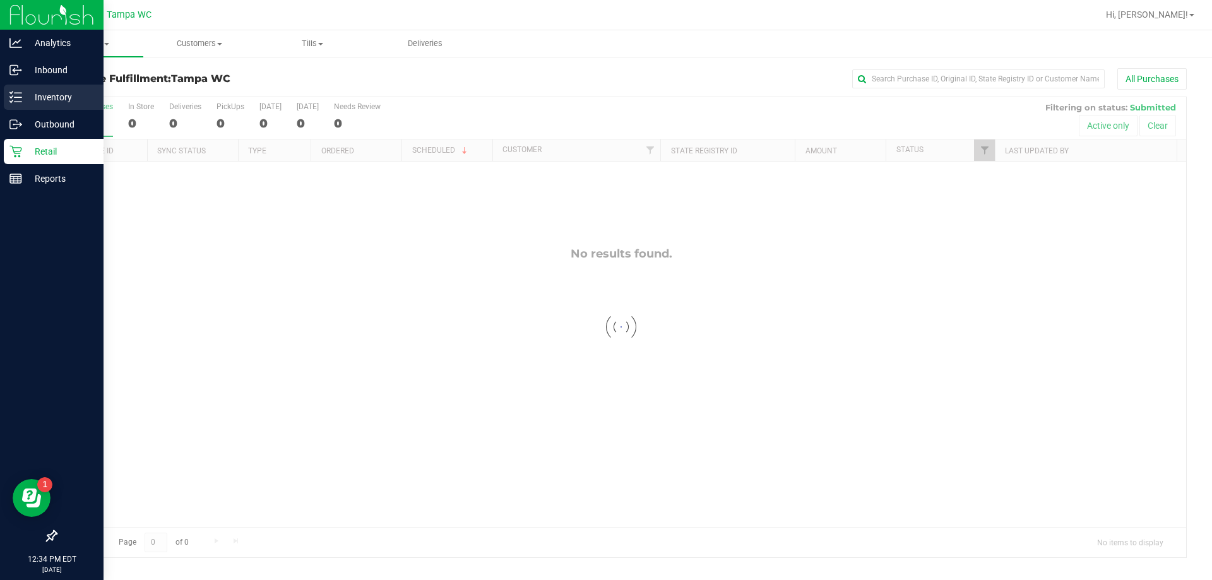
click at [39, 99] on p "Inventory" at bounding box center [60, 97] width 76 height 15
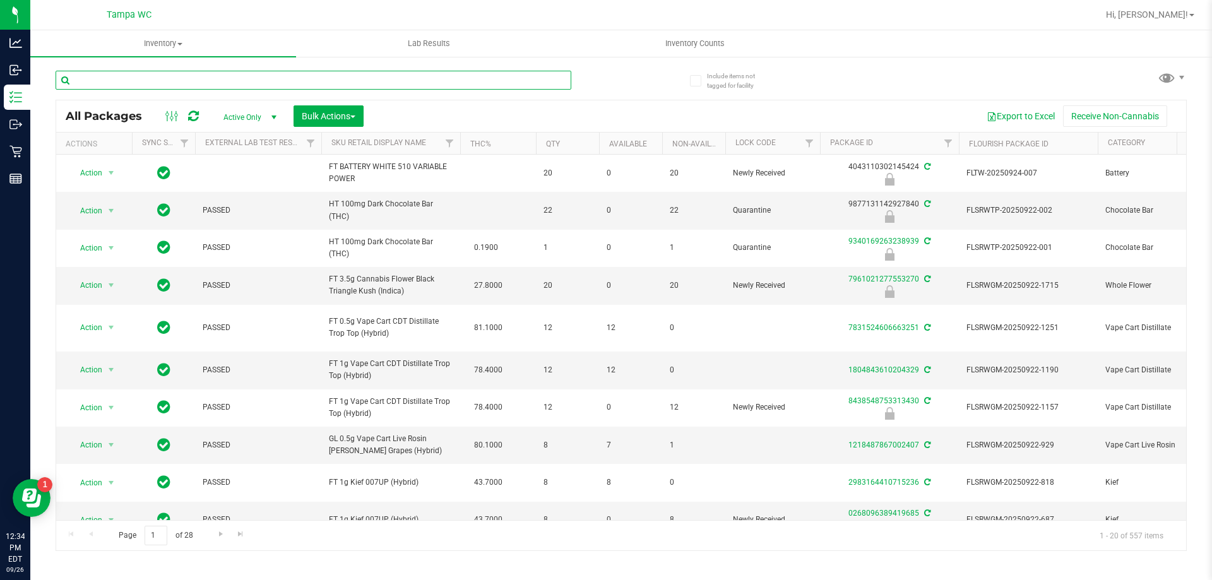
click at [151, 77] on input "text" at bounding box center [314, 80] width 516 height 19
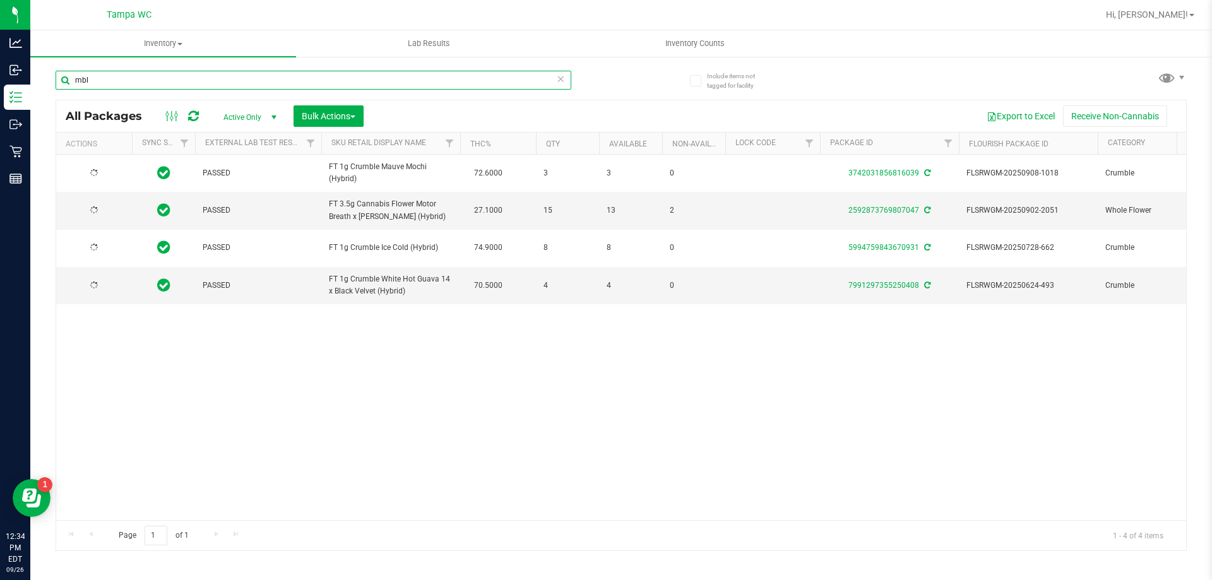
type input "mbl"
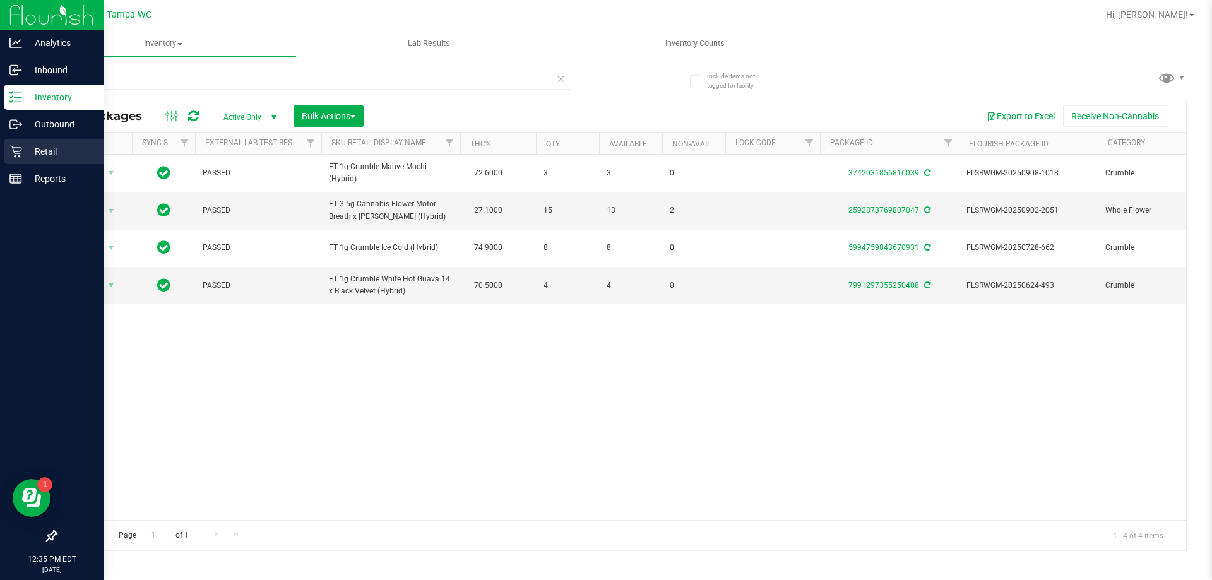
click at [28, 150] on p "Retail" at bounding box center [60, 151] width 76 height 15
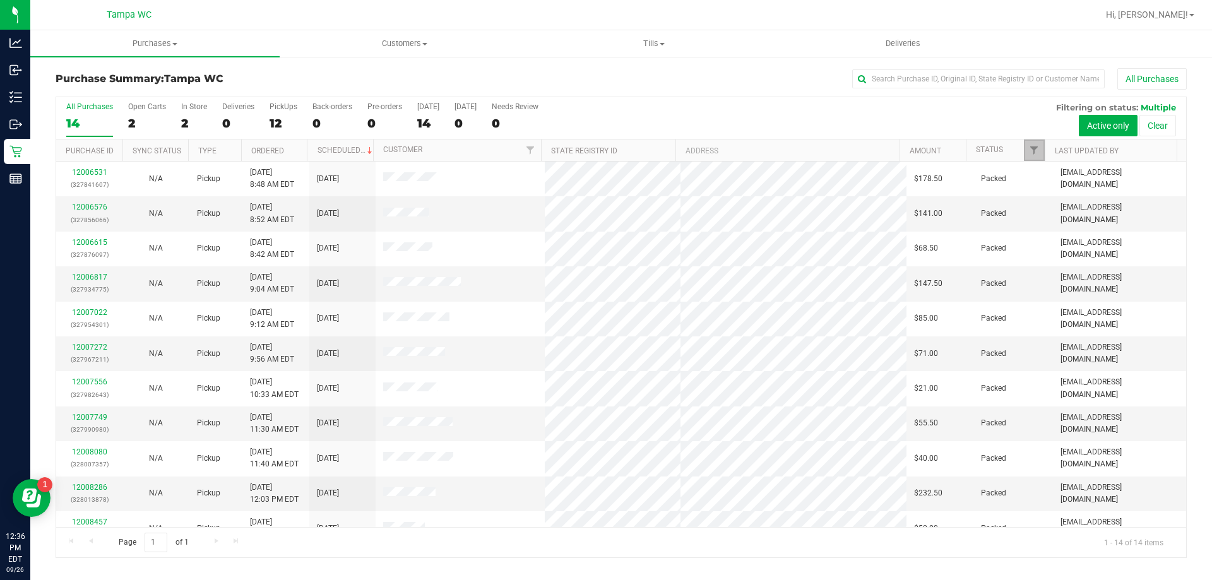
click at [1040, 152] on link "Filter" at bounding box center [1034, 150] width 21 height 21
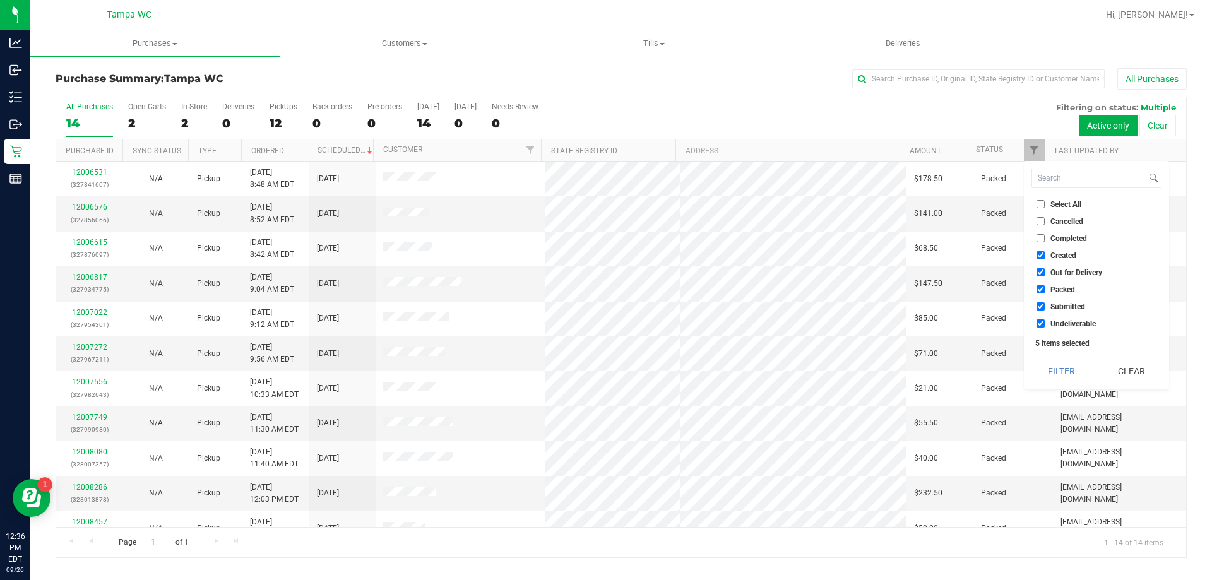
click at [1043, 320] on input "Undeliverable" at bounding box center [1041, 323] width 8 height 8
checkbox input "false"
click at [1038, 295] on li "Packed" at bounding box center [1096, 289] width 130 height 13
click at [1038, 287] on input "Packed" at bounding box center [1041, 289] width 8 height 8
checkbox input "false"
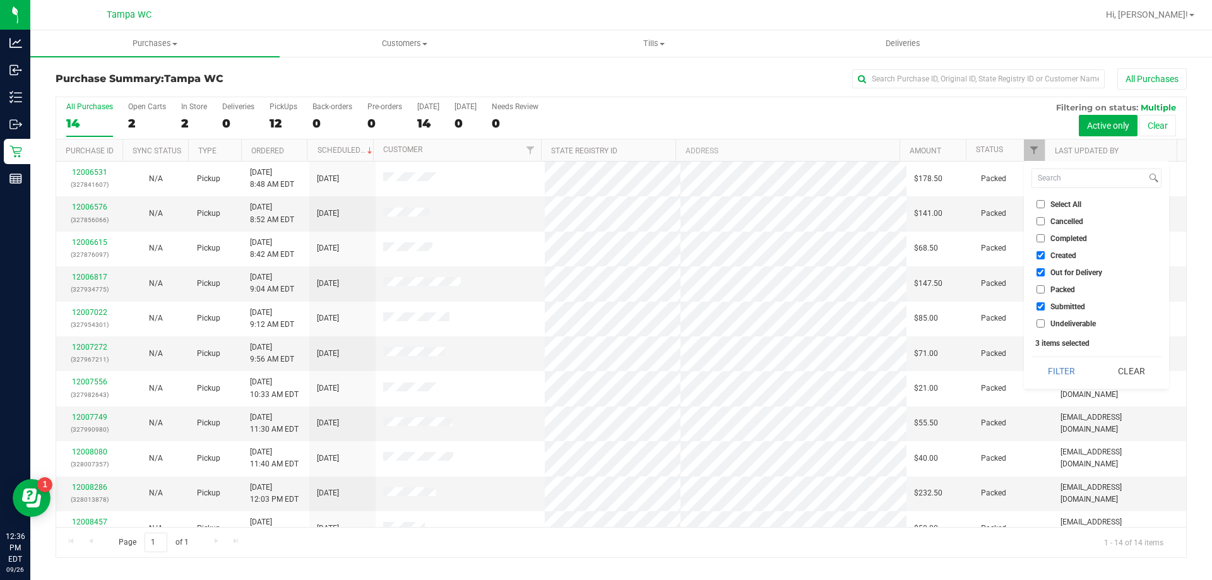
click at [1042, 271] on input "Out for Delivery" at bounding box center [1041, 272] width 8 height 8
checkbox input "false"
click at [1040, 254] on input "Created" at bounding box center [1041, 255] width 8 height 8
checkbox input "false"
click at [1055, 375] on button "Filter" at bounding box center [1061, 371] width 61 height 28
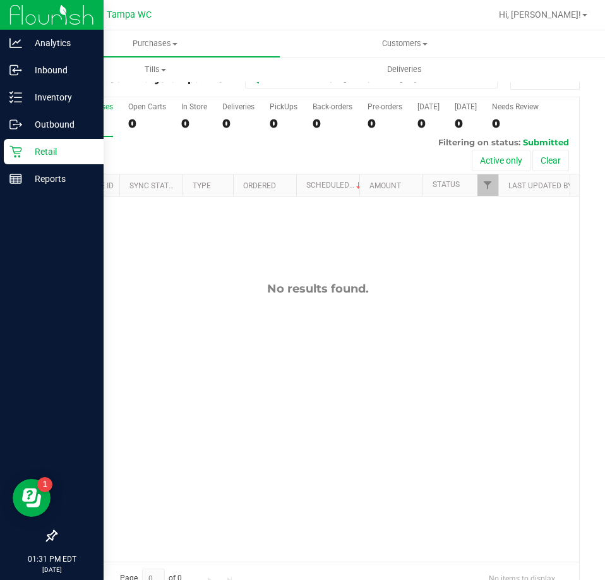
click at [26, 158] on p "Retail" at bounding box center [60, 151] width 76 height 15
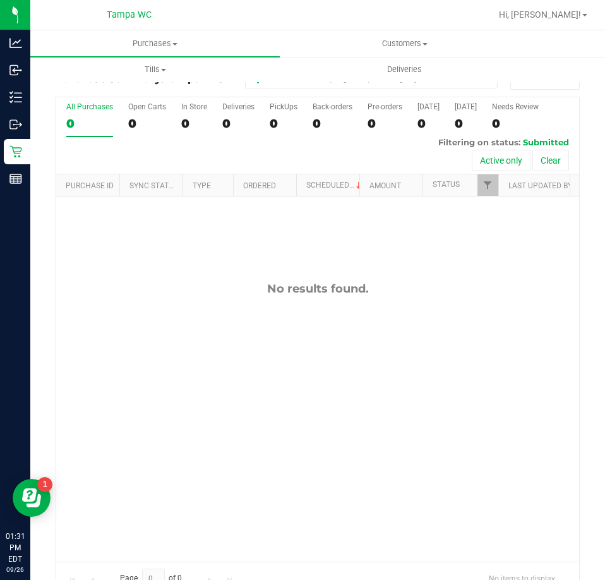
click at [264, 231] on div "No results found." at bounding box center [317, 421] width 523 height 450
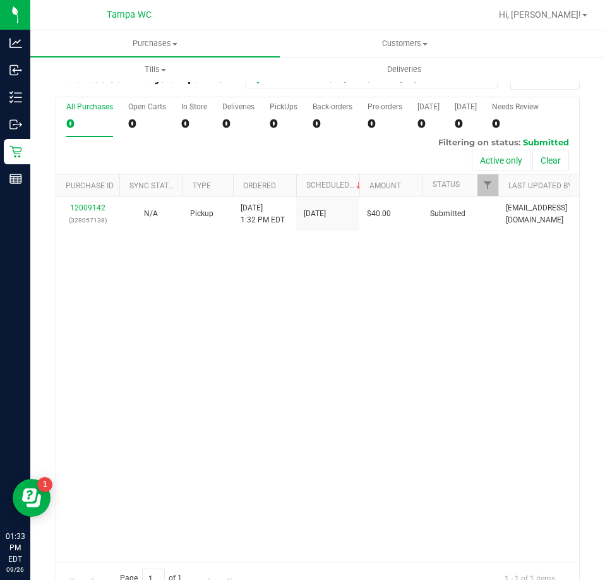
click at [487, 340] on div "12009142 (328057138) N/A Pickup 9/26/2025 1:32 PM EDT 9/26/2025 $40.00 Submitte…" at bounding box center [317, 378] width 523 height 365
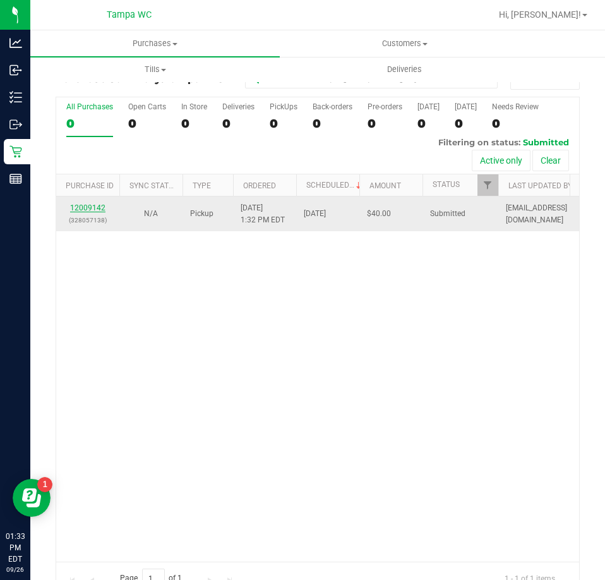
click at [81, 208] on link "12009142" at bounding box center [87, 207] width 35 height 9
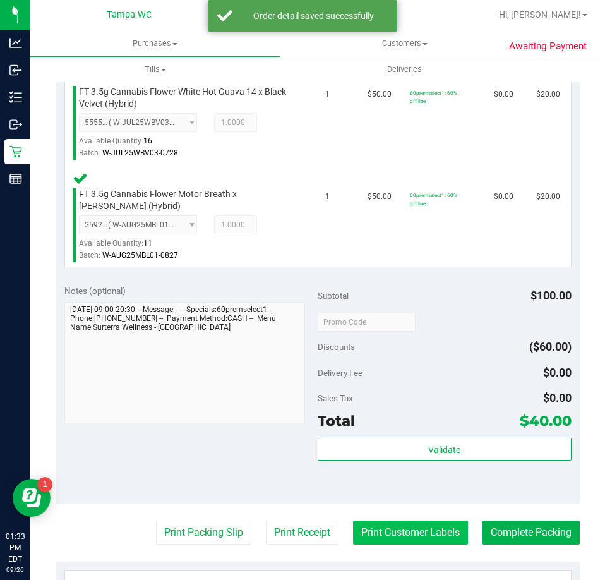
scroll to position [505, 0]
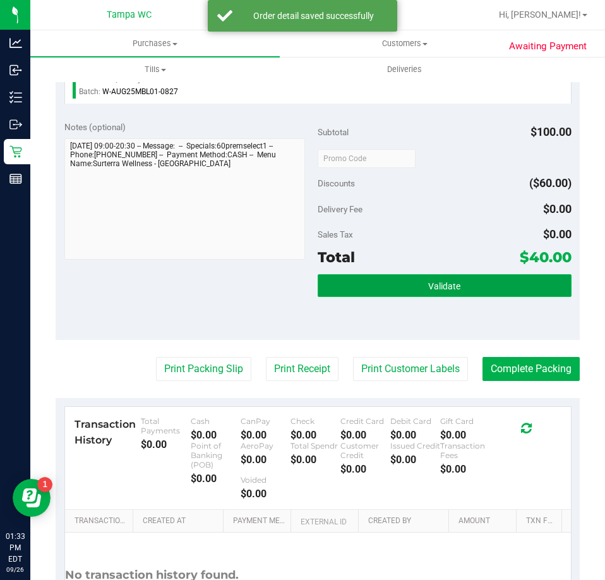
click at [449, 294] on button "Validate" at bounding box center [445, 285] width 254 height 23
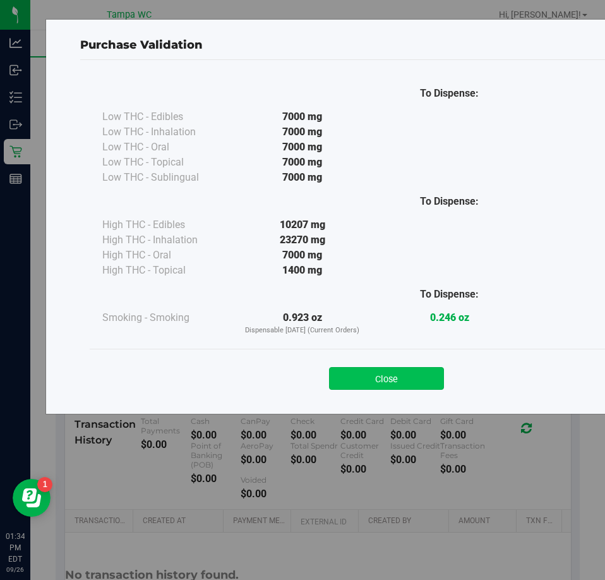
click at [365, 375] on button "Close" at bounding box center [386, 378] width 115 height 23
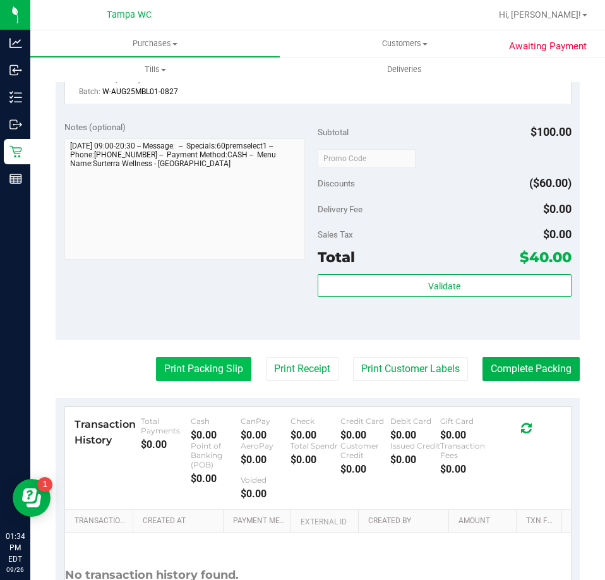
click at [218, 371] on button "Print Packing Slip" at bounding box center [203, 369] width 95 height 24
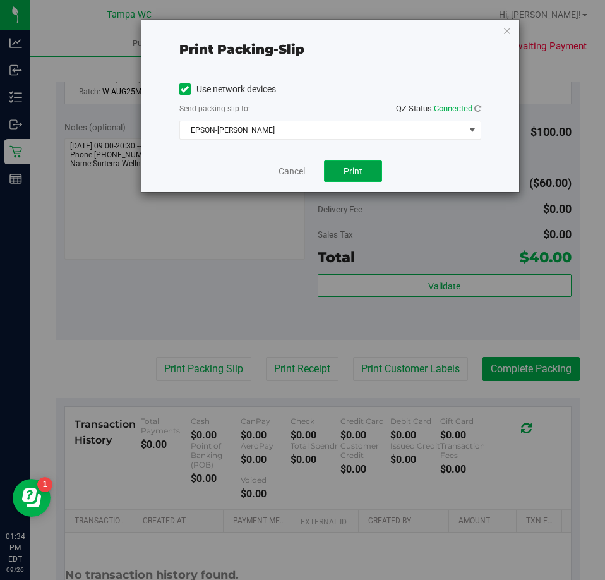
click at [343, 165] on button "Print" at bounding box center [353, 170] width 58 height 21
click at [293, 170] on link "Cancel" at bounding box center [291, 171] width 27 height 13
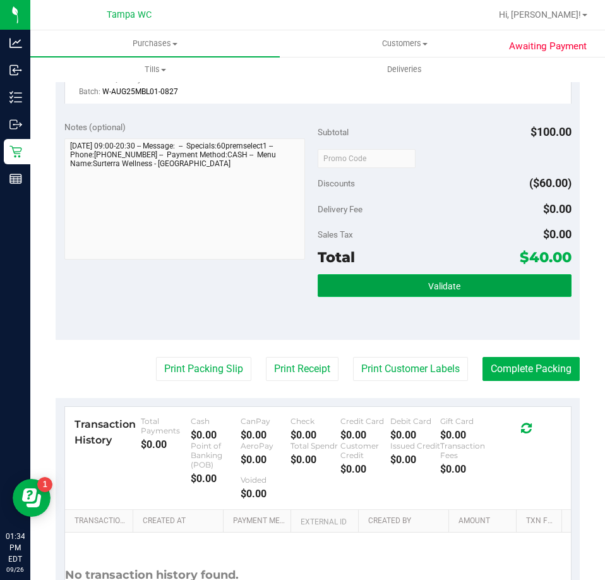
click at [467, 275] on button "Validate" at bounding box center [445, 285] width 254 height 23
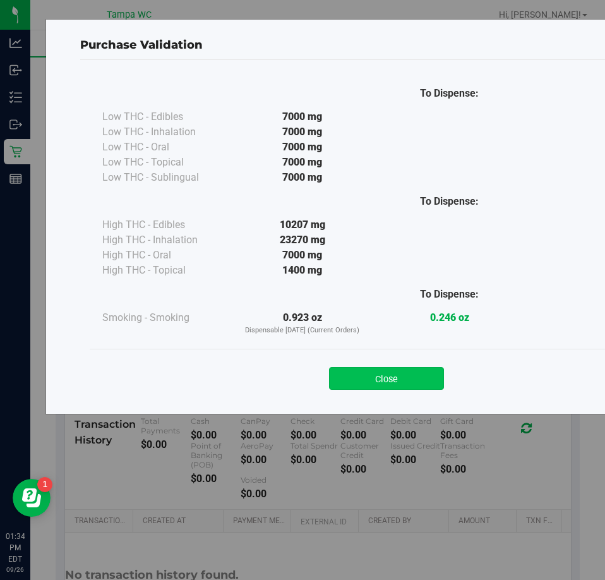
click at [429, 381] on button "Close" at bounding box center [386, 378] width 115 height 23
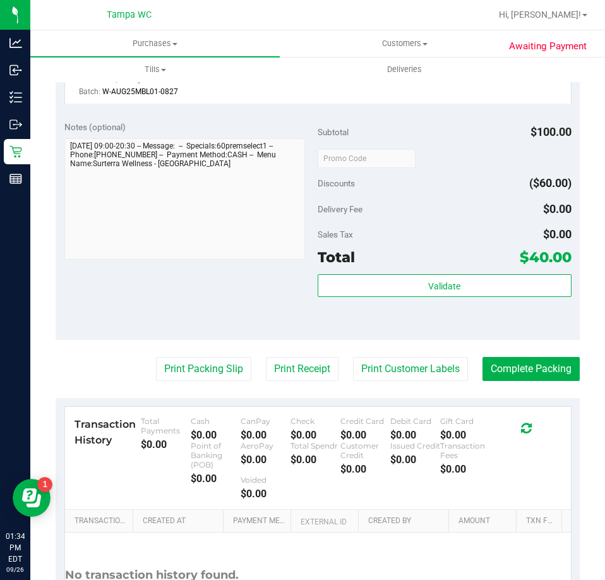
click at [544, 381] on purchase-details "Back Edit Purchase Cancel Purchase View Profile # 12009142 BioTrack ID: - Submi…" at bounding box center [318, 115] width 524 height 1105
click at [545, 369] on button "Complete Packing" at bounding box center [530, 369] width 97 height 24
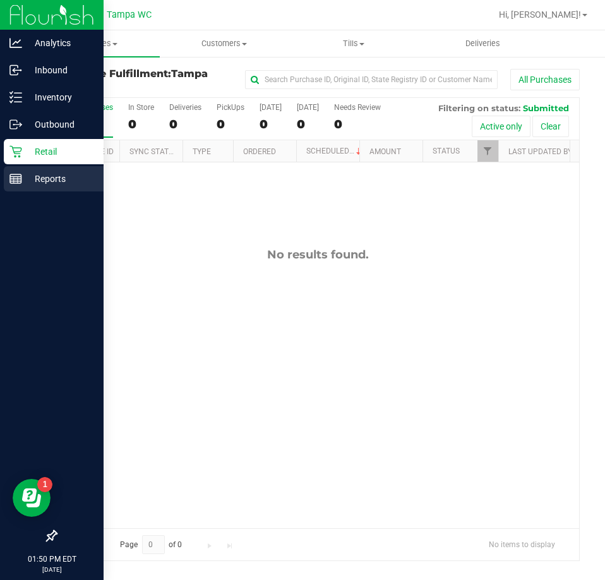
click at [21, 172] on icon at bounding box center [15, 178] width 13 height 13
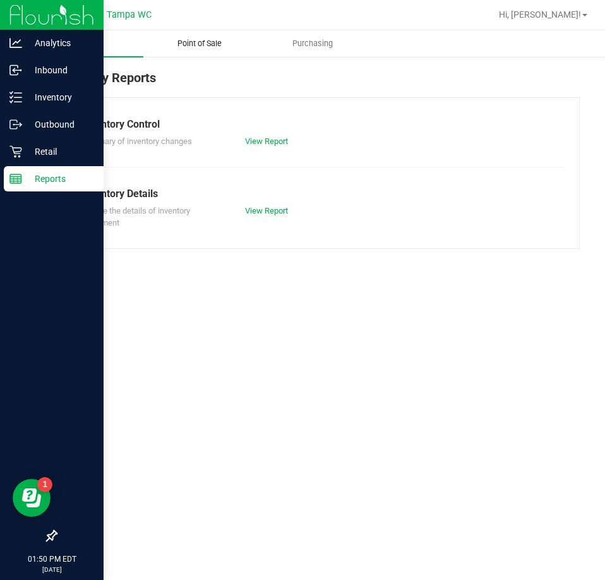
click at [197, 49] on span "Point of Sale" at bounding box center [199, 43] width 78 height 11
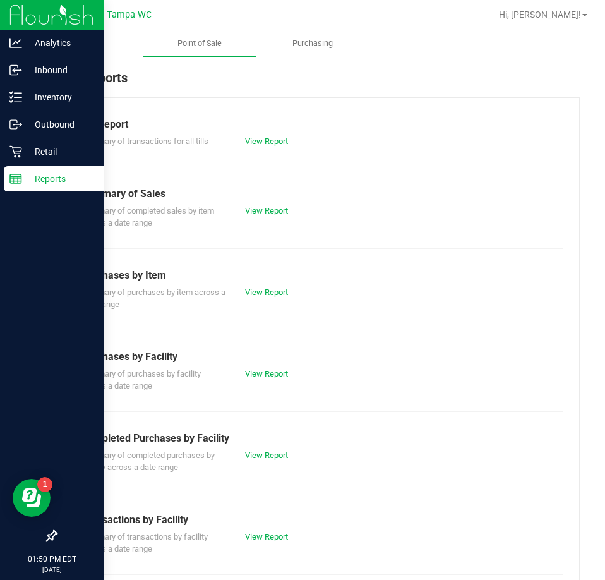
click at [268, 459] on link "View Report" at bounding box center [266, 454] width 43 height 9
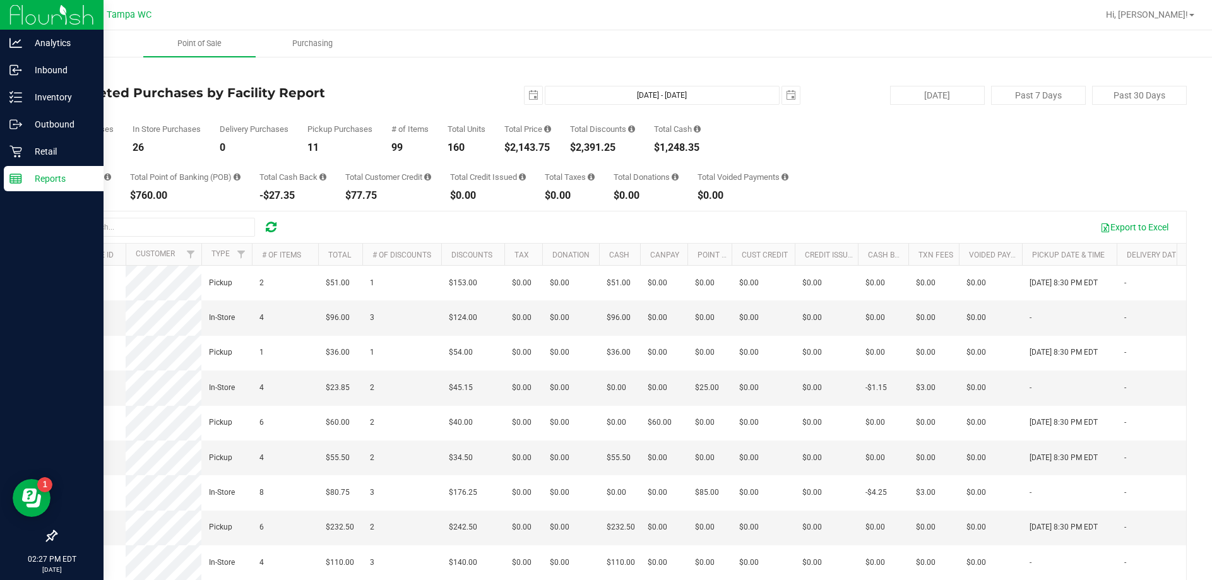
click at [35, 182] on p "Reports" at bounding box center [60, 178] width 76 height 15
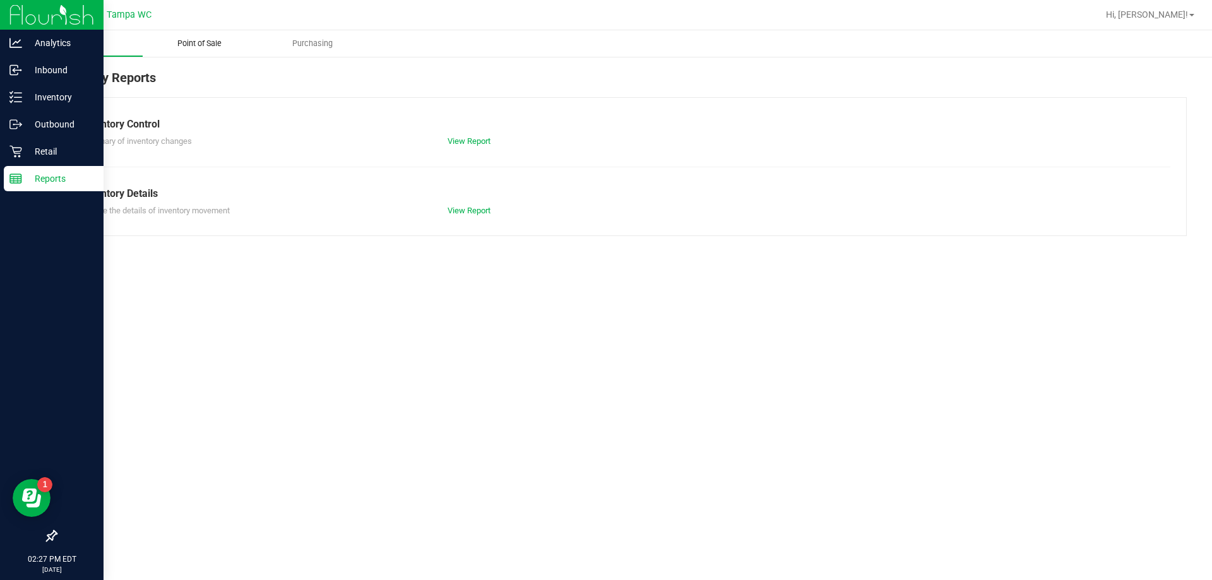
click at [205, 45] on span "Point of Sale" at bounding box center [199, 43] width 78 height 11
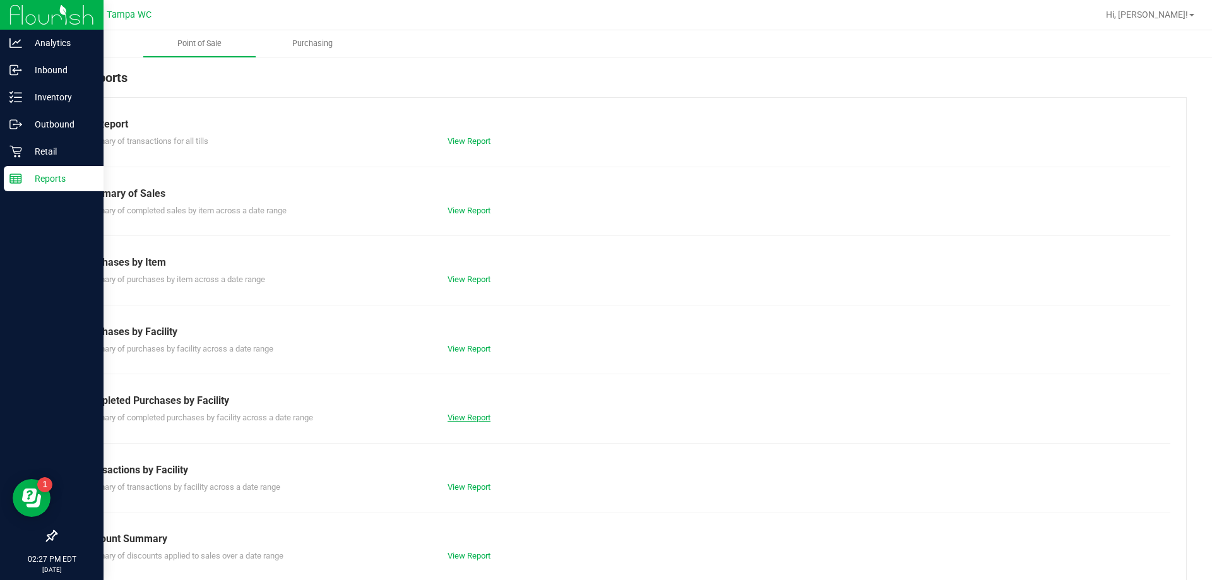
click at [452, 415] on link "View Report" at bounding box center [469, 417] width 43 height 9
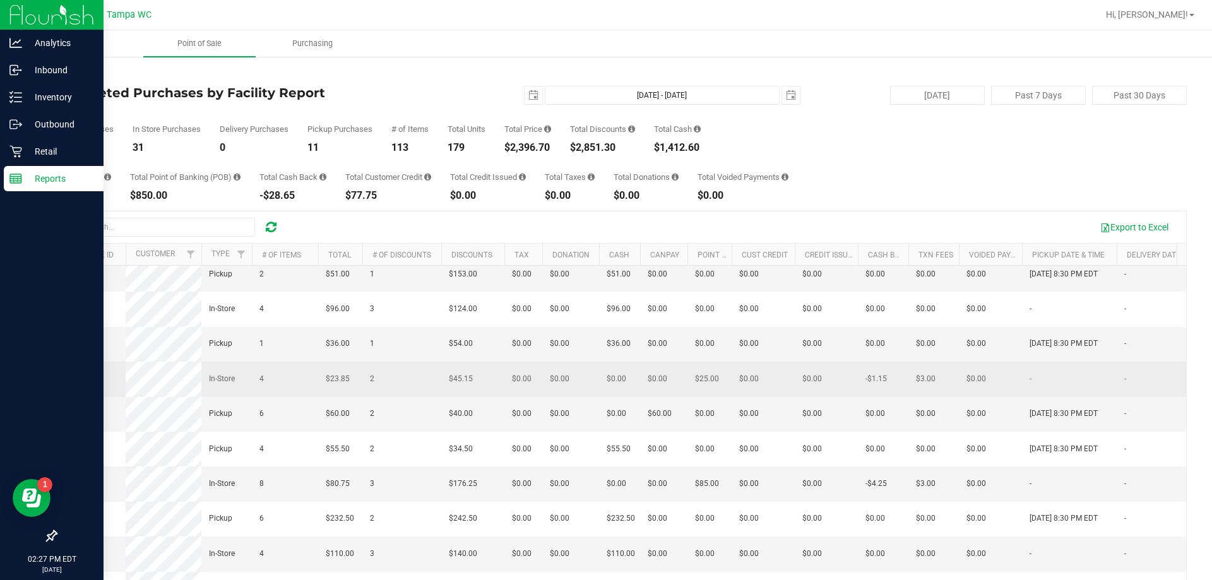
scroll to position [189, 0]
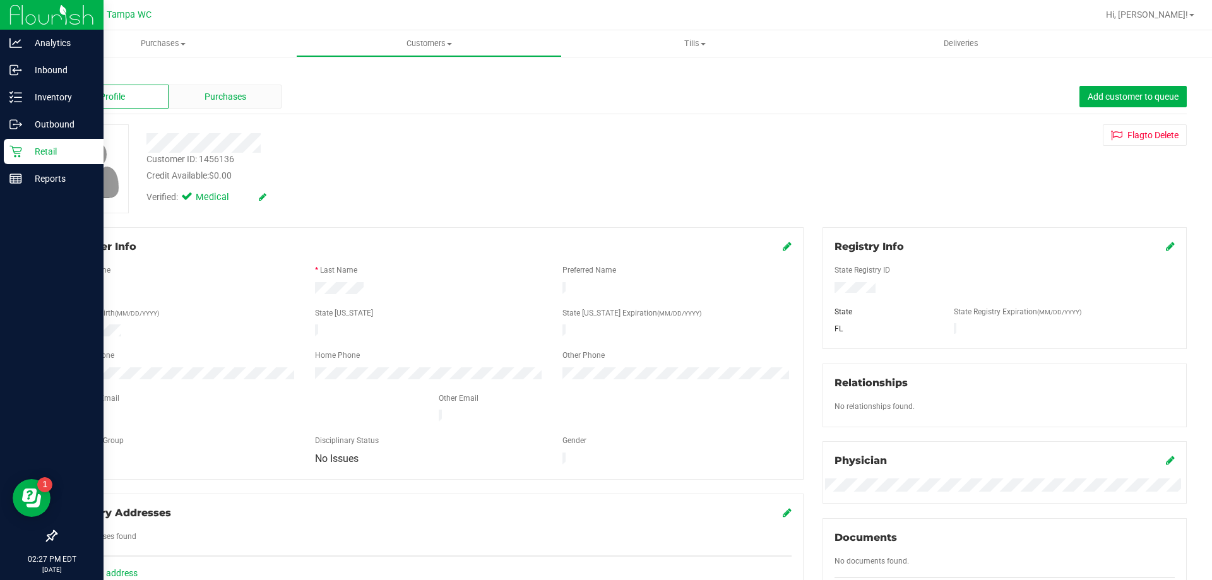
click at [239, 96] on span "Purchases" at bounding box center [226, 96] width 42 height 13
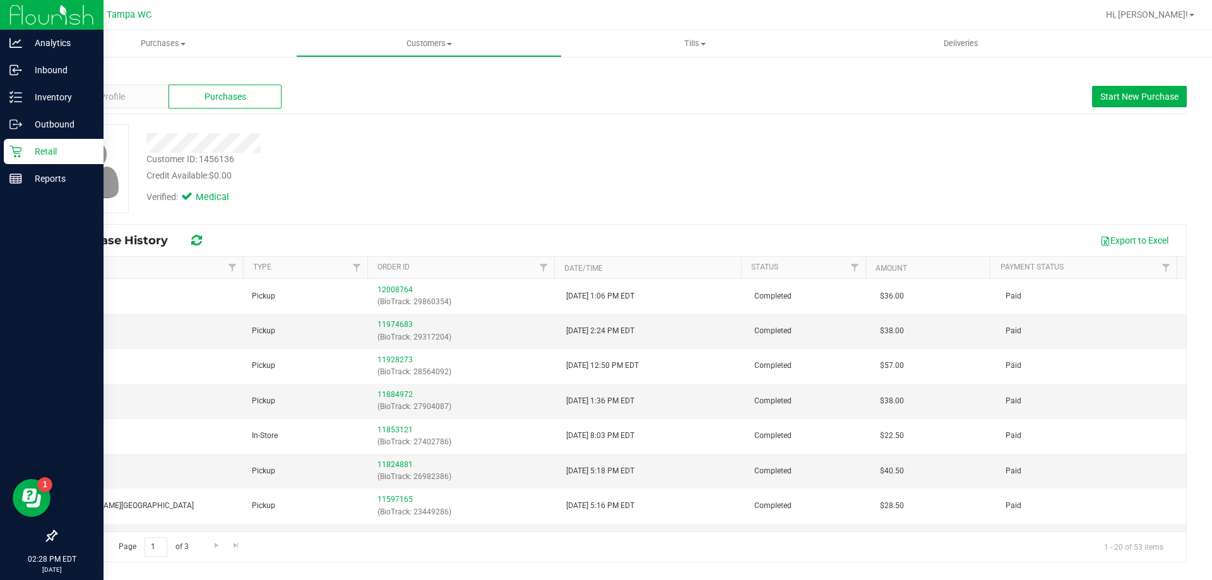
click at [64, 73] on link "Back" at bounding box center [66, 73] width 21 height 9
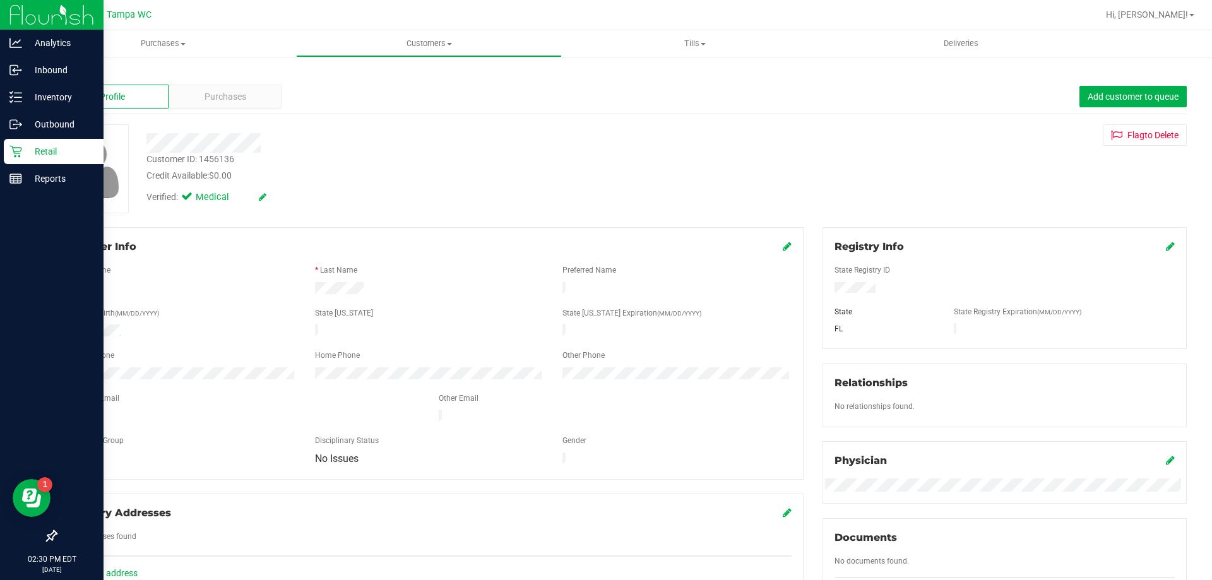
click at [62, 72] on link "Back" at bounding box center [66, 73] width 21 height 9
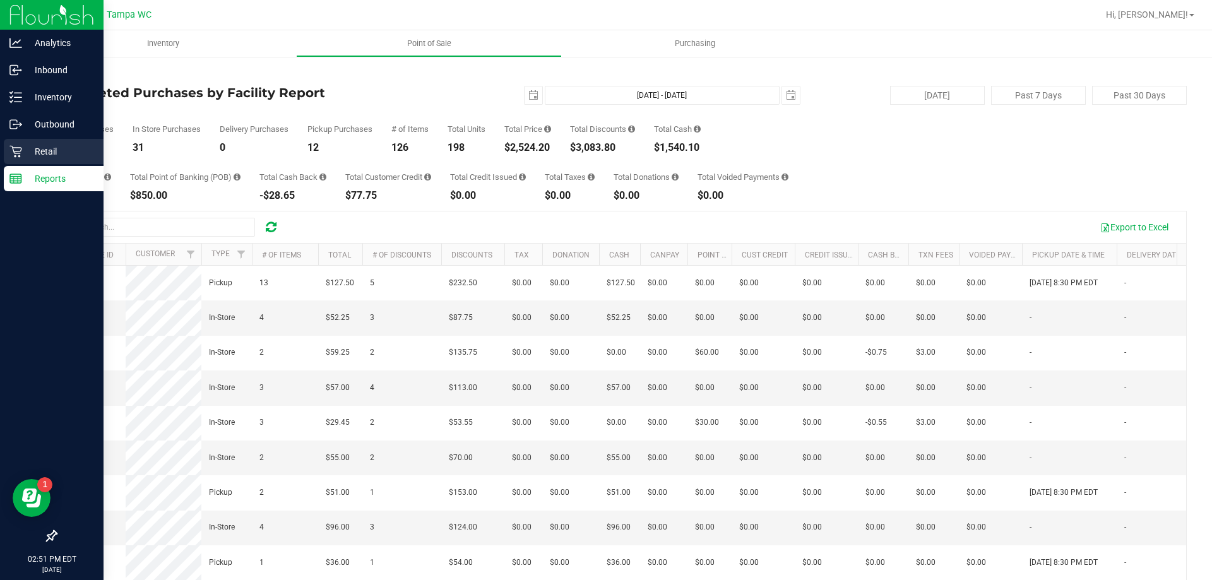
click at [25, 150] on p "Retail" at bounding box center [60, 151] width 76 height 15
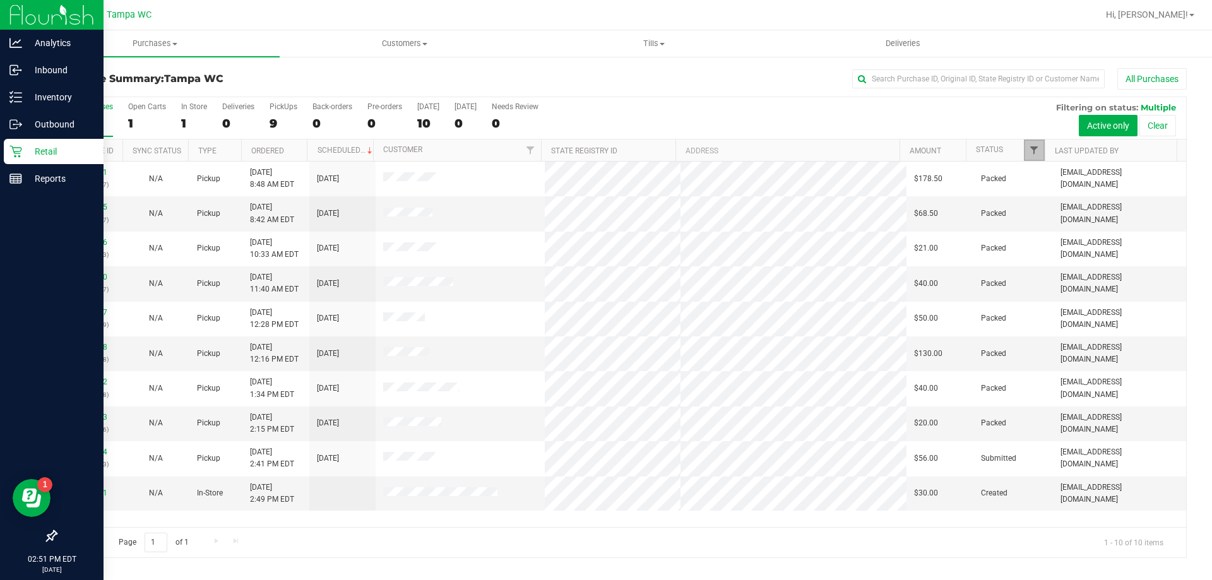
click at [604, 148] on span "Filter" at bounding box center [1034, 150] width 10 height 10
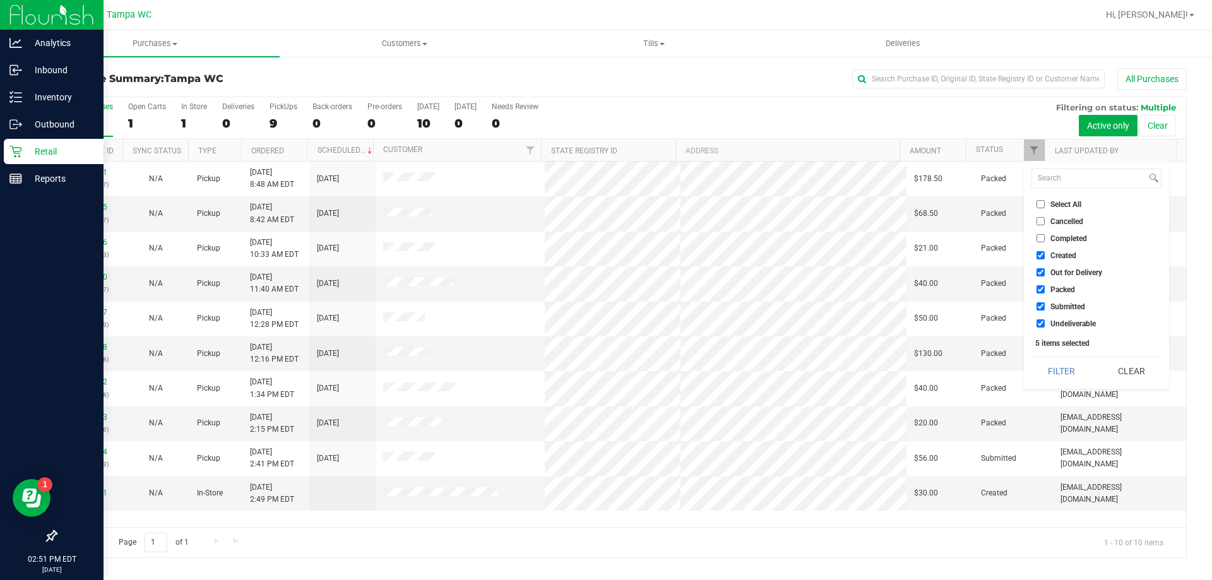
click at [604, 295] on li "Packed" at bounding box center [1096, 289] width 130 height 13
click at [604, 294] on input "Packed" at bounding box center [1041, 289] width 8 height 8
checkbox input "false"
click at [604, 372] on button "Filter" at bounding box center [1061, 371] width 61 height 28
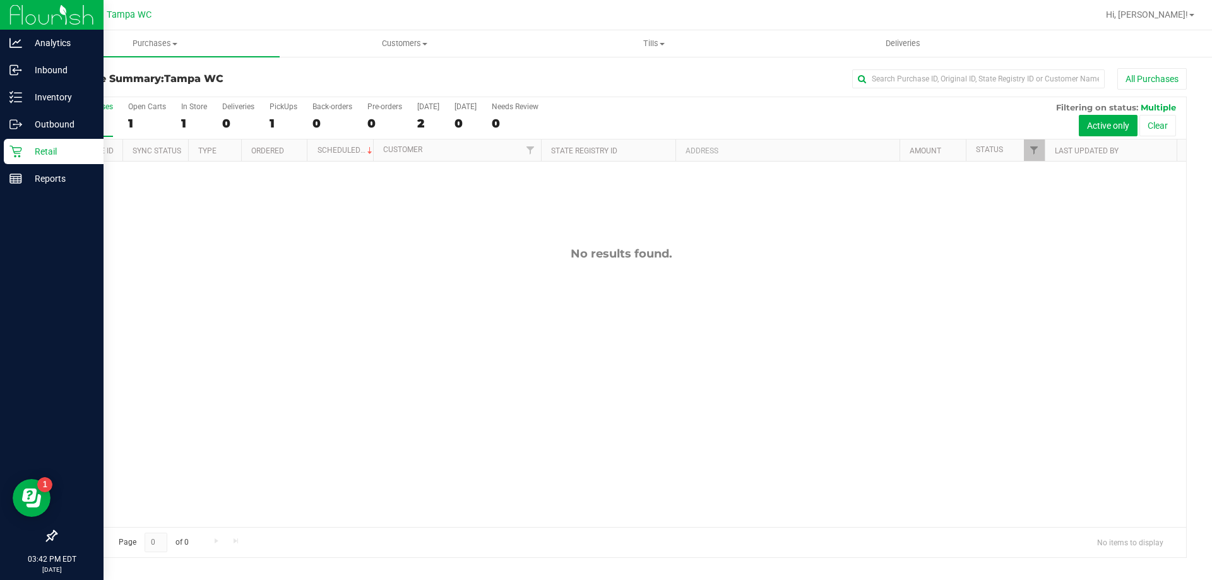
click at [92, 111] on label "All Purchases 2" at bounding box center [89, 119] width 47 height 35
click at [0, 0] on input "All Purchases 2" at bounding box center [0, 0] width 0 height 0
click at [92, 111] on label "All Purchases 0" at bounding box center [89, 119] width 47 height 35
click at [0, 0] on input "All Purchases 0" at bounding box center [0, 0] width 0 height 0
click at [82, 128] on div "0" at bounding box center [89, 123] width 47 height 15
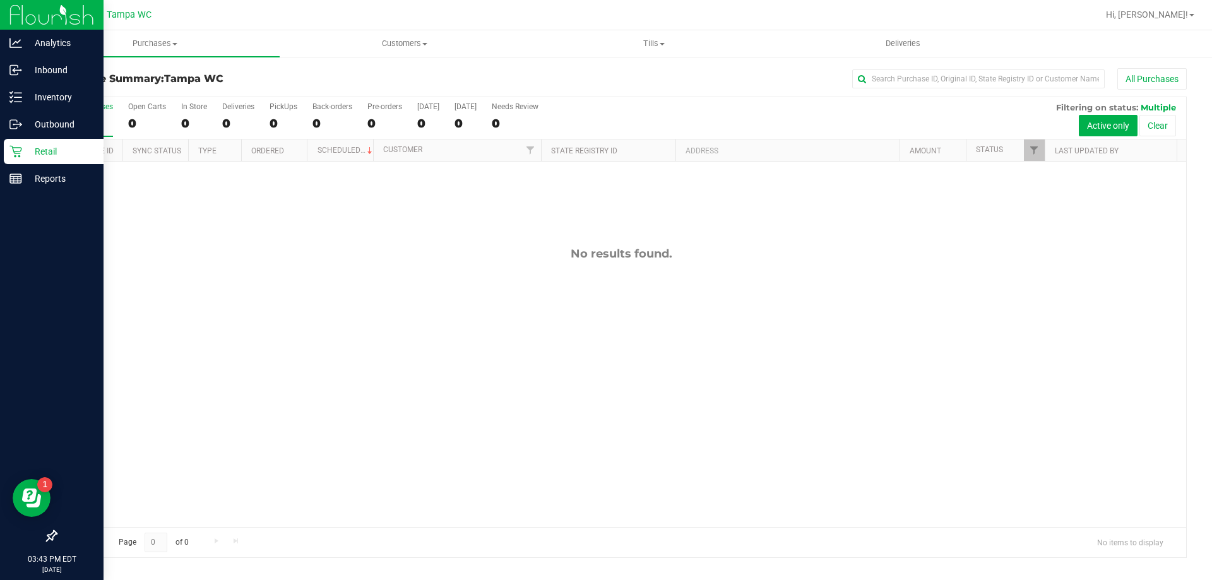
click at [0, 0] on input "All Purchases 0" at bounding box center [0, 0] width 0 height 0
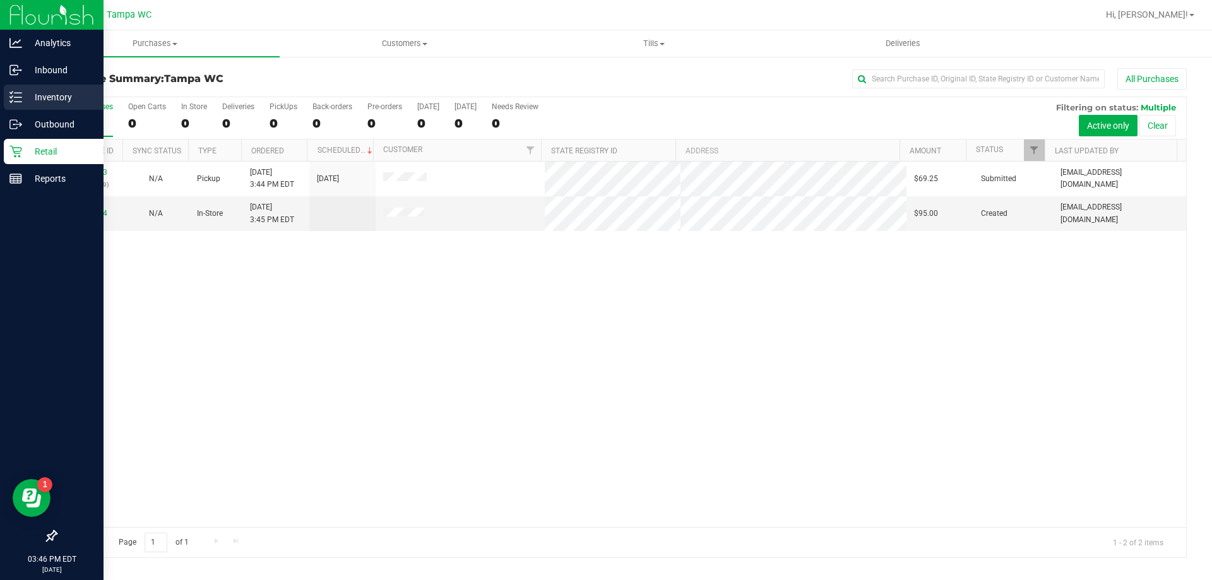
click at [40, 97] on p "Inventory" at bounding box center [60, 97] width 76 height 15
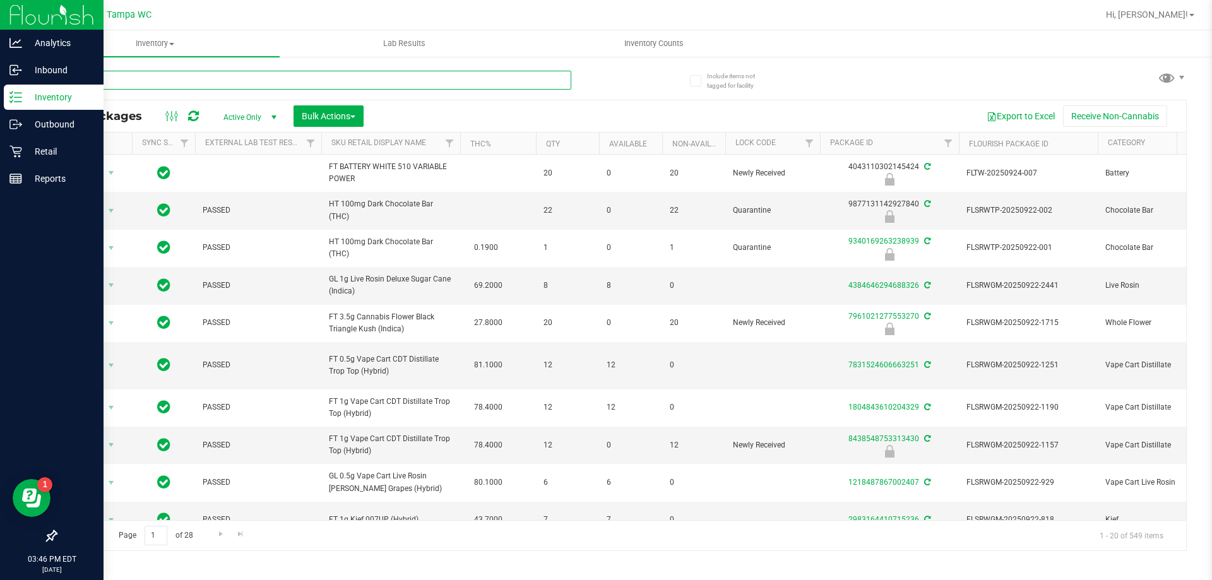
click at [225, 81] on input "text" at bounding box center [314, 80] width 516 height 19
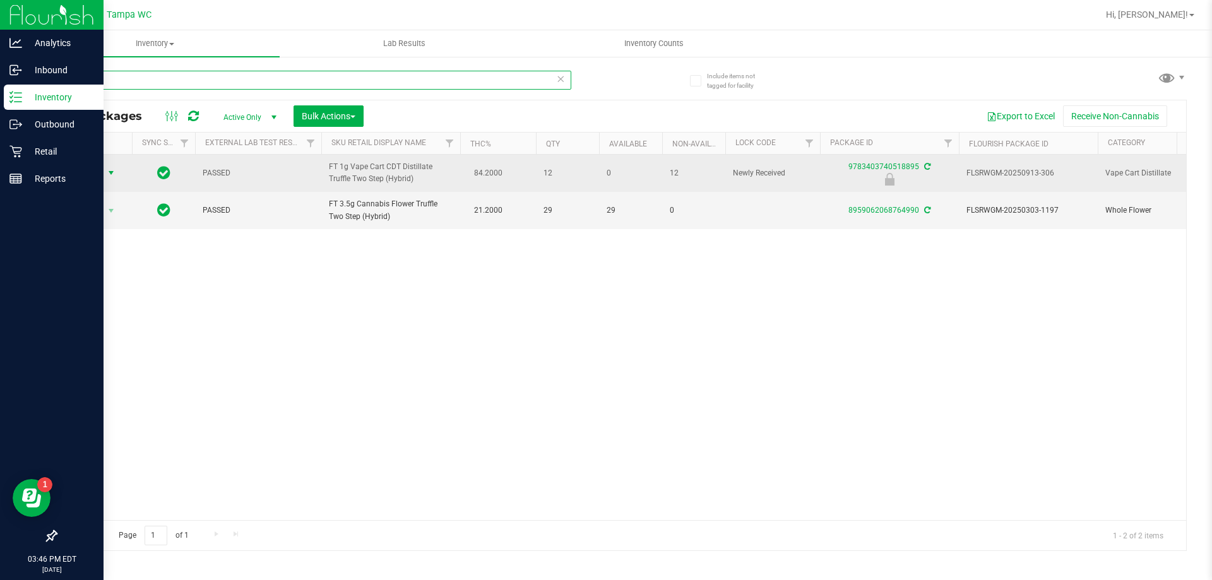
type input "t12"
click at [102, 177] on span "Action" at bounding box center [86, 173] width 34 height 18
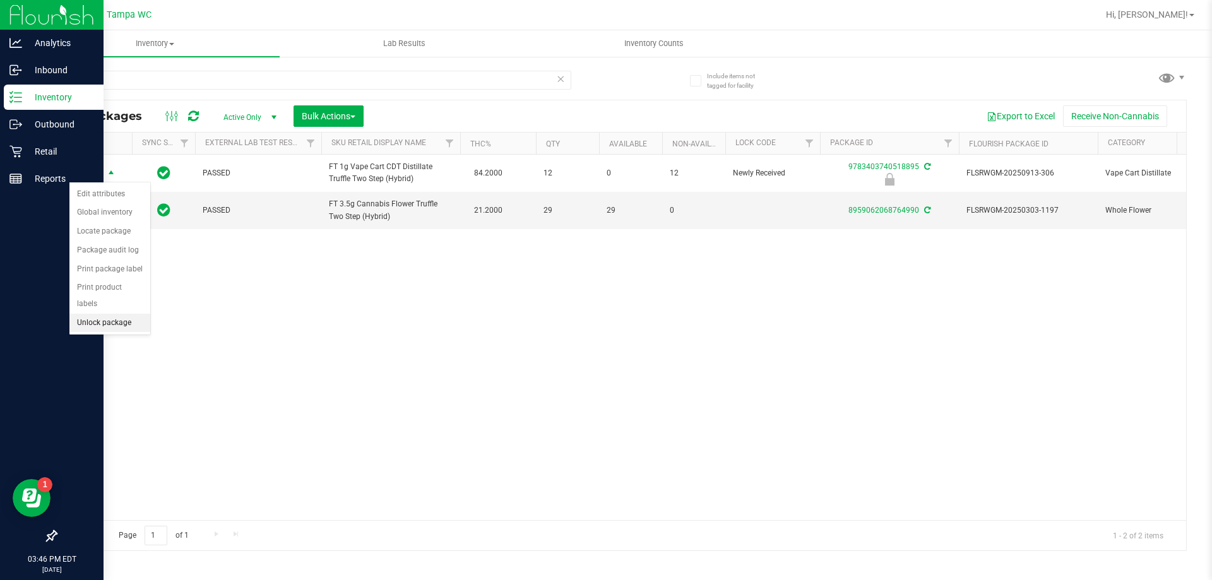
click at [116, 314] on li "Unlock package" at bounding box center [109, 323] width 81 height 19
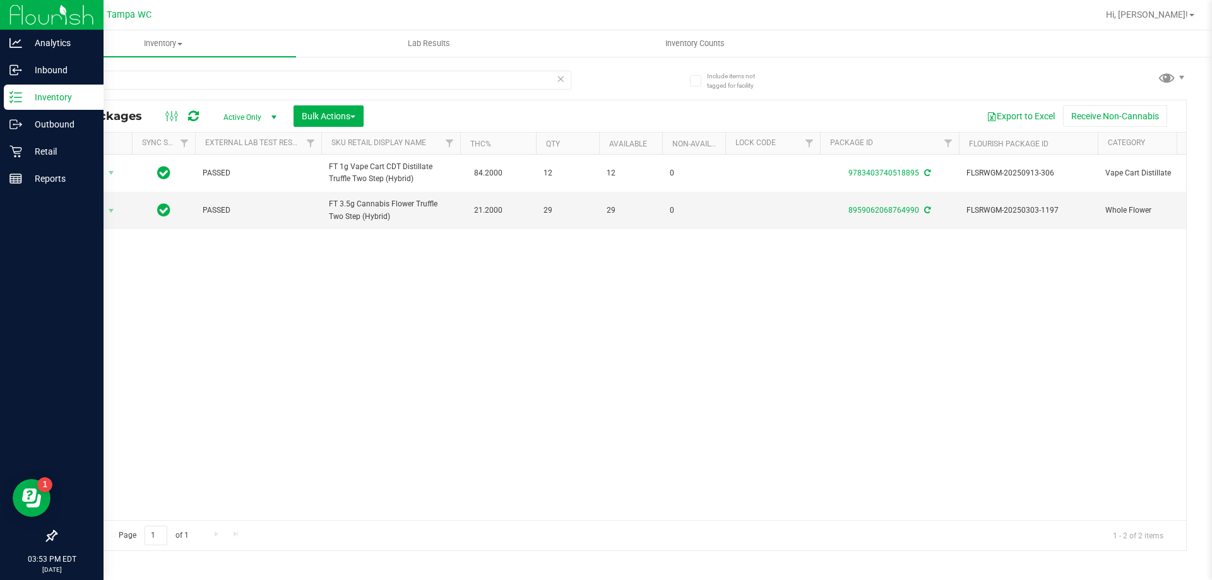
click at [564, 78] on icon at bounding box center [560, 78] width 9 height 15
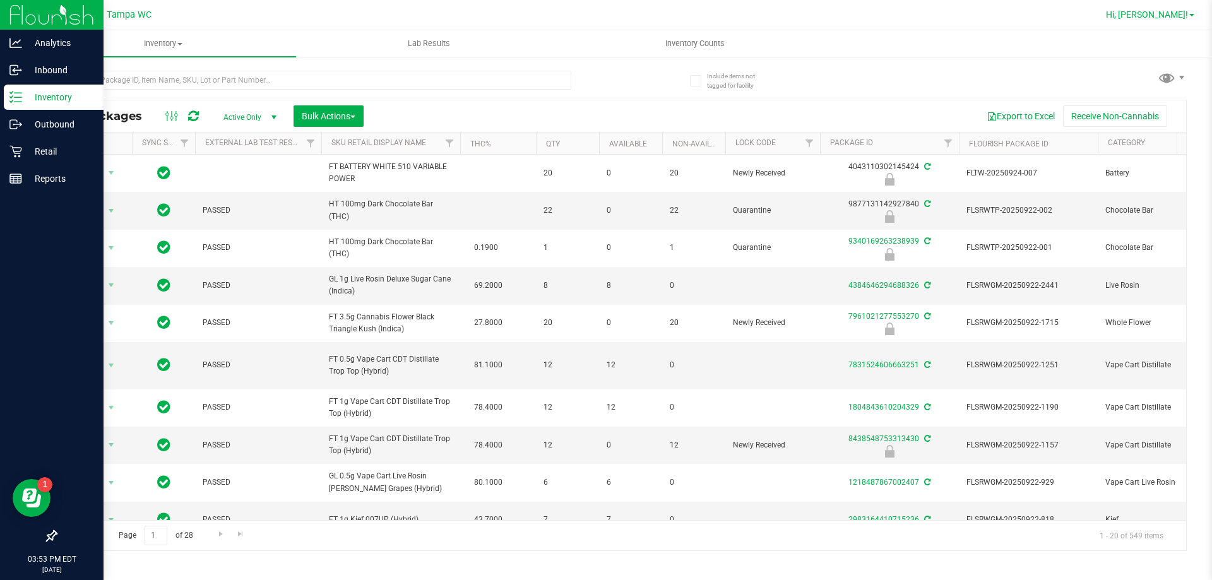
click at [604, 16] on span "Hi, Chasen!" at bounding box center [1147, 14] width 82 height 10
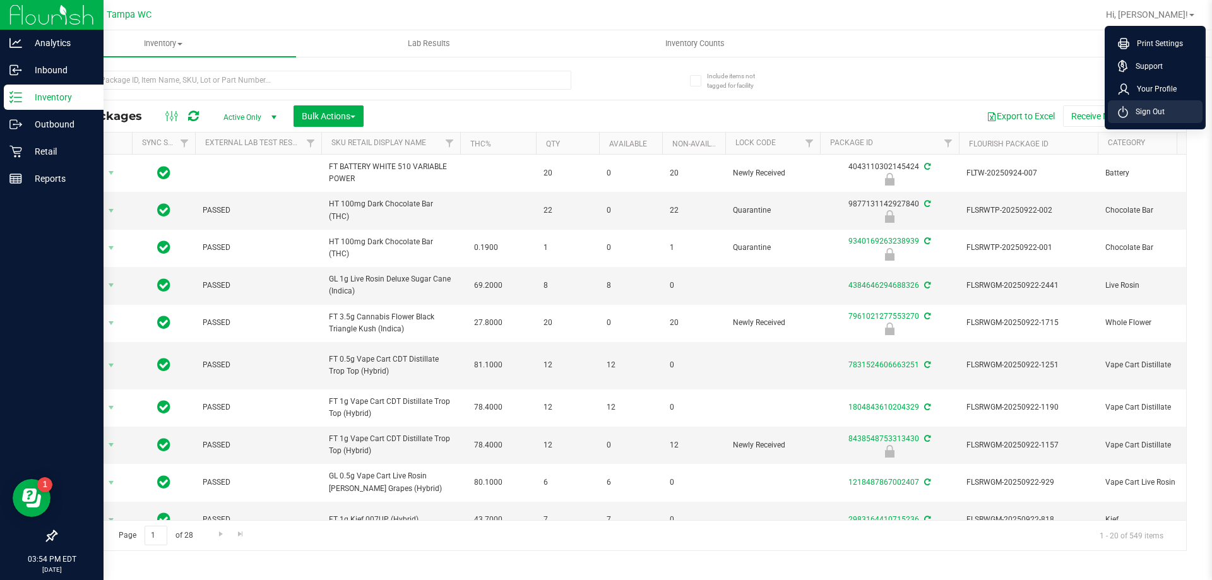
click at [604, 112] on span "Sign Out" at bounding box center [1146, 111] width 37 height 13
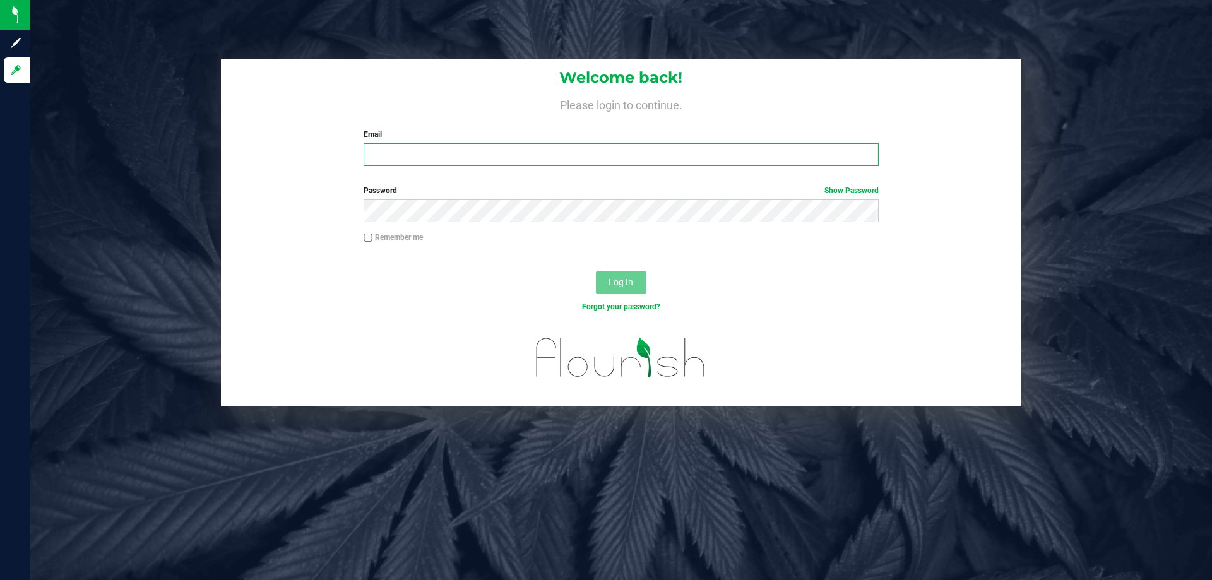
click at [420, 158] on input "Email" at bounding box center [621, 154] width 514 height 23
type input "[EMAIL_ADDRESS][DOMAIN_NAME]"
click at [596, 271] on button "Log In" at bounding box center [621, 282] width 51 height 23
